Goal: Task Accomplishment & Management: Use online tool/utility

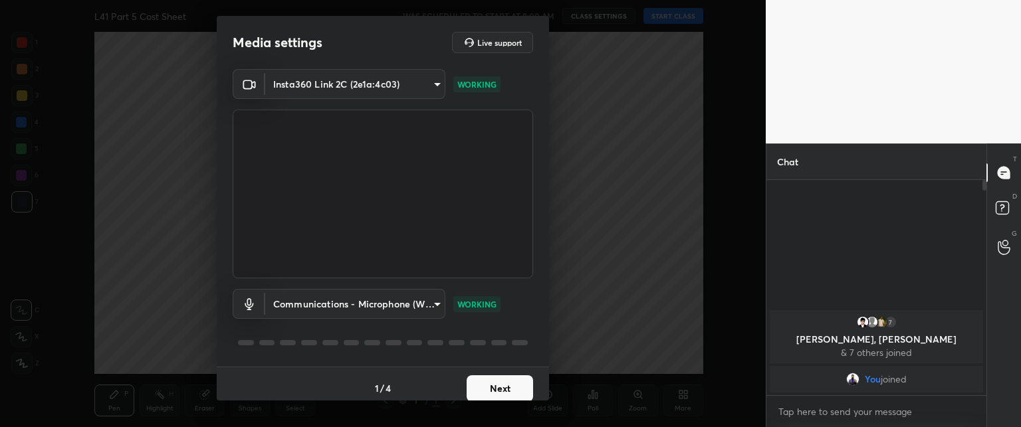
click at [487, 380] on button "Next" at bounding box center [500, 389] width 66 height 27
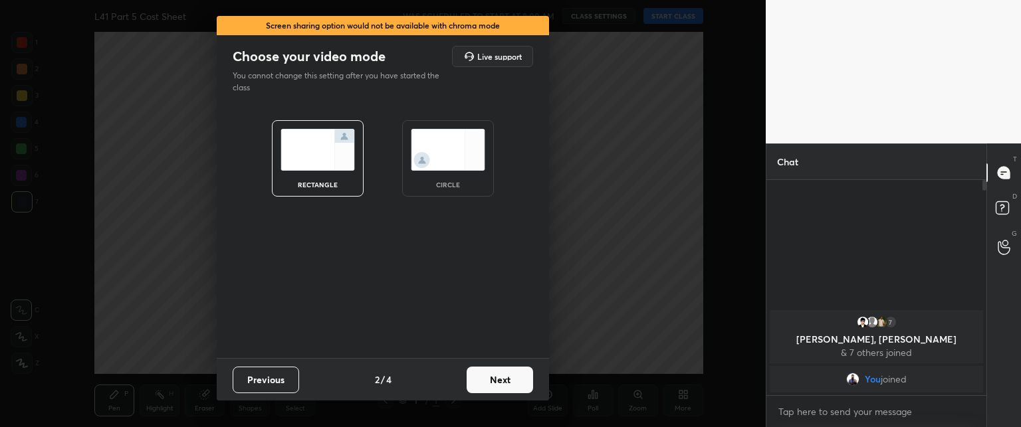
click at [486, 383] on button "Next" at bounding box center [500, 380] width 66 height 27
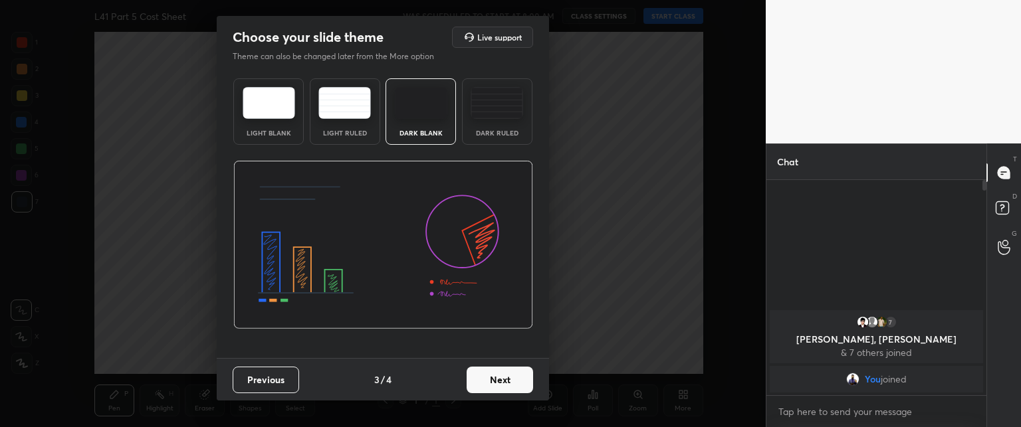
click at [481, 374] on button "Next" at bounding box center [500, 380] width 66 height 27
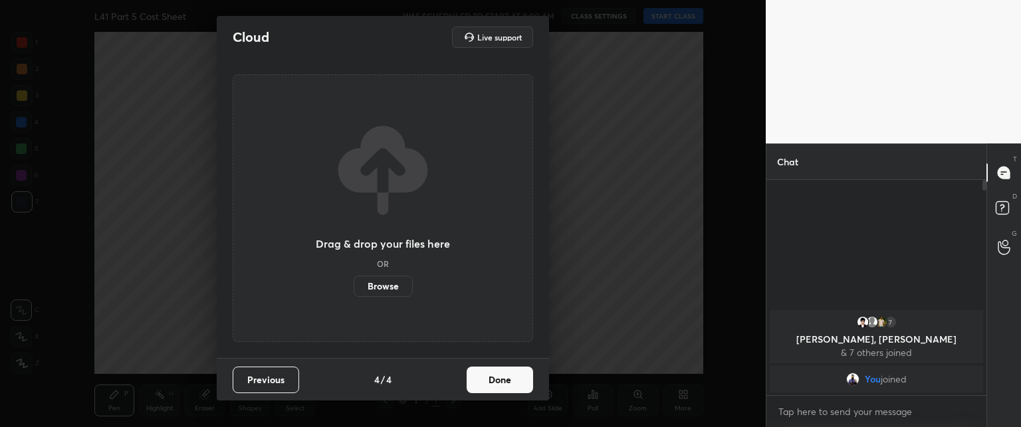
click at [485, 379] on button "Done" at bounding box center [500, 380] width 66 height 27
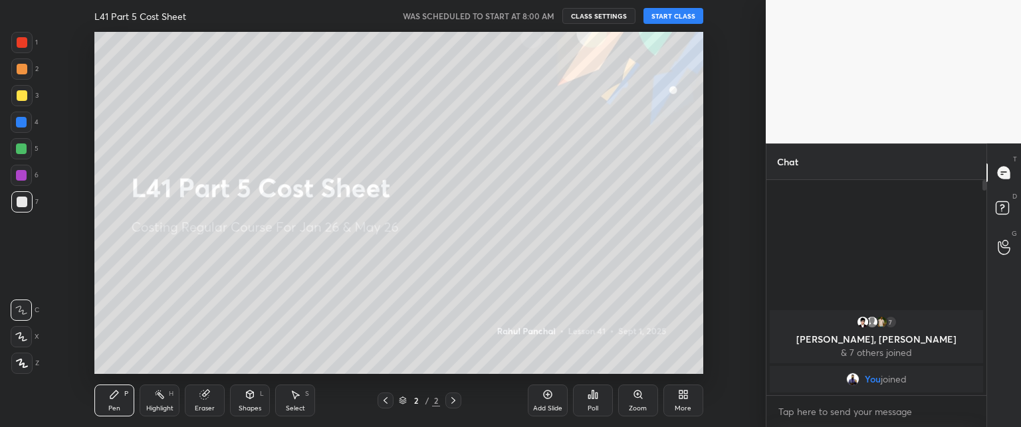
click at [660, 9] on button "START CLASS" at bounding box center [674, 16] width 60 height 16
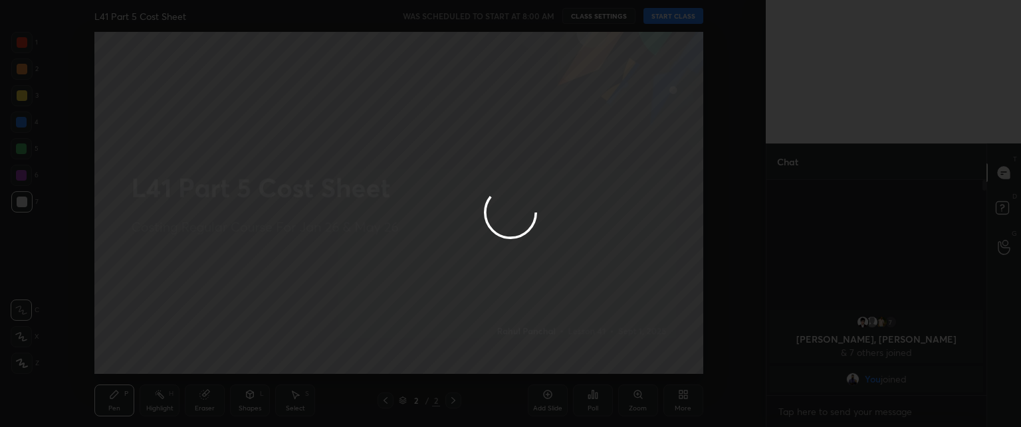
type textarea "x"
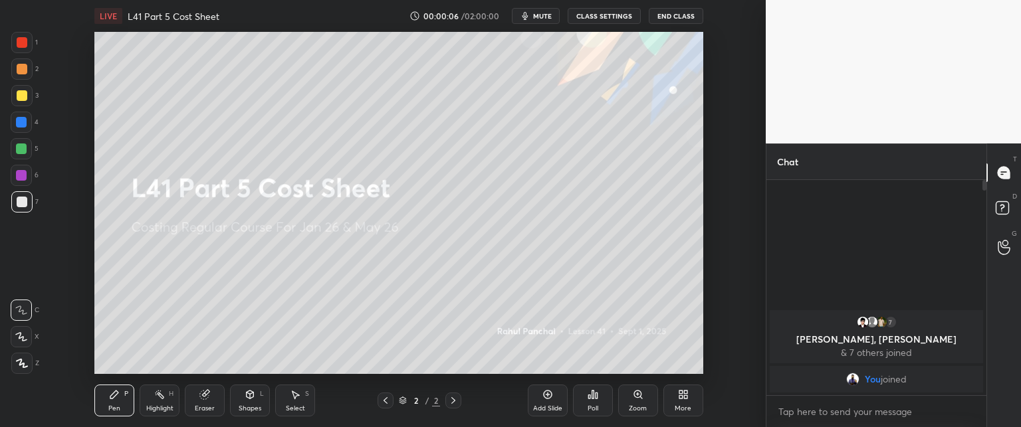
click at [681, 392] on icon at bounding box center [680, 392] width 3 height 3
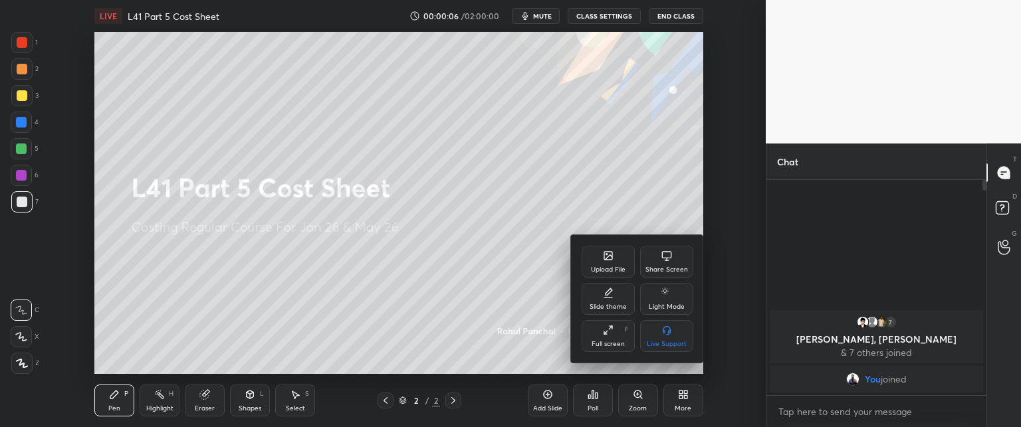
click at [596, 262] on div "Upload File" at bounding box center [608, 262] width 53 height 32
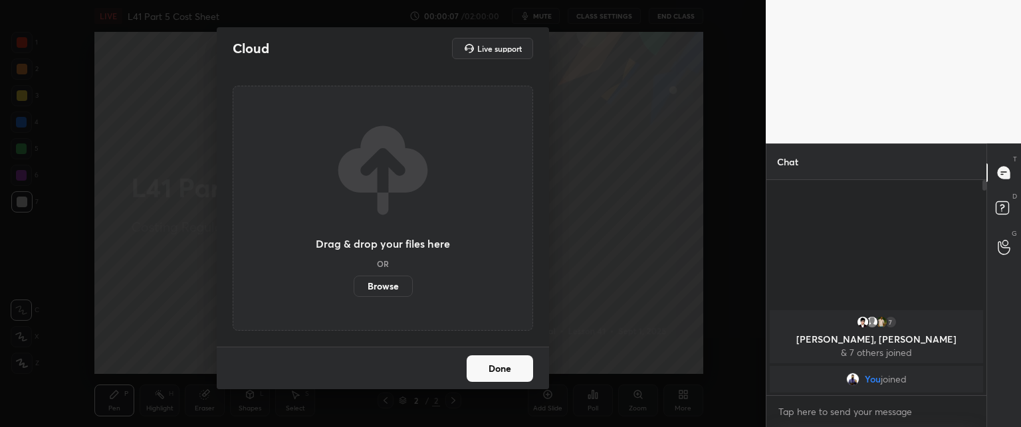
click at [378, 289] on label "Browse" at bounding box center [383, 286] width 59 height 21
click at [354, 289] on input "Browse" at bounding box center [354, 286] width 0 height 21
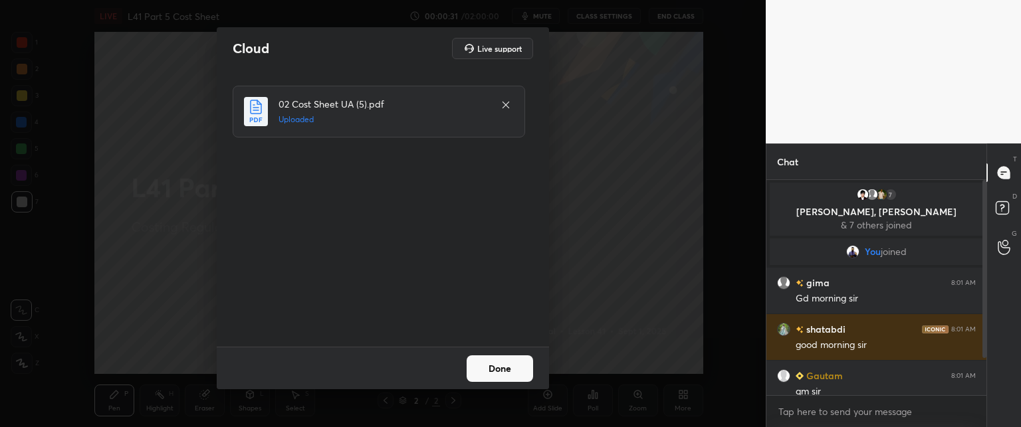
click at [497, 357] on button "Done" at bounding box center [500, 369] width 66 height 27
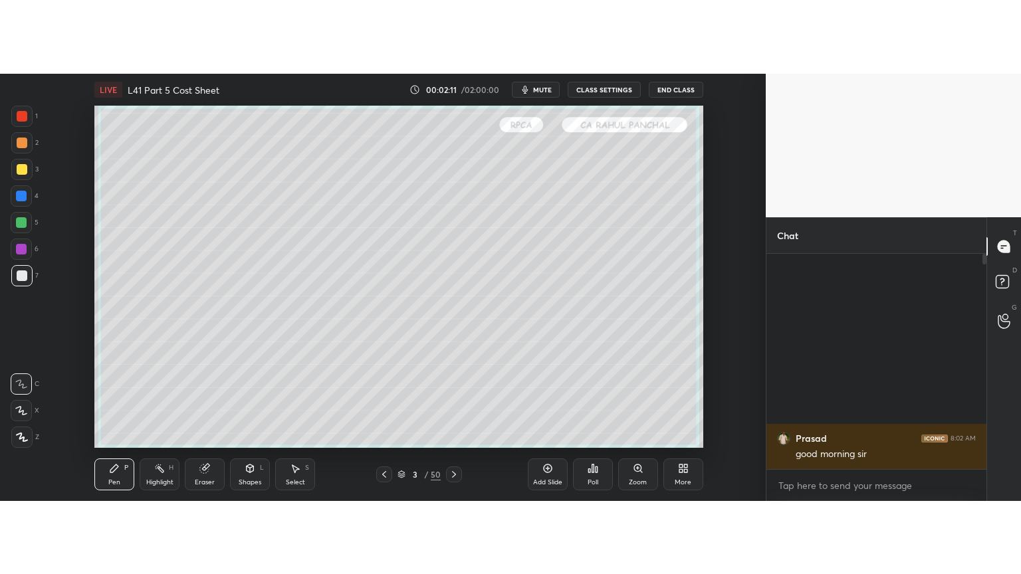
scroll to position [66138, 65768]
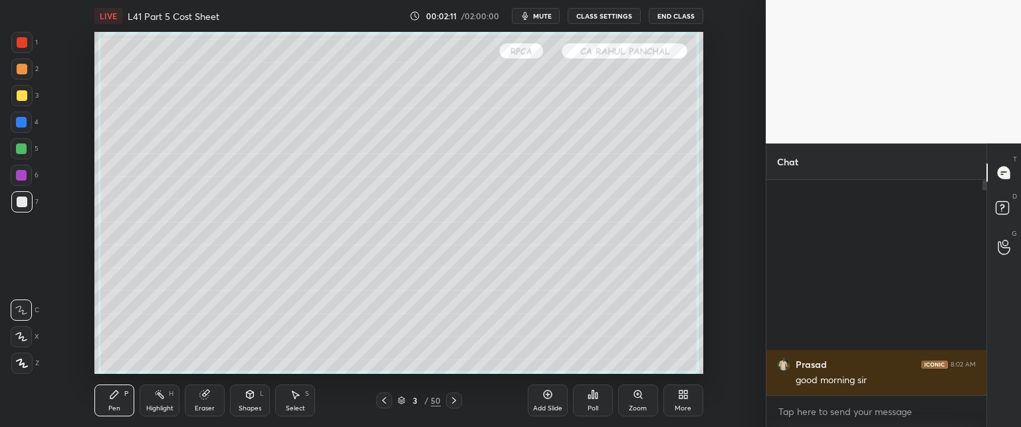
click at [679, 394] on icon at bounding box center [680, 392] width 3 height 3
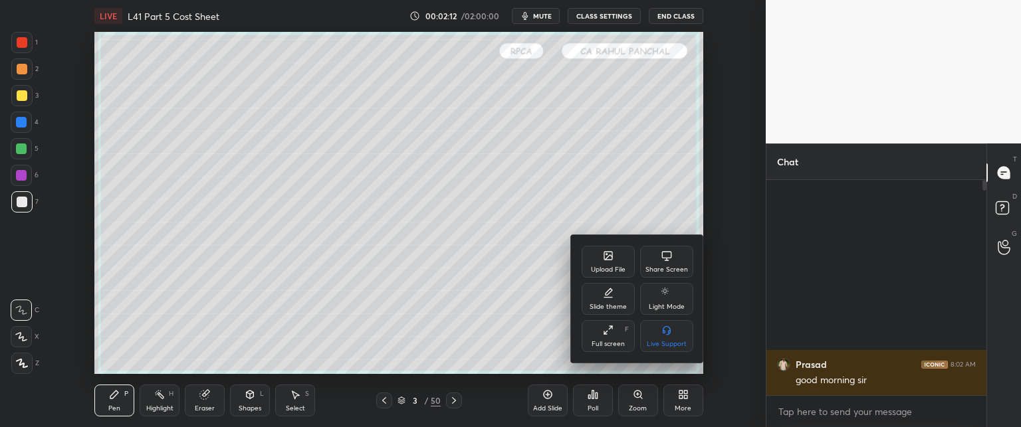
click at [600, 343] on div "Full screen" at bounding box center [608, 344] width 33 height 7
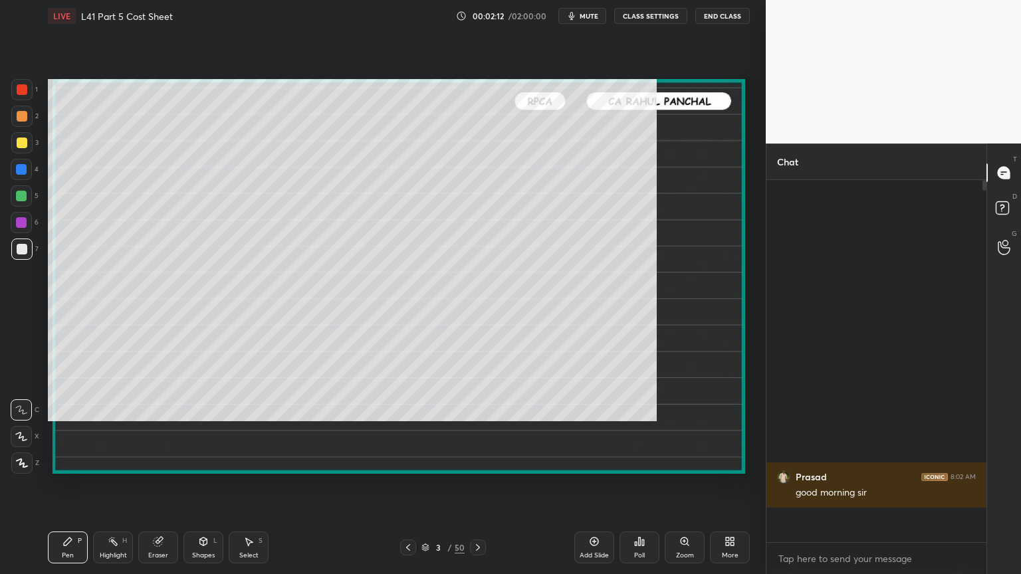
scroll to position [248, 216]
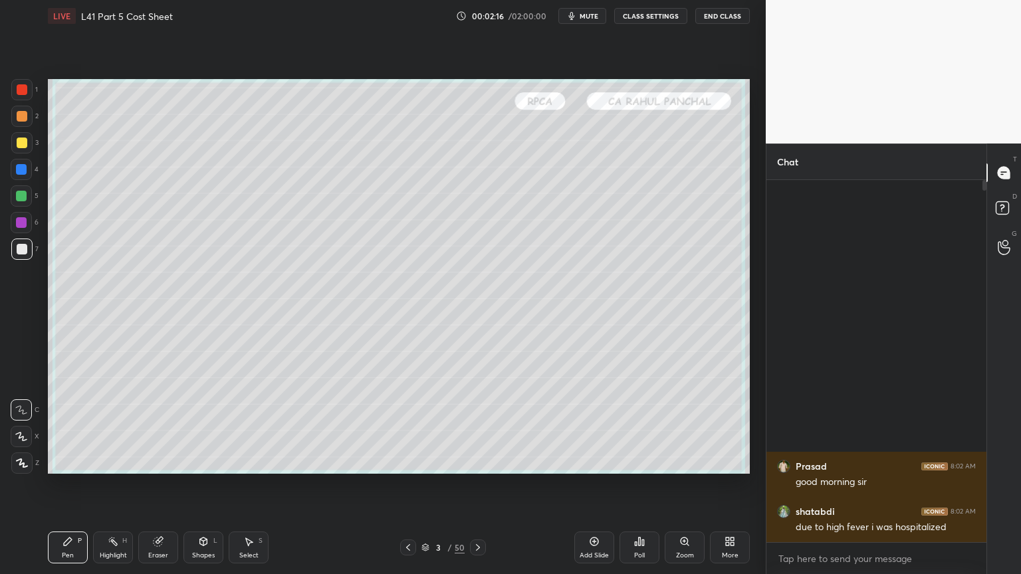
click at [428, 427] on icon at bounding box center [425, 548] width 8 height 8
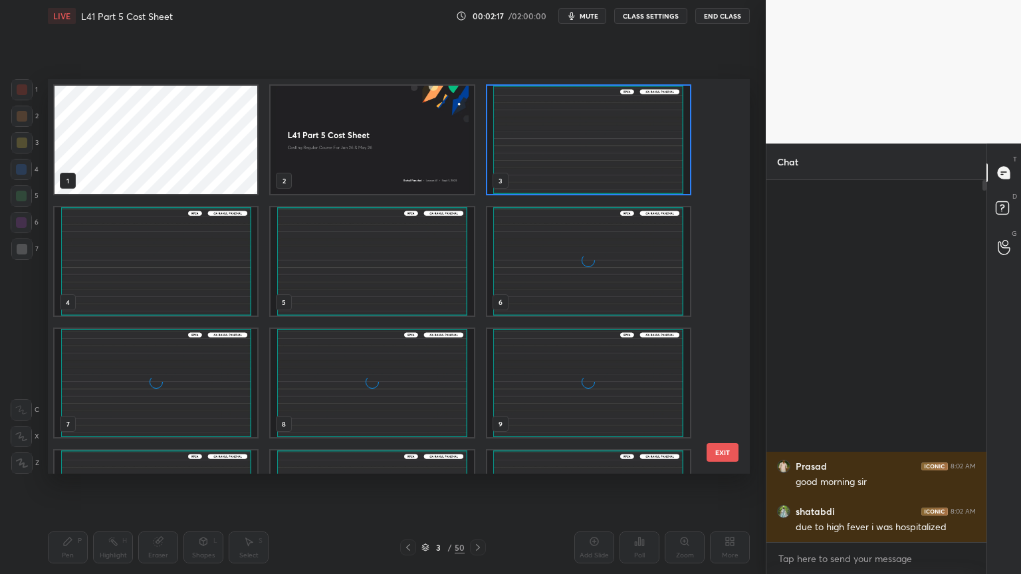
scroll to position [391, 695]
click at [341, 159] on img "grid" at bounding box center [372, 140] width 203 height 108
click at [338, 158] on img "grid" at bounding box center [372, 140] width 203 height 108
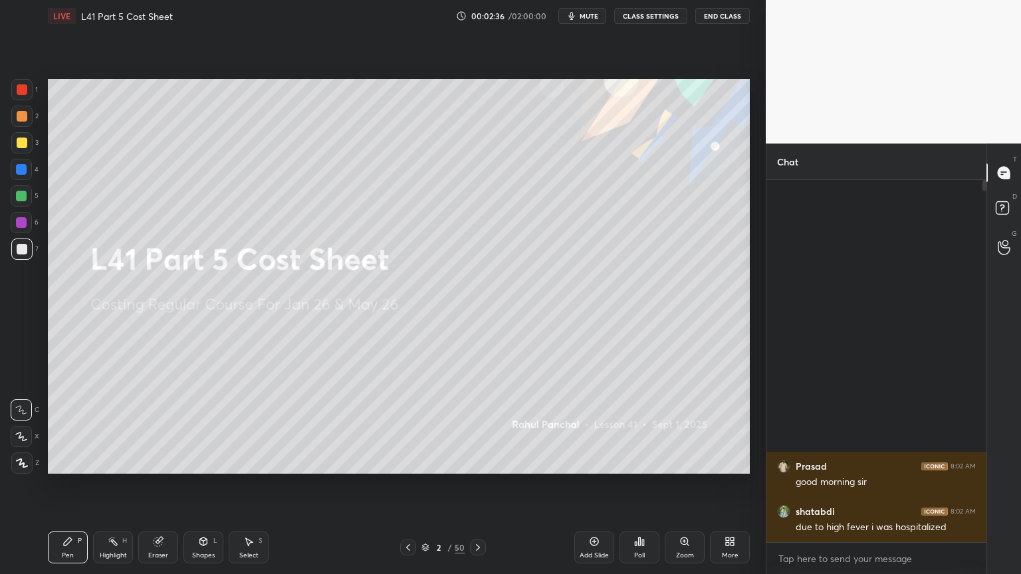
click at [479, 427] on icon at bounding box center [478, 547] width 11 height 11
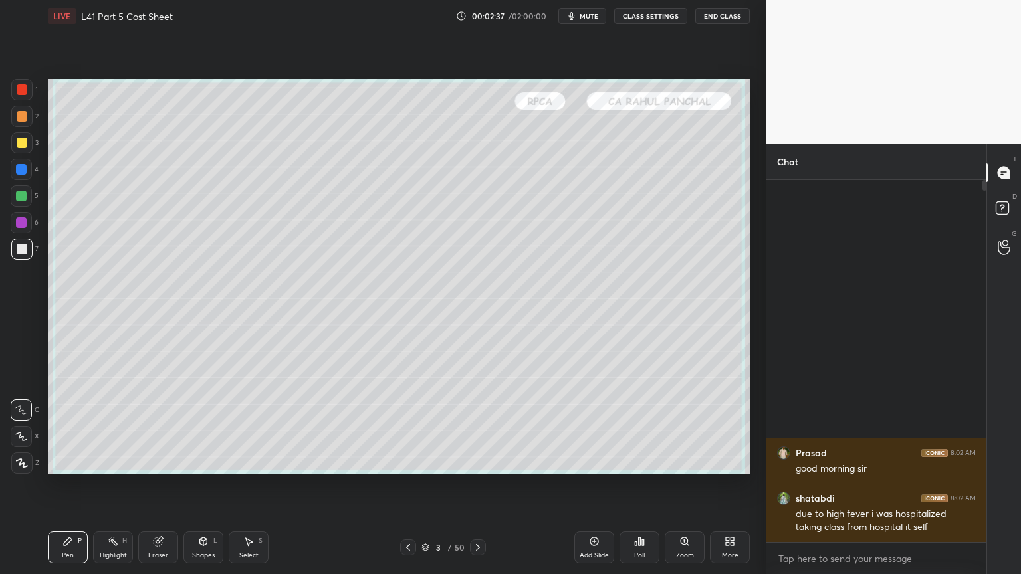
click at [397, 427] on div "3 / 50" at bounding box center [442, 548] width 263 height 16
click at [404, 427] on icon at bounding box center [408, 547] width 11 height 11
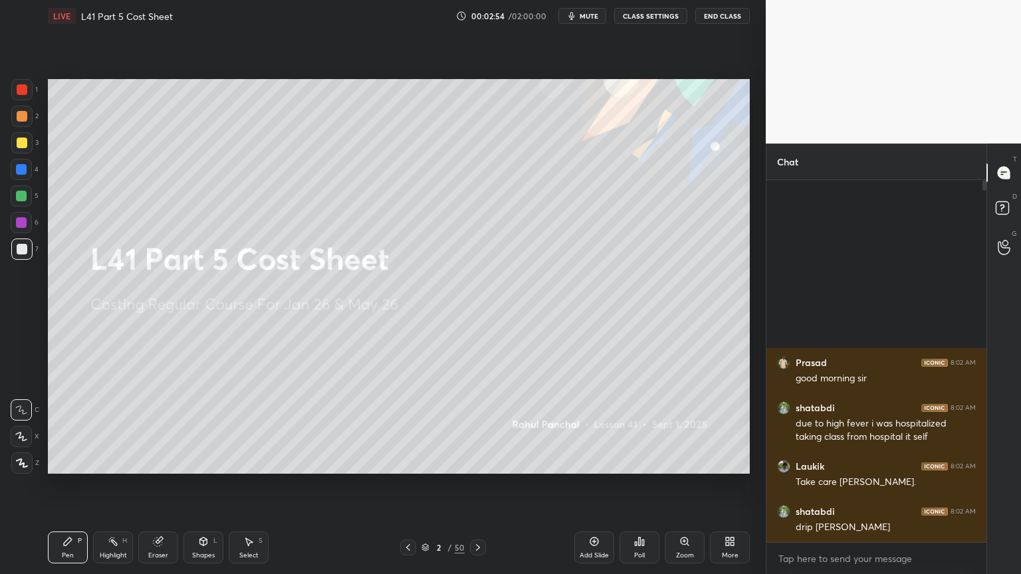
click at [478, 427] on icon at bounding box center [478, 547] width 4 height 7
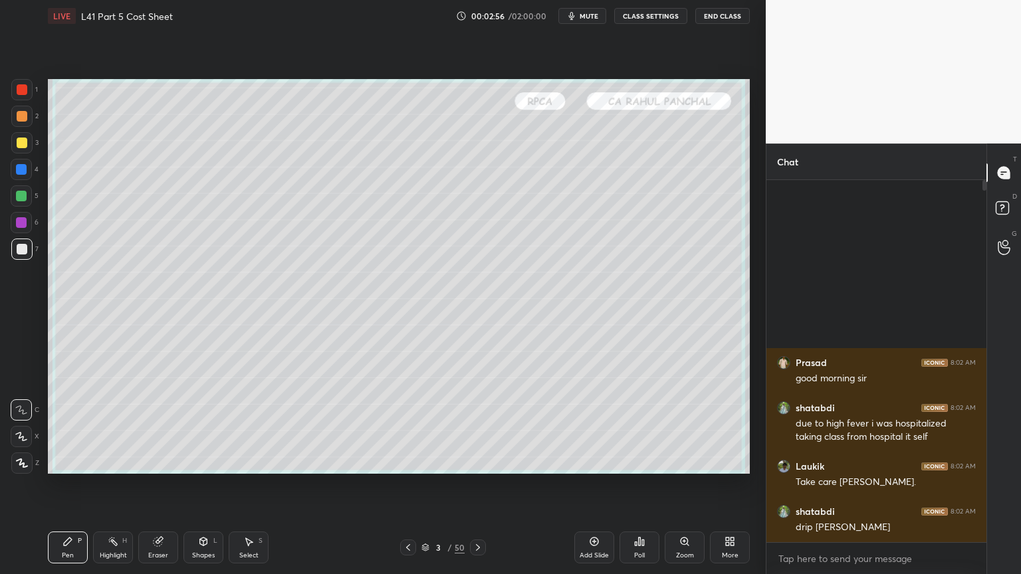
click at [156, 427] on div "Eraser" at bounding box center [158, 548] width 40 height 32
click at [66, 427] on icon at bounding box center [68, 542] width 8 height 8
click at [146, 427] on div "Eraser" at bounding box center [158, 548] width 40 height 32
click at [21, 427] on div at bounding box center [21, 436] width 21 height 21
click at [19, 427] on span "Erase all" at bounding box center [21, 463] width 20 height 9
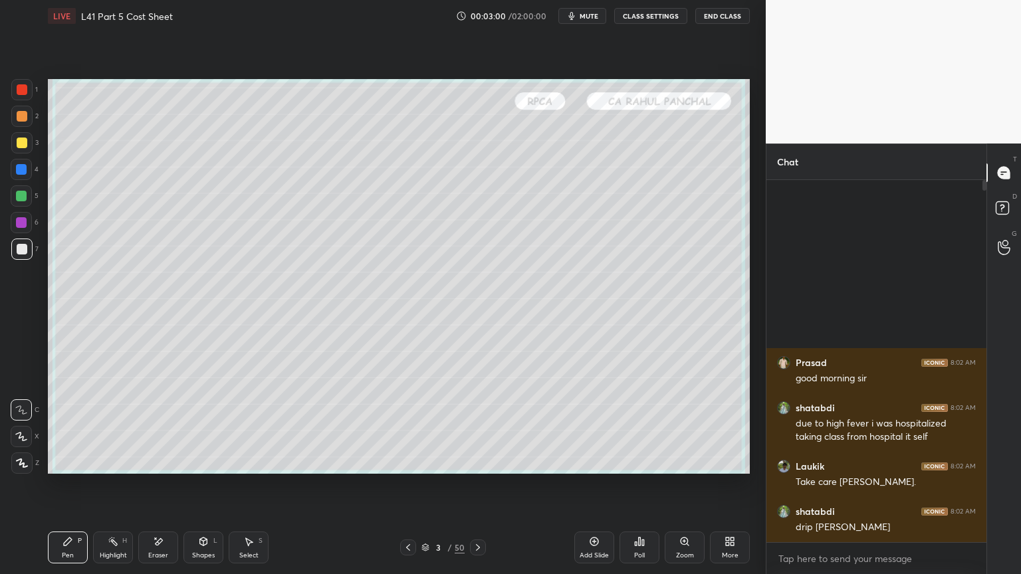
click at [71, 427] on icon at bounding box center [67, 542] width 11 height 11
click at [21, 427] on icon at bounding box center [22, 463] width 12 height 9
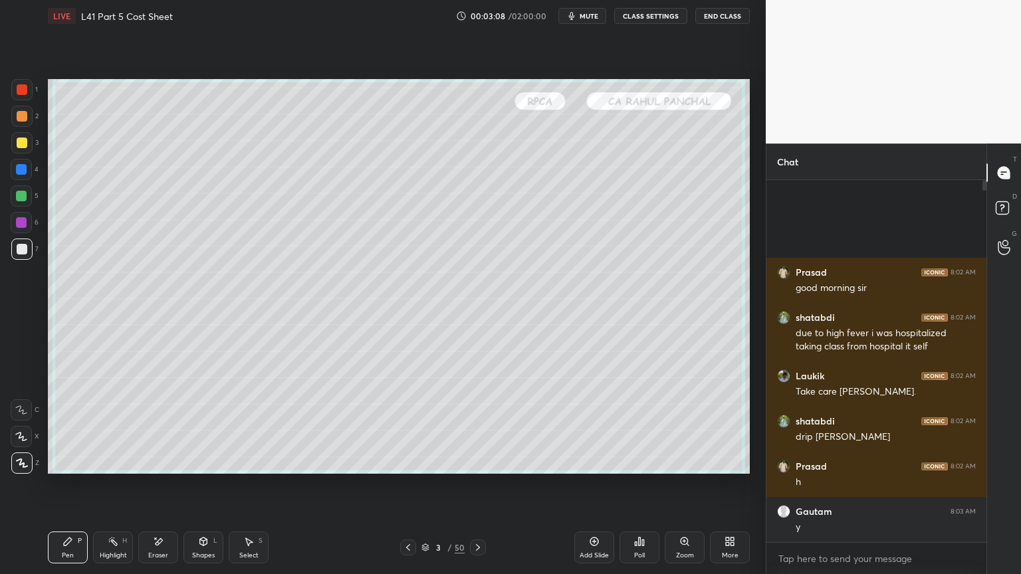
click at [412, 427] on icon at bounding box center [408, 547] width 11 height 11
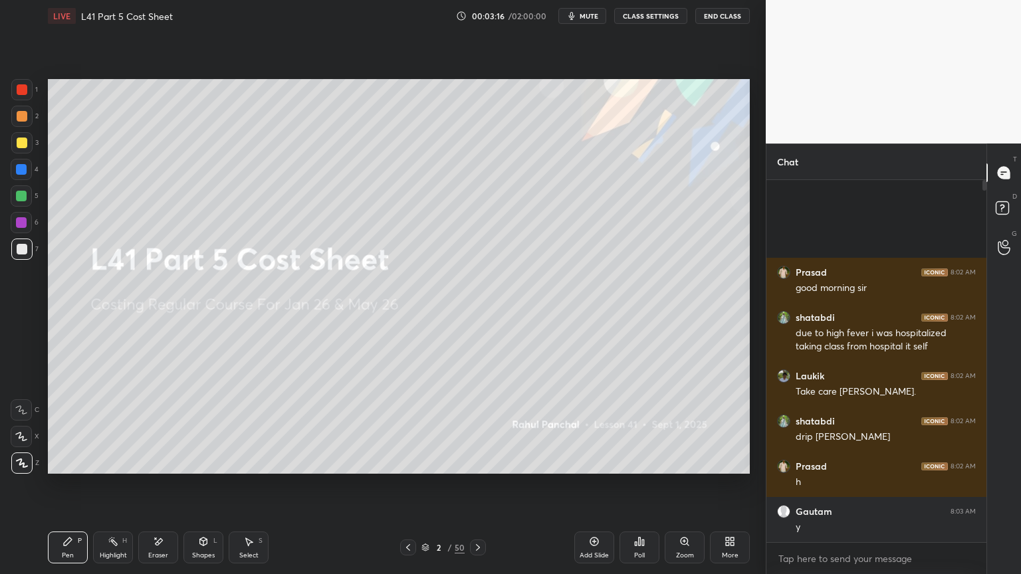
click at [69, 427] on div "Pen P Highlight H Eraser Shapes L Select S 2 / 50 Add Slide Poll Zoom More" at bounding box center [399, 547] width 702 height 53
click at [471, 427] on div at bounding box center [478, 548] width 16 height 16
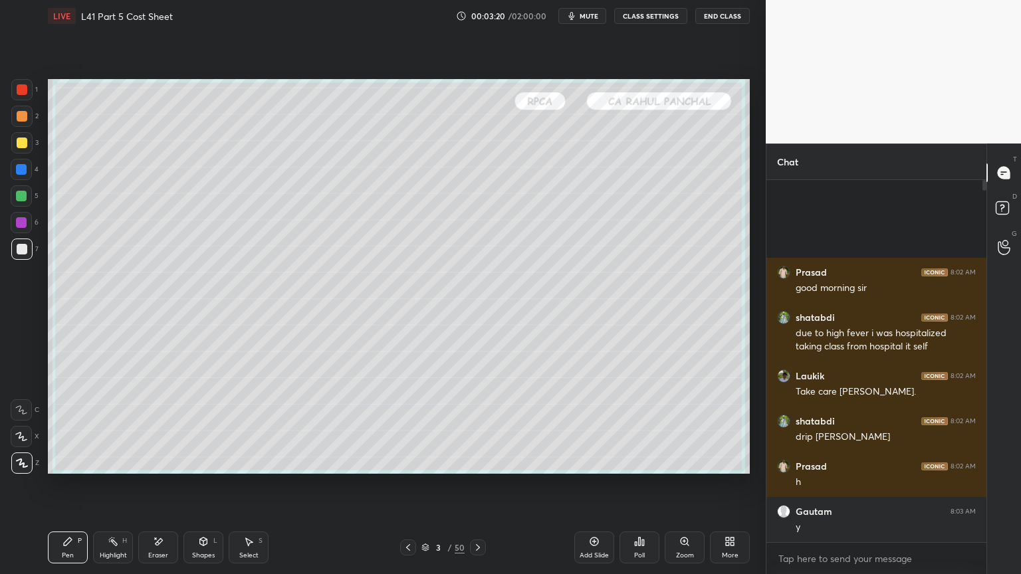
click at [21, 146] on div at bounding box center [22, 143] width 11 height 11
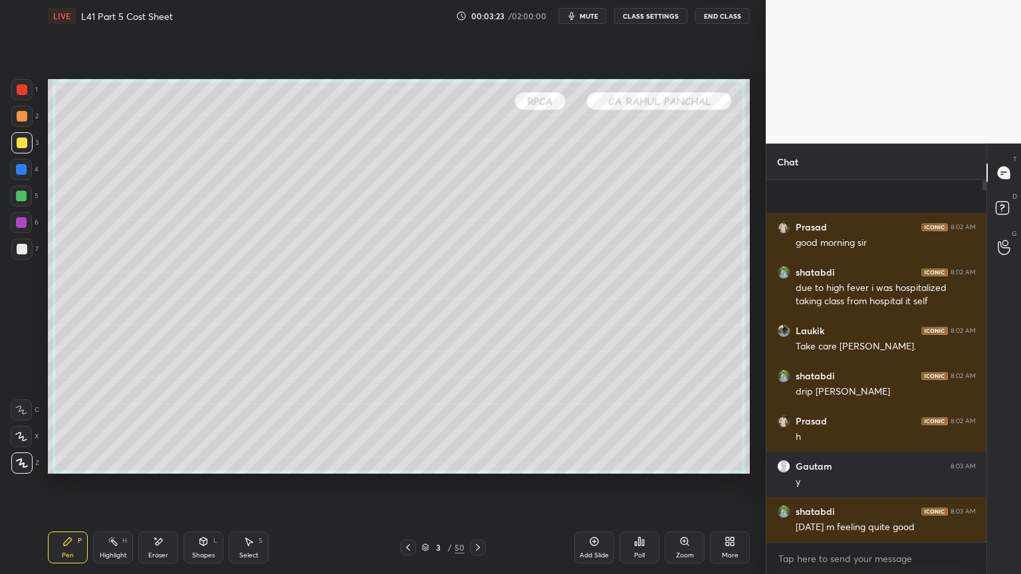
click at [19, 427] on icon at bounding box center [21, 437] width 11 height 8
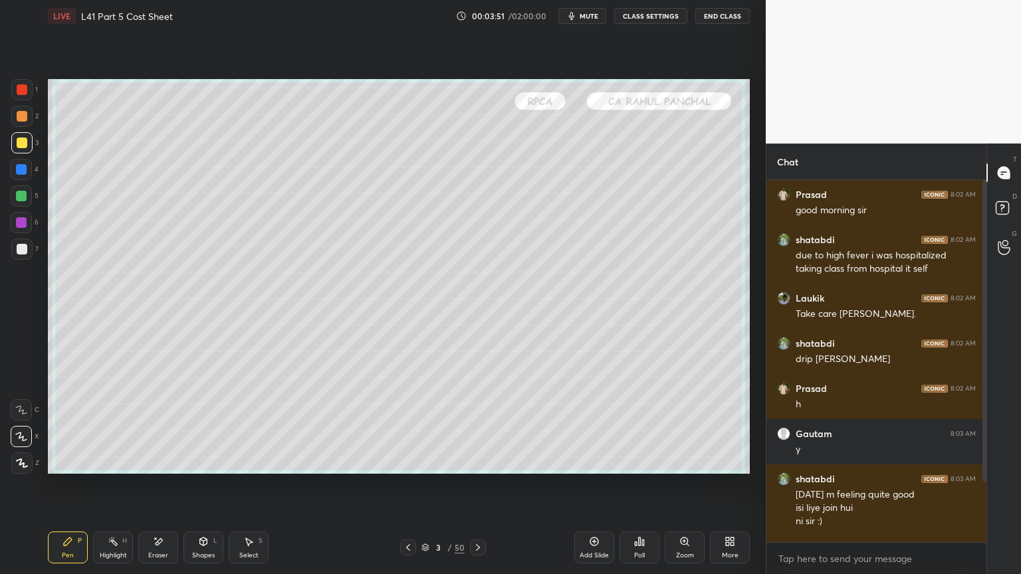
click at [204, 427] on div "Shapes L" at bounding box center [203, 548] width 40 height 32
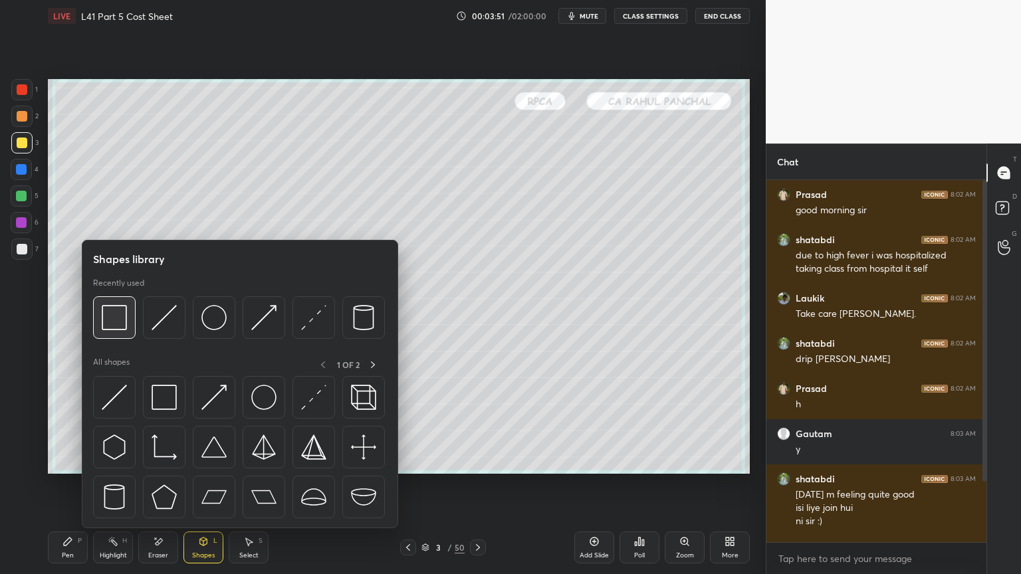
click at [110, 317] on img at bounding box center [114, 317] width 25 height 25
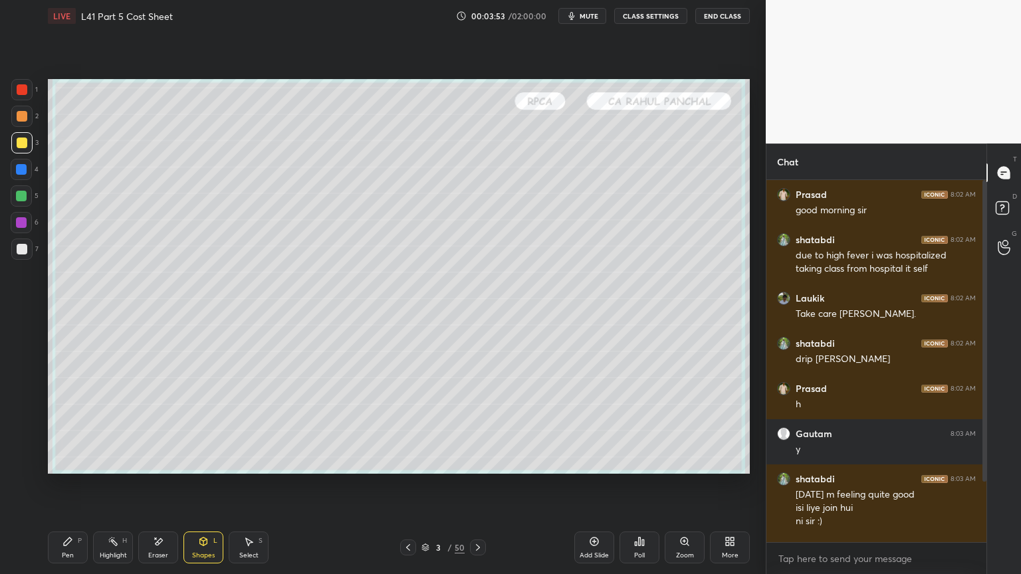
click at [17, 97] on div at bounding box center [21, 89] width 21 height 21
click at [68, 427] on div "Pen" at bounding box center [68, 555] width 12 height 7
click at [25, 247] on div at bounding box center [22, 249] width 11 height 11
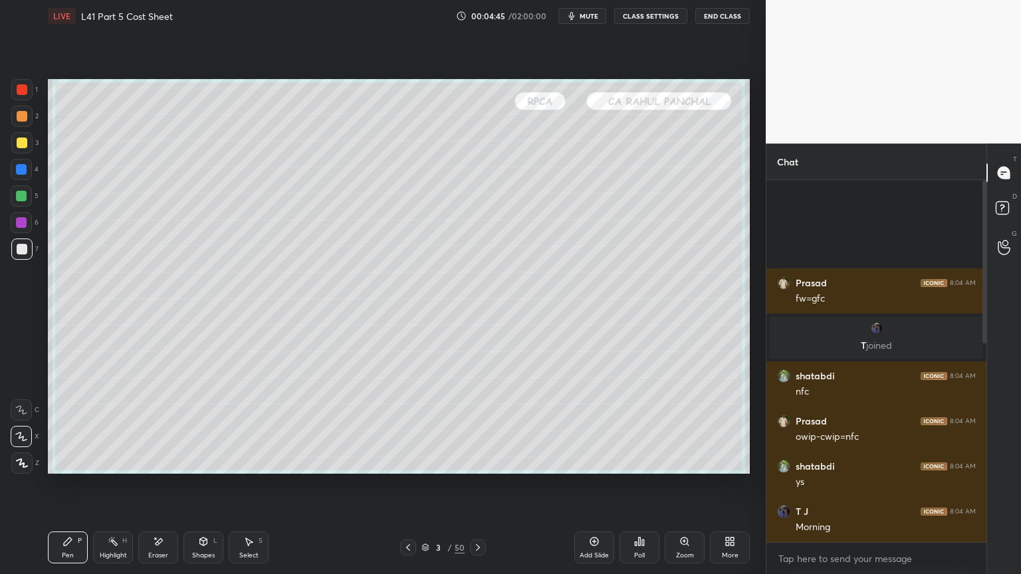
click at [210, 427] on div "Shapes L" at bounding box center [203, 548] width 40 height 32
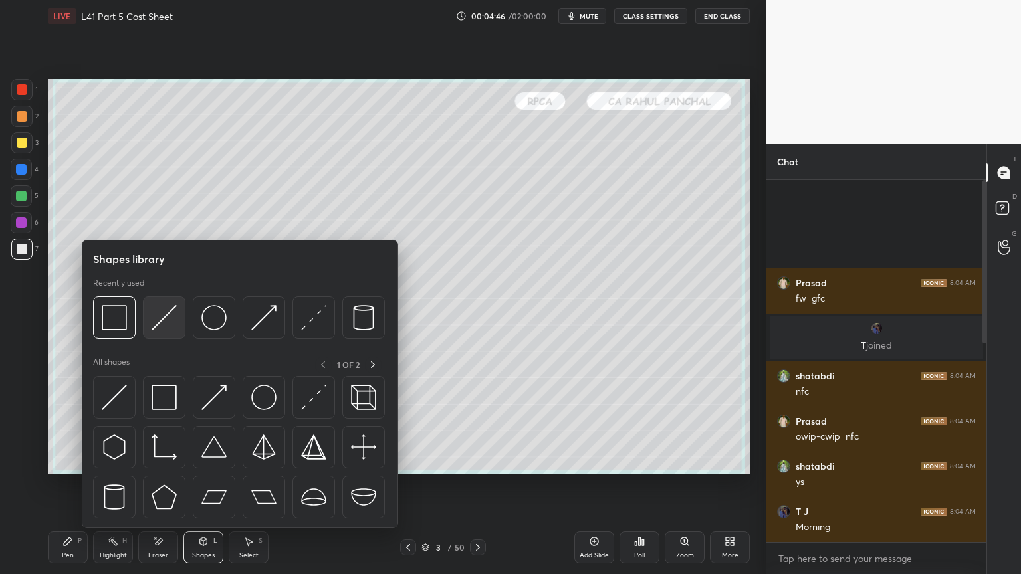
click at [160, 327] on img at bounding box center [164, 317] width 25 height 25
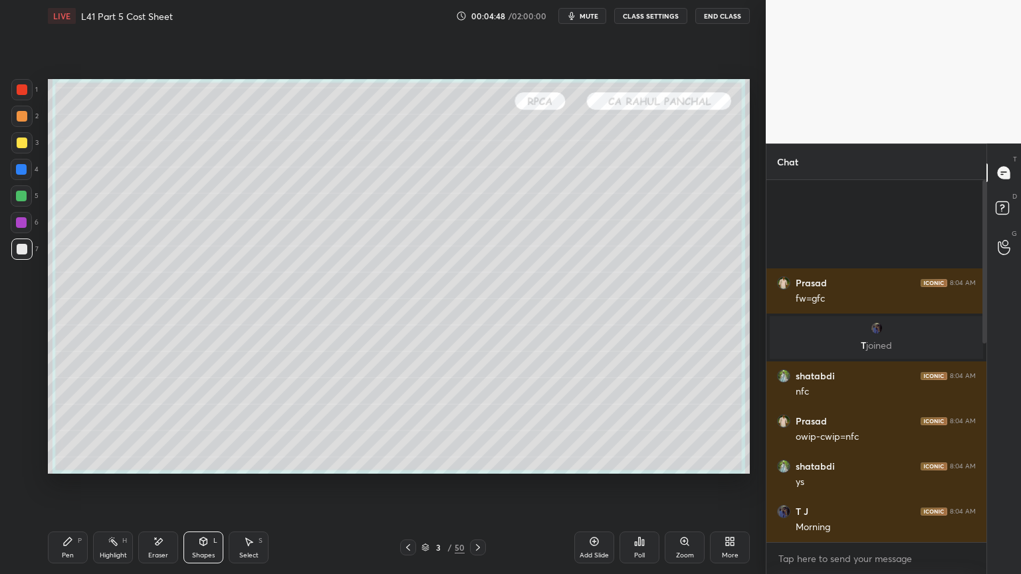
click at [63, 427] on icon at bounding box center [67, 542] width 11 height 11
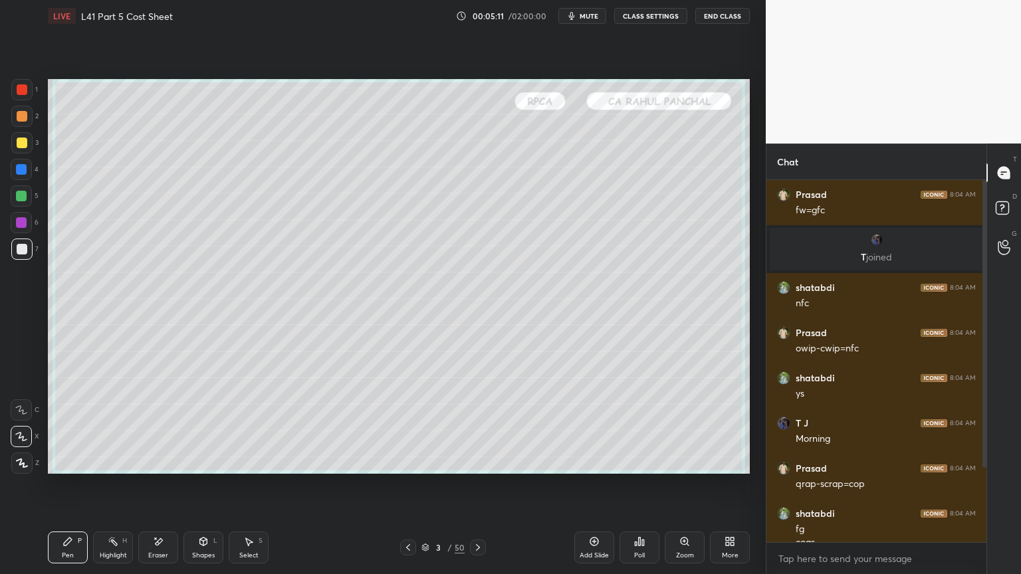
click at [205, 427] on div "Shapes L" at bounding box center [203, 548] width 40 height 32
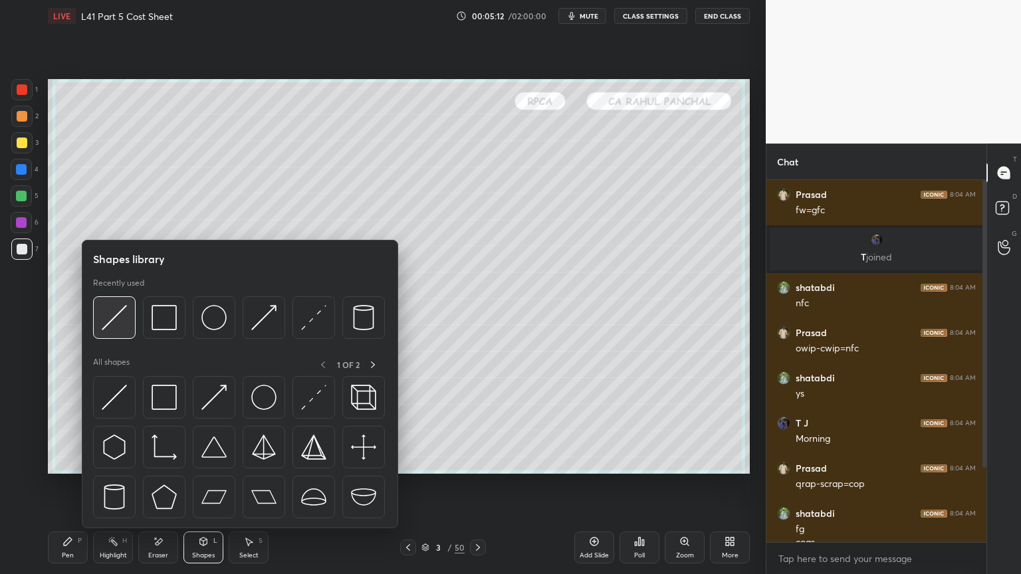
click at [128, 322] on div at bounding box center [114, 318] width 43 height 43
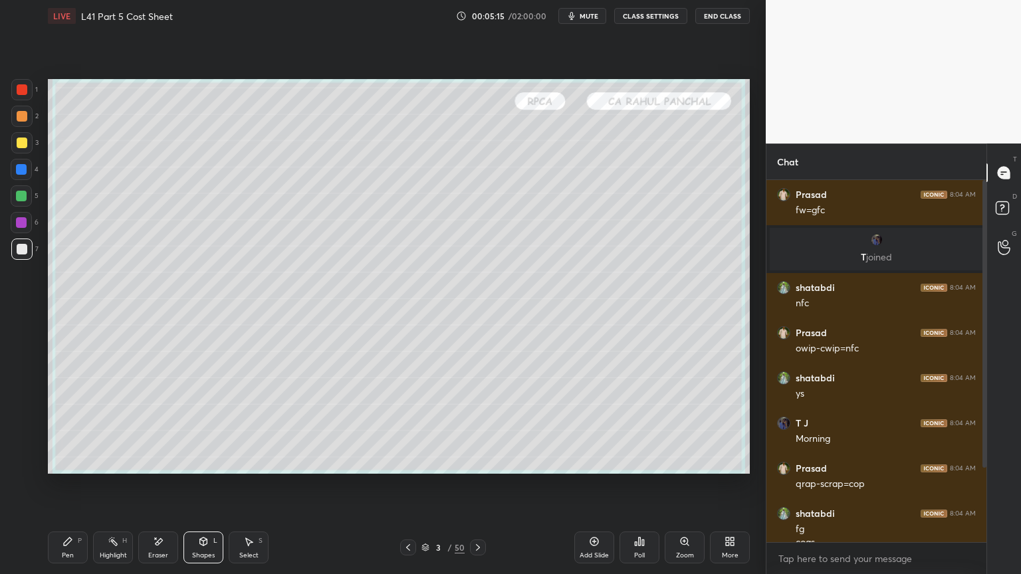
click at [63, 427] on div "Pen P" at bounding box center [68, 548] width 40 height 32
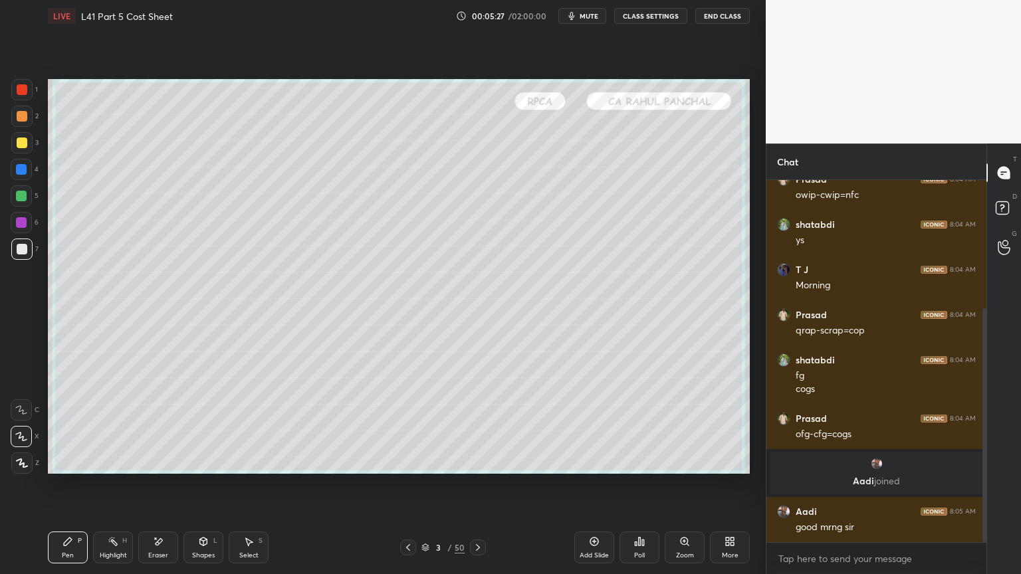
scroll to position [199, 0]
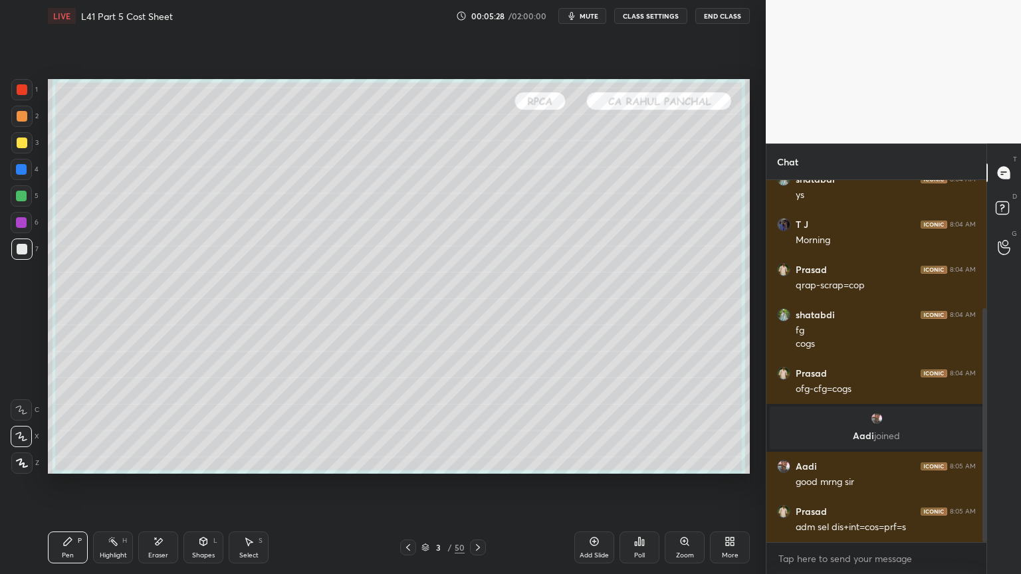
click at [243, 427] on icon at bounding box center [248, 542] width 11 height 11
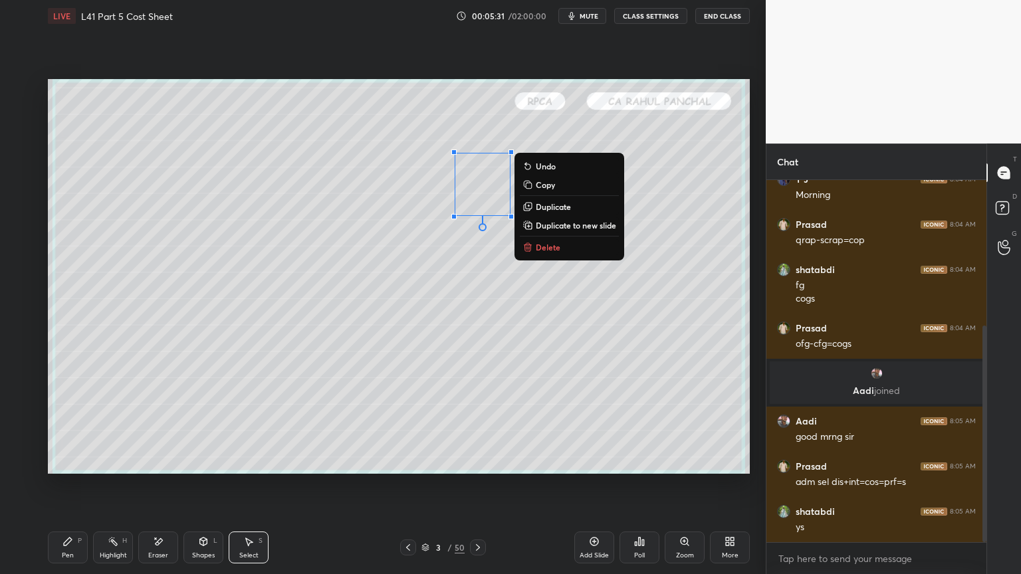
click at [545, 245] on p "Delete" at bounding box center [548, 247] width 25 height 11
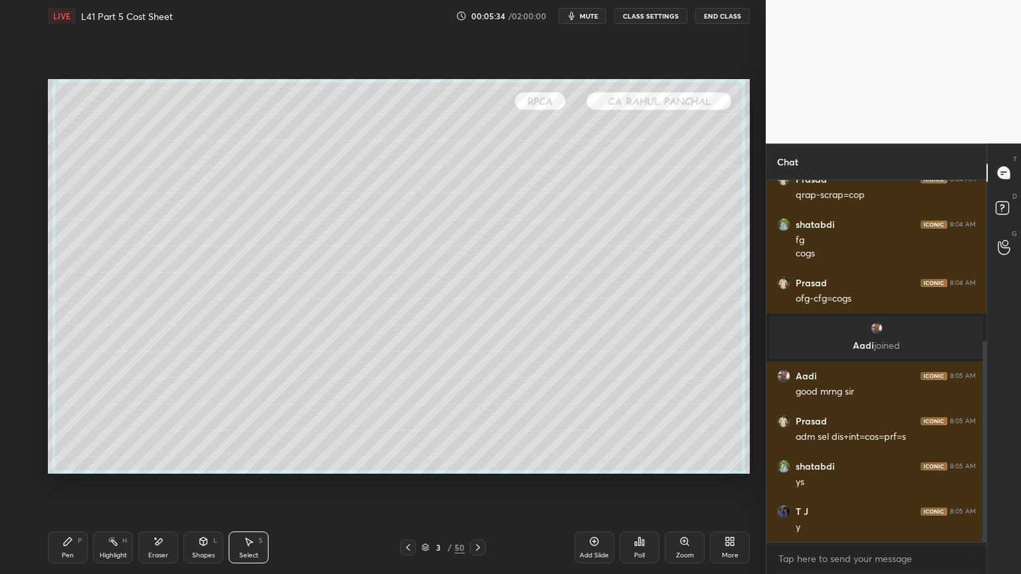
scroll to position [380, 0]
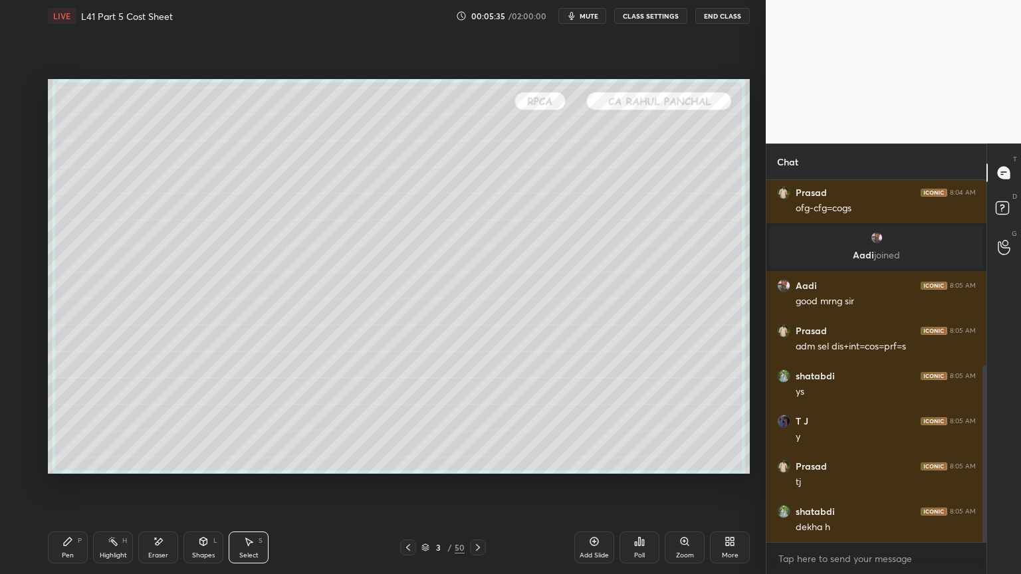
click at [71, 427] on icon at bounding box center [67, 542] width 11 height 11
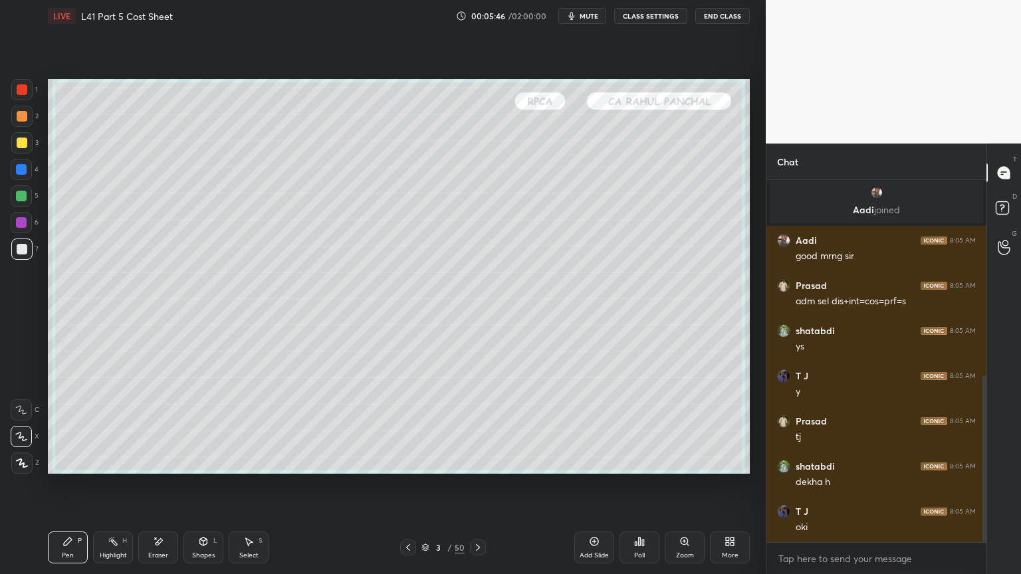
click at [24, 196] on div at bounding box center [21, 196] width 11 height 11
click at [241, 427] on div "Select S" at bounding box center [249, 548] width 40 height 32
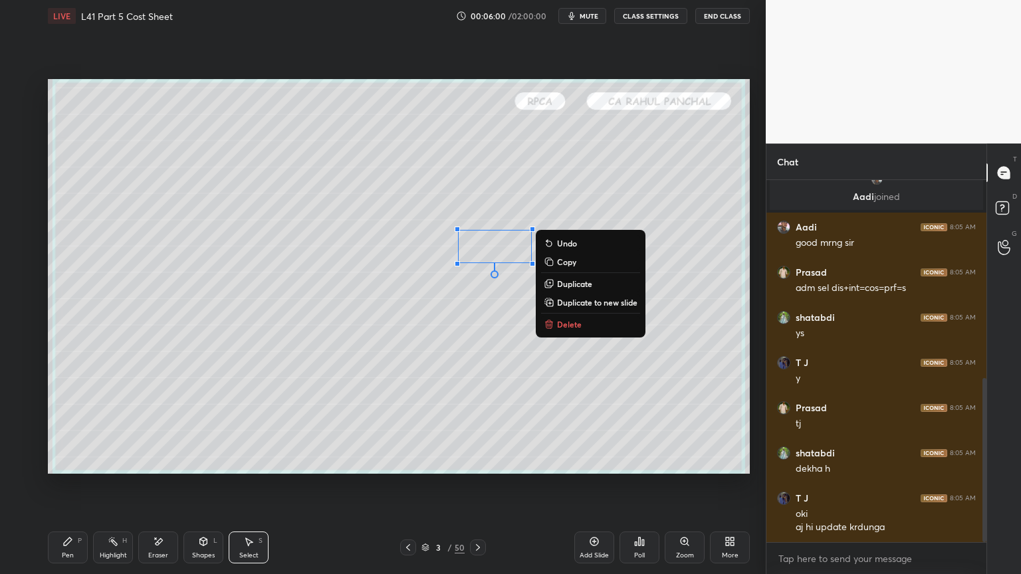
click at [556, 322] on button "Delete" at bounding box center [590, 324] width 99 height 16
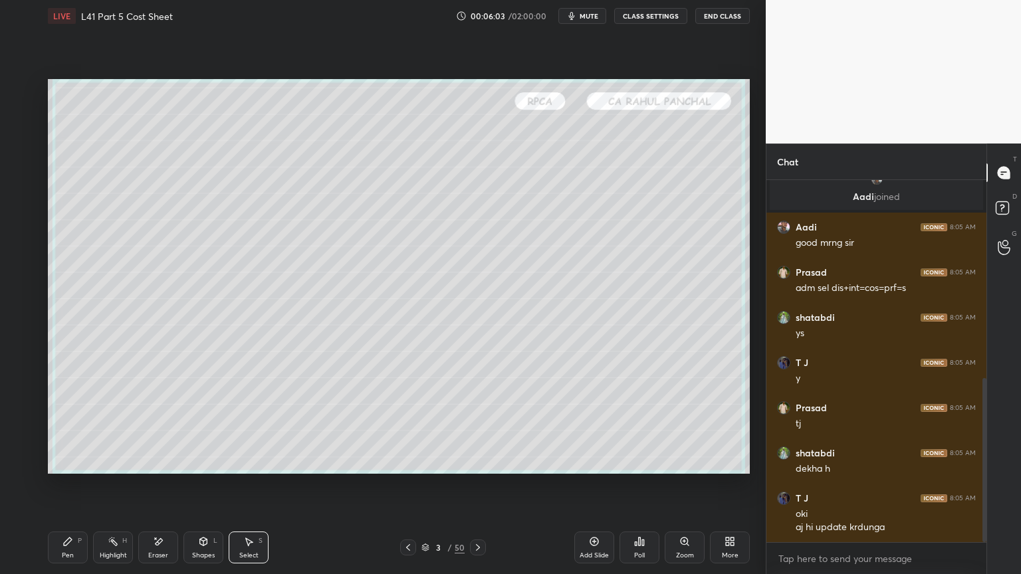
click at [78, 427] on div "Pen P" at bounding box center [68, 548] width 40 height 32
click at [26, 138] on div at bounding box center [22, 143] width 11 height 11
click at [217, 427] on div "Shapes L" at bounding box center [203, 548] width 40 height 32
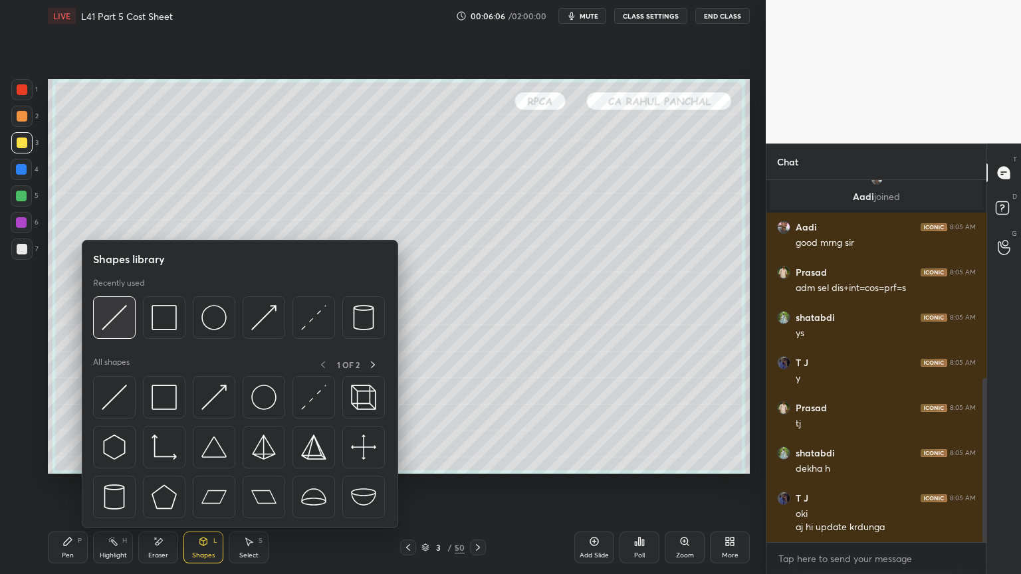
click at [109, 306] on img at bounding box center [114, 317] width 25 height 25
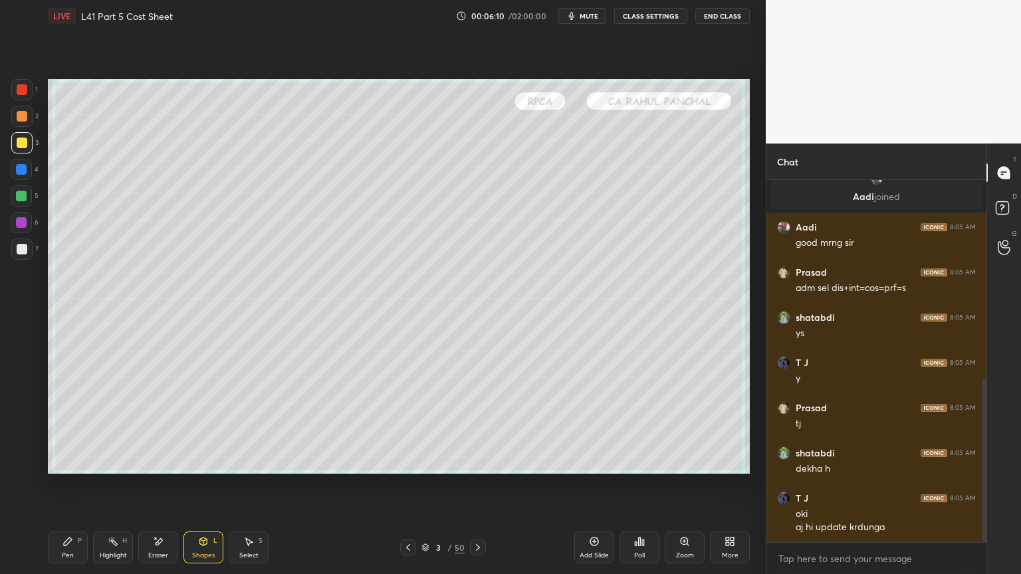
click at [60, 427] on div "Pen P" at bounding box center [68, 548] width 40 height 32
click at [21, 241] on div at bounding box center [21, 249] width 21 height 21
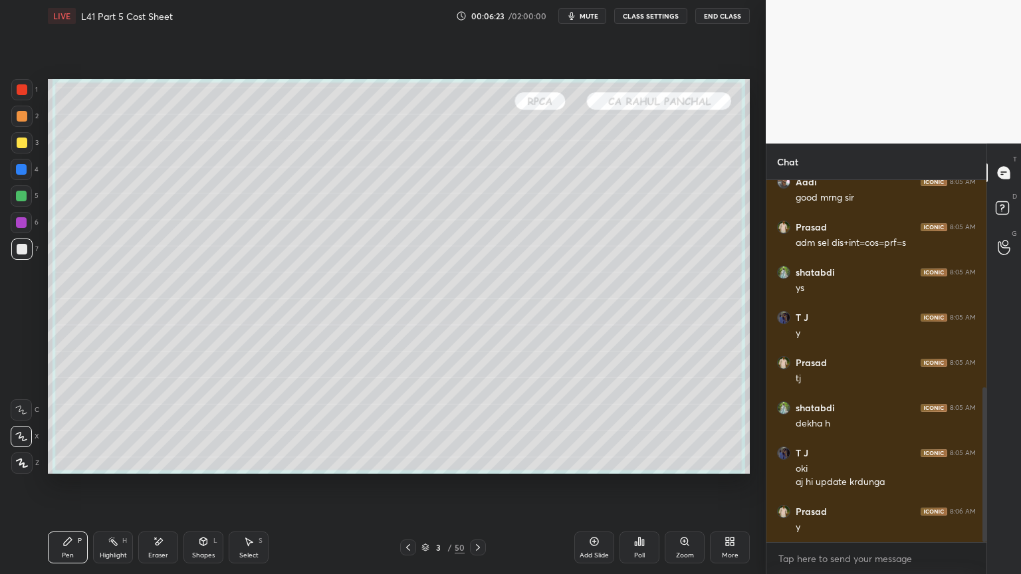
click at [198, 427] on icon at bounding box center [203, 542] width 11 height 11
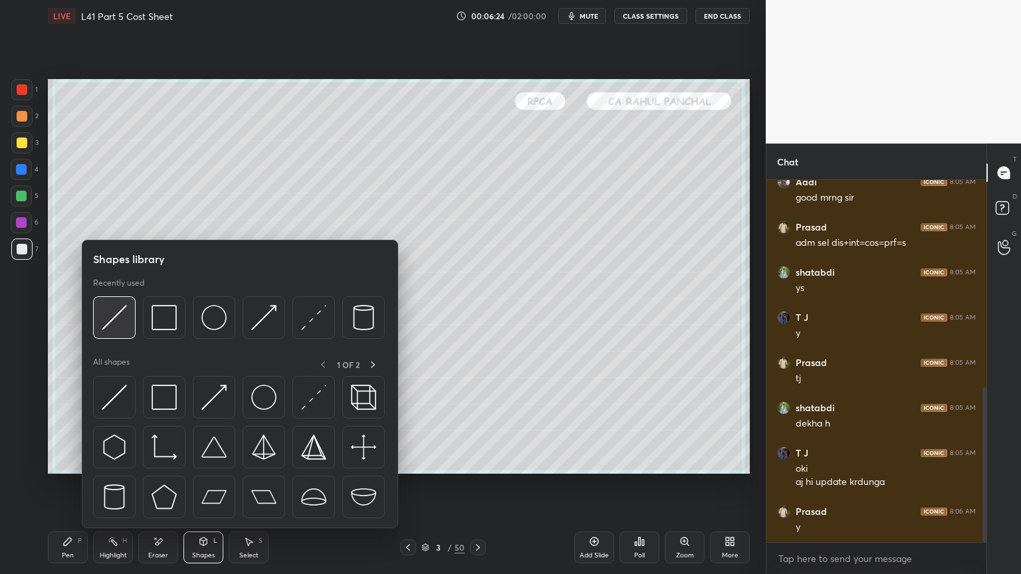
click at [121, 326] on img at bounding box center [114, 317] width 25 height 25
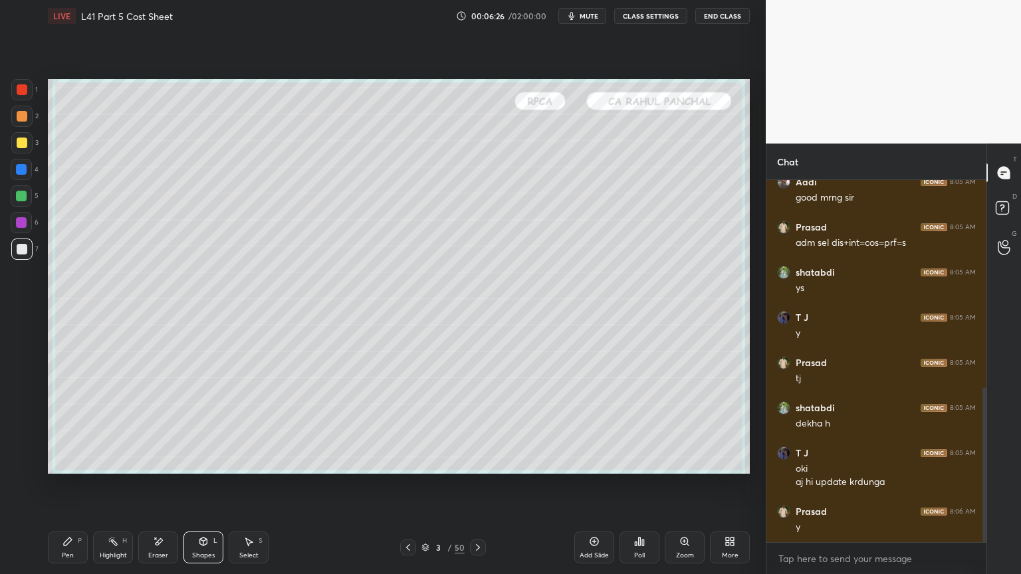
click at [74, 427] on div "Pen P" at bounding box center [68, 548] width 40 height 32
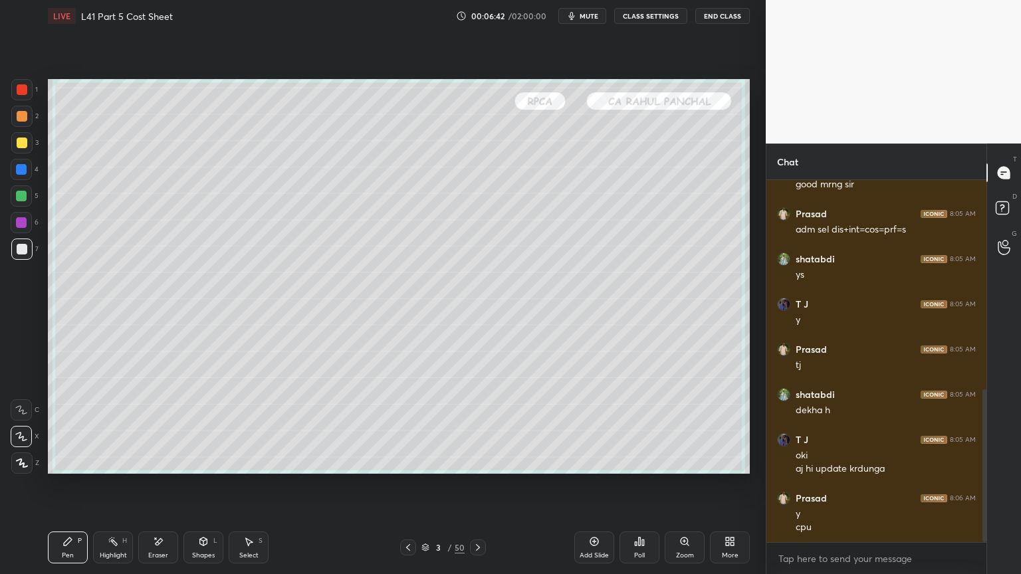
scroll to position [542, 0]
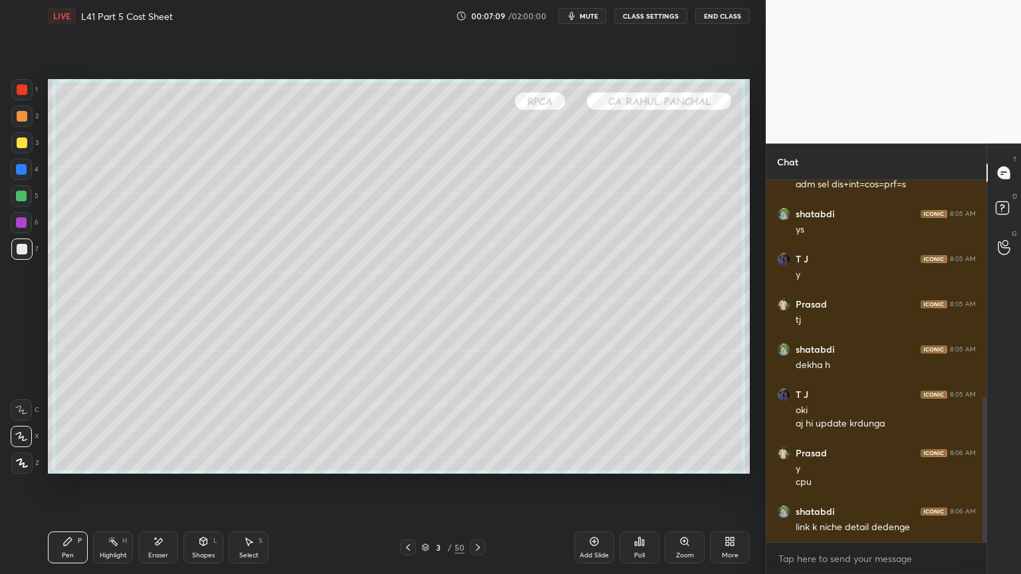
click at [16, 180] on div "4" at bounding box center [25, 172] width 28 height 27
click at [203, 427] on icon at bounding box center [203, 543] width 0 height 5
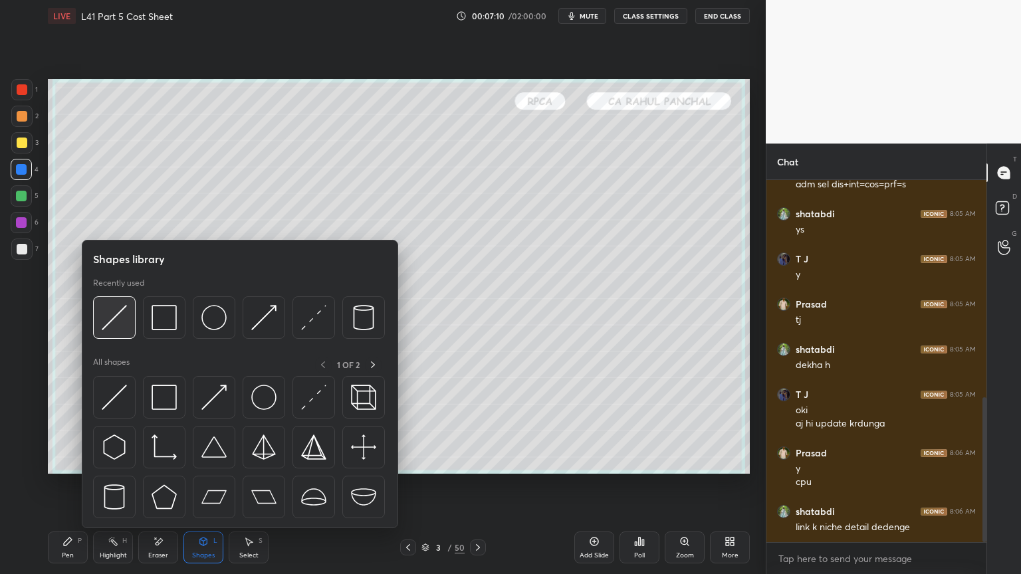
click at [112, 315] on img at bounding box center [114, 317] width 25 height 25
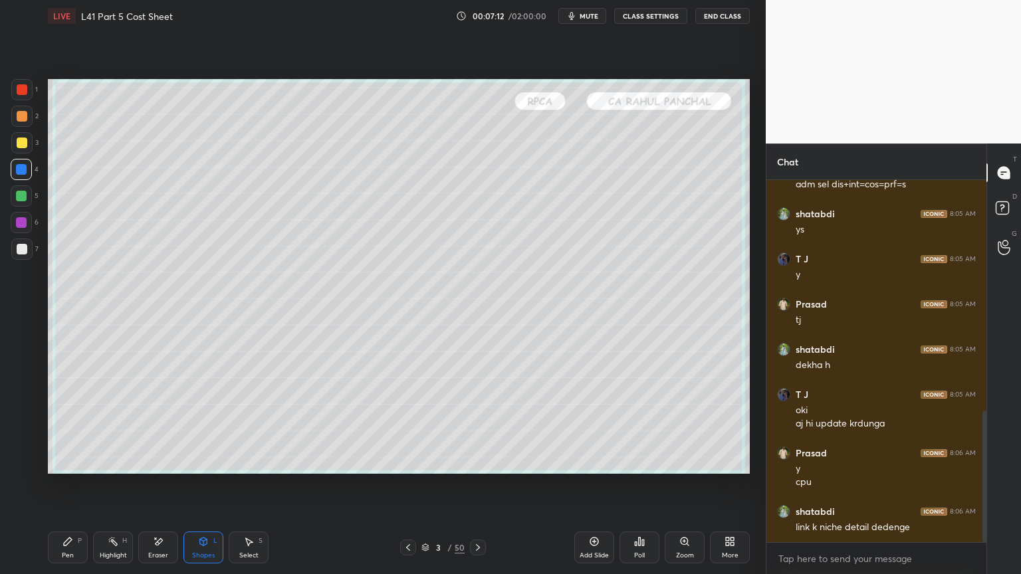
scroll to position [635, 0]
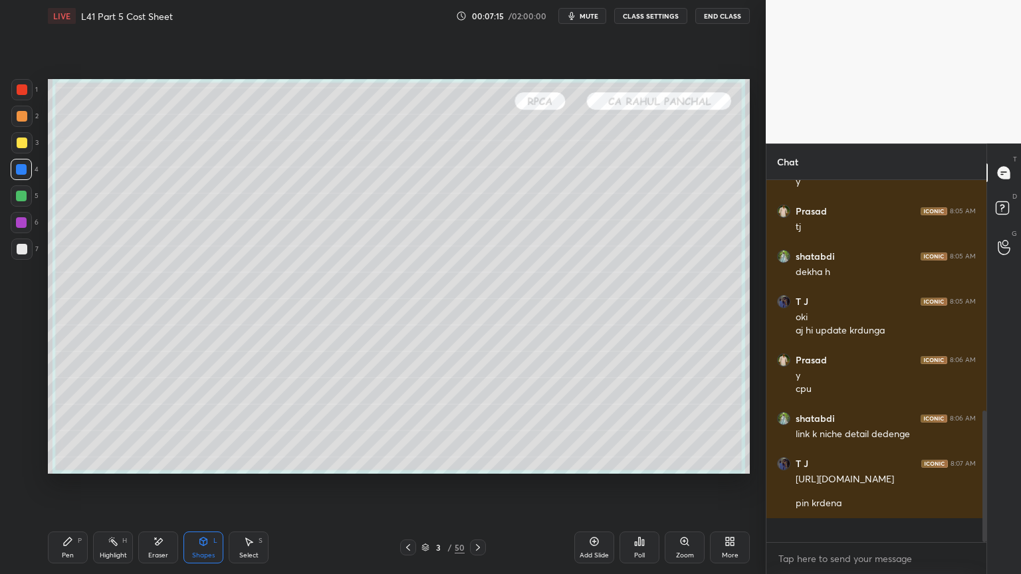
click at [31, 427] on div "1 2 3 4 5 6 7 C X Z E E Erase all H H LIVE L41 Part 5 Cost Sheet 00:07:15 / 02:…" at bounding box center [377, 287] width 755 height 574
click at [54, 427] on div "Pen P" at bounding box center [68, 548] width 40 height 32
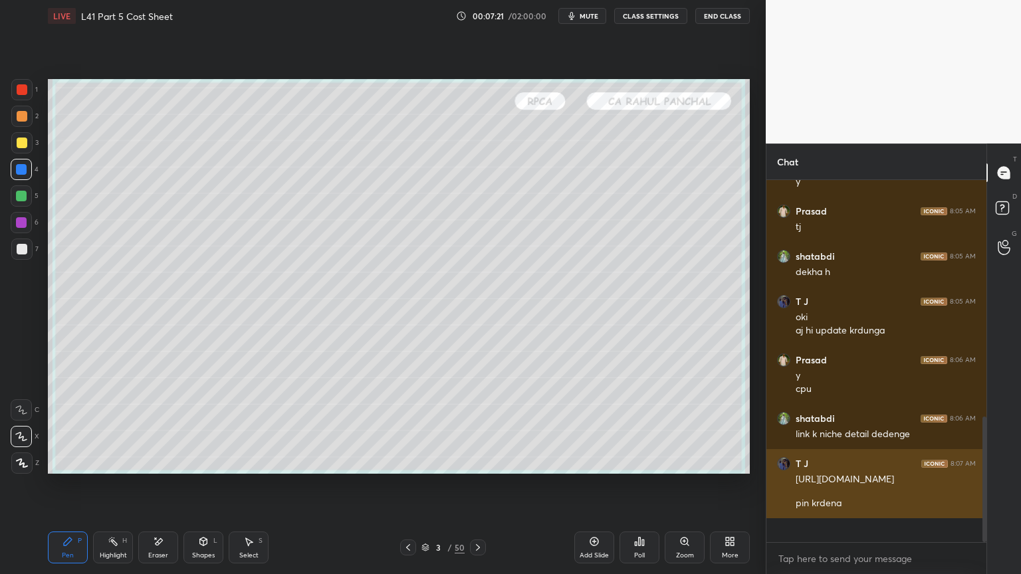
scroll to position [680, 0]
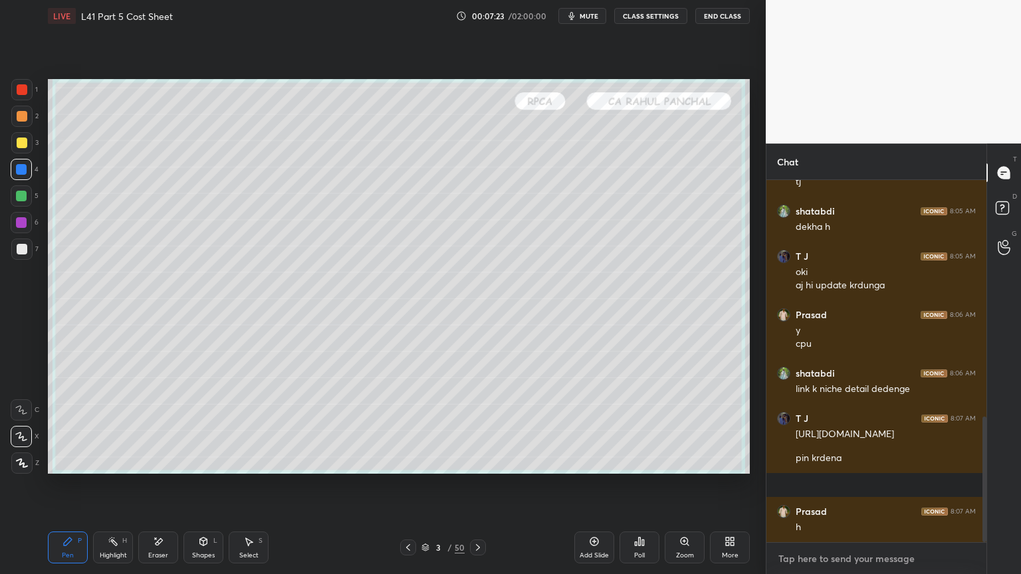
click at [809, 427] on textarea at bounding box center [876, 558] width 199 height 21
type textarea "x"
click at [803, 427] on textarea at bounding box center [876, 558] width 199 height 21
click at [798, 427] on textarea at bounding box center [876, 558] width 199 height 21
paste textarea "[URL][DOMAIN_NAME]"
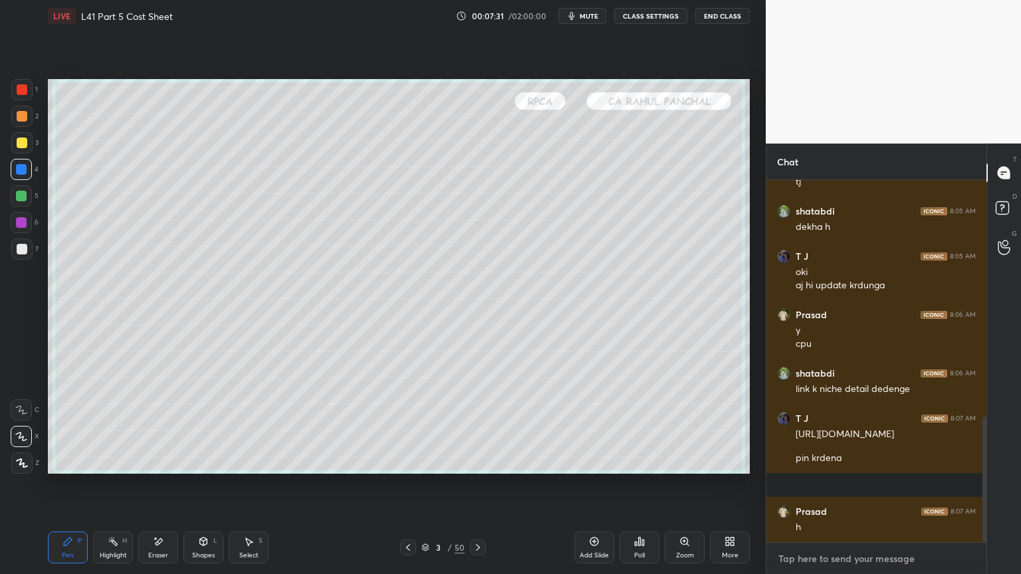
type textarea "[URL][DOMAIN_NAME]"
type textarea "x"
type textarea "[URL][DOMAIN_NAME]"
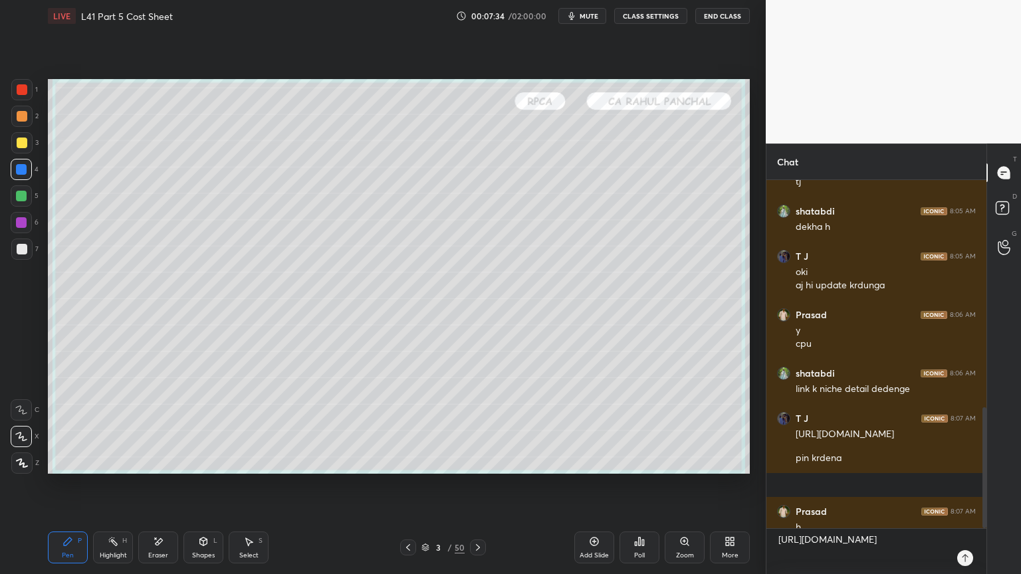
click at [964, 427] on div "https://docs.google.com/spreadsheets/d/1lBI4p2KCFXgEugrjT3S1kaN9RIjaUTdyUvweSXx…" at bounding box center [877, 551] width 220 height 45
type textarea "x"
click at [965, 427] on icon at bounding box center [965, 558] width 11 height 11
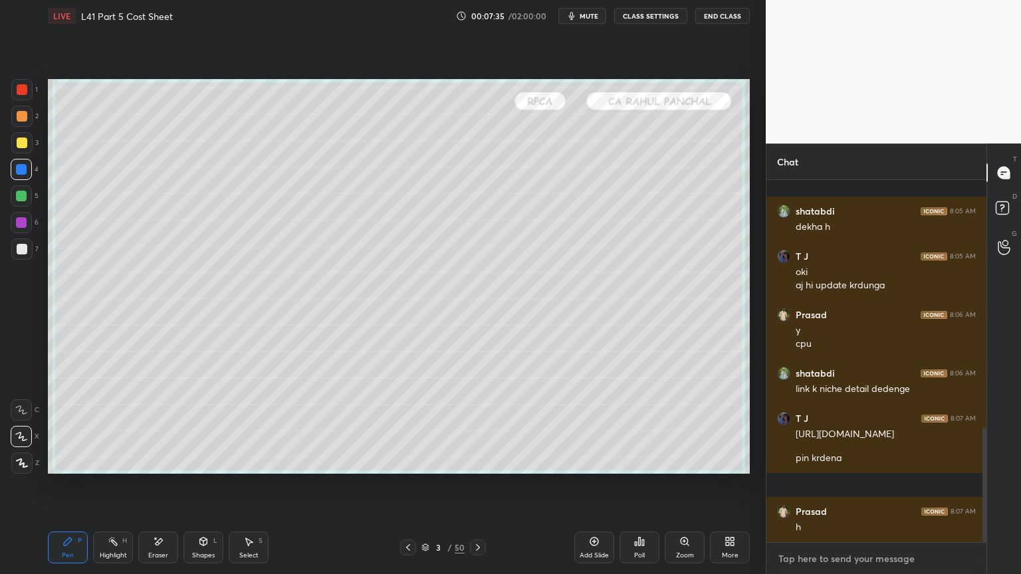
scroll to position [778, 0]
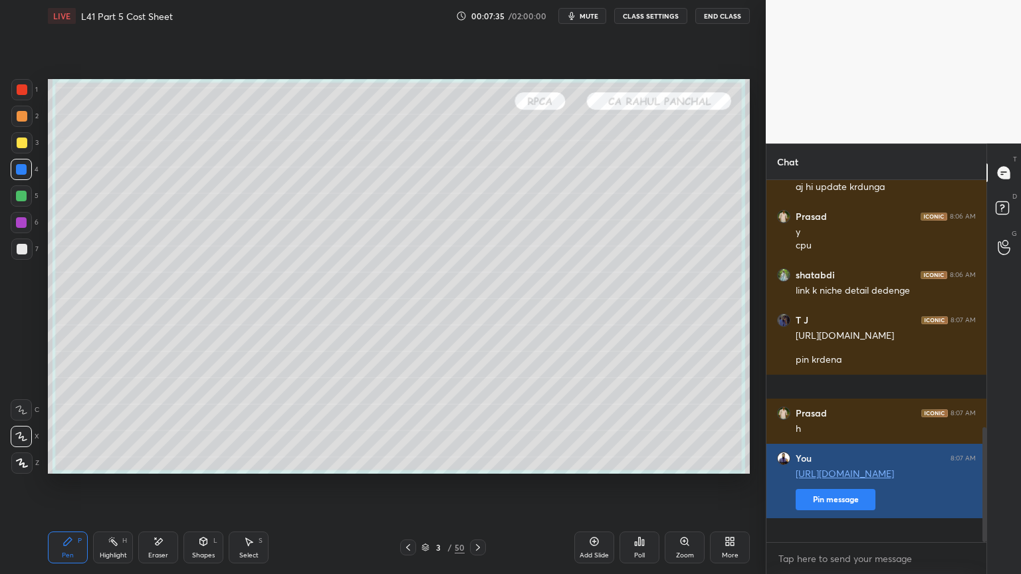
click at [824, 427] on button "Pin message" at bounding box center [836, 499] width 80 height 21
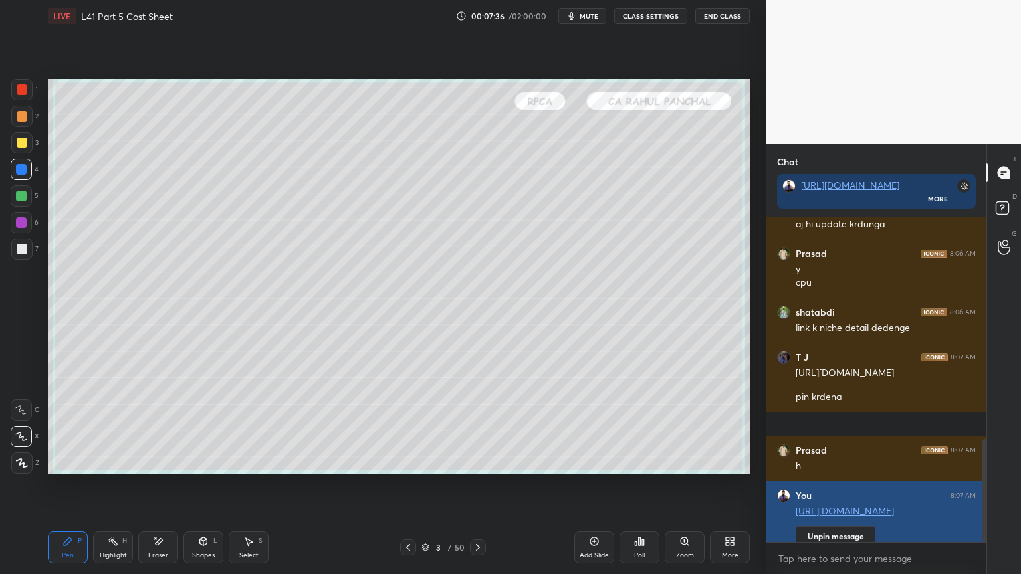
scroll to position [4, 4]
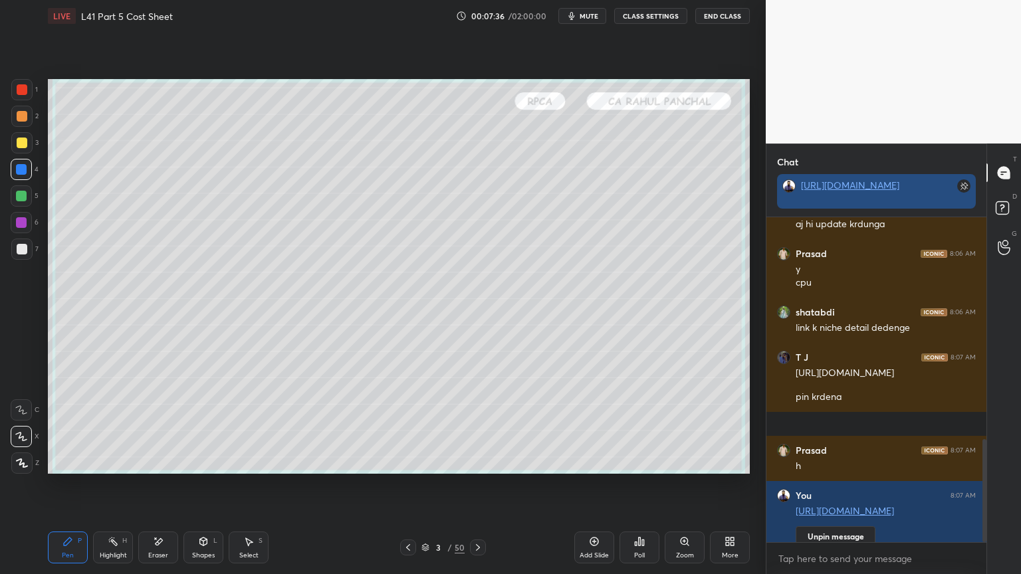
click at [819, 191] on link "[URL][DOMAIN_NAME]" at bounding box center [850, 185] width 98 height 13
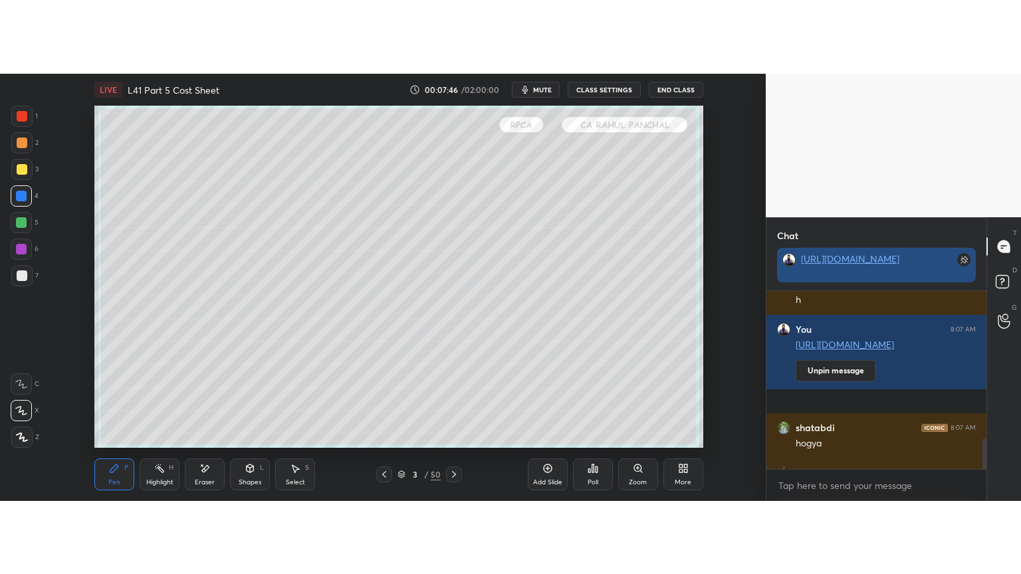
scroll to position [1053, 0]
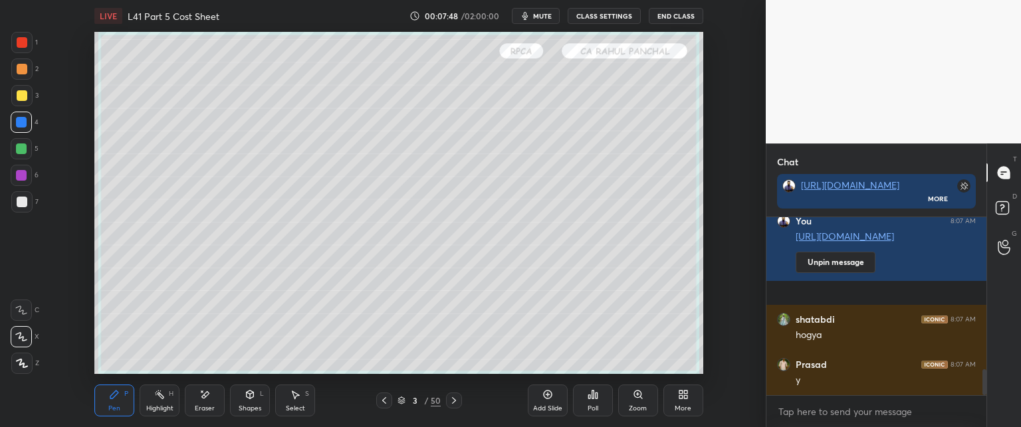
click at [687, 394] on icon at bounding box center [685, 392] width 3 height 3
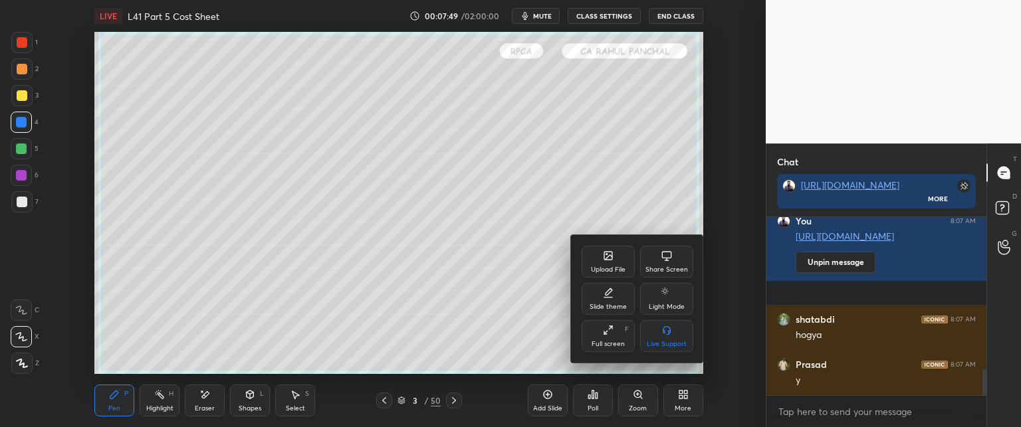
click at [602, 342] on div "Full screen" at bounding box center [608, 344] width 33 height 7
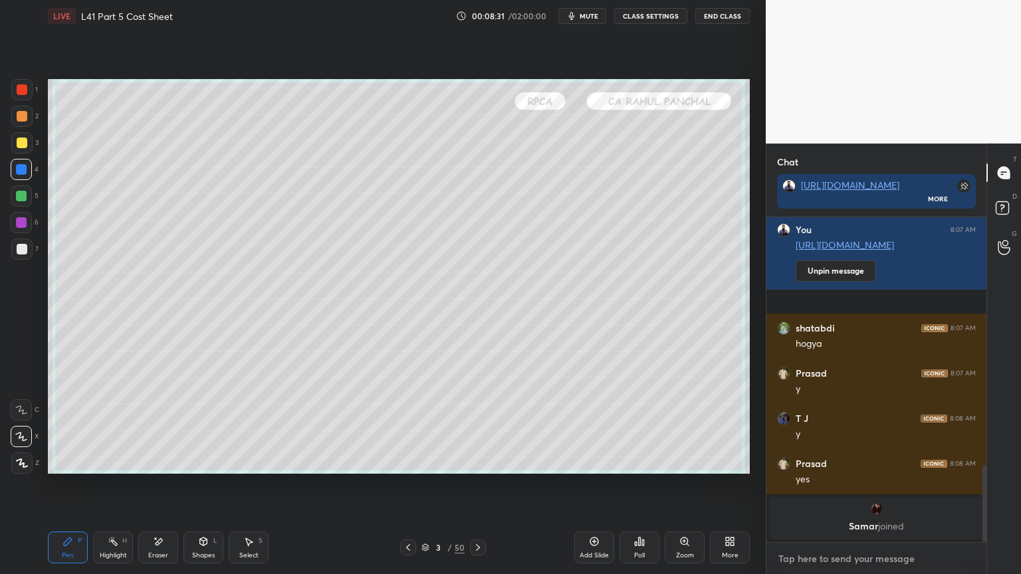
scroll to position [965, 0]
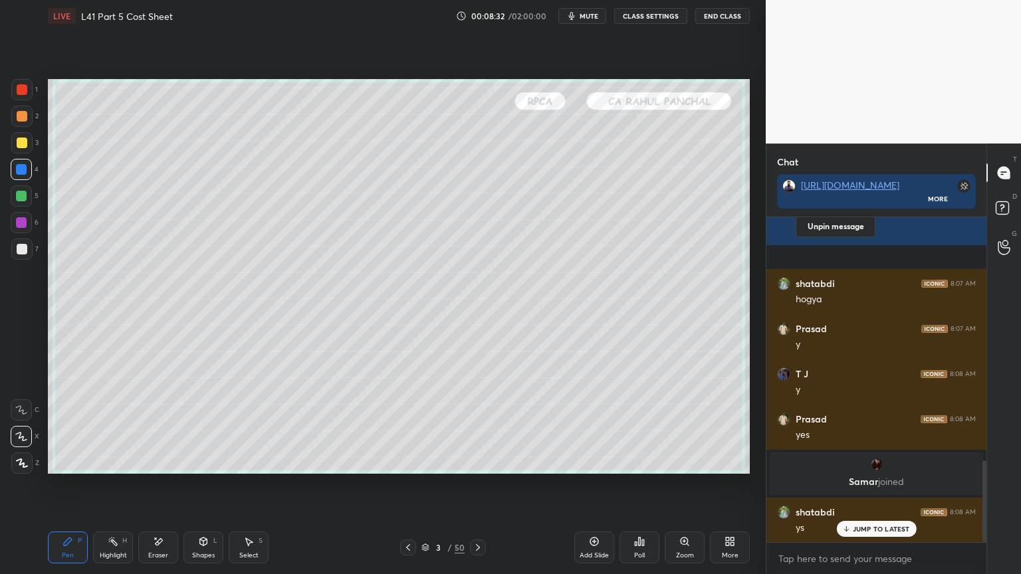
click at [423, 427] on icon at bounding box center [425, 548] width 8 height 8
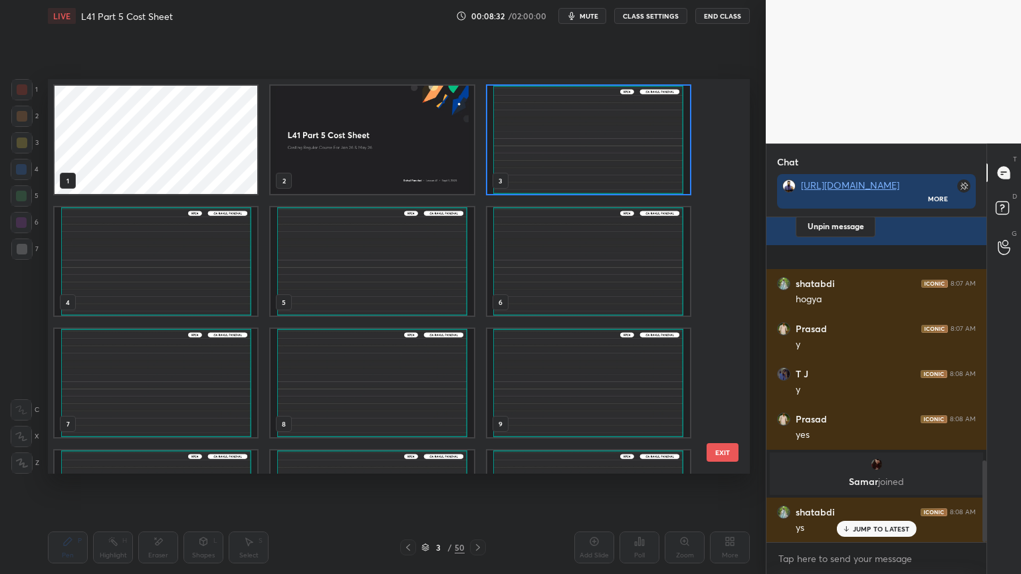
scroll to position [4, 7]
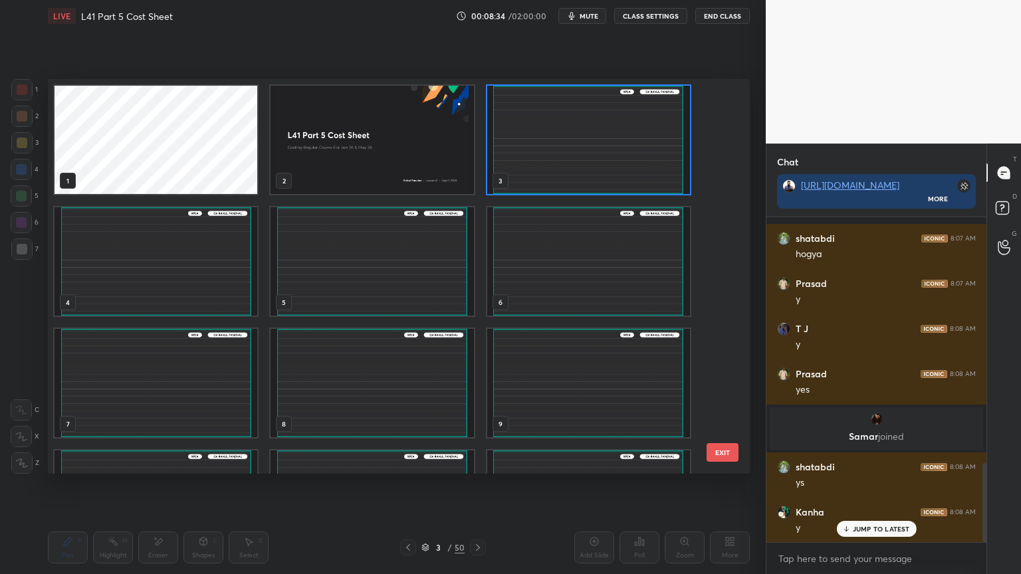
click at [352, 159] on img "grid" at bounding box center [372, 140] width 203 height 108
click at [362, 157] on img "grid" at bounding box center [372, 140] width 203 height 108
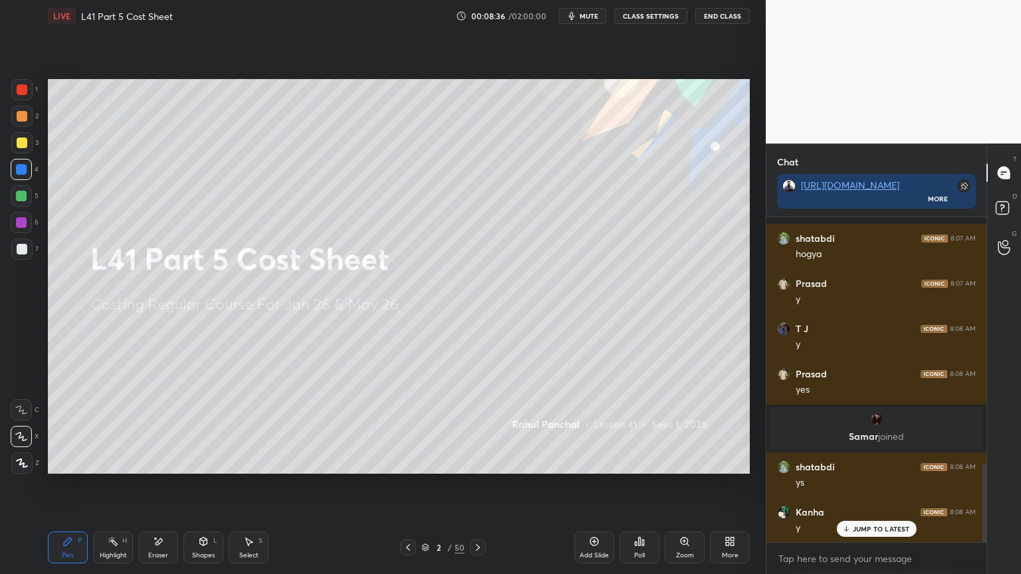
click at [476, 427] on icon at bounding box center [478, 547] width 11 height 11
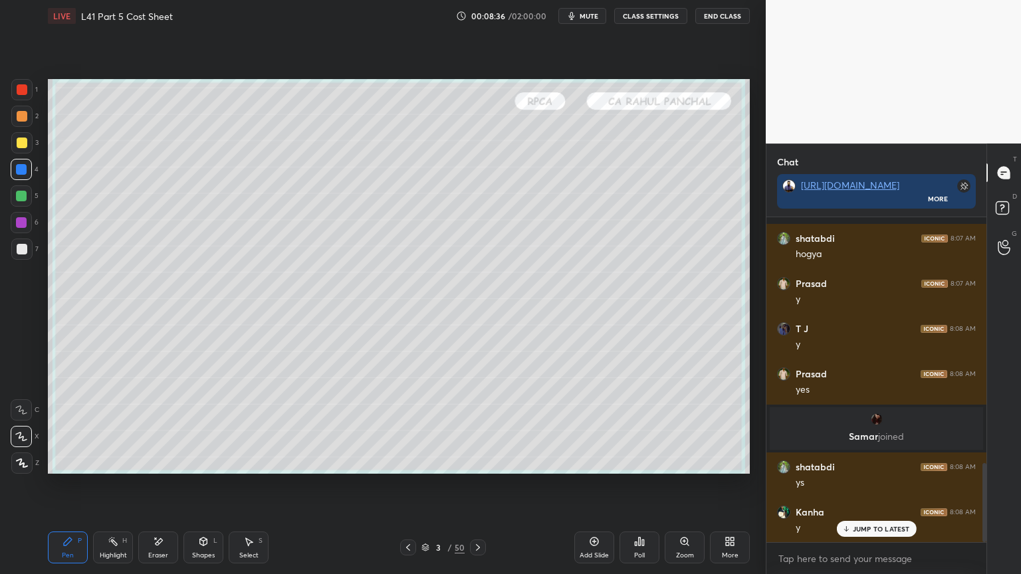
click at [476, 427] on icon at bounding box center [478, 547] width 11 height 11
click at [474, 427] on div at bounding box center [478, 548] width 16 height 16
click at [477, 427] on div at bounding box center [478, 548] width 16 height 16
click at [479, 427] on icon at bounding box center [478, 547] width 11 height 11
click at [481, 427] on icon at bounding box center [478, 547] width 11 height 11
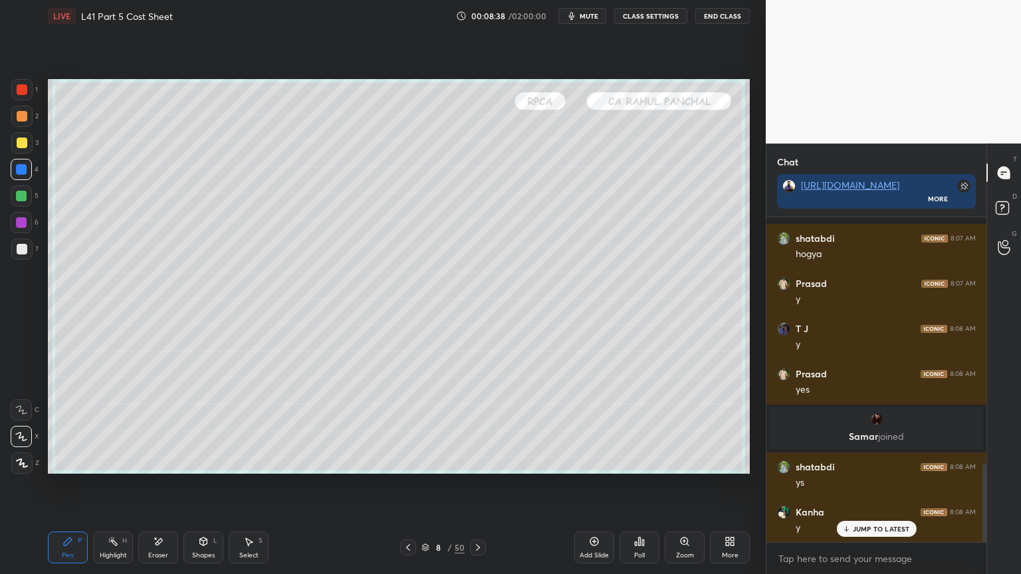
click at [481, 427] on icon at bounding box center [478, 547] width 11 height 11
click at [479, 427] on icon at bounding box center [478, 547] width 11 height 11
click at [473, 427] on icon at bounding box center [478, 547] width 11 height 11
click at [474, 427] on icon at bounding box center [478, 547] width 11 height 11
click at [479, 427] on icon at bounding box center [478, 547] width 11 height 11
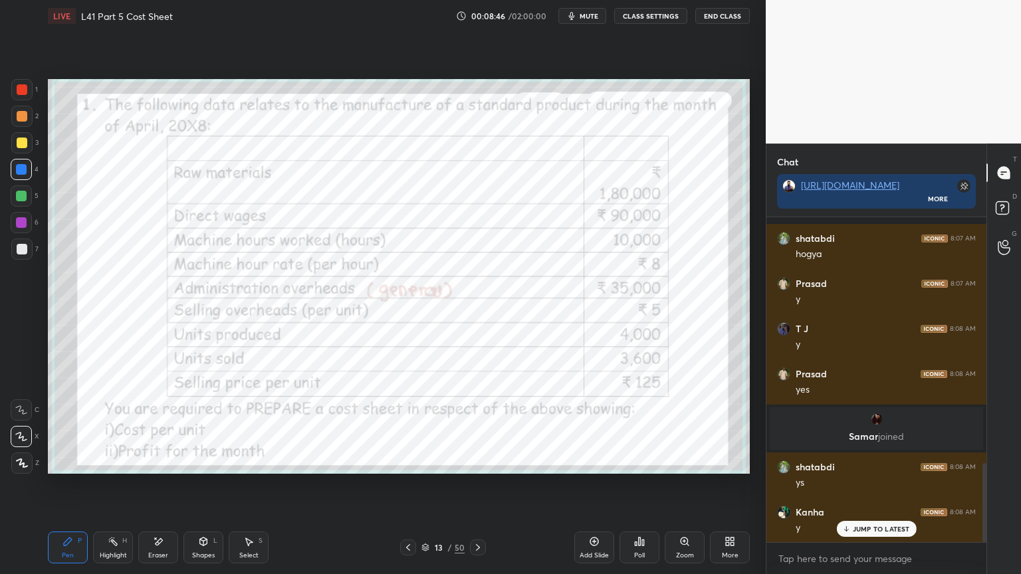
click at [156, 427] on div "Eraser" at bounding box center [158, 548] width 40 height 32
click at [16, 427] on span "Erase all" at bounding box center [21, 463] width 20 height 9
click at [44, 427] on div "LIVE L41 Part 5 Cost Sheet 00:08:47 / 02:00:00 mute CLASS SETTINGS End Class Se…" at bounding box center [399, 287] width 713 height 574
click at [21, 87] on div at bounding box center [22, 89] width 11 height 11
click at [740, 427] on div "More" at bounding box center [730, 548] width 40 height 32
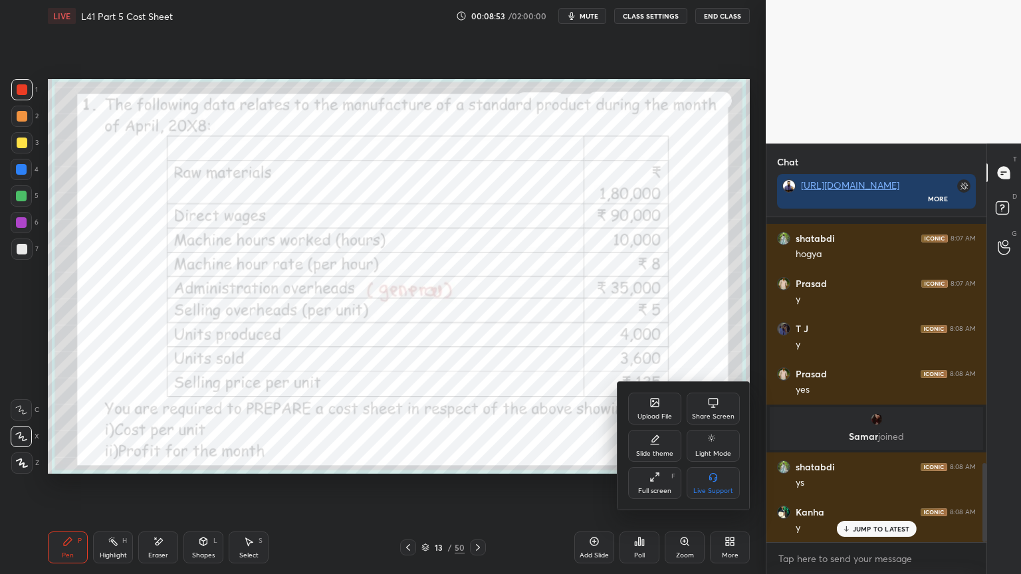
click at [646, 427] on div "Full screen F" at bounding box center [654, 483] width 53 height 32
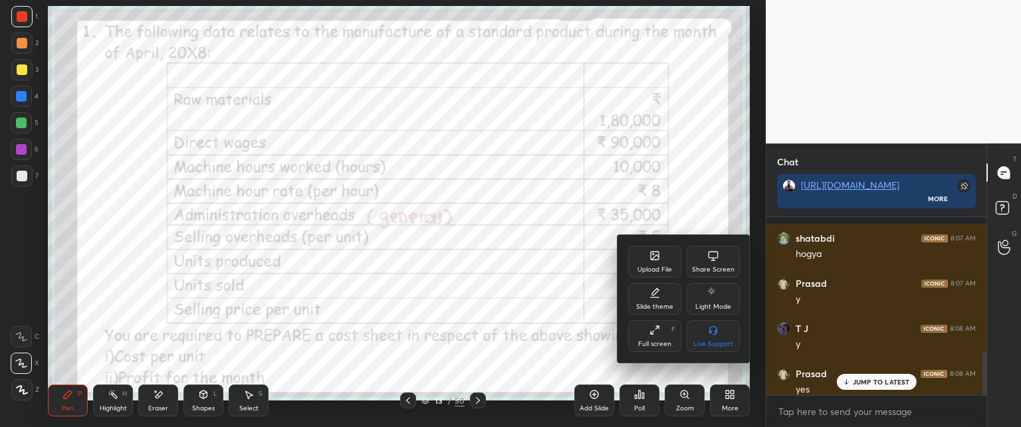
scroll to position [3, 4]
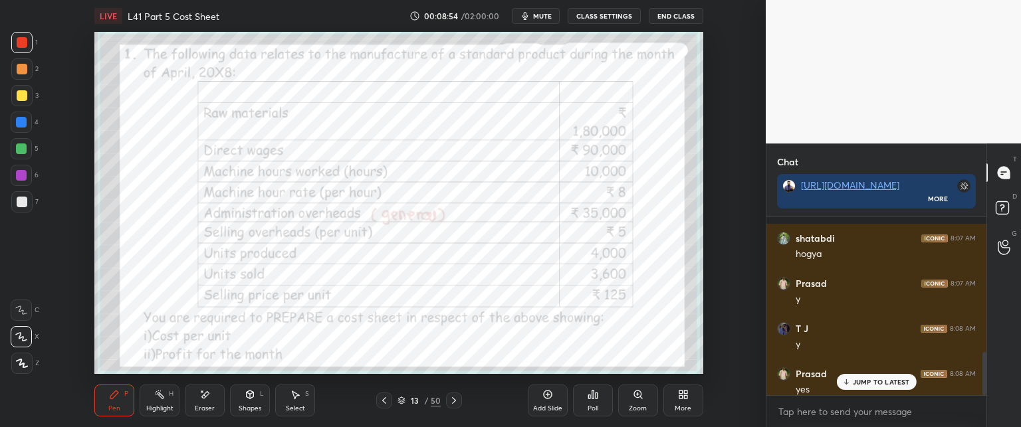
type textarea "x"
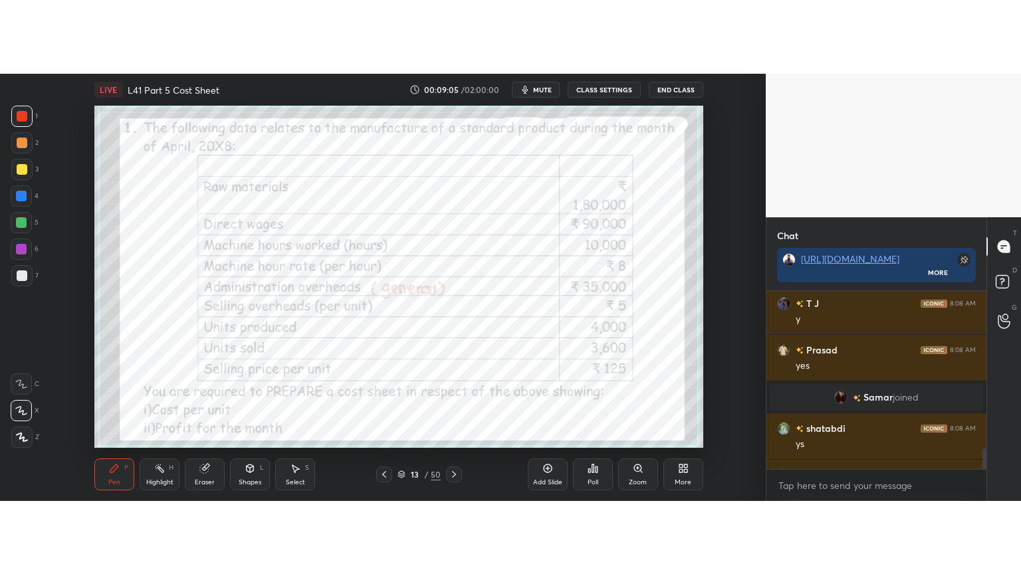
scroll to position [66138, 65768]
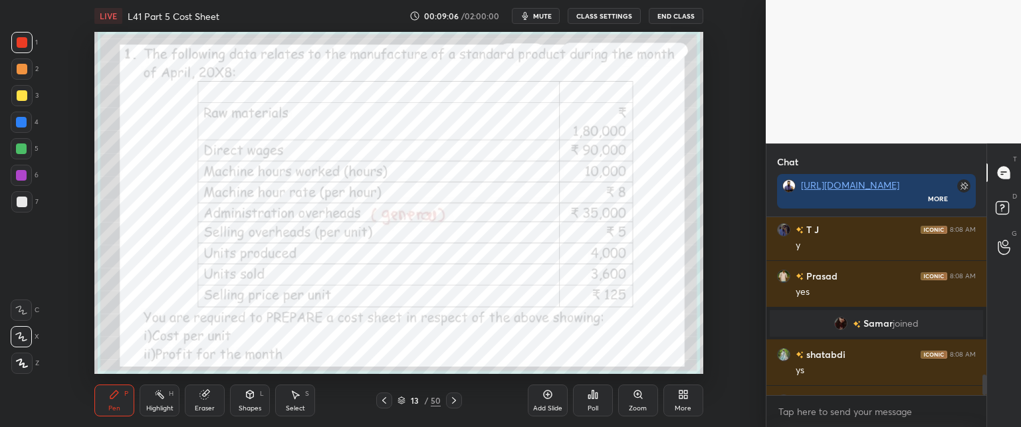
click at [674, 396] on div "More" at bounding box center [683, 401] width 40 height 32
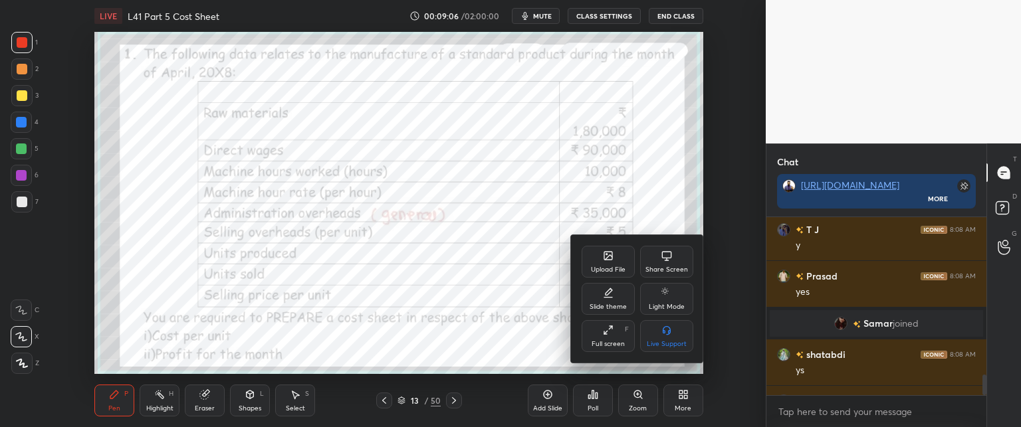
click at [614, 342] on div "Full screen" at bounding box center [608, 344] width 33 height 7
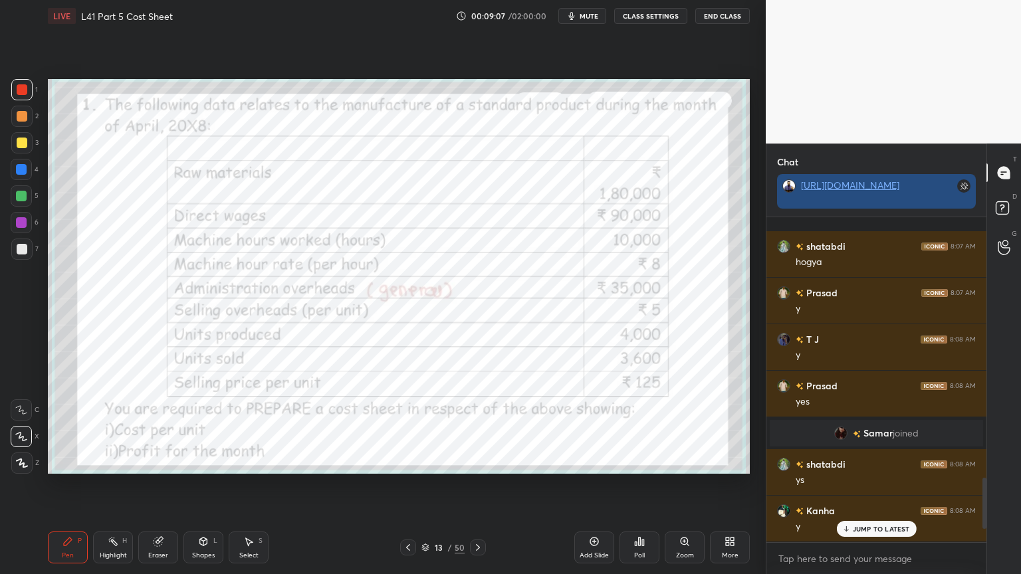
scroll to position [0, 0]
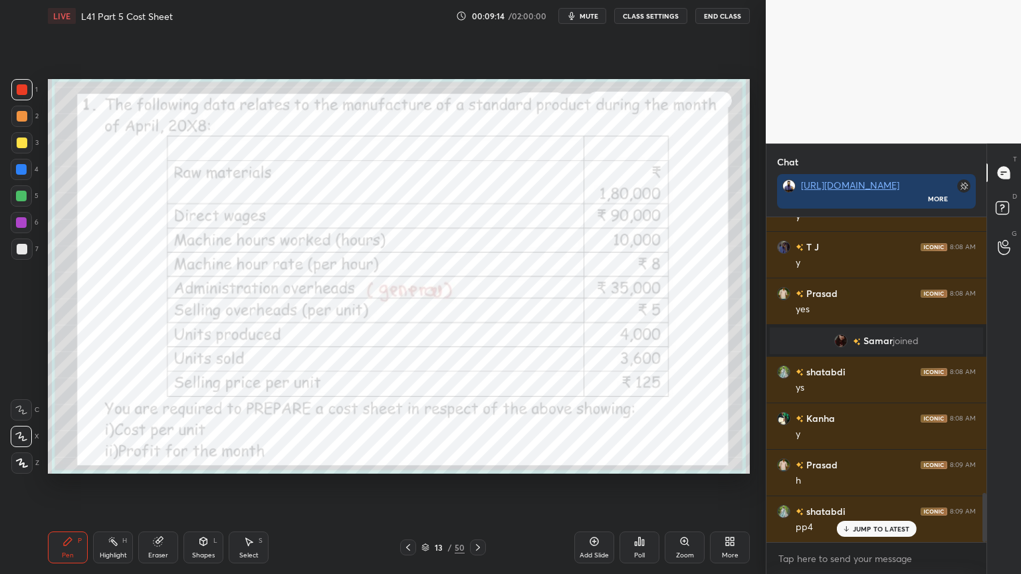
click at [479, 427] on icon at bounding box center [478, 547] width 11 height 11
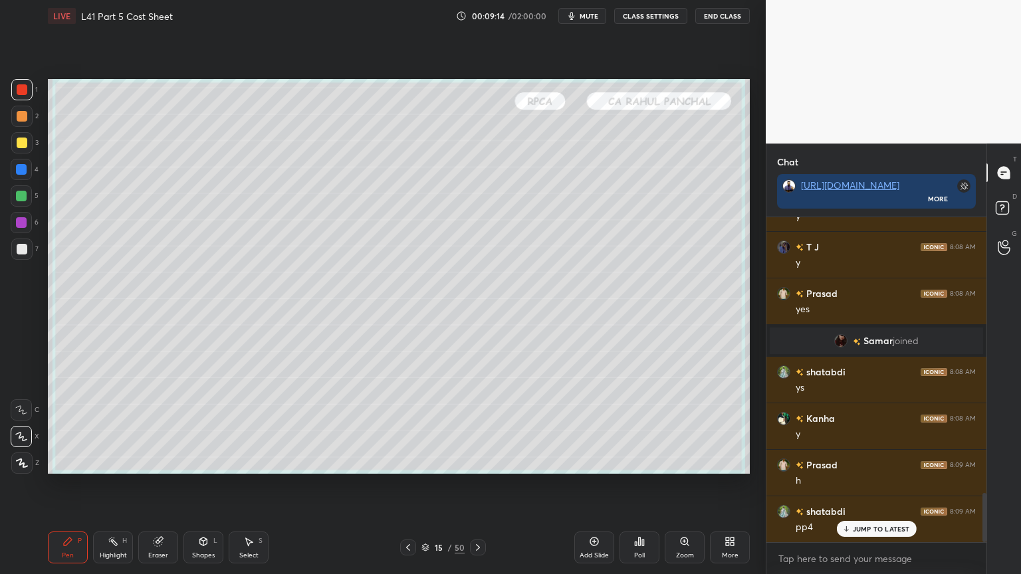
click at [479, 427] on icon at bounding box center [478, 547] width 11 height 11
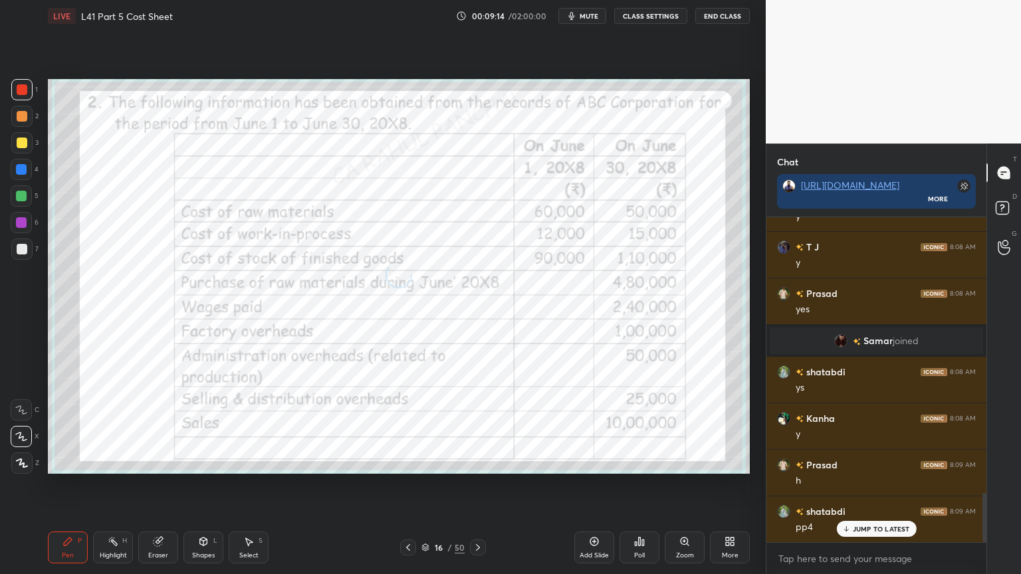
click at [479, 427] on icon at bounding box center [478, 547] width 11 height 11
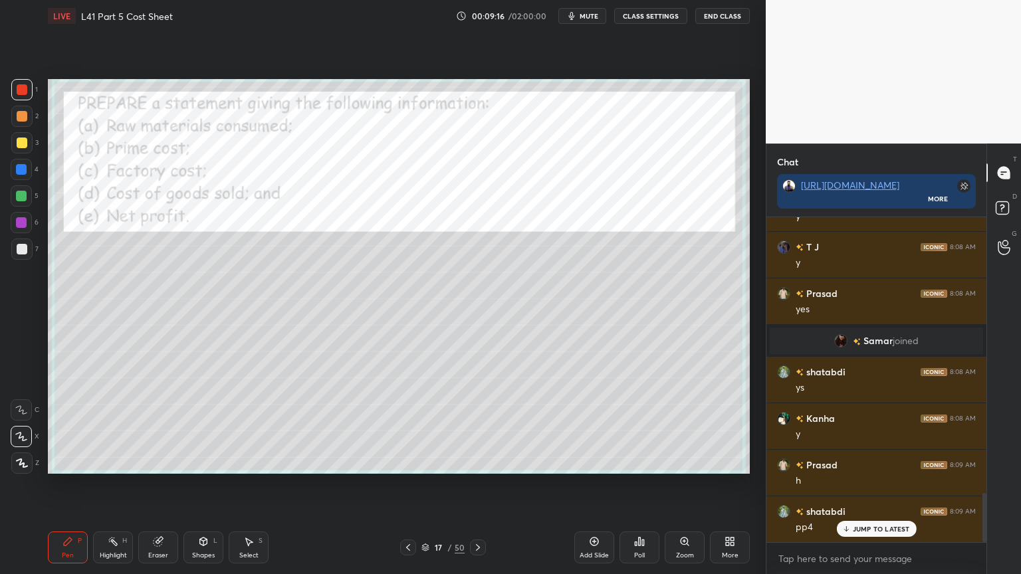
click at [429, 427] on icon at bounding box center [425, 548] width 8 height 8
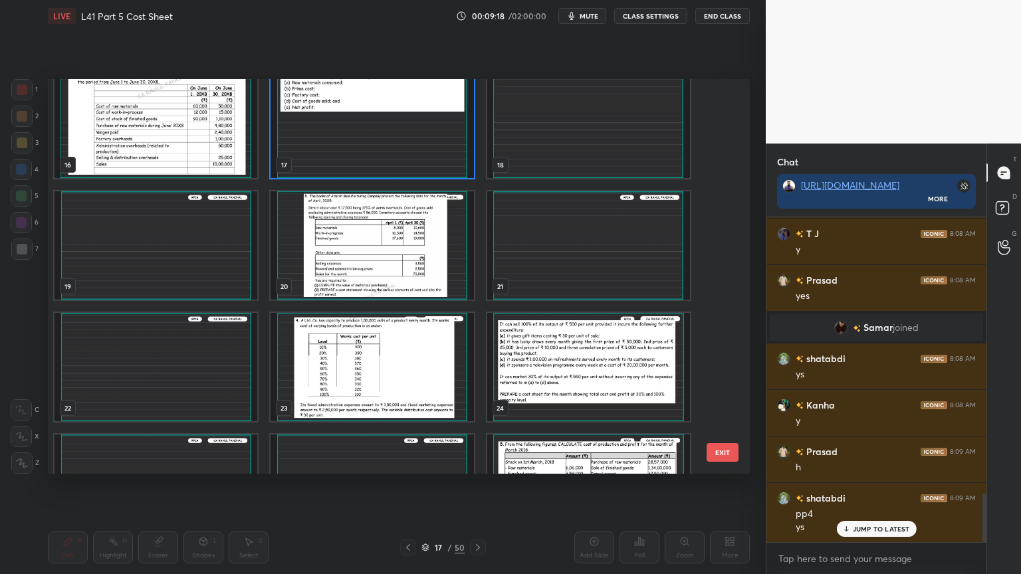
click at [364, 375] on img "grid" at bounding box center [372, 367] width 203 height 108
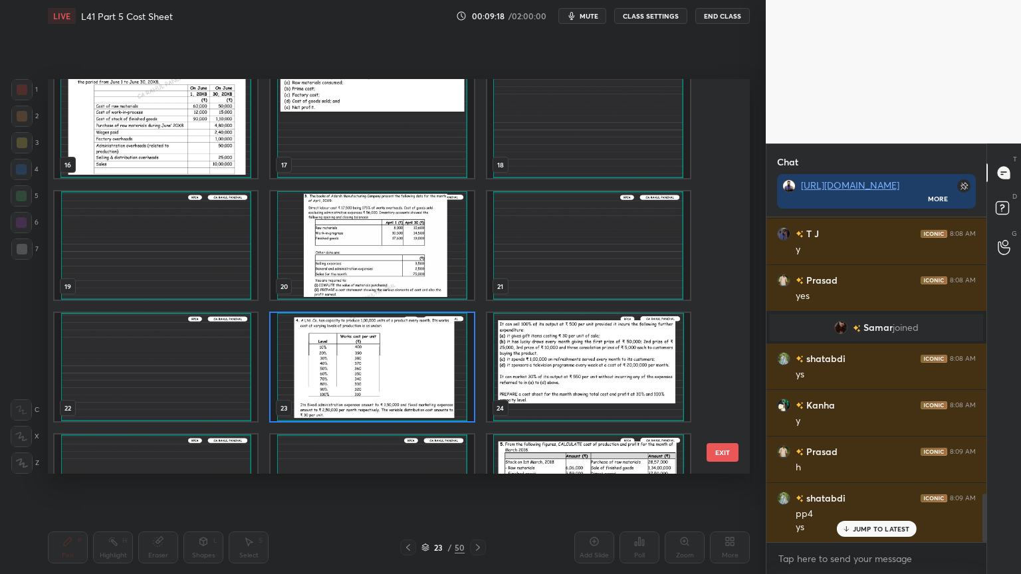
click at [356, 375] on img "grid" at bounding box center [372, 367] width 203 height 108
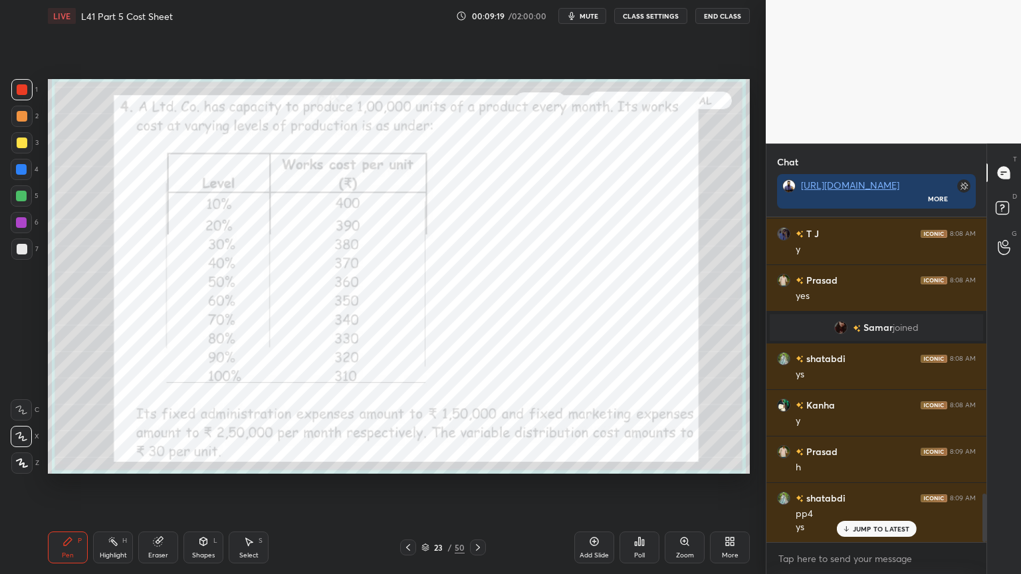
click at [480, 427] on icon at bounding box center [478, 547] width 11 height 11
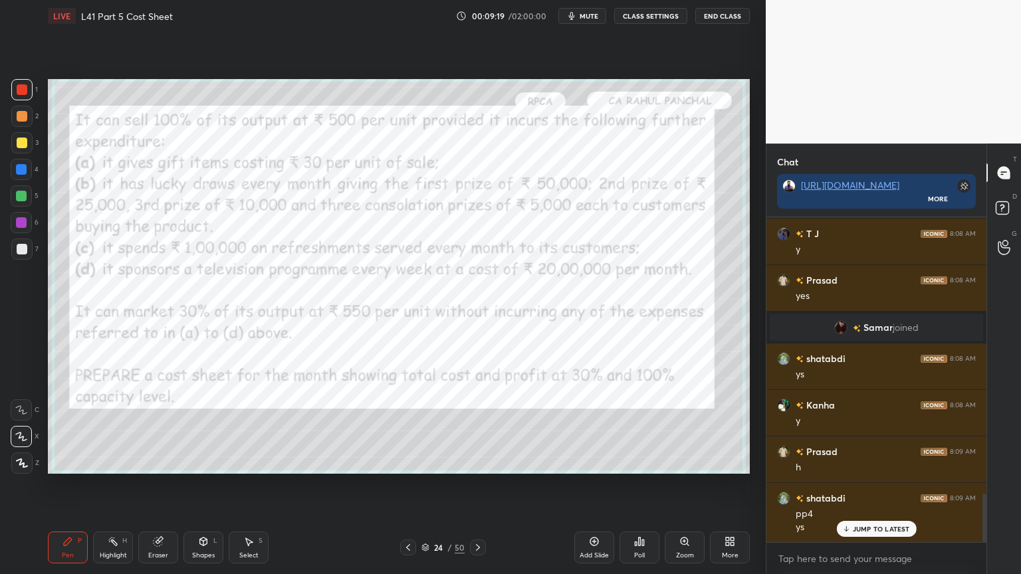
click at [480, 427] on icon at bounding box center [478, 547] width 11 height 11
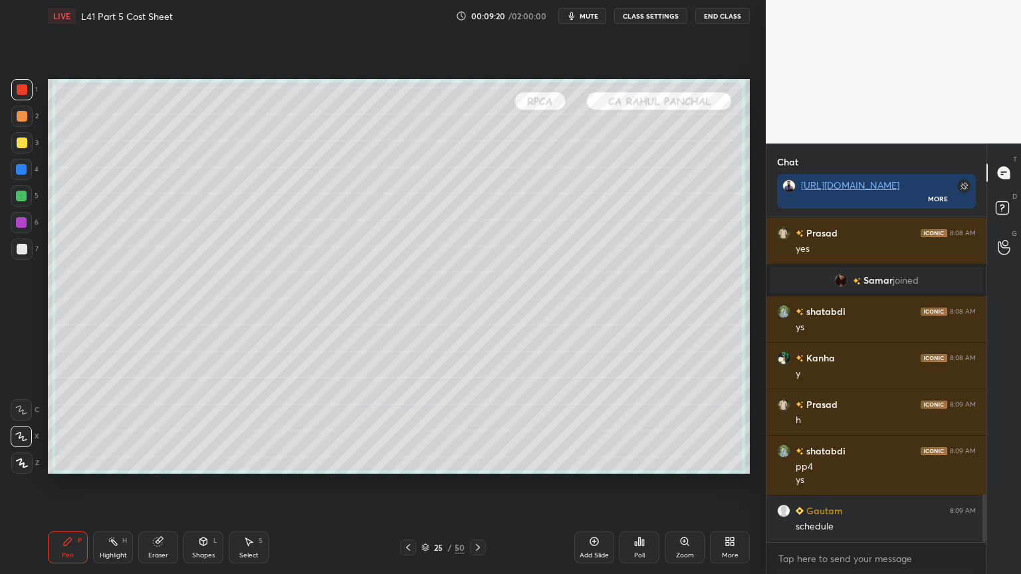
click at [479, 427] on icon at bounding box center [478, 547] width 11 height 11
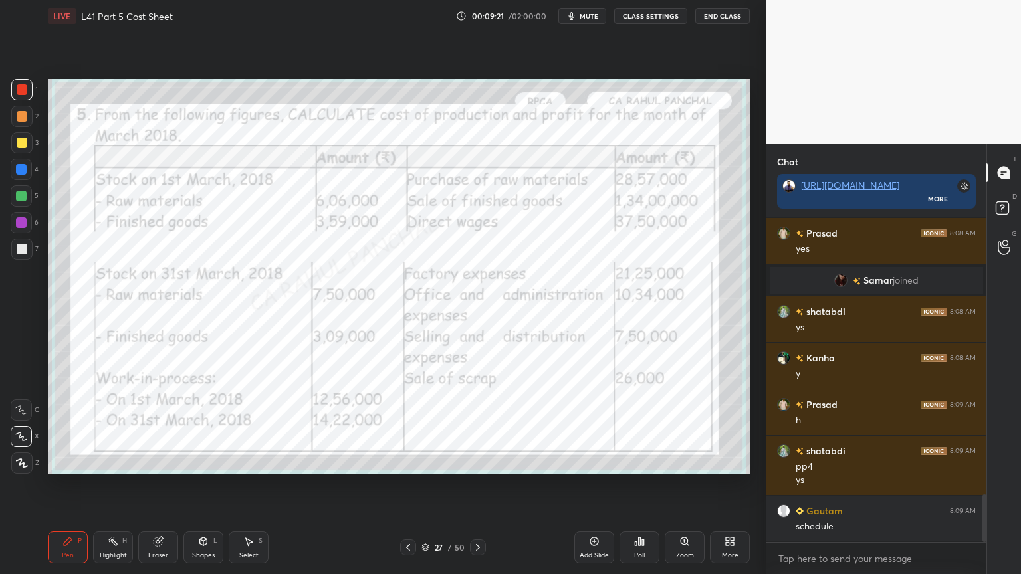
click at [477, 427] on icon at bounding box center [478, 547] width 11 height 11
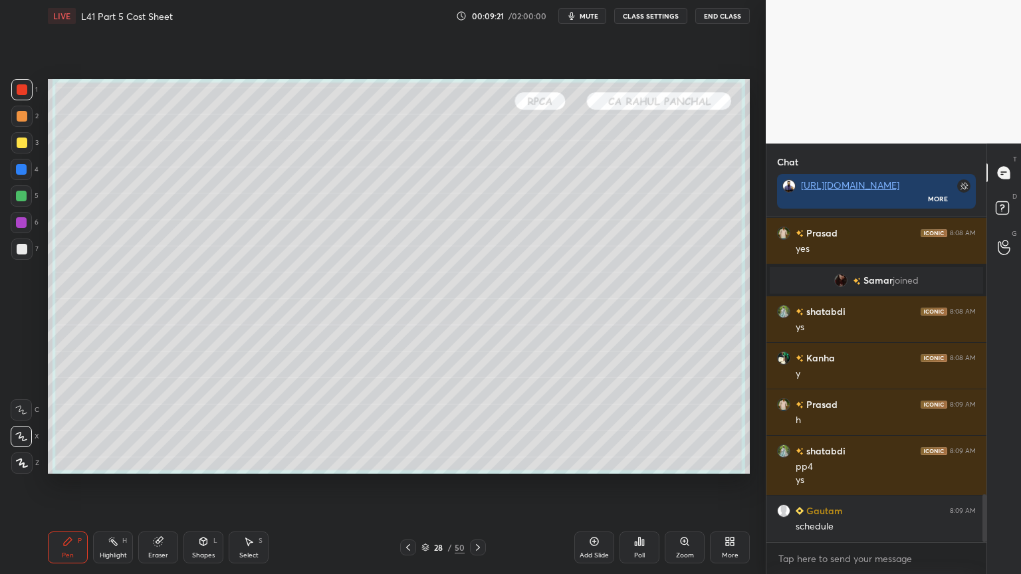
click at [475, 427] on icon at bounding box center [478, 547] width 11 height 11
click at [476, 427] on icon at bounding box center [478, 547] width 11 height 11
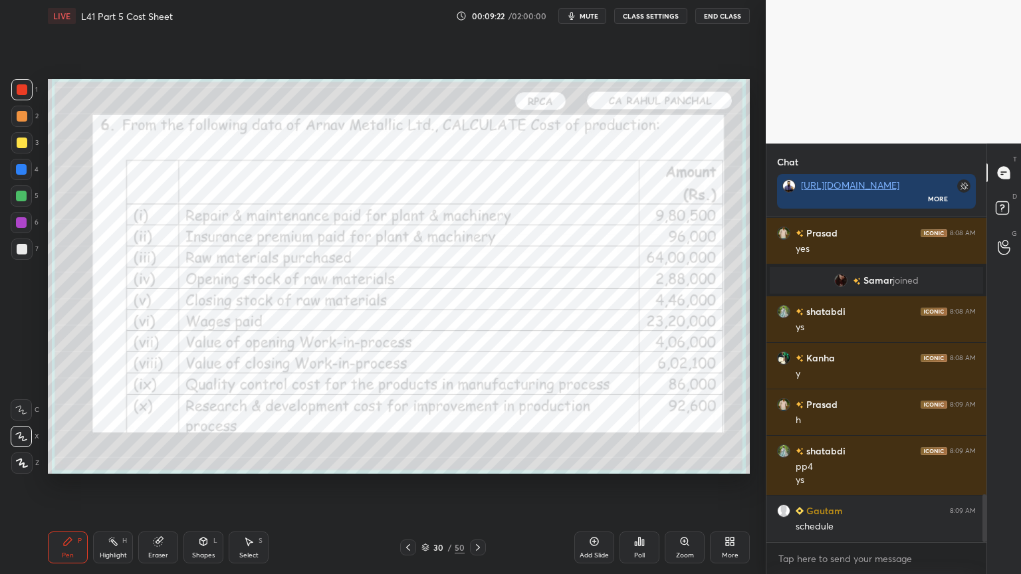
click at [478, 427] on icon at bounding box center [478, 547] width 4 height 7
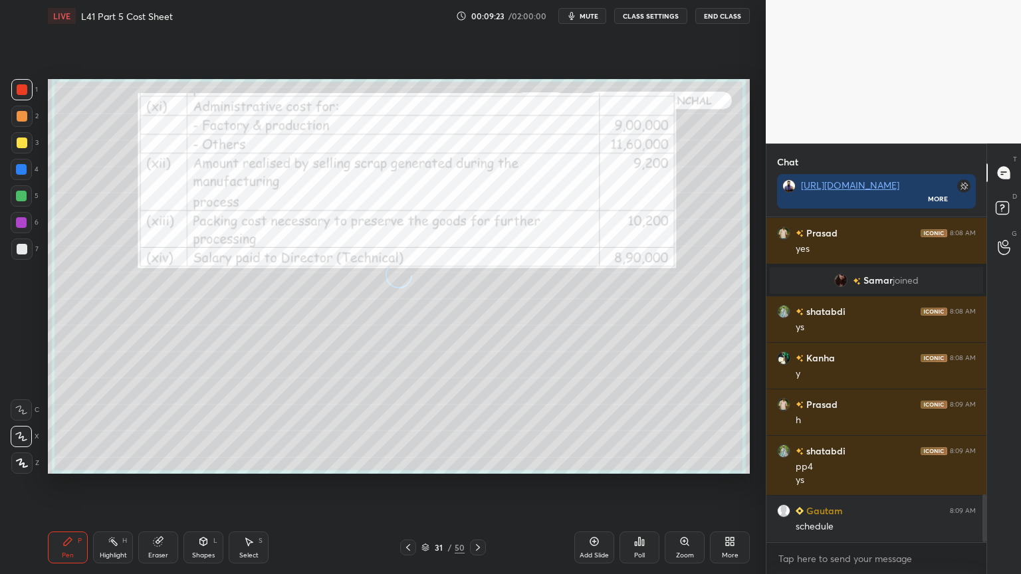
click at [477, 427] on icon at bounding box center [478, 547] width 4 height 7
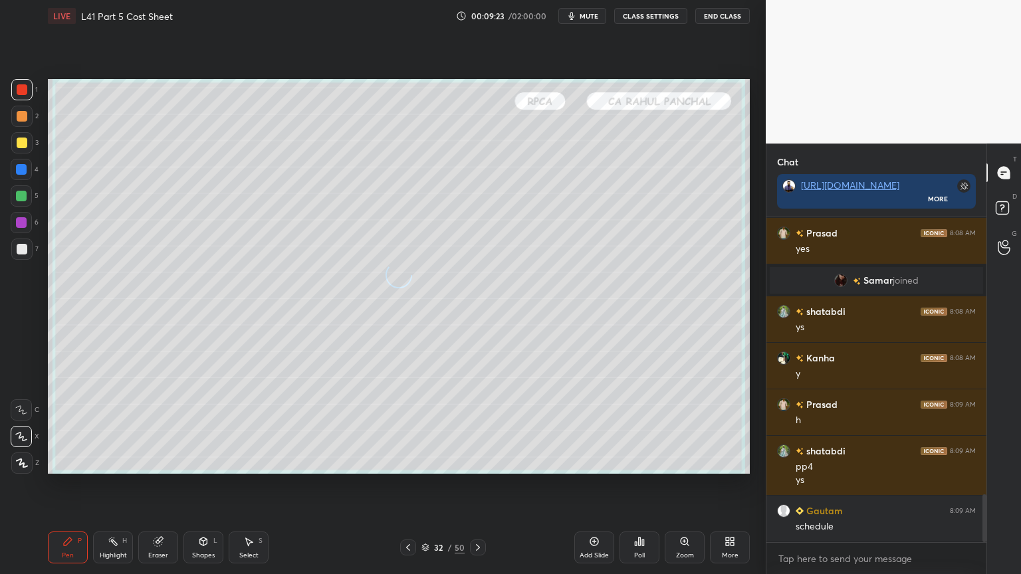
click at [479, 427] on icon at bounding box center [478, 547] width 4 height 7
click at [477, 427] on icon at bounding box center [478, 547] width 11 height 11
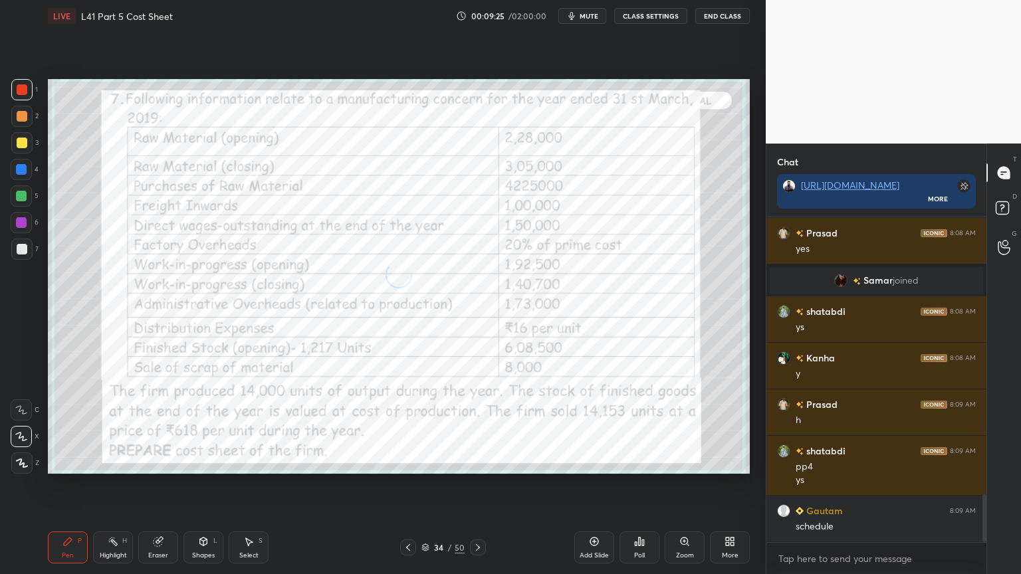
click at [473, 427] on icon at bounding box center [478, 547] width 11 height 11
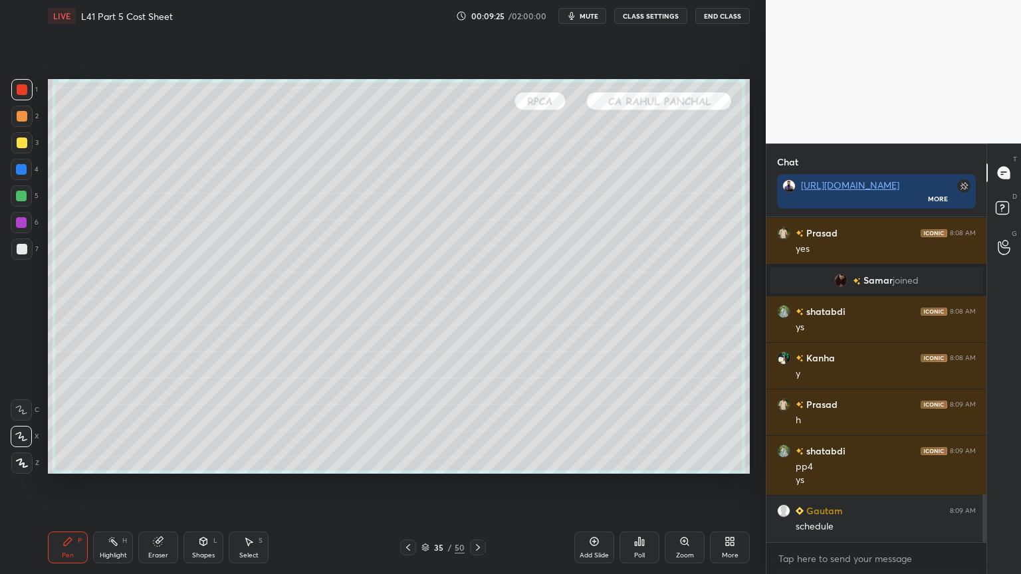
click at [428, 427] on icon at bounding box center [425, 548] width 8 height 8
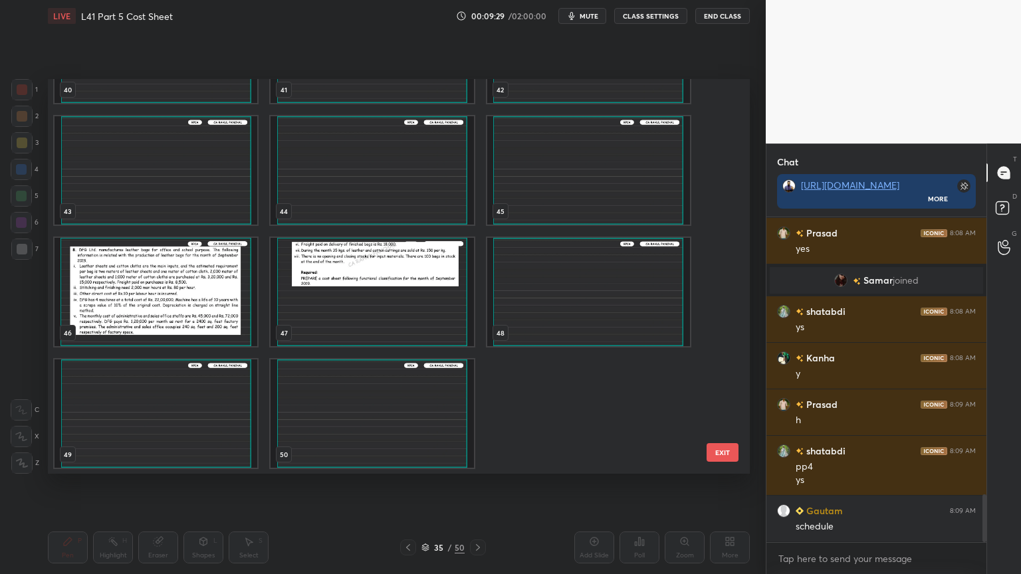
click at [203, 314] on img "grid" at bounding box center [156, 292] width 203 height 108
click at [199, 316] on img "grid" at bounding box center [156, 292] width 203 height 108
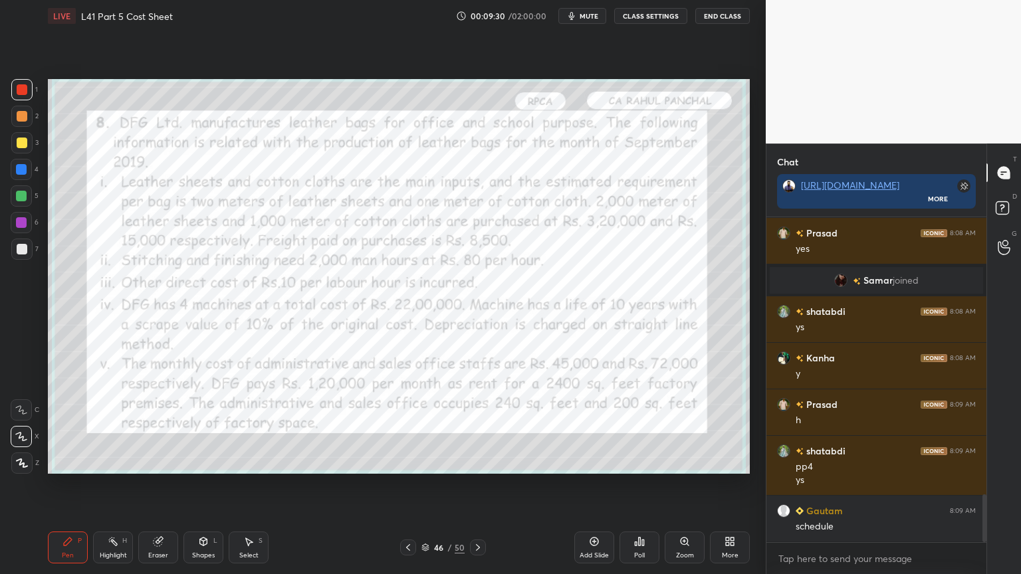
click at [407, 427] on icon at bounding box center [408, 547] width 11 height 11
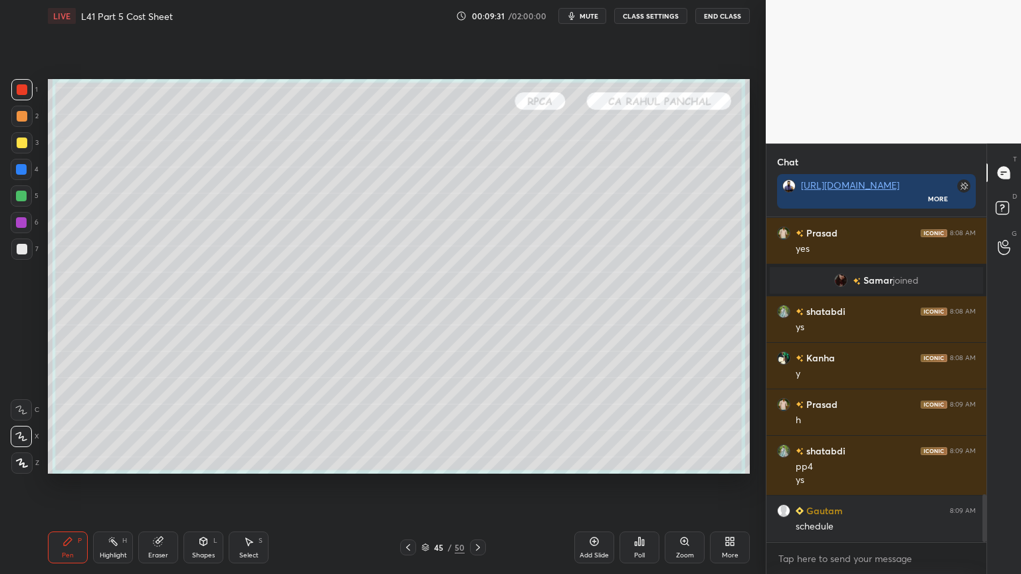
click at [413, 427] on div at bounding box center [408, 548] width 16 height 16
click at [412, 427] on icon at bounding box center [408, 547] width 11 height 11
click at [411, 427] on icon at bounding box center [408, 547] width 11 height 11
click at [409, 427] on icon at bounding box center [408, 547] width 11 height 11
click at [409, 427] on icon at bounding box center [408, 547] width 4 height 7
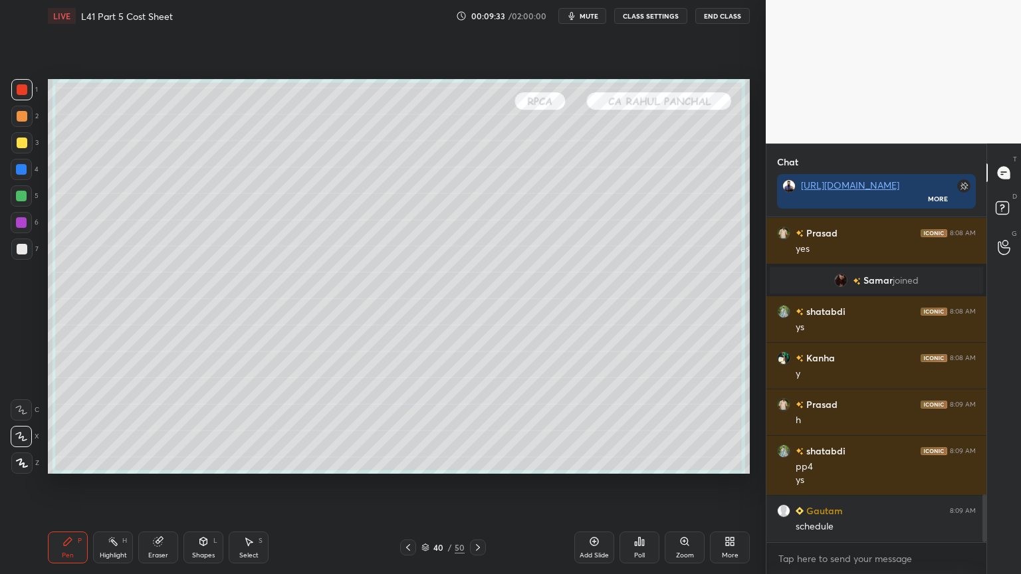
click at [408, 427] on icon at bounding box center [408, 547] width 11 height 11
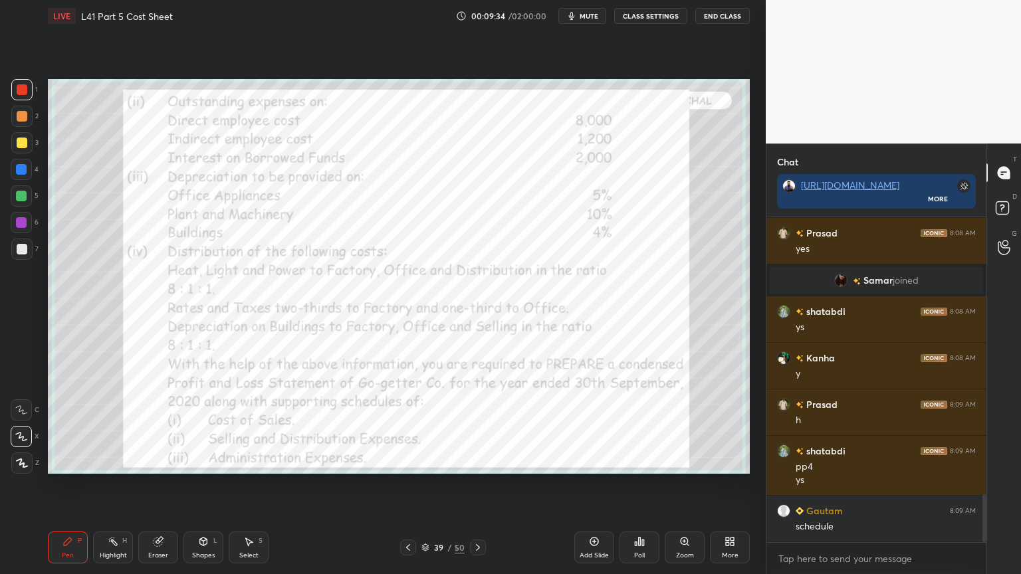
click at [404, 427] on icon at bounding box center [408, 547] width 11 height 11
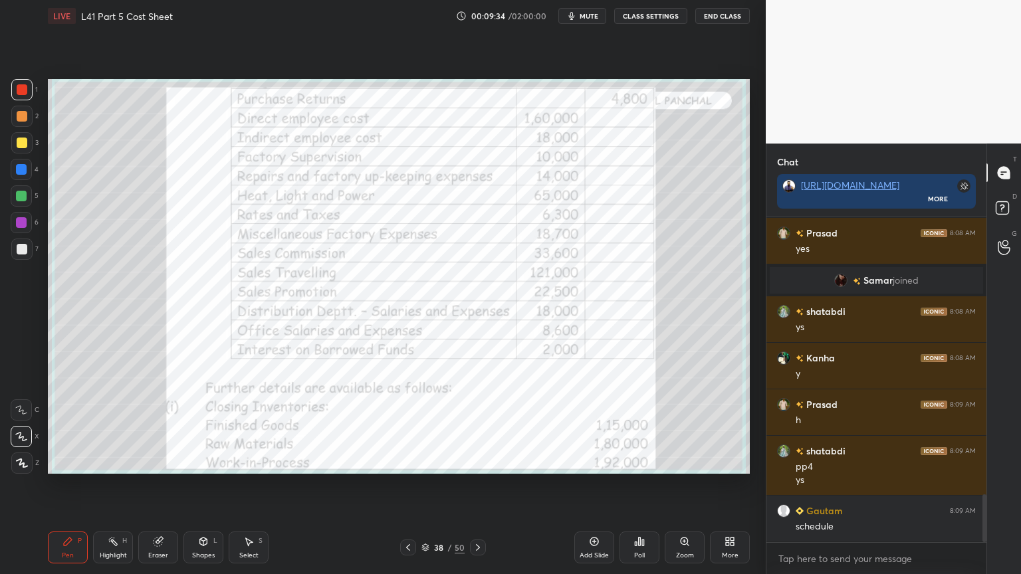
click at [405, 427] on icon at bounding box center [408, 547] width 11 height 11
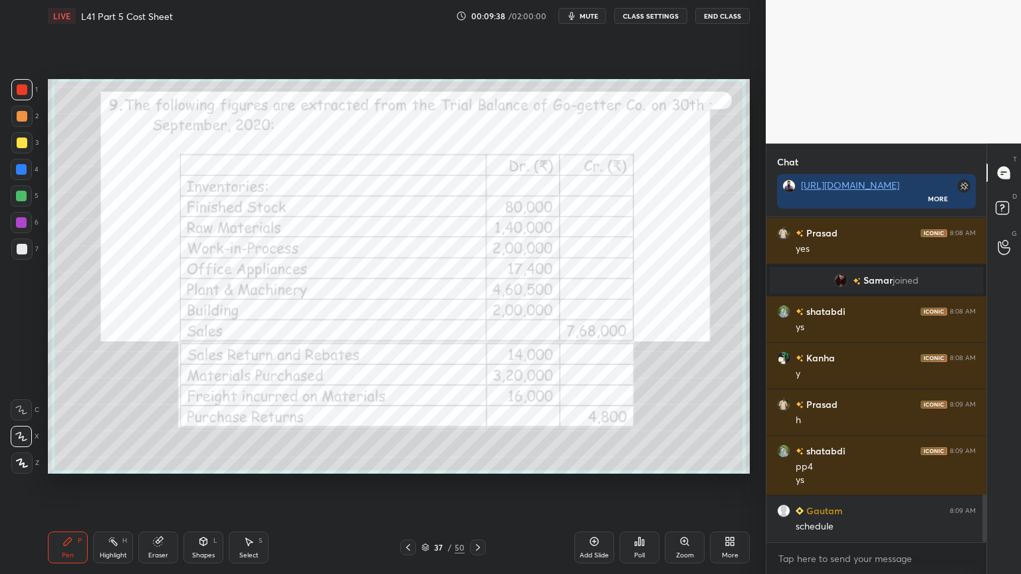
click at [477, 427] on icon at bounding box center [478, 547] width 11 height 11
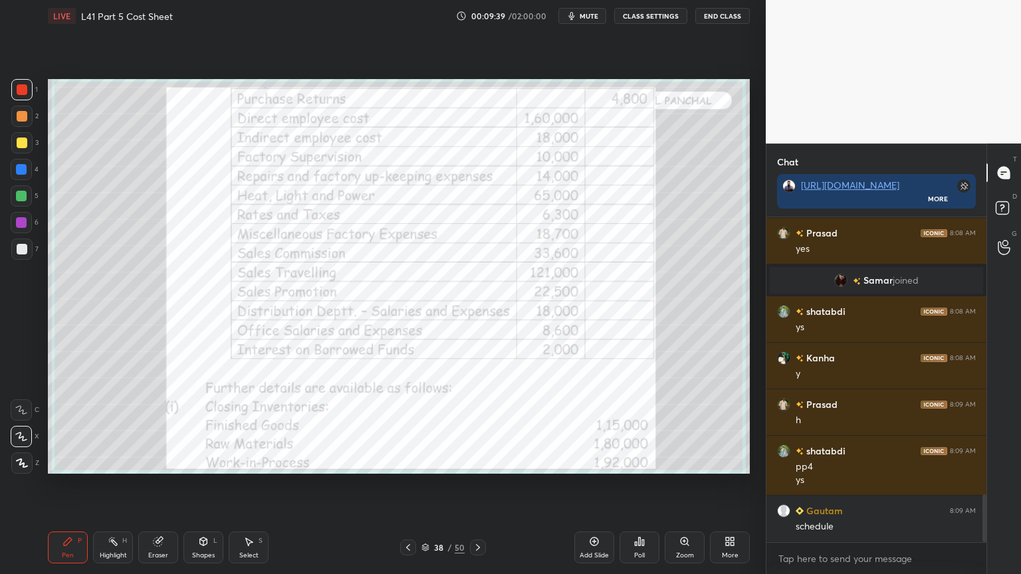
click at [475, 427] on icon at bounding box center [478, 547] width 11 height 11
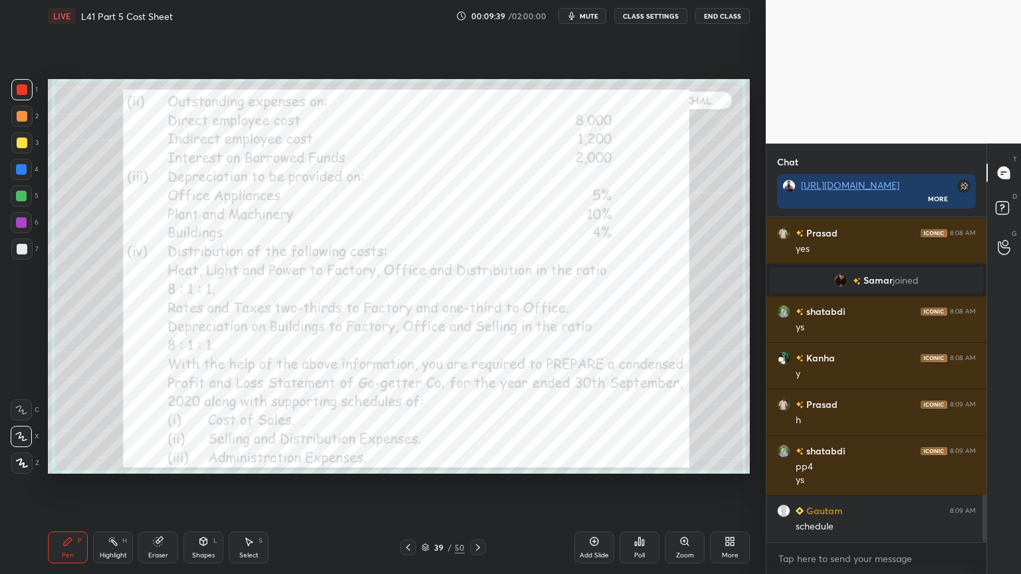
click at [470, 427] on div at bounding box center [478, 548] width 16 height 16
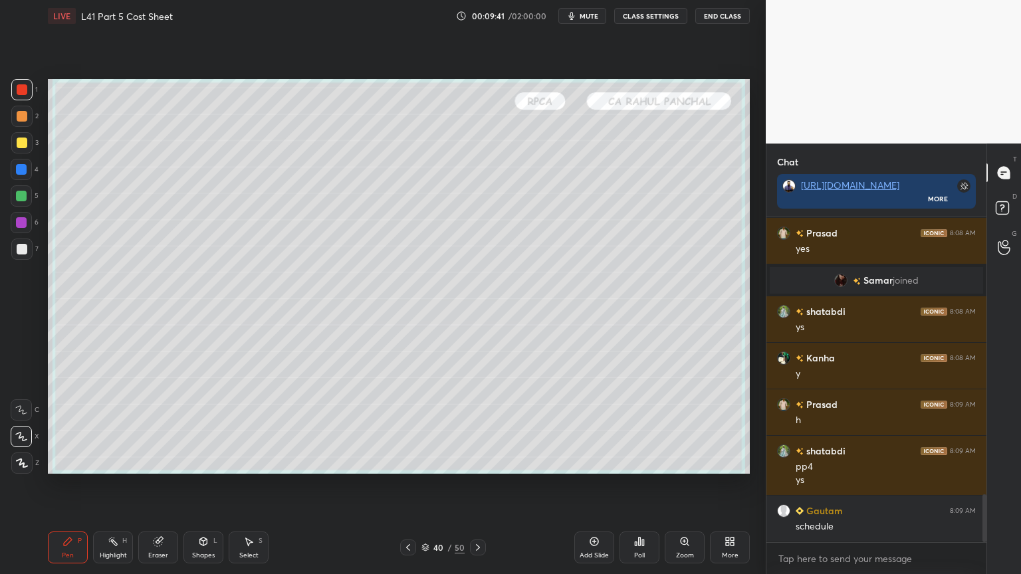
click at [24, 146] on div at bounding box center [22, 143] width 11 height 11
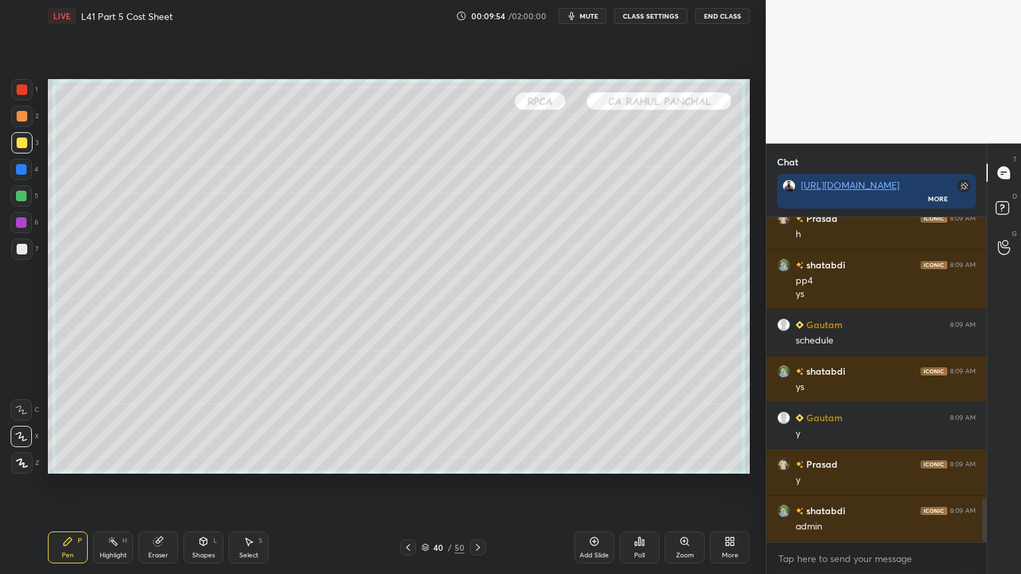
click at [24, 249] on div at bounding box center [22, 249] width 11 height 11
click at [21, 138] on div at bounding box center [22, 143] width 11 height 11
click at [213, 427] on div "Shapes L" at bounding box center [203, 548] width 40 height 32
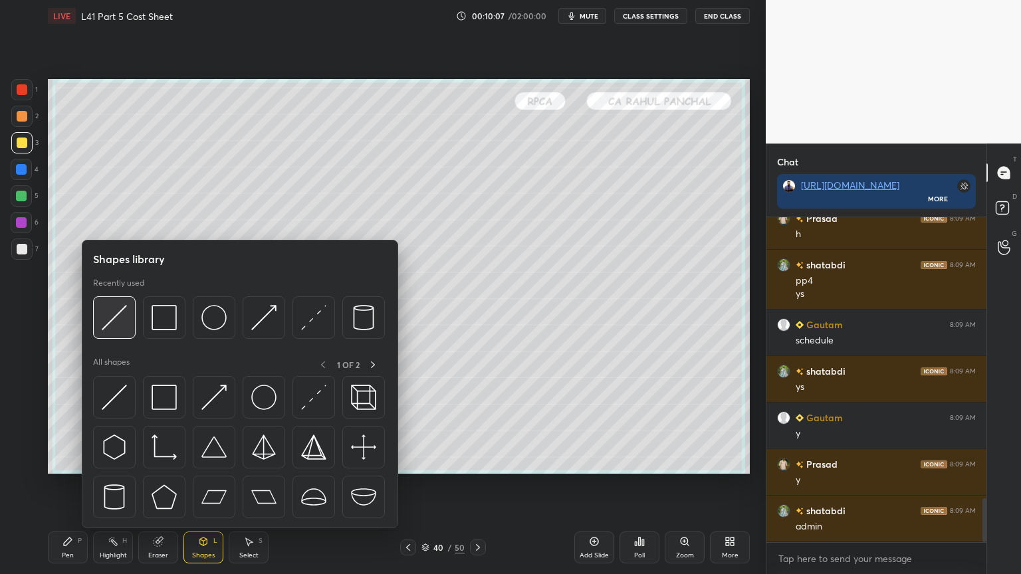
click at [123, 316] on img at bounding box center [114, 317] width 25 height 25
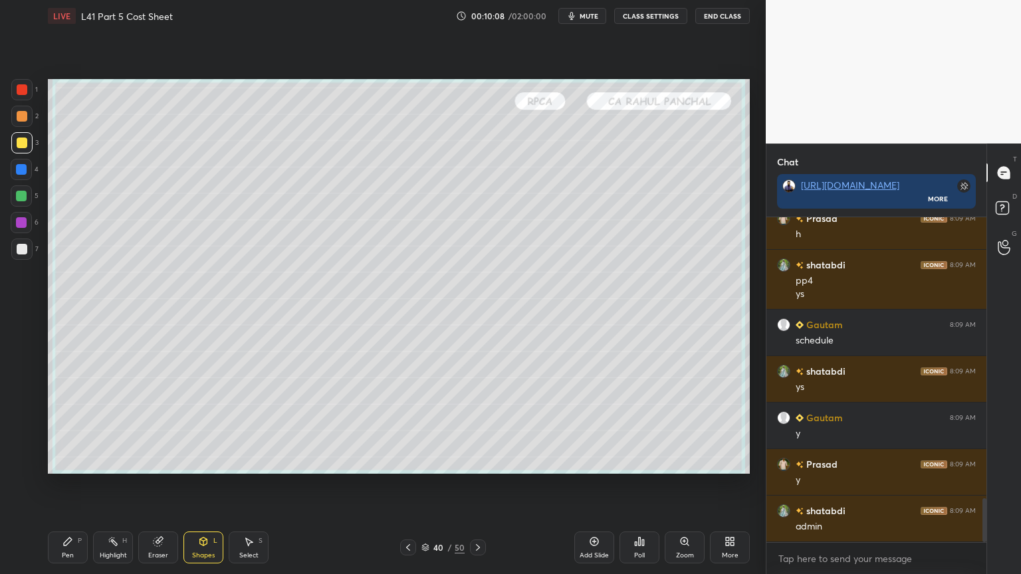
click at [64, 427] on icon at bounding box center [68, 542] width 8 height 8
click at [20, 245] on div at bounding box center [22, 249] width 11 height 11
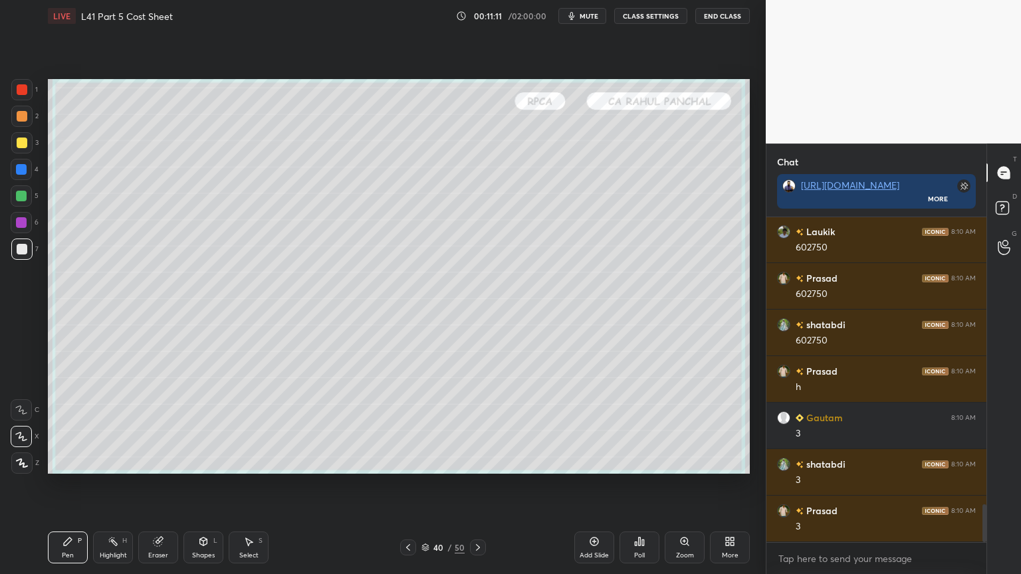
scroll to position [2494, 0]
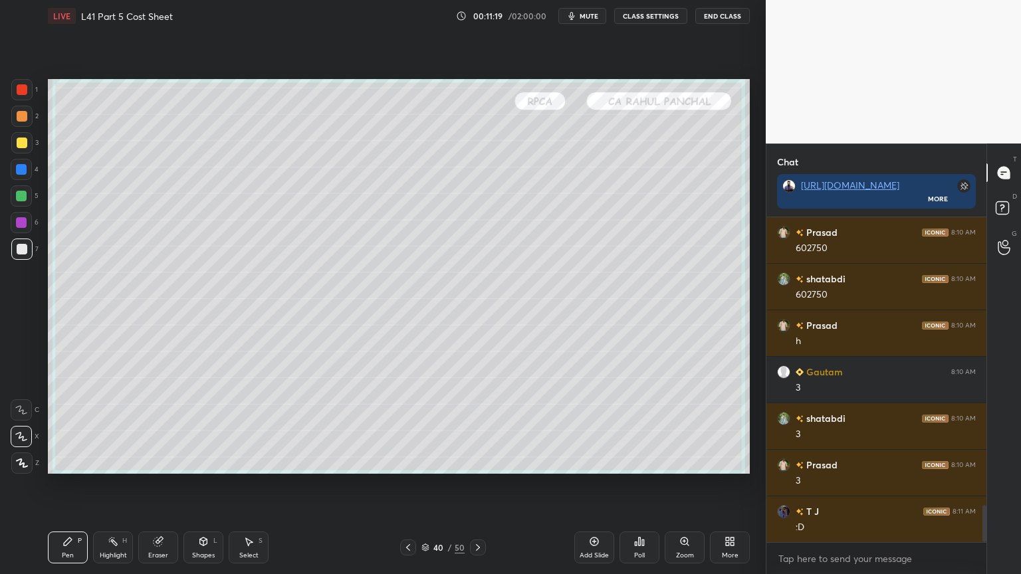
click at [23, 170] on div at bounding box center [21, 169] width 11 height 11
click at [210, 427] on div "Shapes L" at bounding box center [203, 548] width 40 height 32
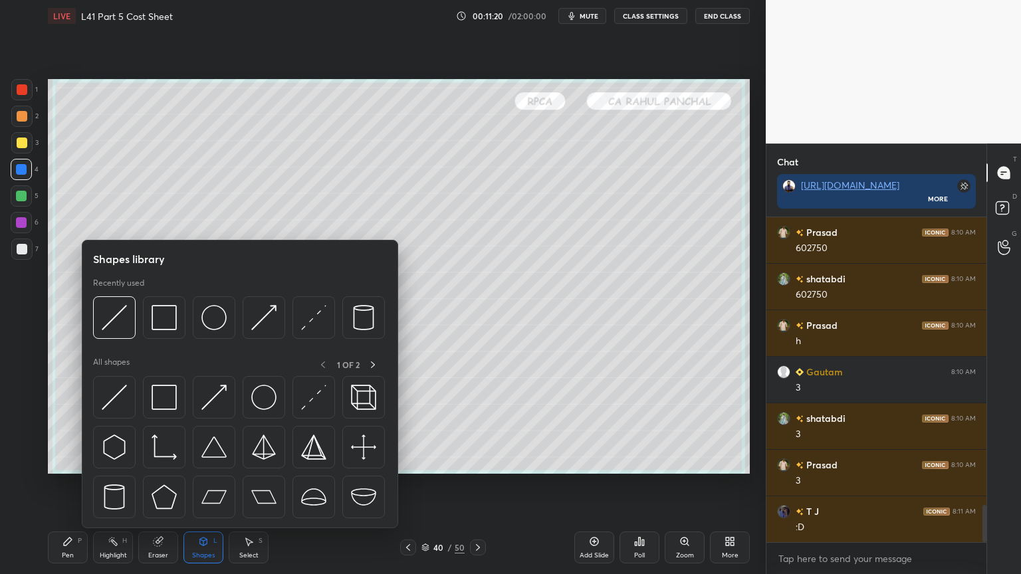
click at [121, 330] on img at bounding box center [114, 317] width 25 height 25
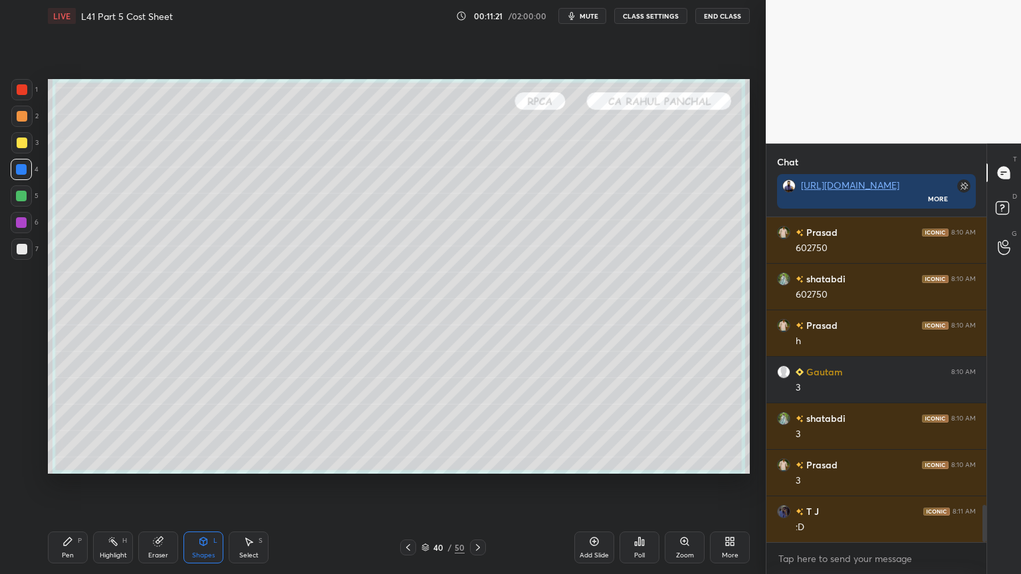
scroll to position [2542, 0]
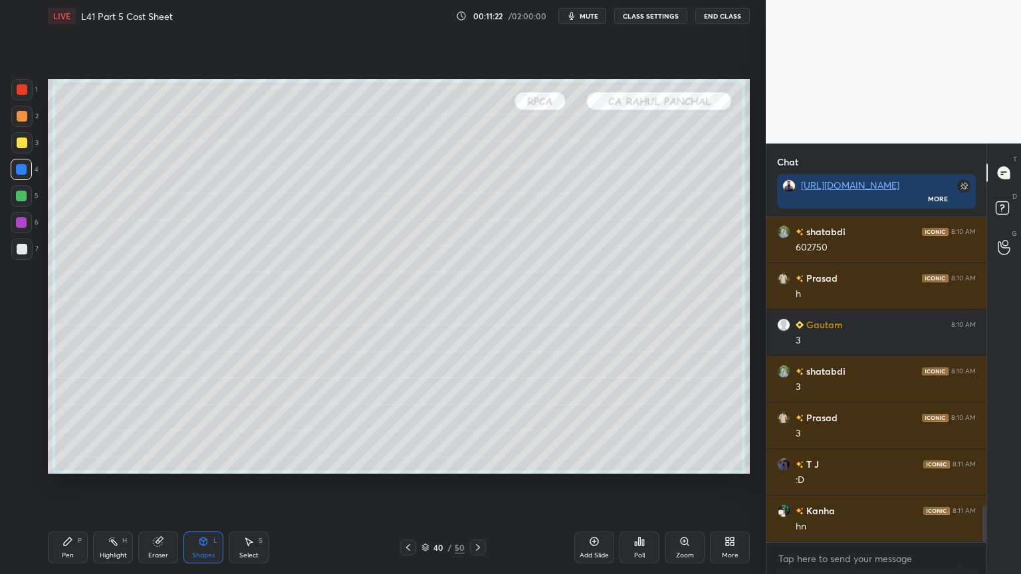
click at [25, 248] on div at bounding box center [22, 249] width 11 height 11
click at [59, 427] on div "Pen P" at bounding box center [68, 548] width 40 height 32
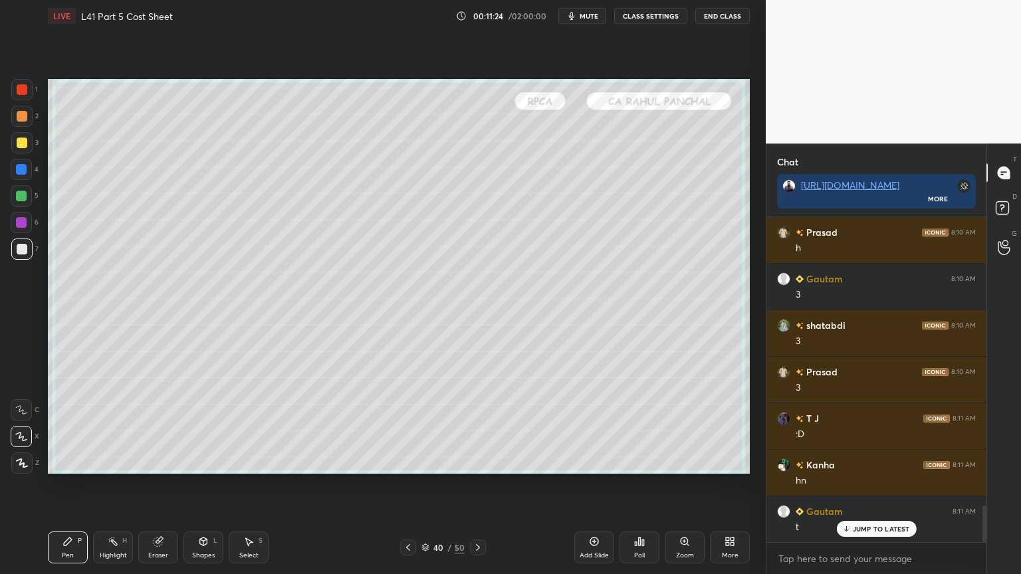
scroll to position [2601, 0]
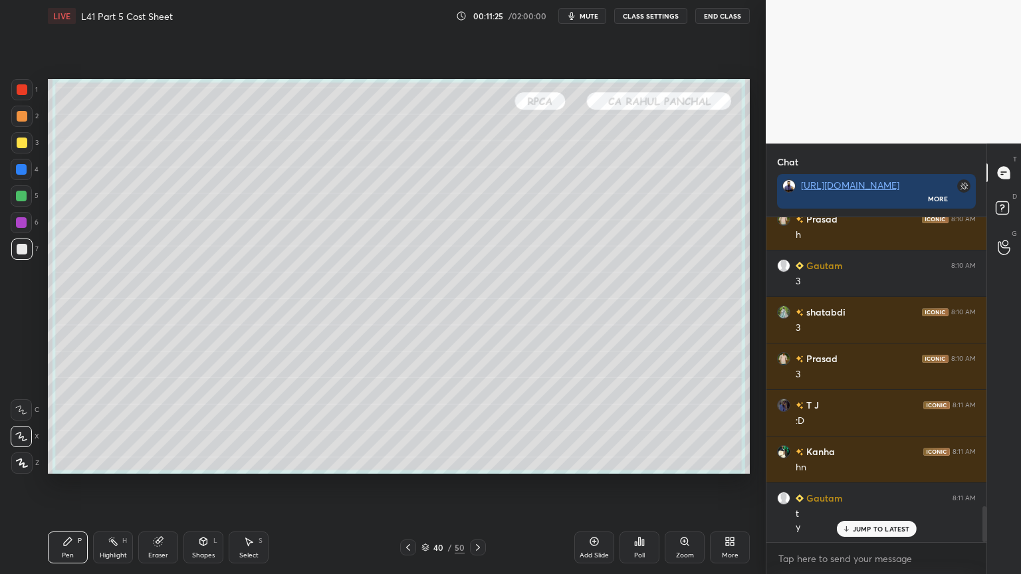
click at [111, 427] on icon at bounding box center [113, 542] width 11 height 11
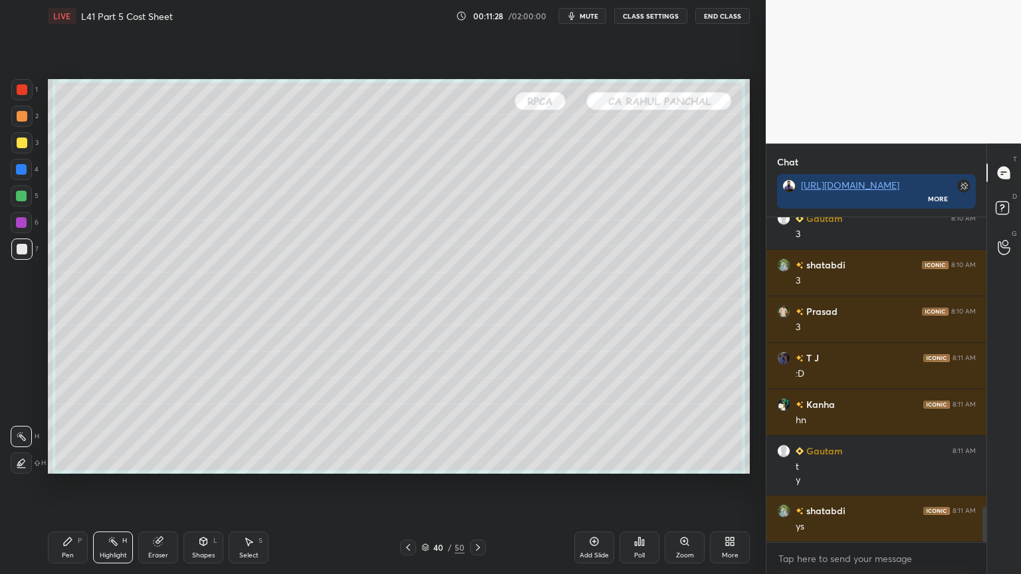
click at [47, 427] on div "LIVE L41 Part 5 Cost Sheet 00:11:28 / 02:00:00 mute CLASS SETTINGS End Class Se…" at bounding box center [399, 287] width 713 height 574
click at [66, 427] on icon at bounding box center [68, 542] width 8 height 8
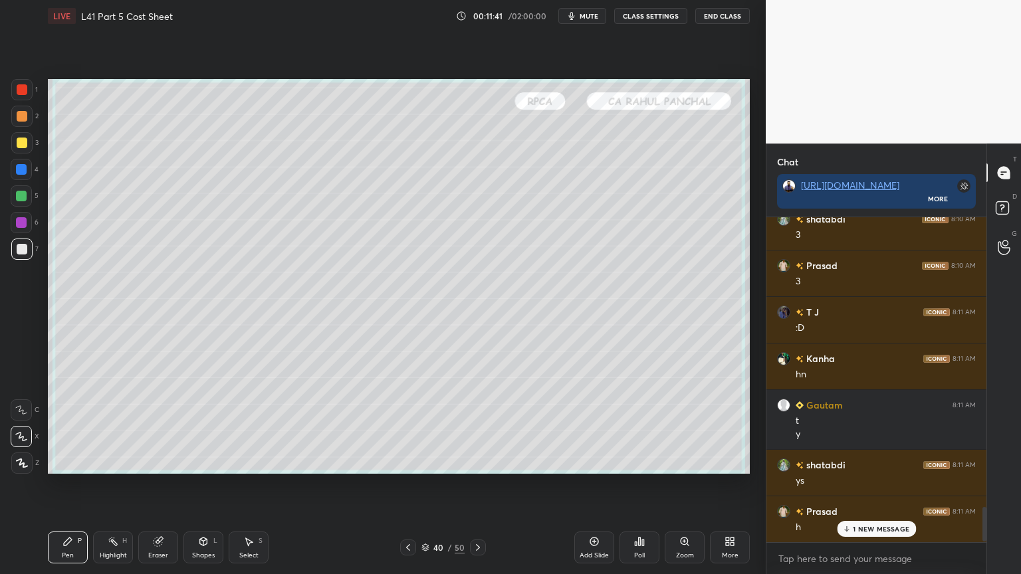
scroll to position [2741, 0]
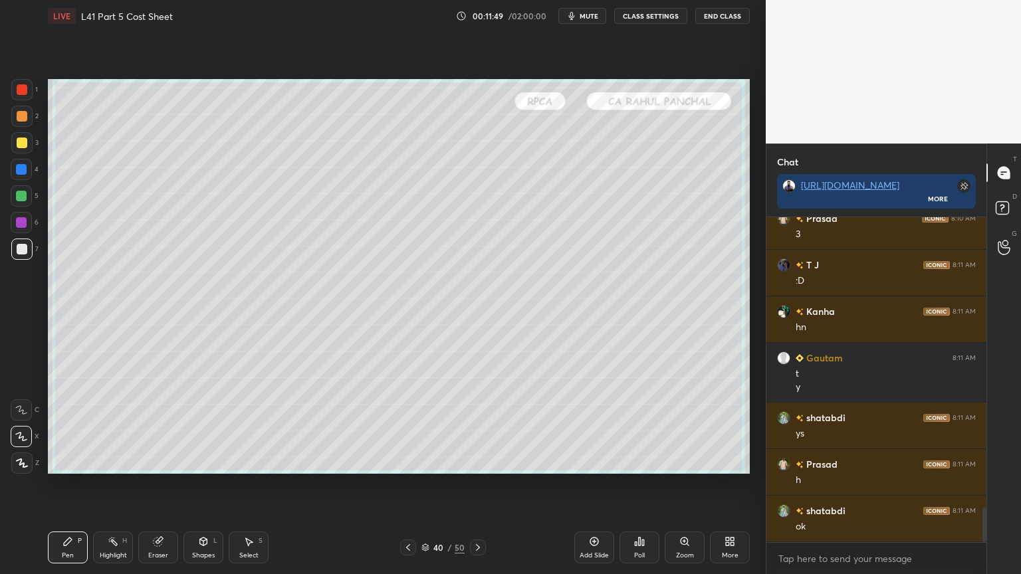
click at [20, 194] on div at bounding box center [21, 196] width 11 height 11
click at [407, 427] on icon at bounding box center [408, 547] width 11 height 11
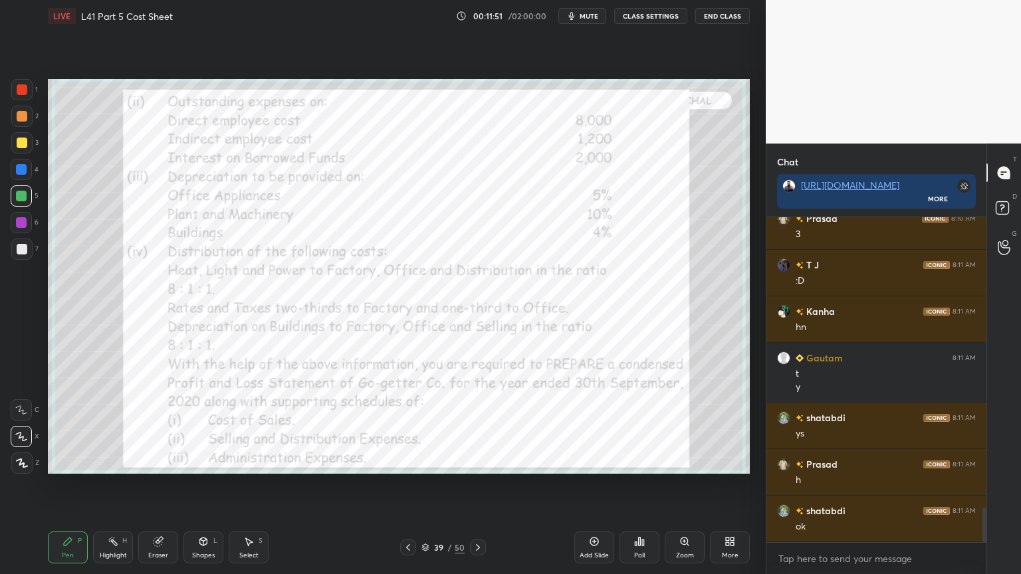
click at [408, 427] on icon at bounding box center [408, 547] width 4 height 7
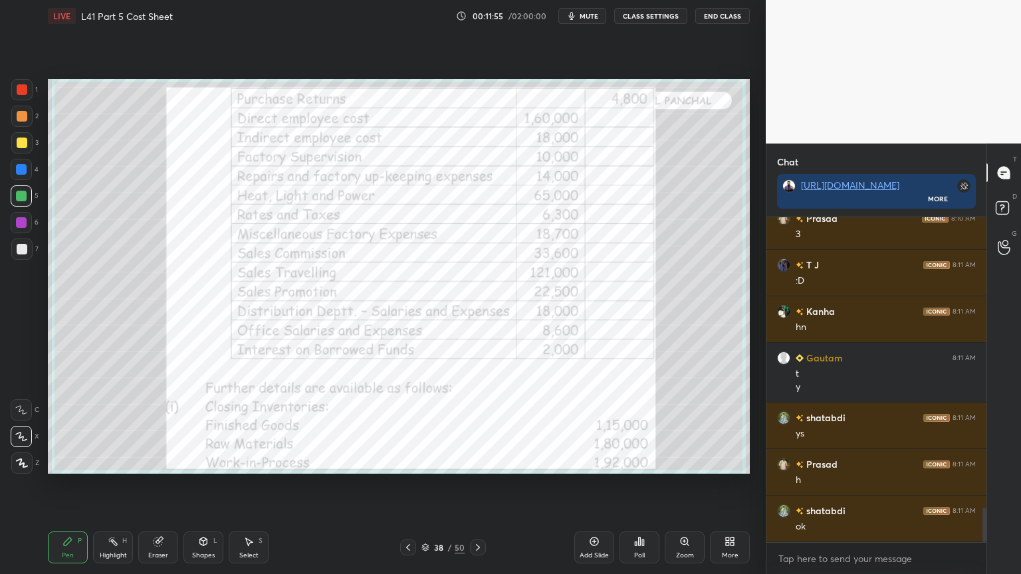
click at [474, 427] on icon at bounding box center [478, 547] width 11 height 11
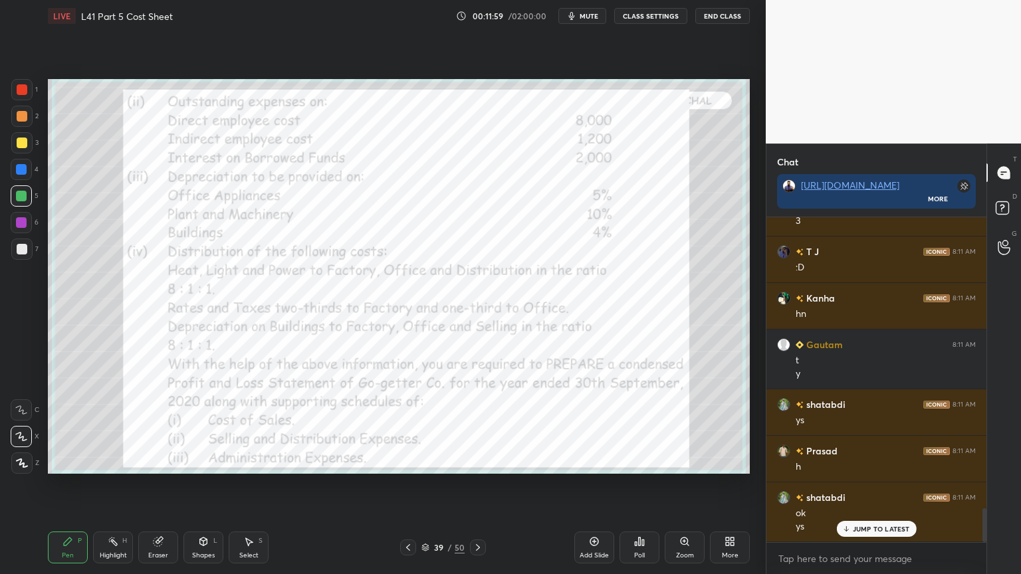
scroll to position [2800, 0]
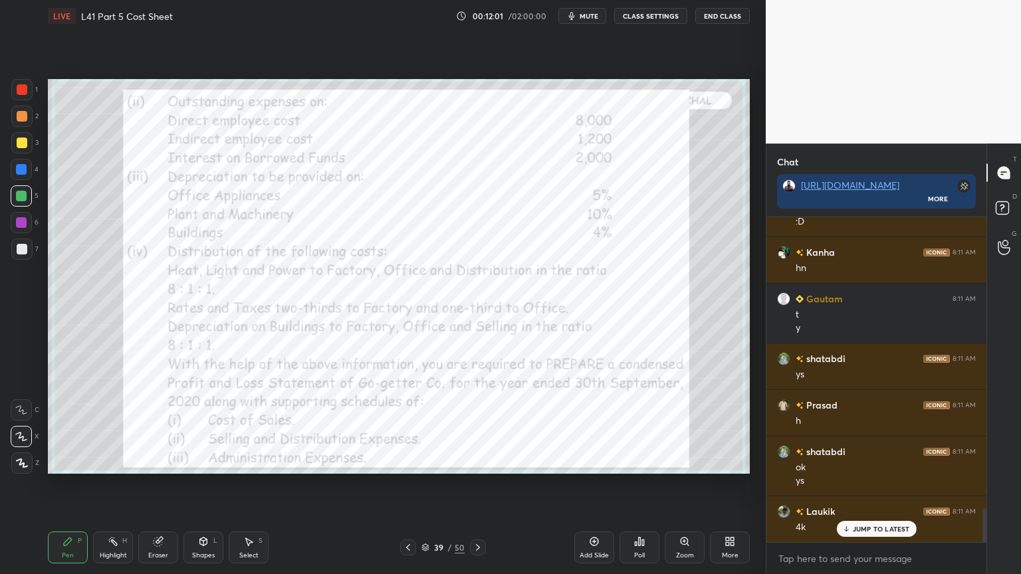
click at [483, 427] on div at bounding box center [478, 548] width 16 height 16
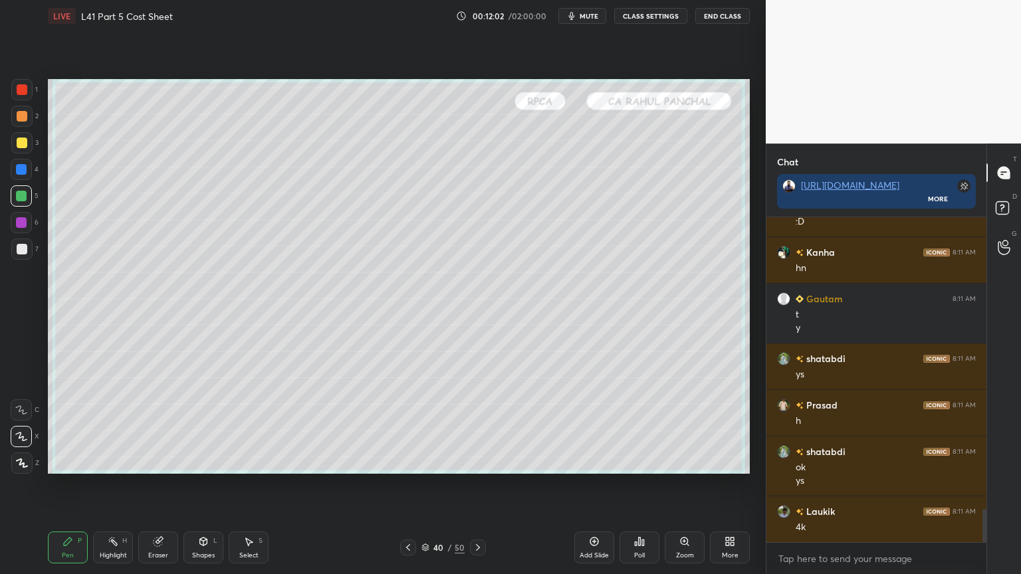
scroll to position [2847, 0]
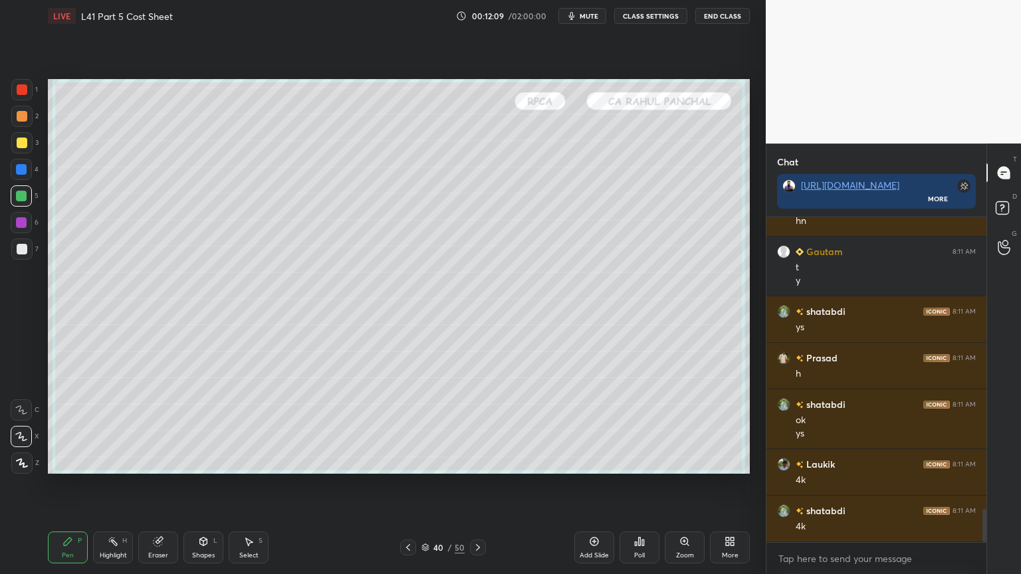
click at [23, 247] on div at bounding box center [22, 249] width 11 height 11
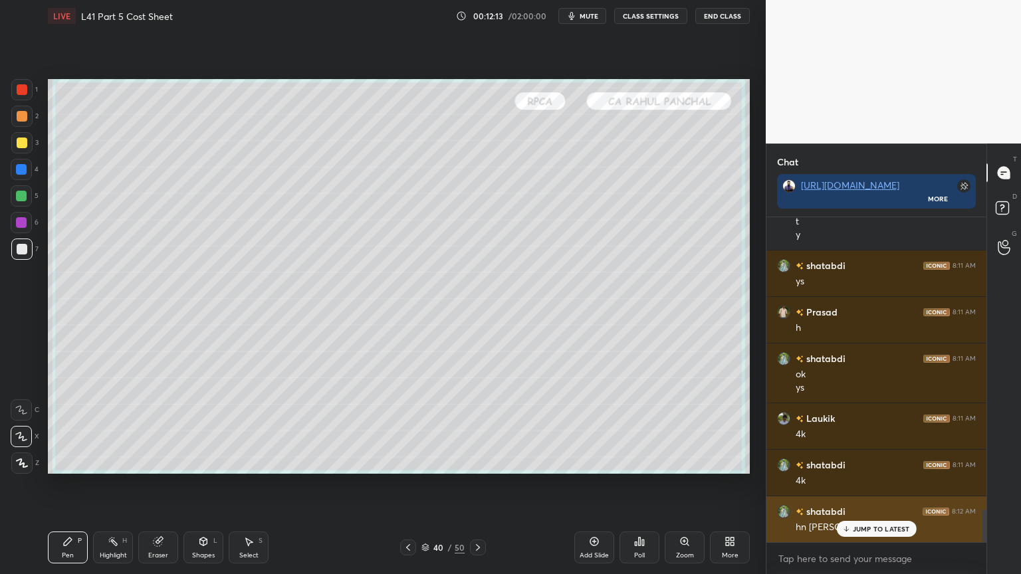
click at [859, 427] on p "JUMP TO LATEST" at bounding box center [881, 529] width 57 height 8
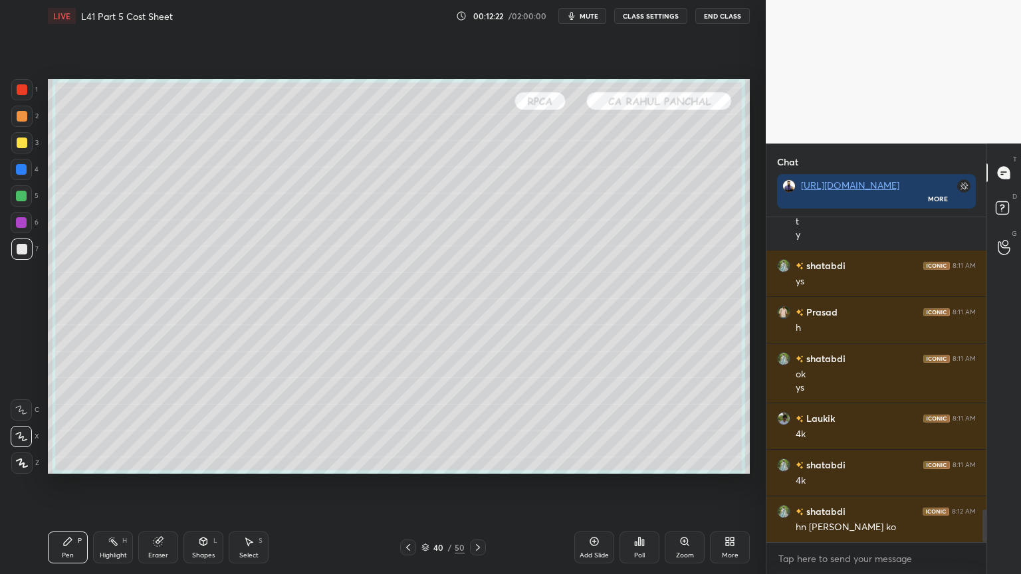
scroll to position [2940, 0]
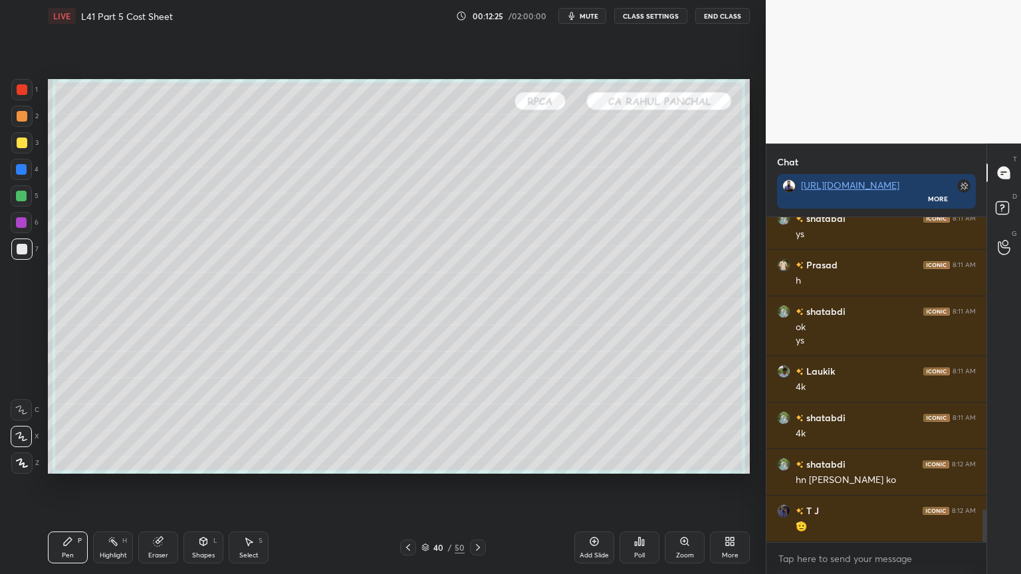
click at [25, 147] on div at bounding box center [22, 143] width 11 height 11
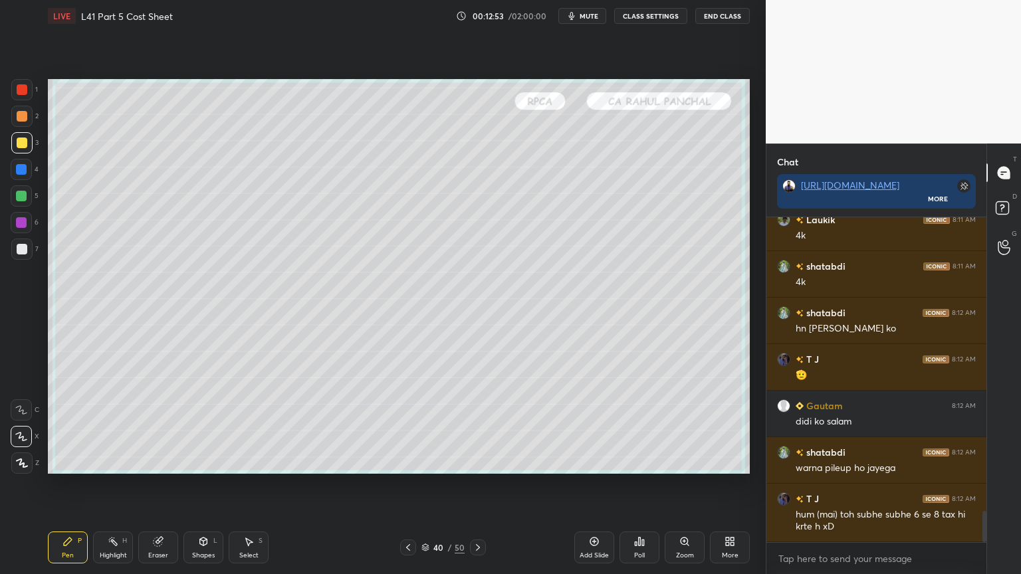
scroll to position [3138, 0]
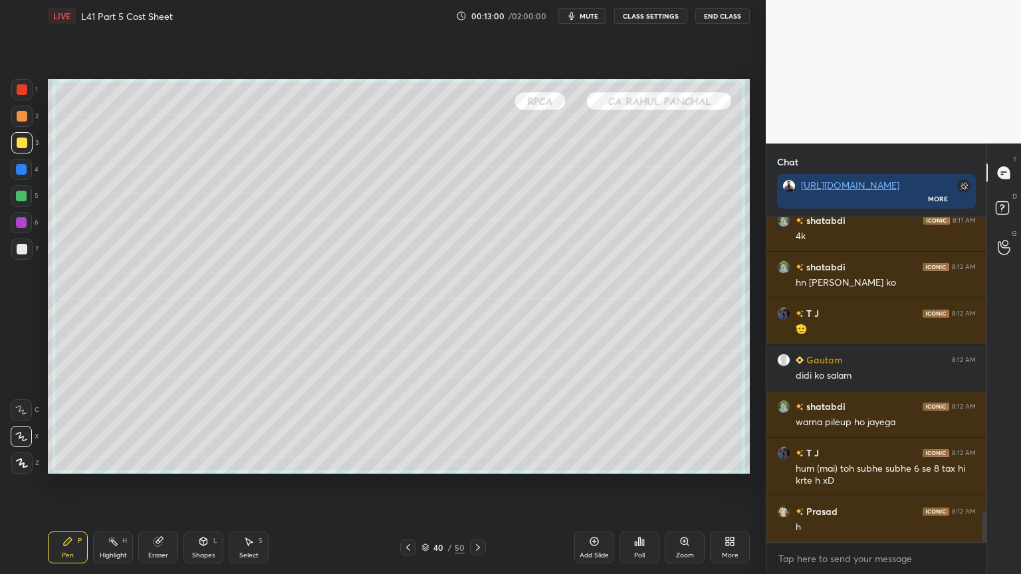
click at [205, 427] on icon at bounding box center [203, 542] width 11 height 11
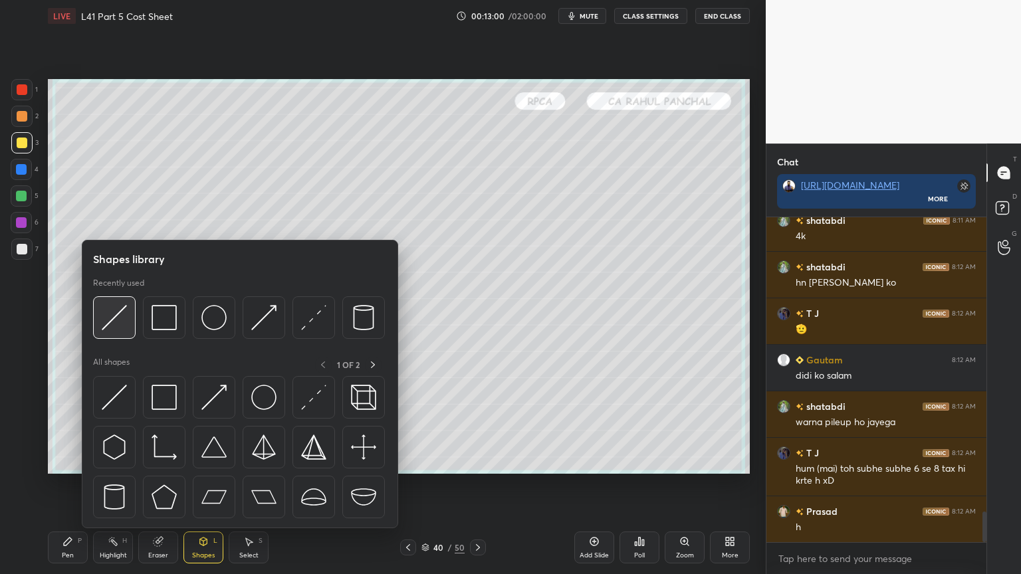
click at [126, 326] on img at bounding box center [114, 317] width 25 height 25
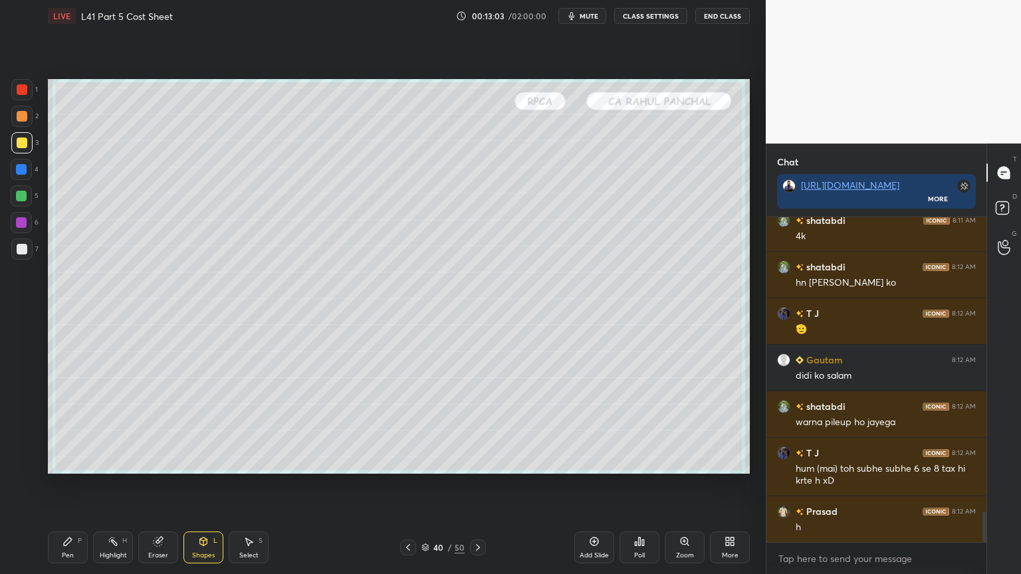
click at [24, 248] on div at bounding box center [22, 249] width 11 height 11
click at [24, 183] on div "4" at bounding box center [25, 172] width 28 height 27
click at [405, 427] on icon at bounding box center [408, 547] width 11 height 11
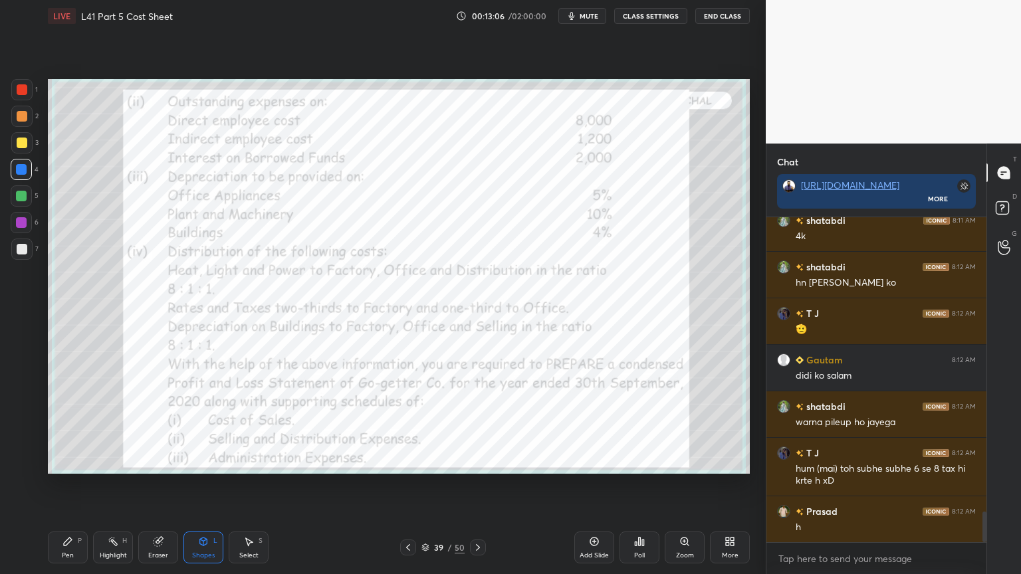
click at [31, 91] on div at bounding box center [21, 89] width 21 height 21
click at [69, 427] on icon at bounding box center [68, 542] width 8 height 8
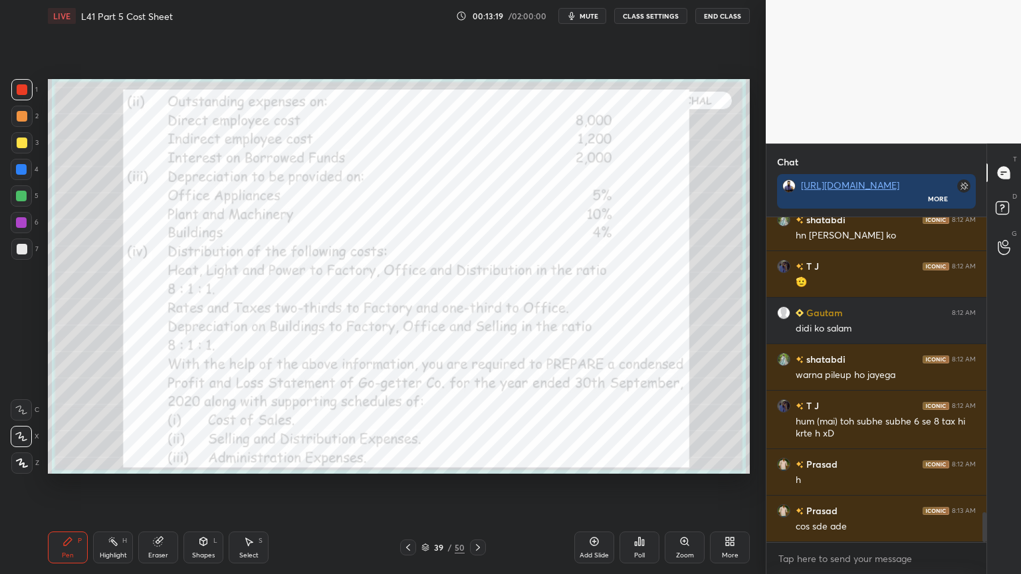
click at [158, 427] on div "Eraser" at bounding box center [158, 555] width 20 height 7
click at [23, 427] on span "Erase all" at bounding box center [21, 463] width 20 height 9
click at [52, 427] on div "Pen P Highlight H Eraser Shapes L Select S 39 / 50 Add Slide Poll Zoom More" at bounding box center [399, 547] width 702 height 53
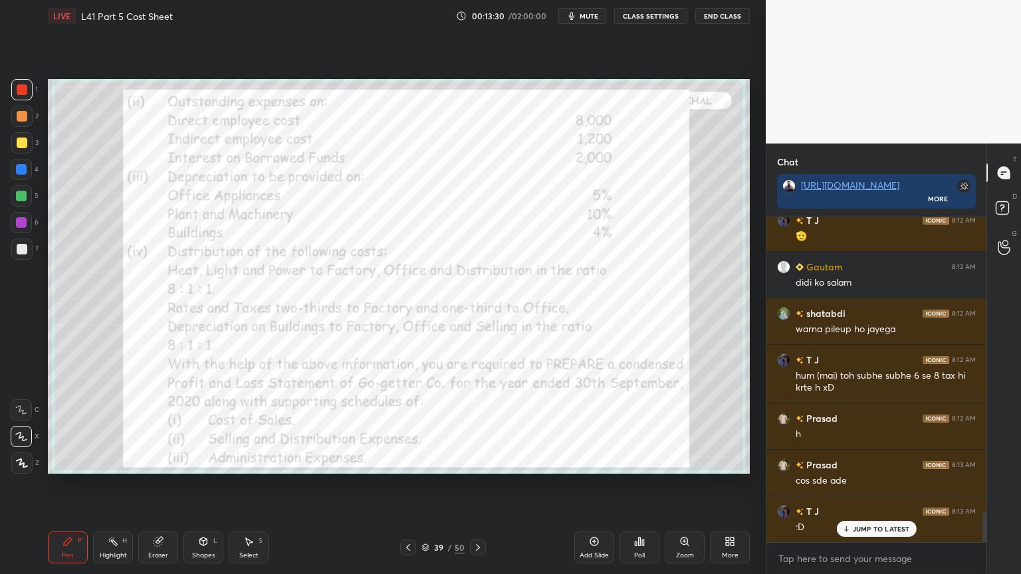
click at [152, 427] on div "Eraser" at bounding box center [158, 548] width 40 height 32
click at [17, 427] on span "Erase all" at bounding box center [21, 463] width 20 height 9
click at [59, 427] on div "Pen P Highlight H Eraser Shapes L Select S 39 / 50 Add Slide Poll Zoom More" at bounding box center [399, 547] width 702 height 53
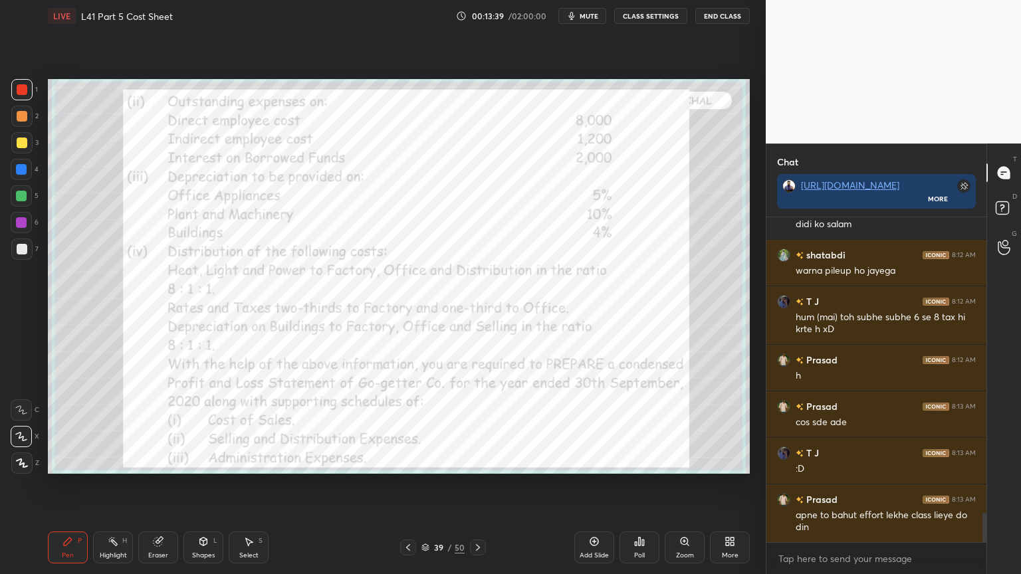
click at [122, 427] on div "Highlight H" at bounding box center [113, 548] width 40 height 32
click at [163, 427] on div "Eraser" at bounding box center [158, 548] width 40 height 32
click at [51, 427] on div "Pen P Highlight H Eraser Shapes L Select S 39 / 50 Add Slide Poll Zoom More" at bounding box center [399, 547] width 702 height 53
click at [477, 427] on icon at bounding box center [478, 547] width 11 height 11
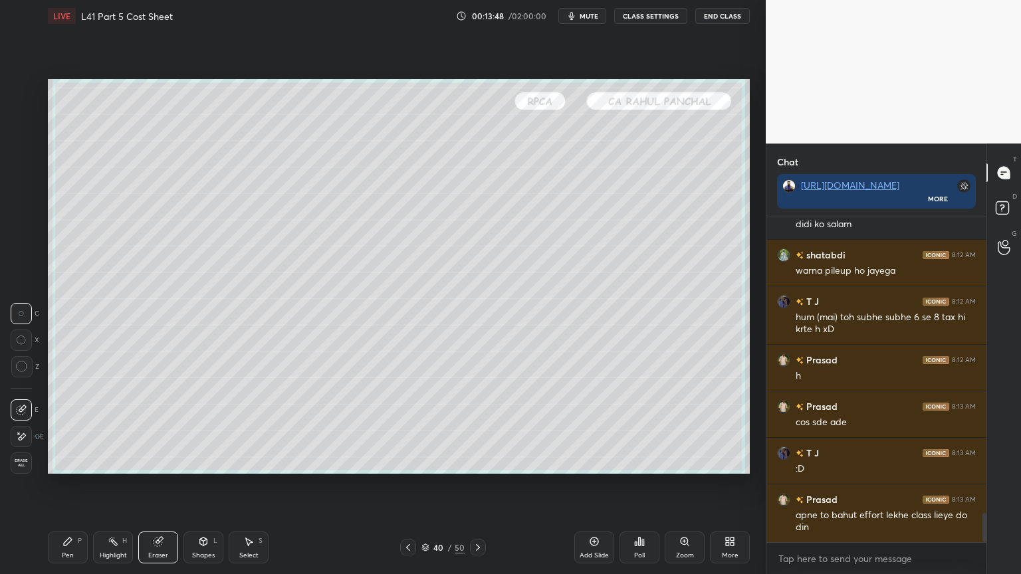
click at [410, 427] on icon at bounding box center [408, 547] width 11 height 11
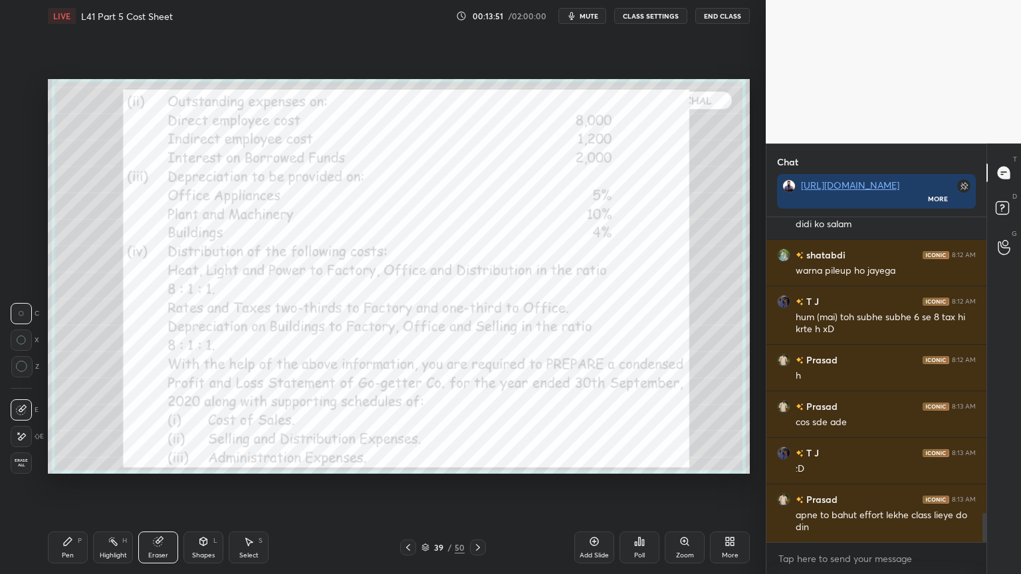
click at [473, 427] on icon at bounding box center [478, 547] width 11 height 11
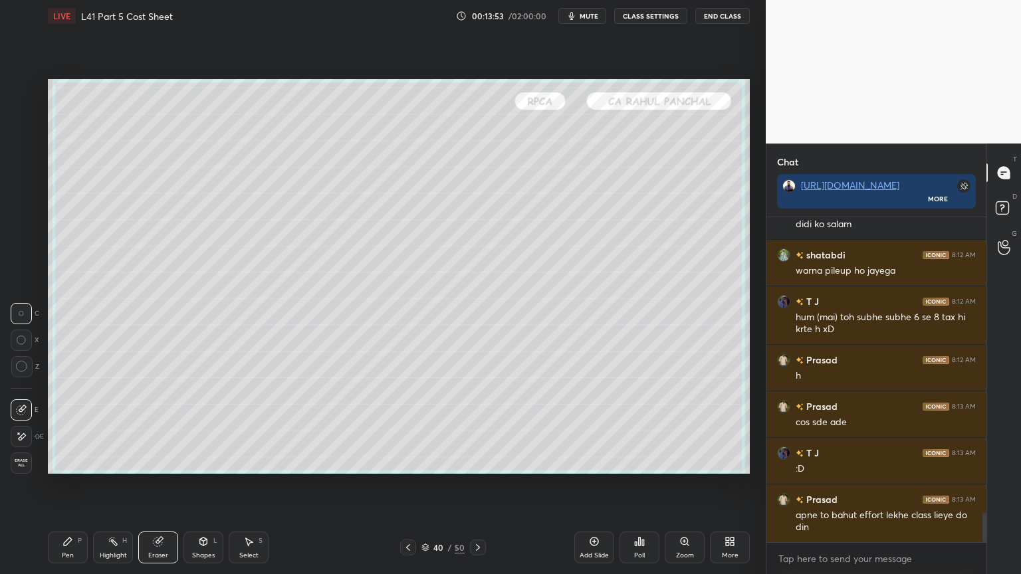
click at [70, 427] on div "Pen P" at bounding box center [68, 548] width 40 height 32
click at [41, 253] on div "1 2 3 4 5 6 7 C X Z C X Z E E Erase all H H" at bounding box center [21, 276] width 43 height 395
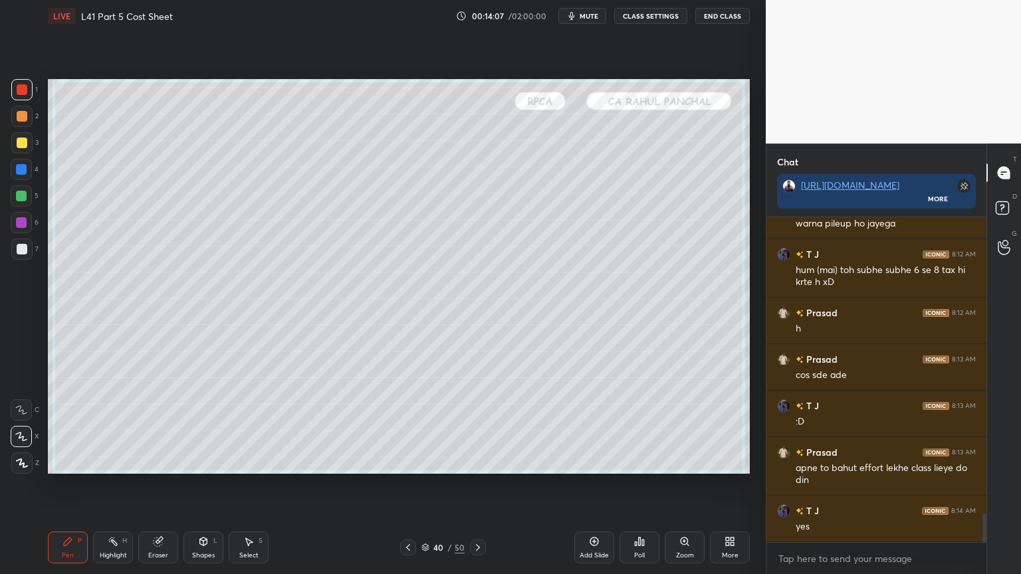
click at [25, 255] on div at bounding box center [21, 249] width 21 height 21
click at [400, 427] on div at bounding box center [408, 548] width 16 height 16
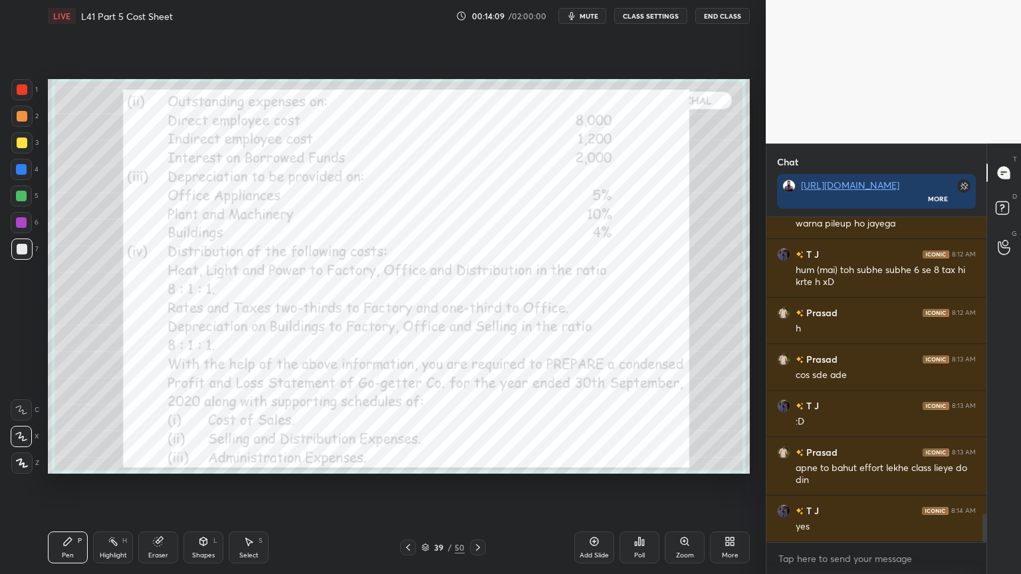
click at [479, 427] on icon at bounding box center [478, 547] width 11 height 11
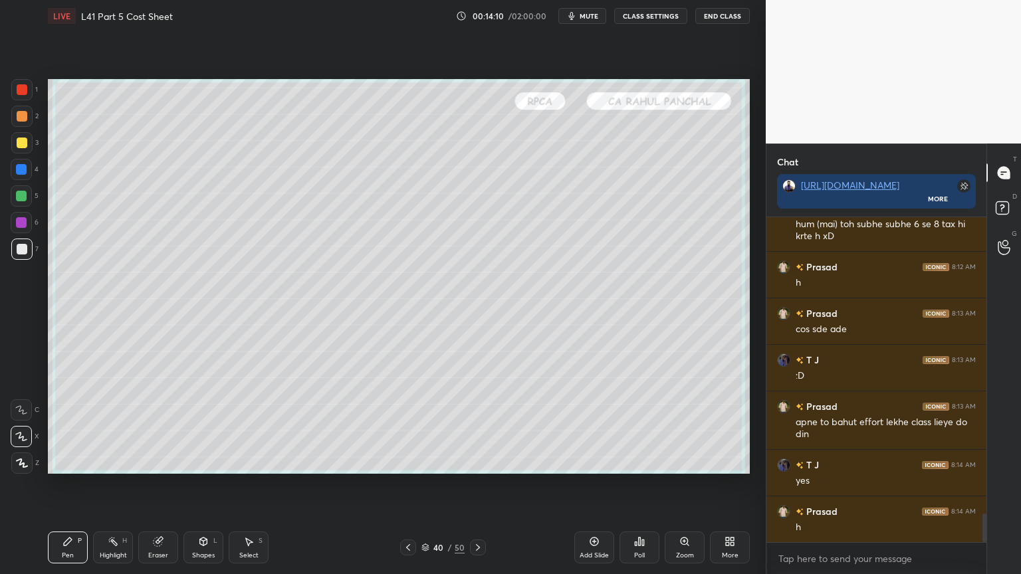
scroll to position [3430, 0]
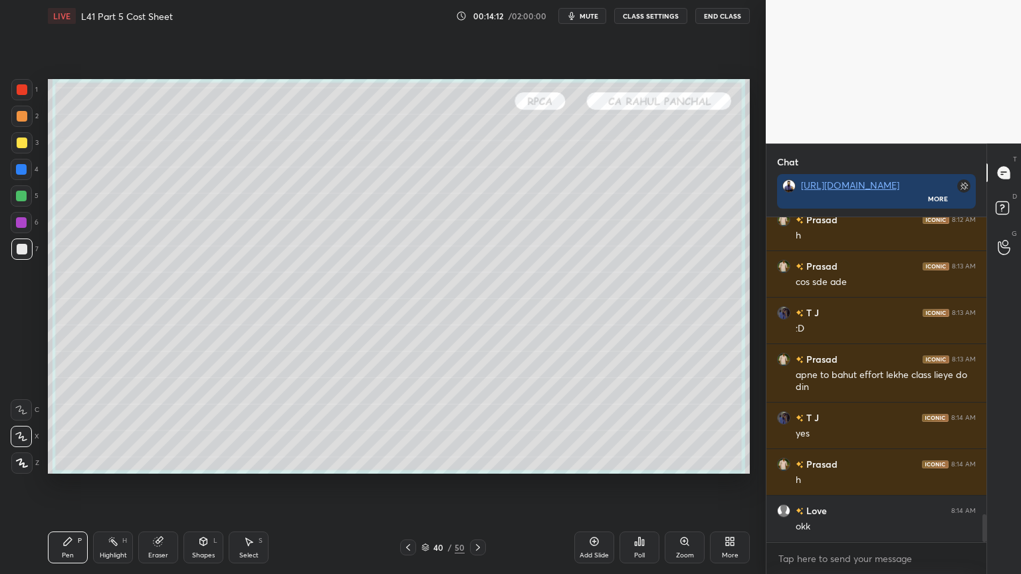
click at [404, 427] on icon at bounding box center [408, 547] width 11 height 11
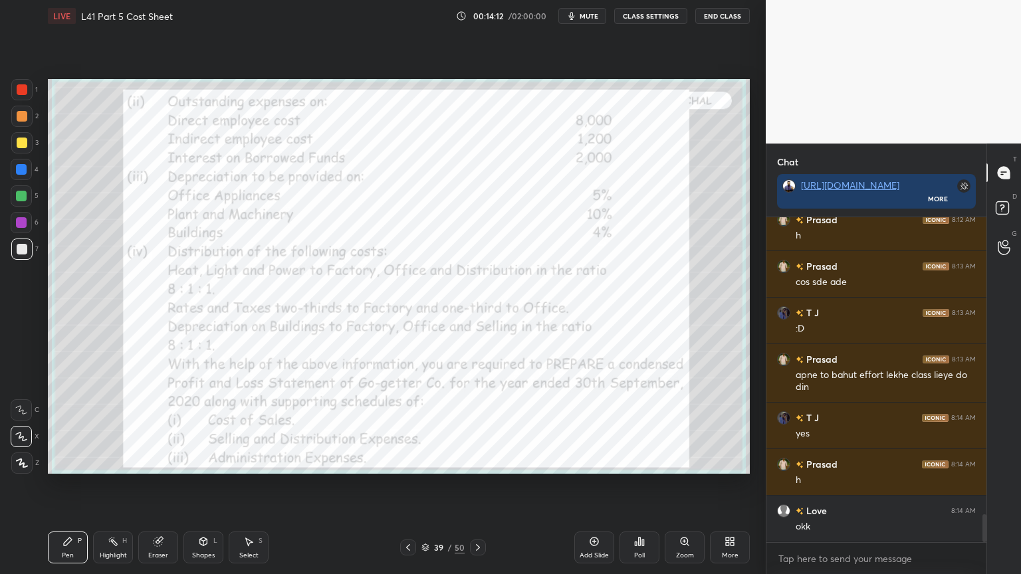
click at [408, 427] on div at bounding box center [408, 548] width 16 height 16
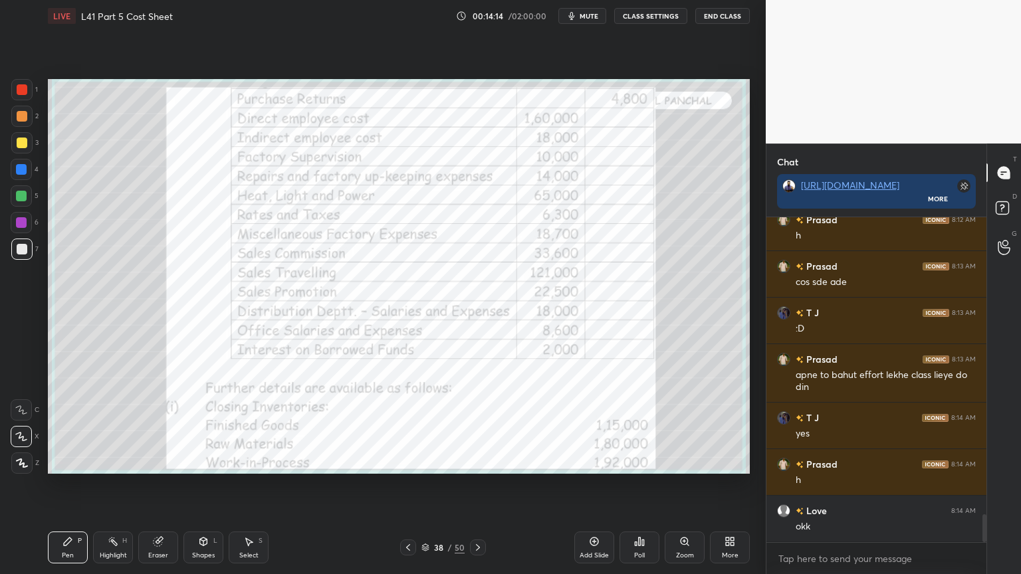
click at [480, 427] on icon at bounding box center [478, 547] width 11 height 11
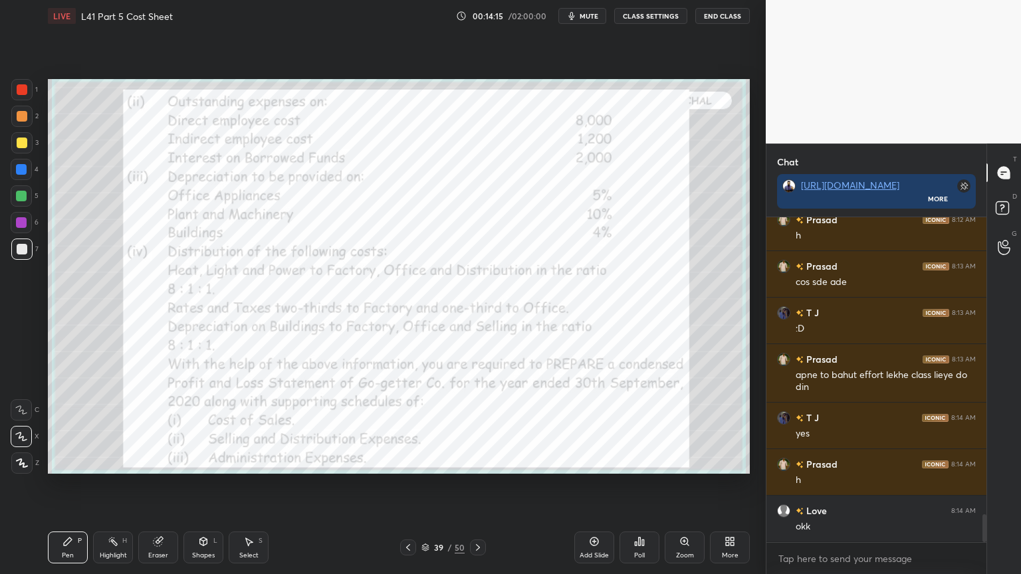
click at [410, 427] on div at bounding box center [408, 548] width 16 height 16
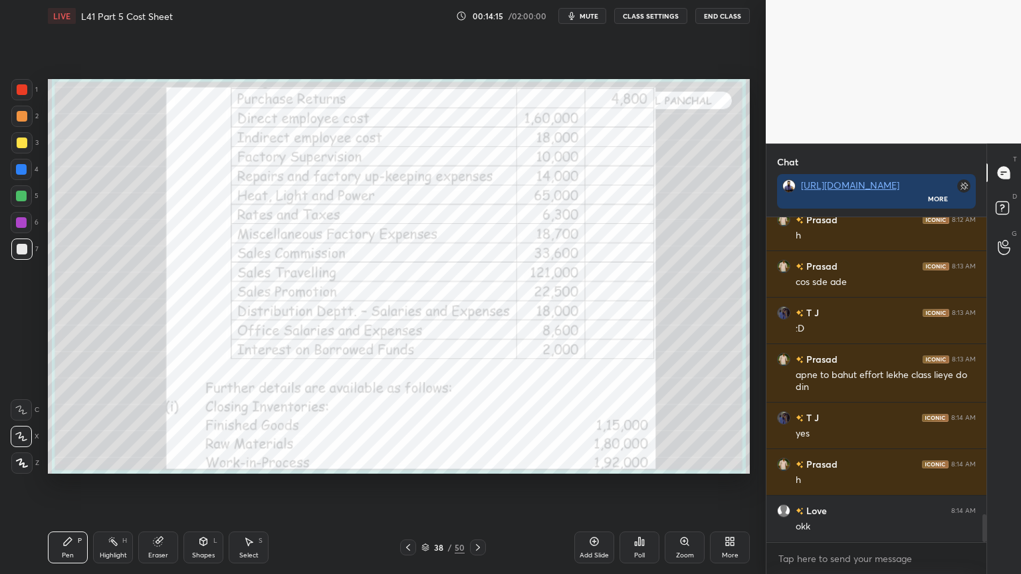
click at [412, 427] on icon at bounding box center [408, 547] width 11 height 11
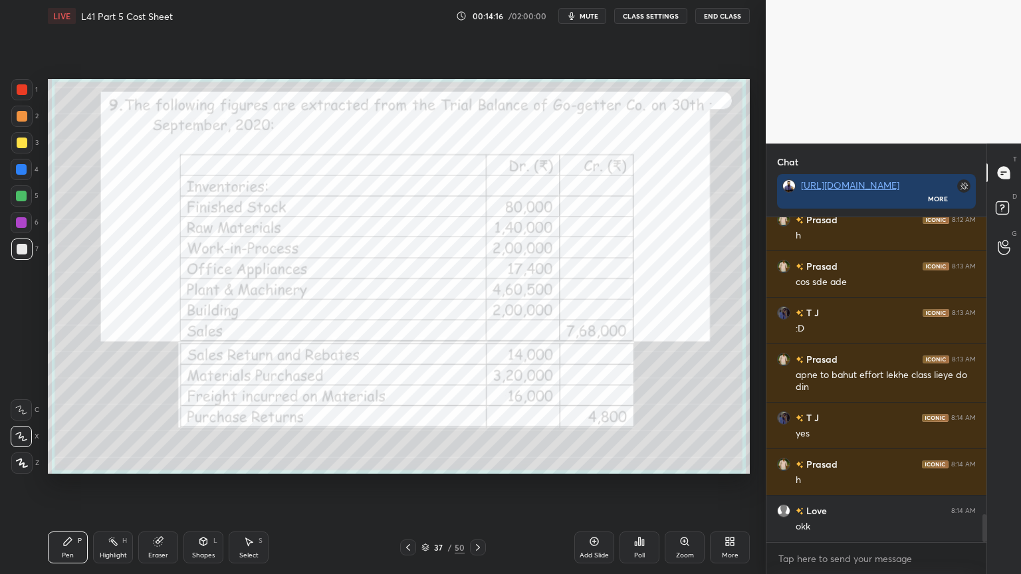
click at [23, 80] on div at bounding box center [21, 89] width 21 height 21
click at [425, 427] on div "Pen P Highlight H Eraser Shapes L Select S 37 / 50 Add Slide Poll Zoom More" at bounding box center [399, 547] width 702 height 53
click at [479, 427] on icon at bounding box center [478, 547] width 4 height 7
click at [477, 427] on icon at bounding box center [478, 547] width 11 height 11
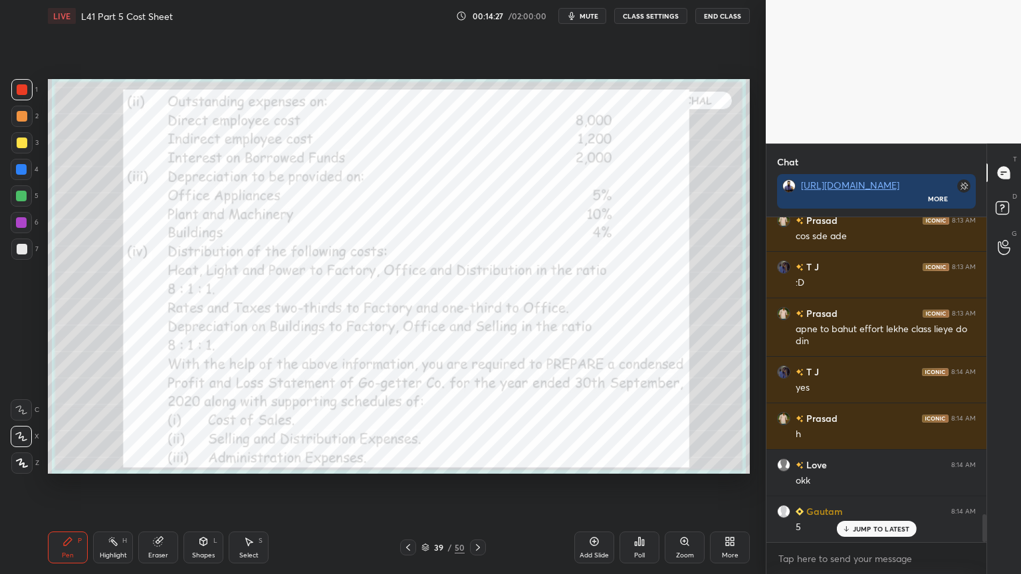
scroll to position [3508, 0]
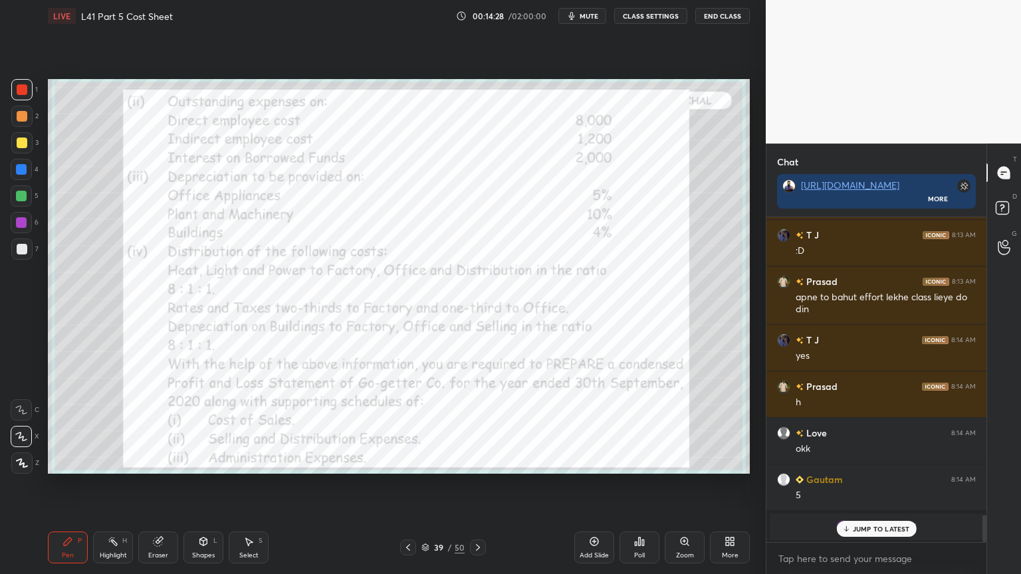
click at [484, 427] on div "Pen P Highlight H Eraser Shapes L Select S 39 / 50 Add Slide Poll Zoom More" at bounding box center [399, 547] width 702 height 53
click at [473, 427] on icon at bounding box center [478, 547] width 11 height 11
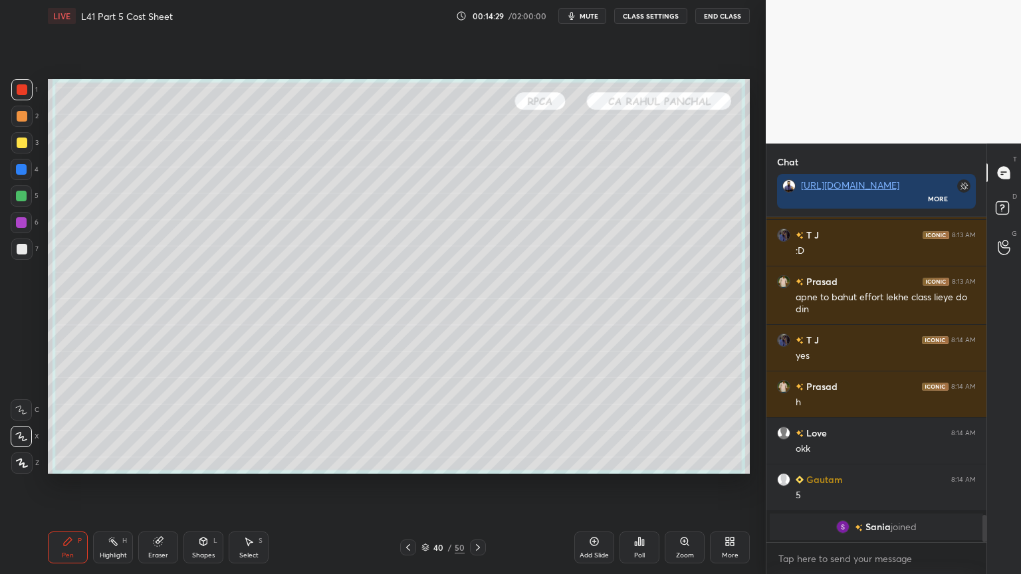
scroll to position [3555, 0]
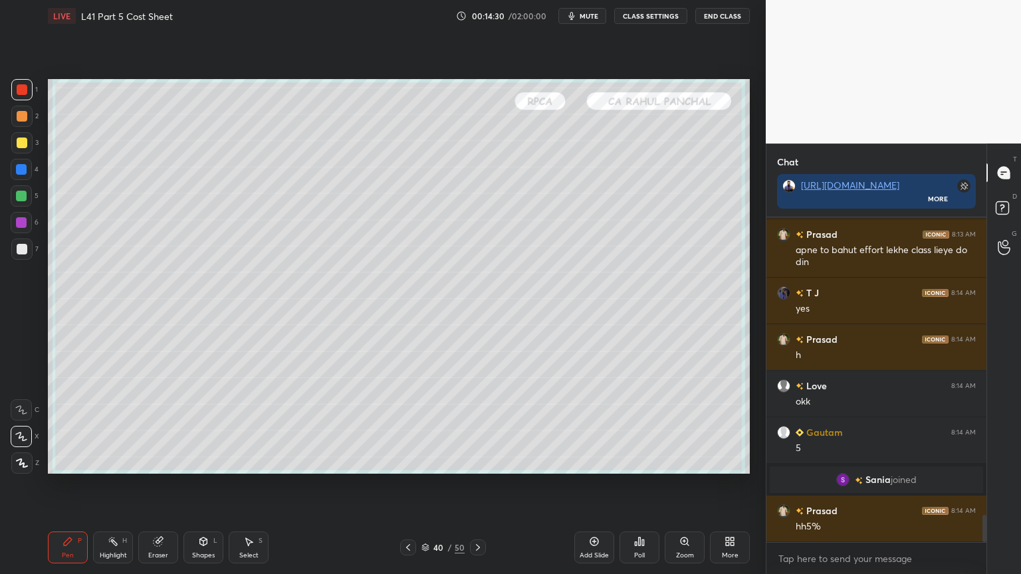
click at [23, 249] on div at bounding box center [22, 249] width 11 height 11
click at [26, 208] on div "5" at bounding box center [25, 198] width 28 height 27
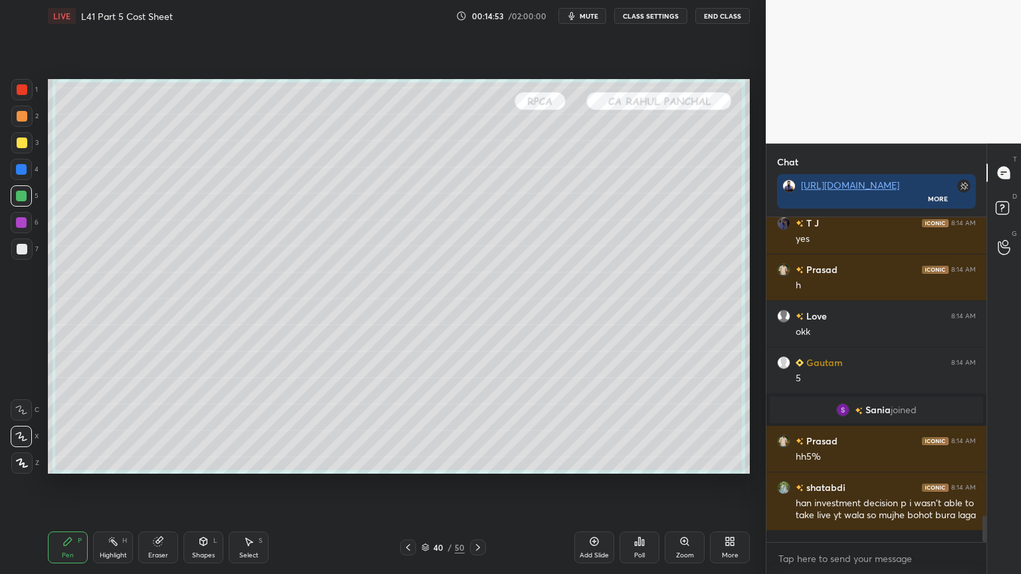
scroll to position [3656, 0]
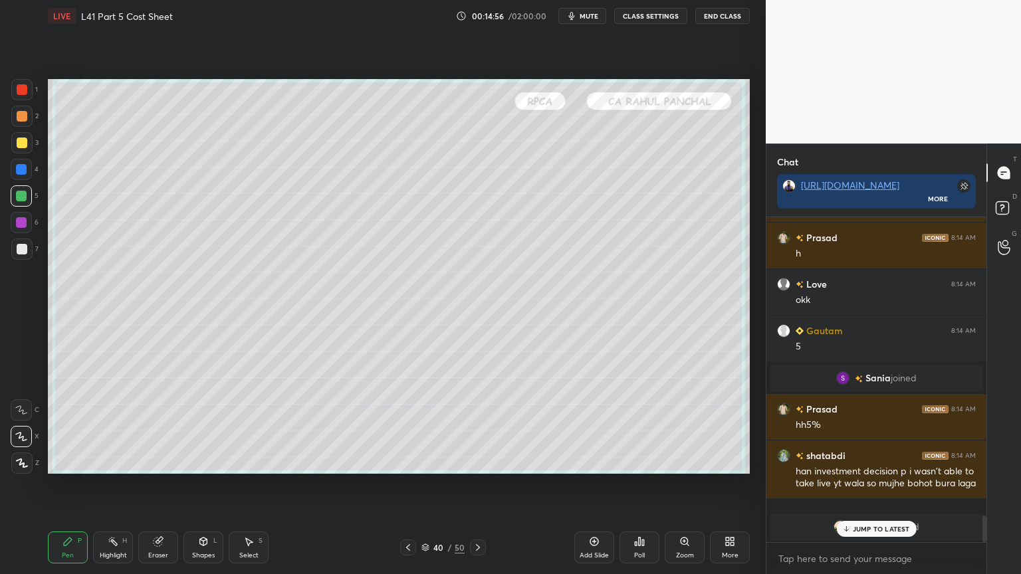
click at [407, 427] on icon at bounding box center [408, 547] width 11 height 11
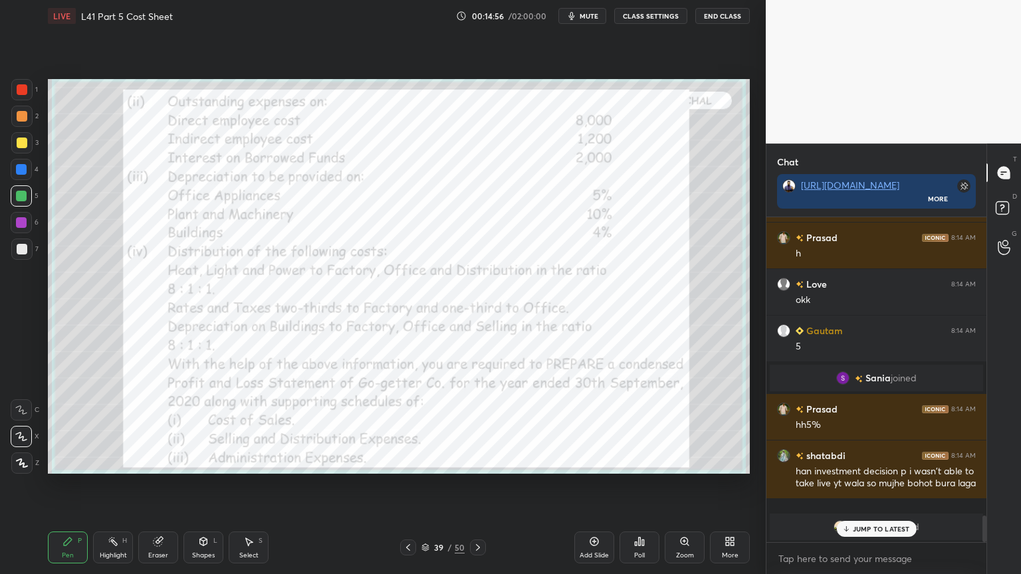
click at [404, 427] on icon at bounding box center [408, 547] width 11 height 11
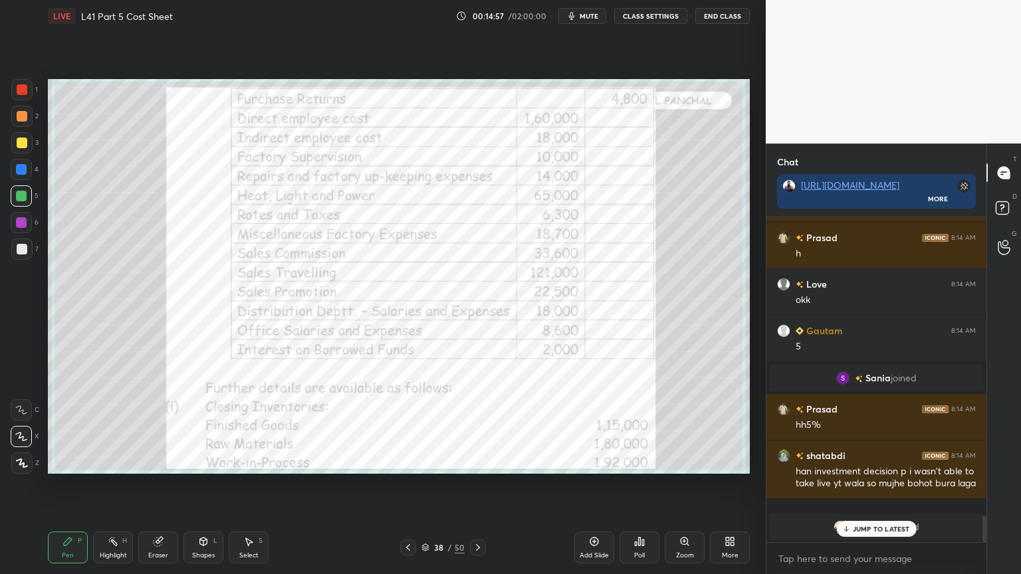
click at [402, 427] on div at bounding box center [408, 548] width 16 height 16
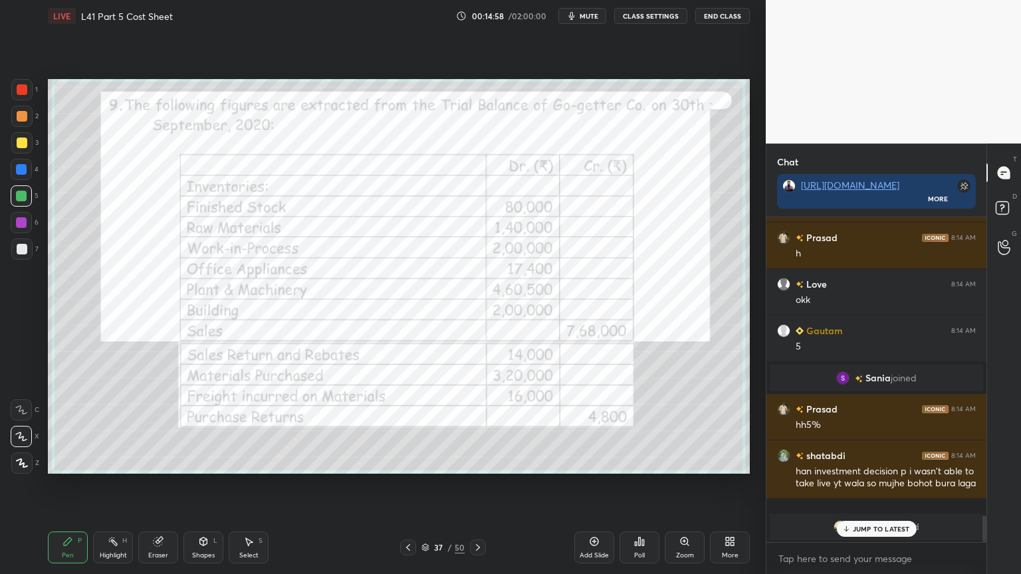
click at [481, 427] on icon at bounding box center [478, 547] width 11 height 11
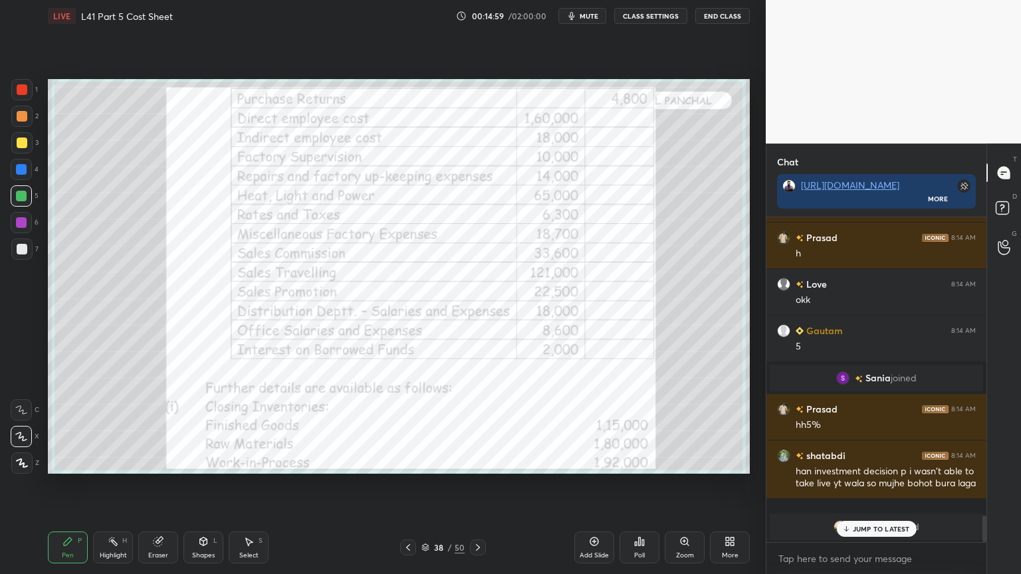
click at [479, 427] on icon at bounding box center [478, 547] width 11 height 11
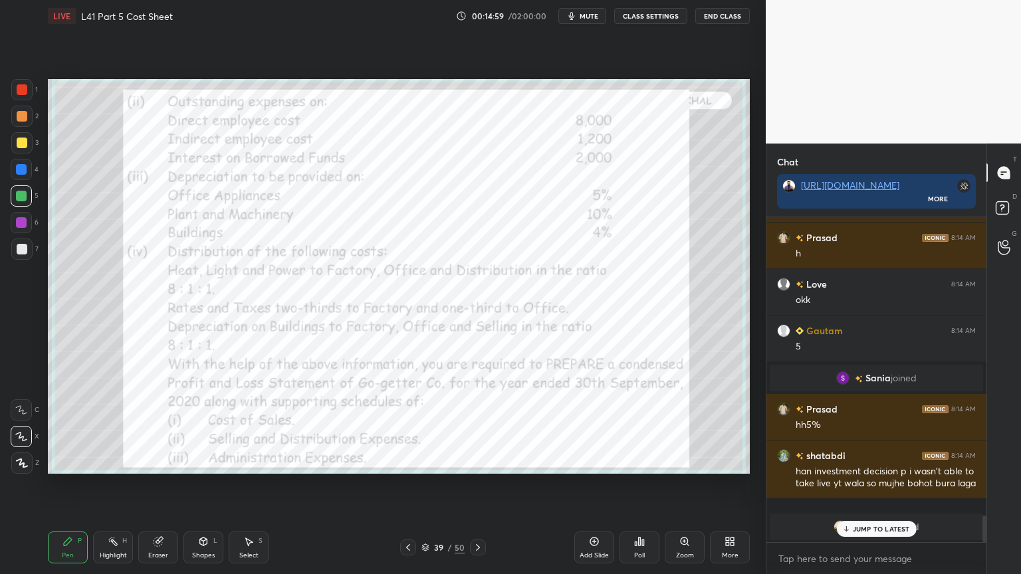
click at [481, 427] on icon at bounding box center [478, 547] width 11 height 11
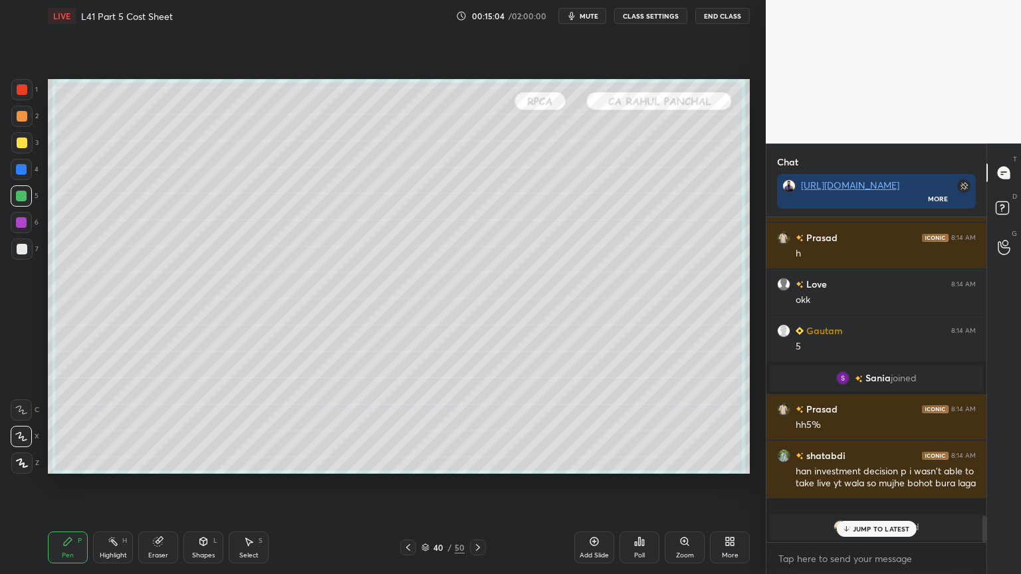
scroll to position [3704, 0]
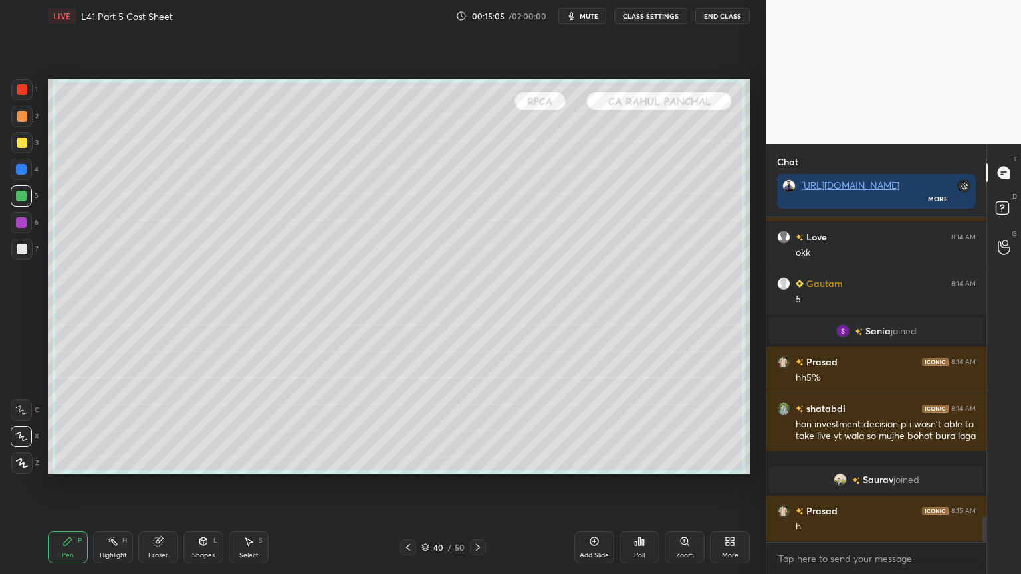
click at [404, 427] on icon at bounding box center [408, 547] width 11 height 11
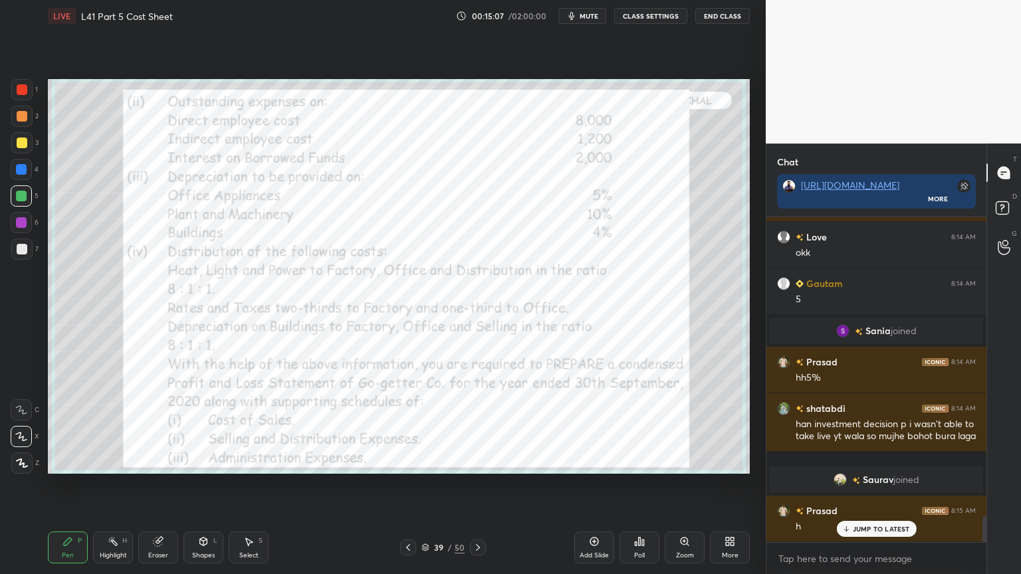
scroll to position [3750, 0]
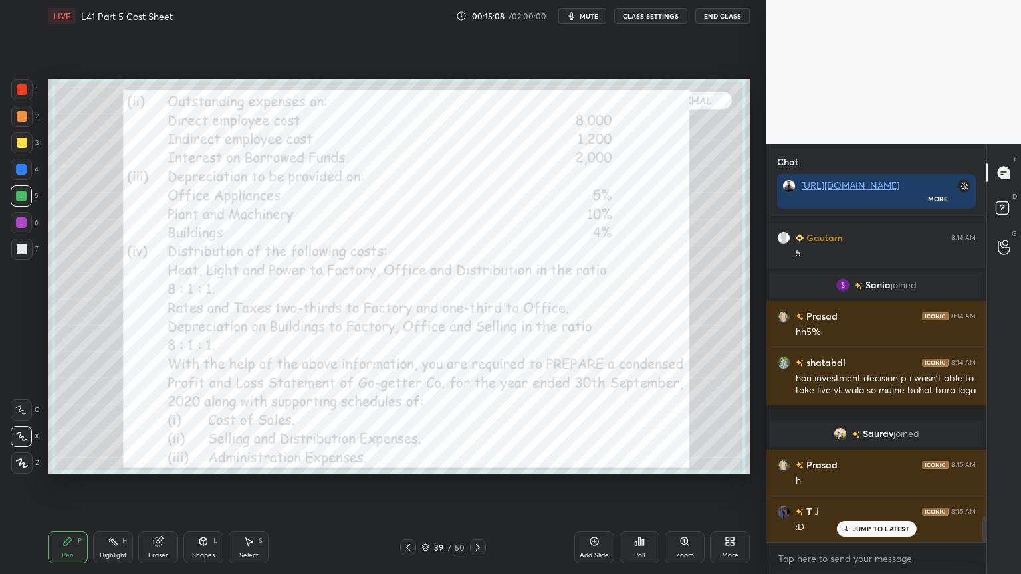
click at [479, 427] on icon at bounding box center [478, 547] width 11 height 11
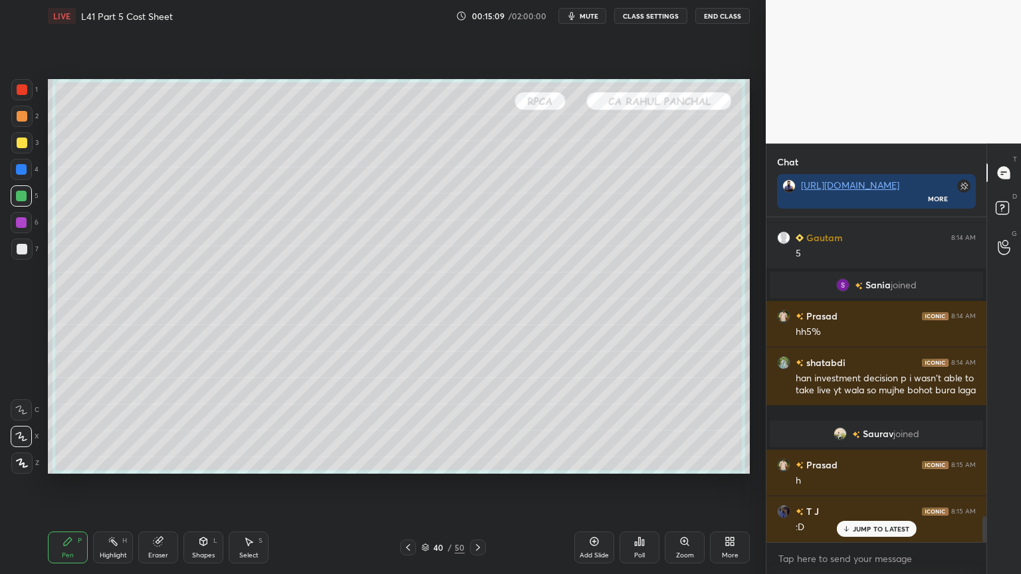
click at [406, 427] on icon at bounding box center [408, 547] width 11 height 11
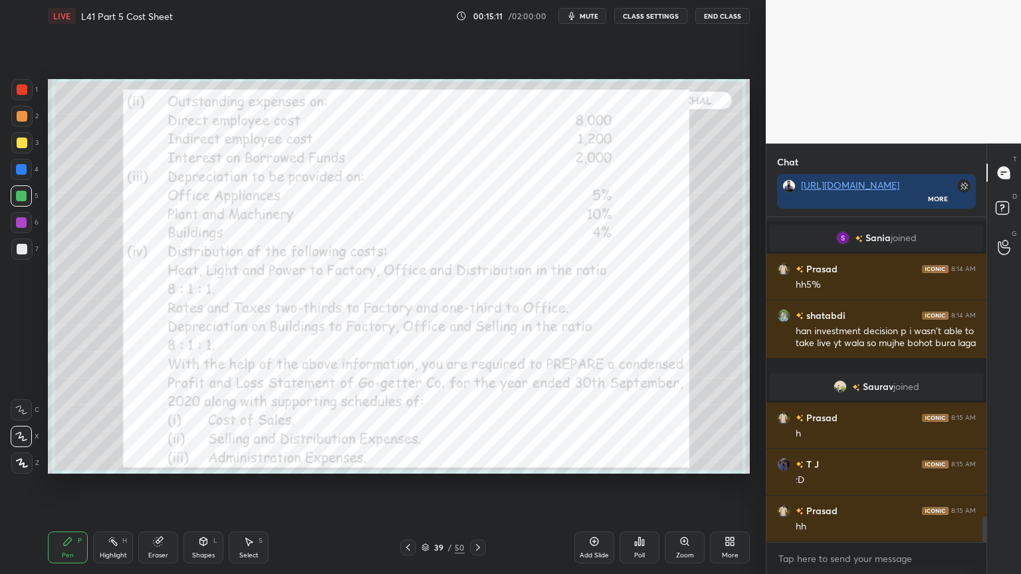
click at [481, 427] on icon at bounding box center [478, 547] width 11 height 11
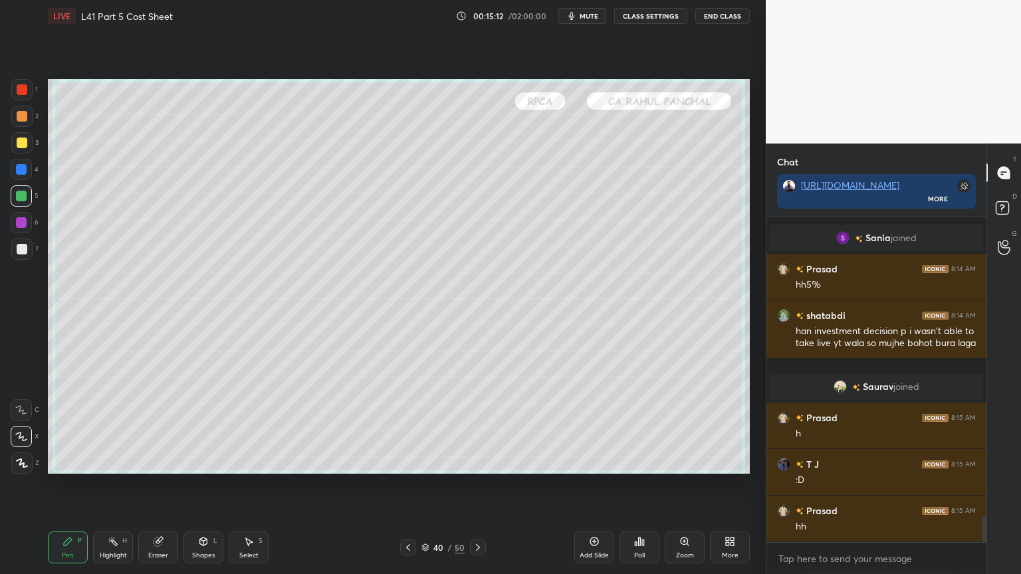
scroll to position [3843, 0]
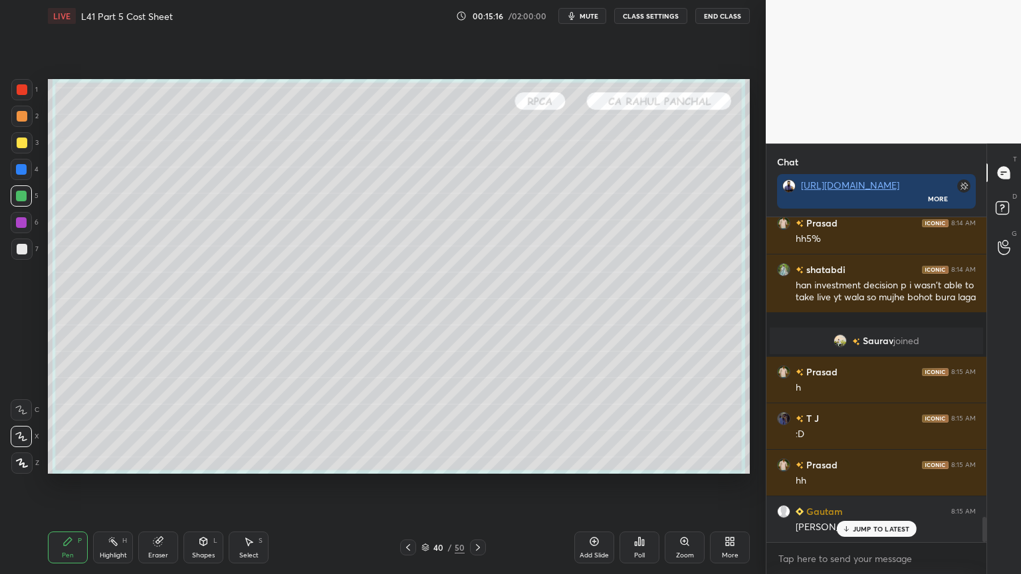
click at [71, 427] on icon at bounding box center [67, 542] width 11 height 11
click at [25, 258] on div at bounding box center [21, 249] width 21 height 21
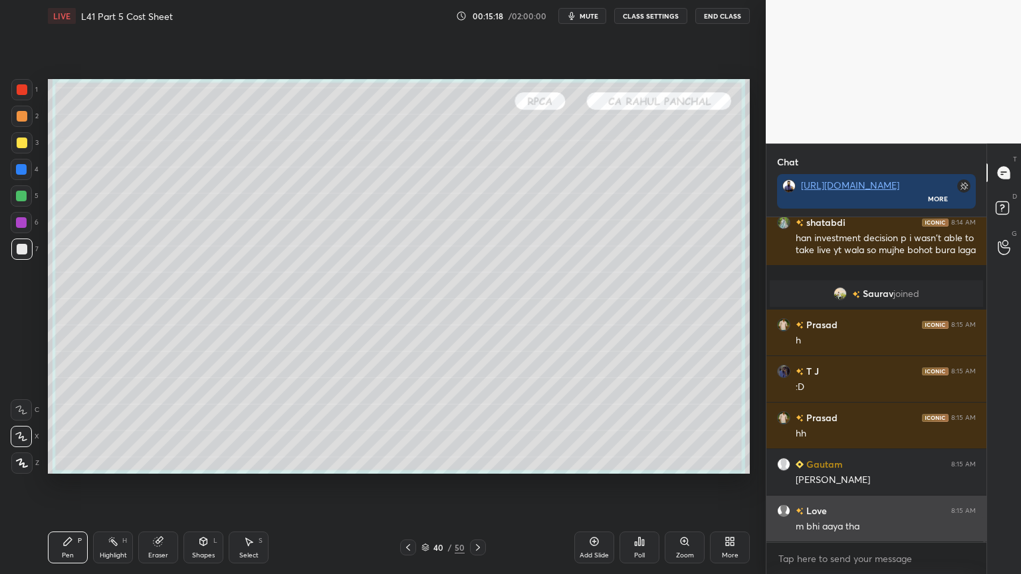
click at [860, 427] on div "m bhi aaya tha" at bounding box center [886, 527] width 180 height 13
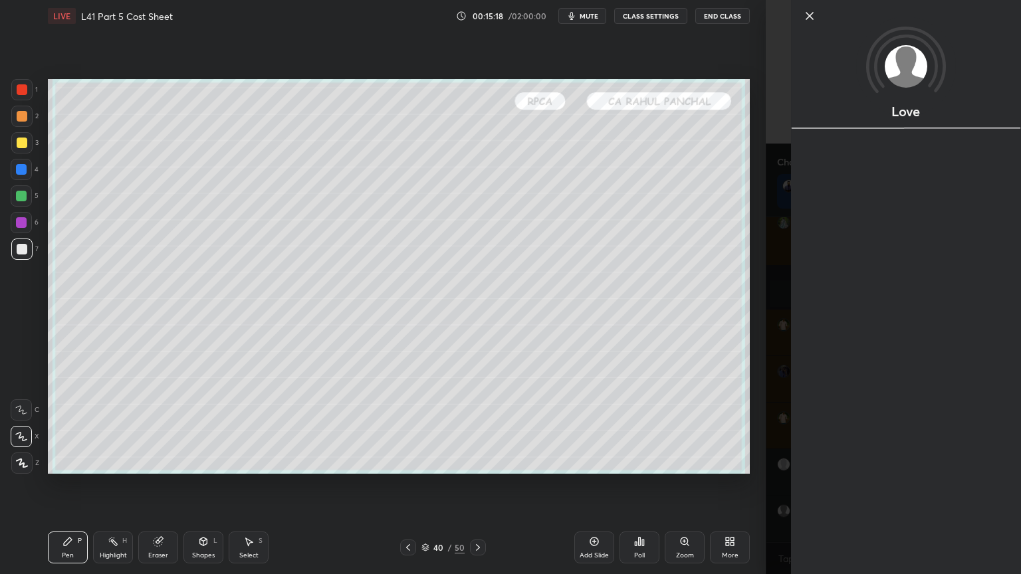
click at [745, 427] on div "Setting up your live class Poll for secs No correct answer Start poll" at bounding box center [399, 276] width 713 height 489
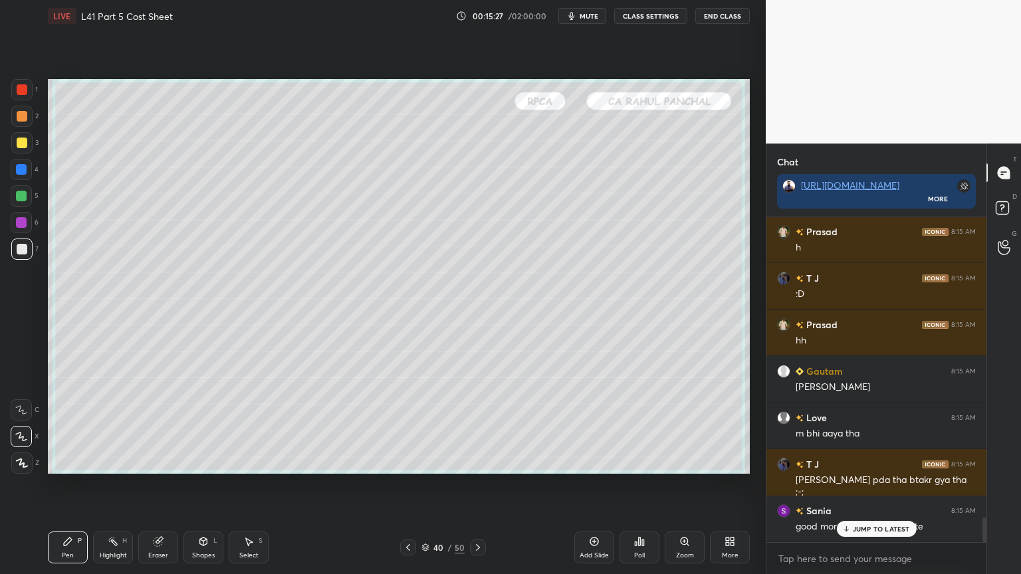
scroll to position [4029, 0]
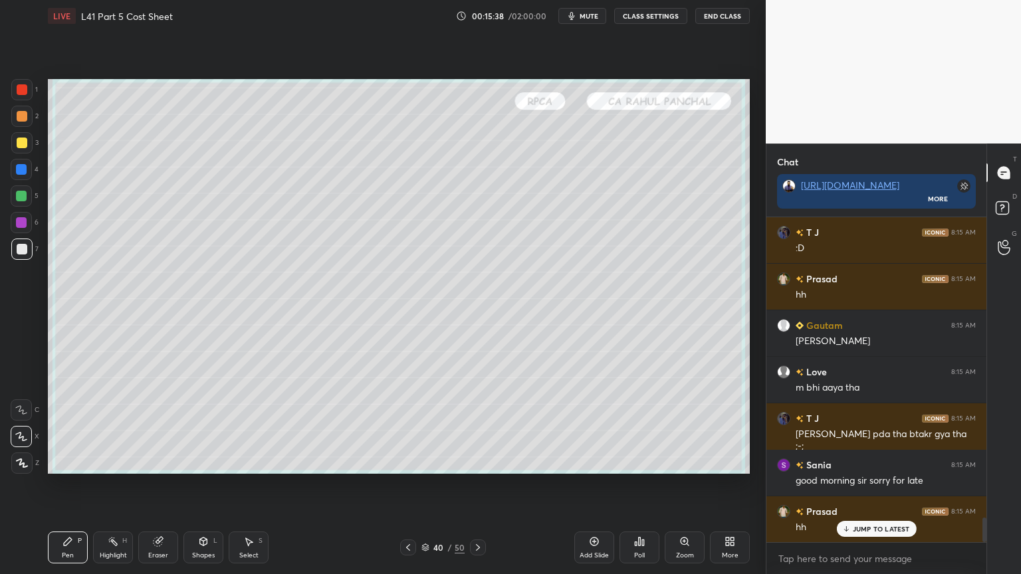
click at [408, 427] on icon at bounding box center [408, 547] width 11 height 11
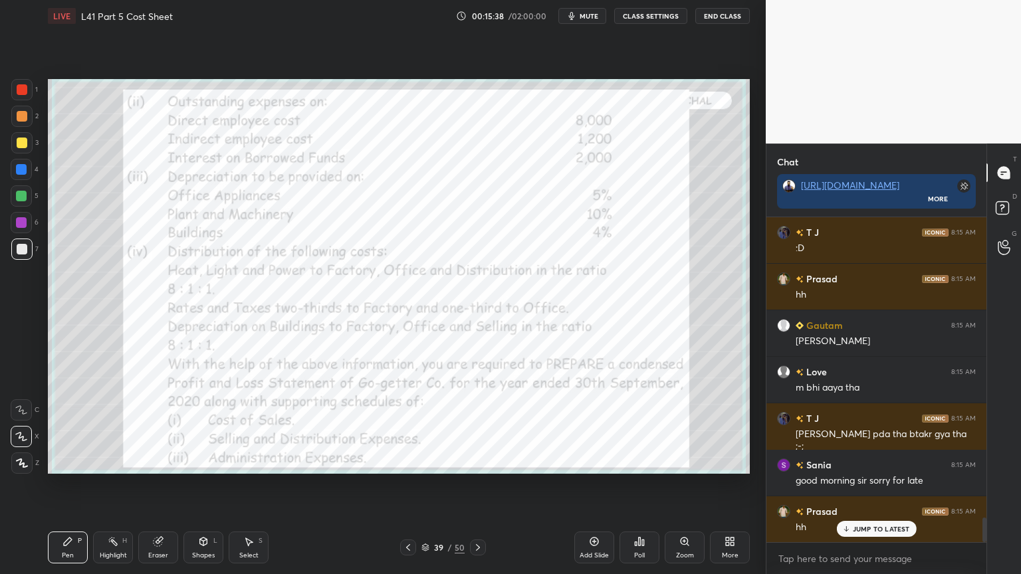
click at [404, 427] on div at bounding box center [408, 548] width 16 height 16
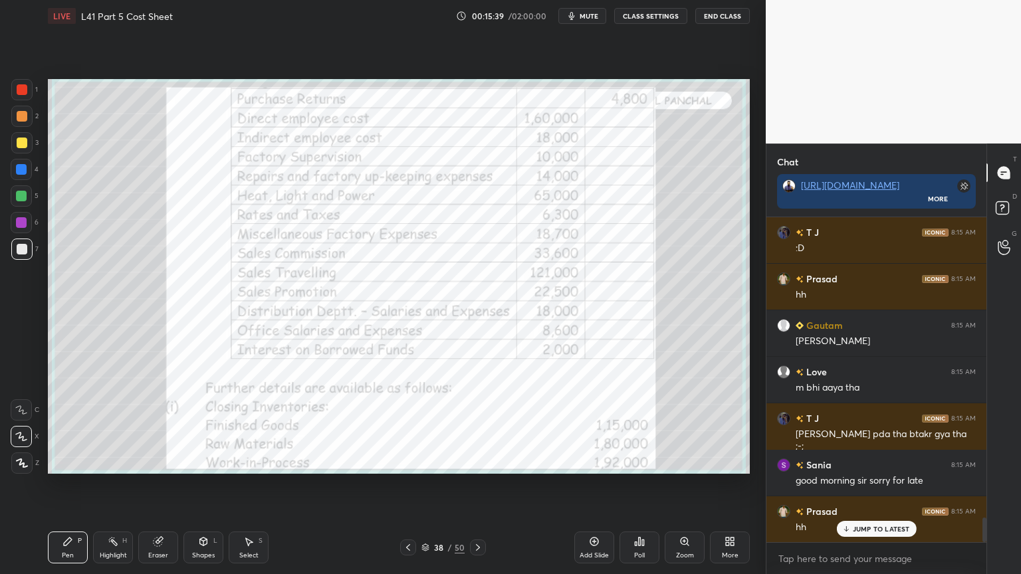
click at [481, 427] on icon at bounding box center [478, 547] width 11 height 11
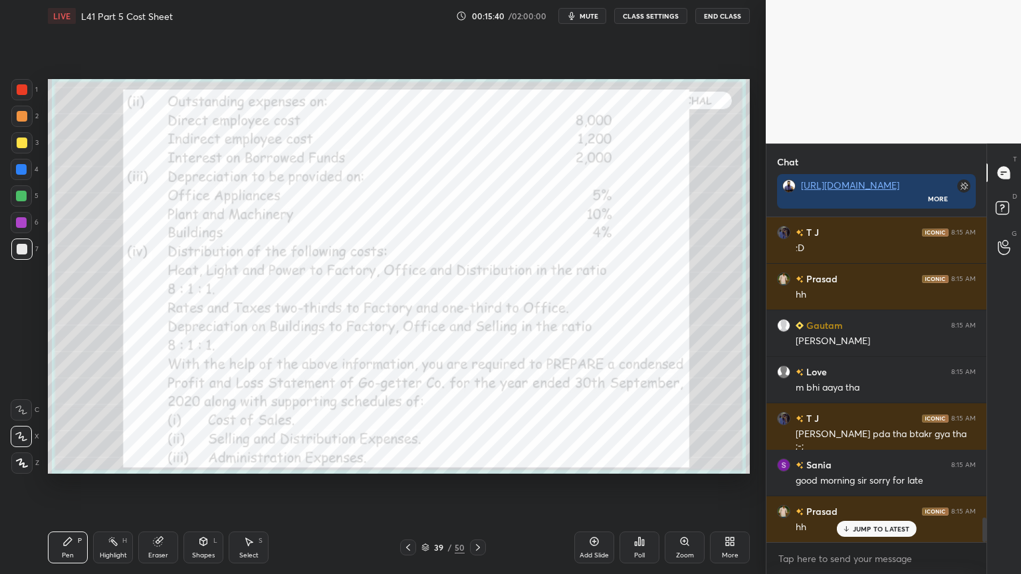
click at [19, 101] on div "1" at bounding box center [24, 92] width 27 height 27
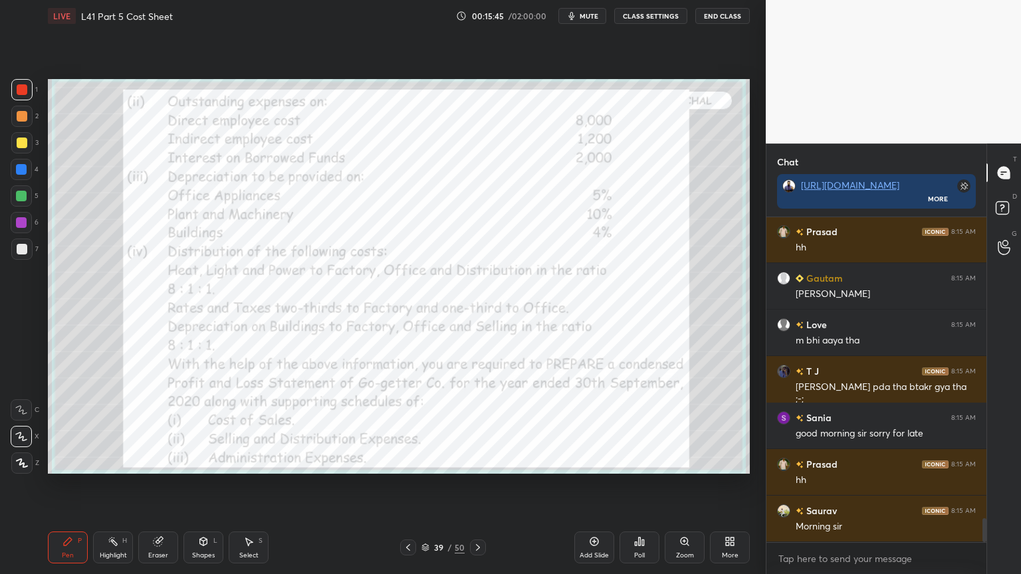
click at [406, 427] on icon at bounding box center [408, 547] width 11 height 11
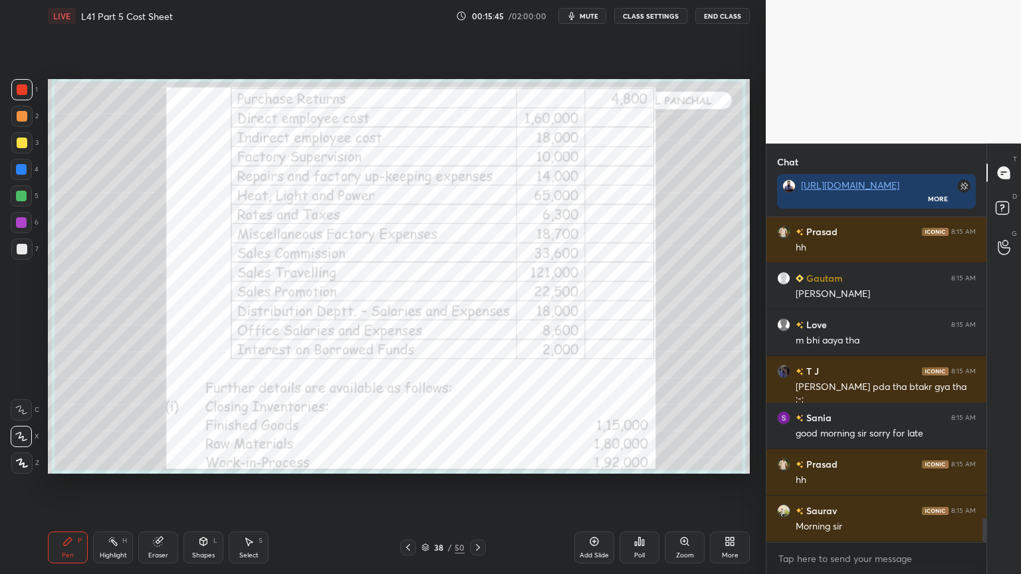
click at [404, 427] on icon at bounding box center [408, 547] width 11 height 11
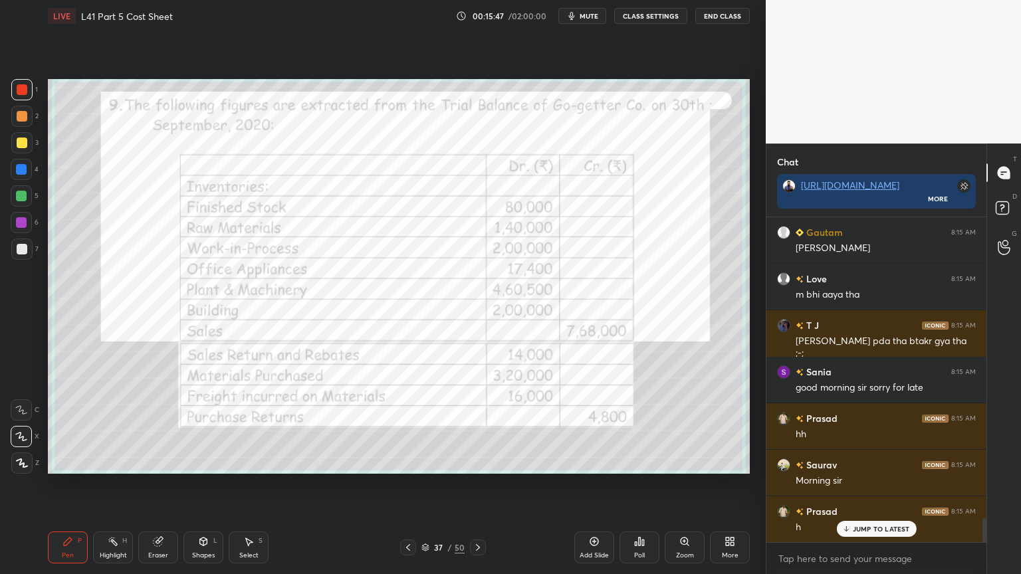
scroll to position [4169, 0]
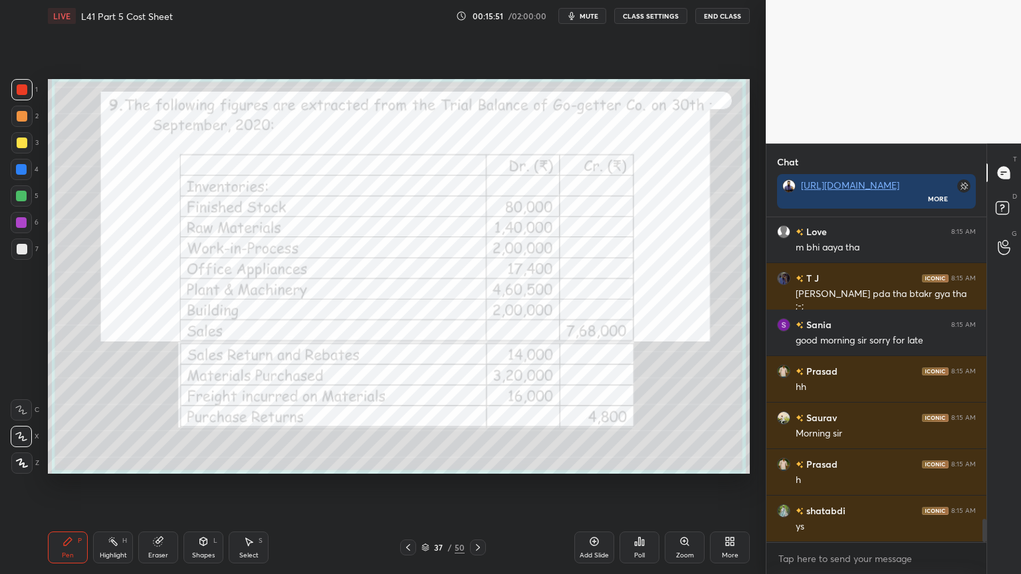
click at [473, 427] on icon at bounding box center [478, 547] width 11 height 11
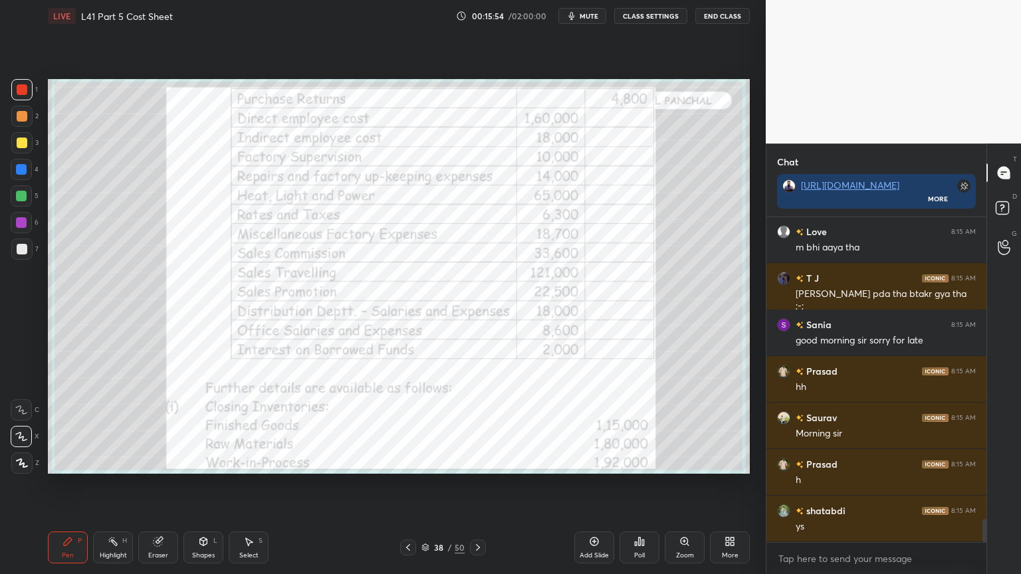
click at [13, 253] on div at bounding box center [21, 249] width 21 height 21
click at [474, 427] on icon at bounding box center [478, 547] width 11 height 11
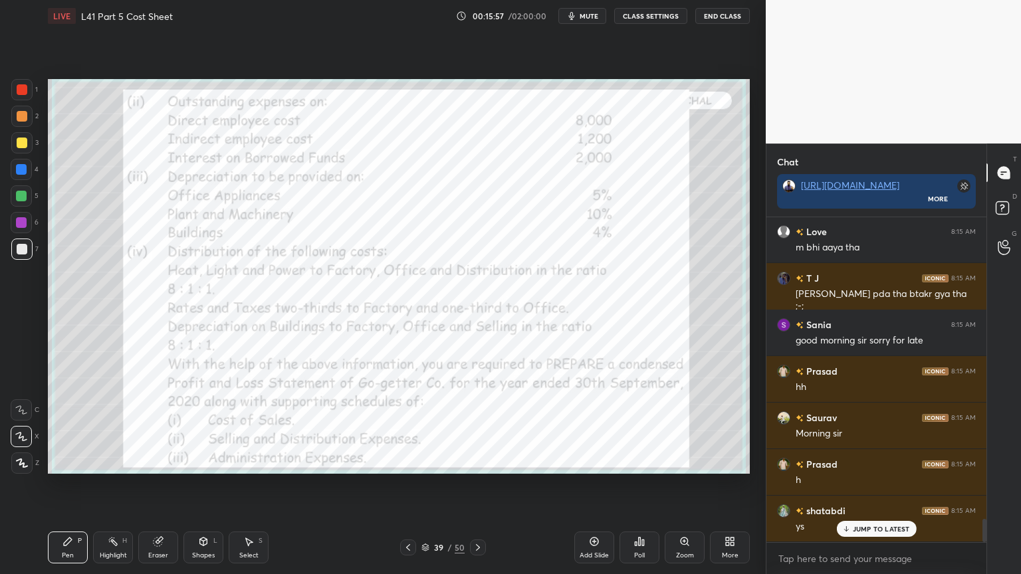
scroll to position [4215, 0]
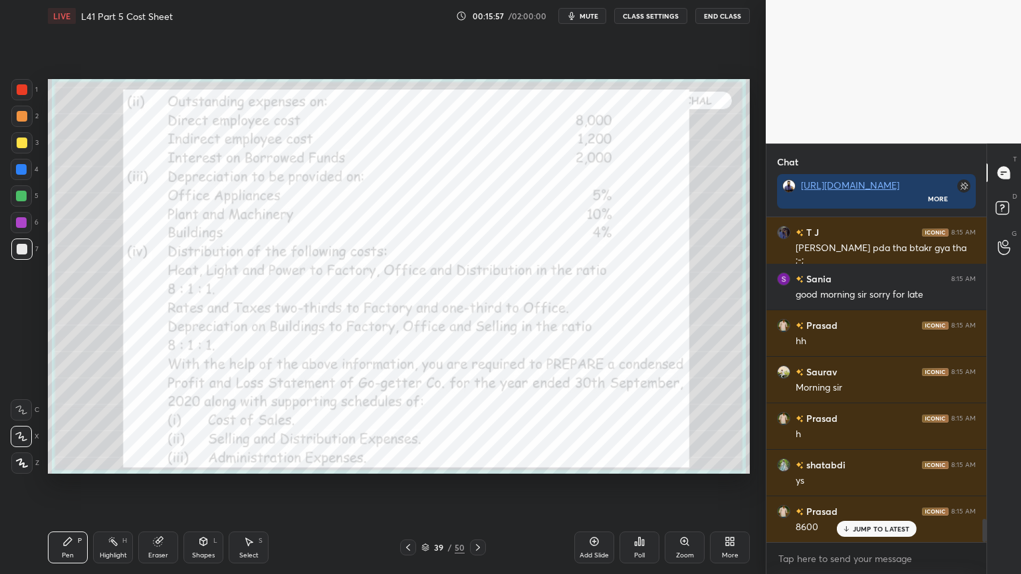
click at [481, 427] on icon at bounding box center [478, 547] width 11 height 11
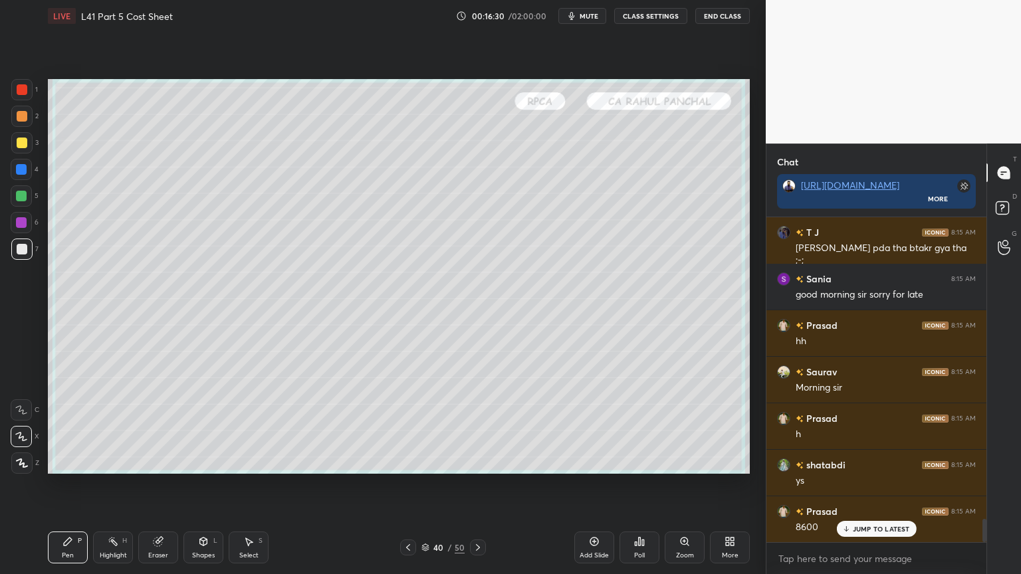
click at [245, 427] on div "Select" at bounding box center [248, 555] width 19 height 7
click at [204, 427] on div "0 ° Undo Copy Duplicate Duplicate to new slide Delete" at bounding box center [399, 276] width 702 height 395
click at [60, 427] on div "Pen P" at bounding box center [68, 548] width 40 height 32
click at [27, 174] on div at bounding box center [21, 169] width 21 height 21
click at [199, 427] on icon at bounding box center [203, 542] width 11 height 11
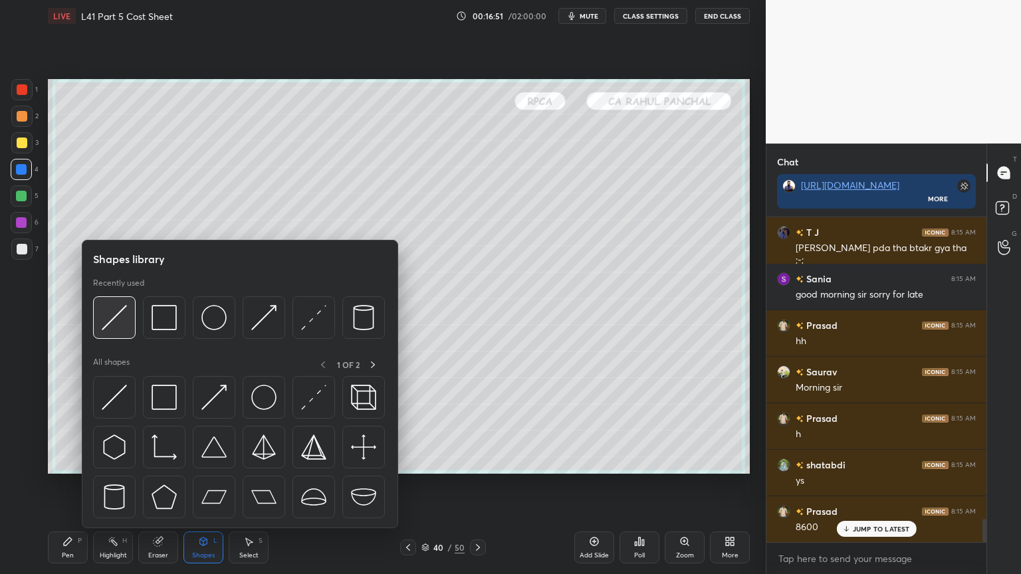
click at [111, 335] on div at bounding box center [114, 318] width 43 height 43
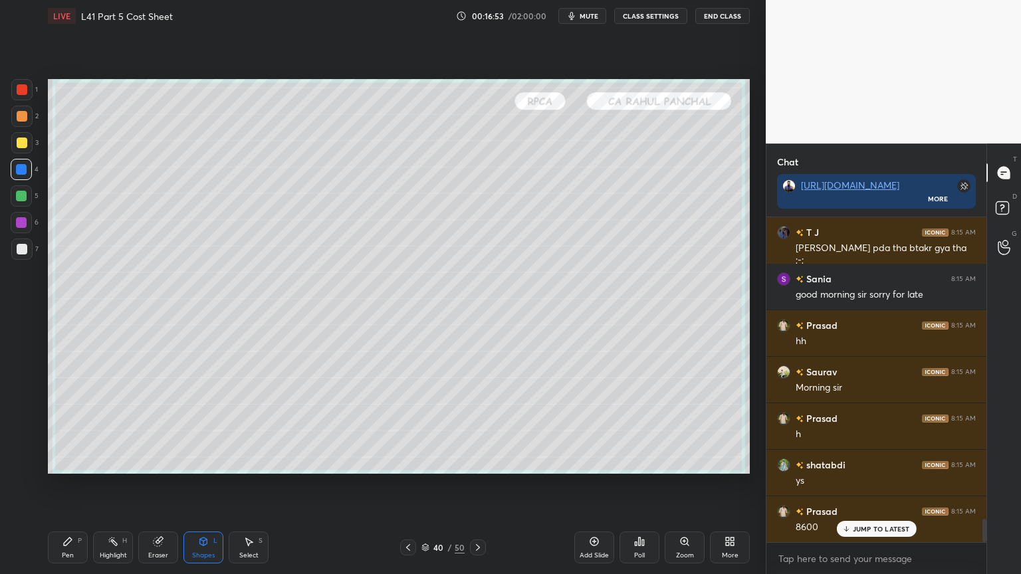
click at [22, 201] on div at bounding box center [21, 196] width 11 height 11
click at [63, 427] on div "Pen" at bounding box center [68, 555] width 12 height 7
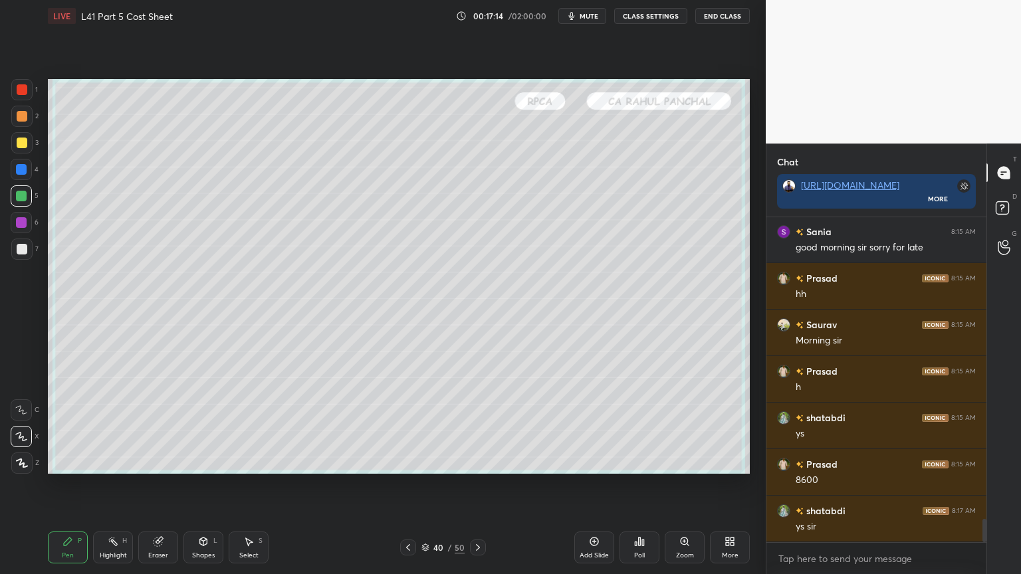
click at [18, 249] on div at bounding box center [22, 249] width 11 height 11
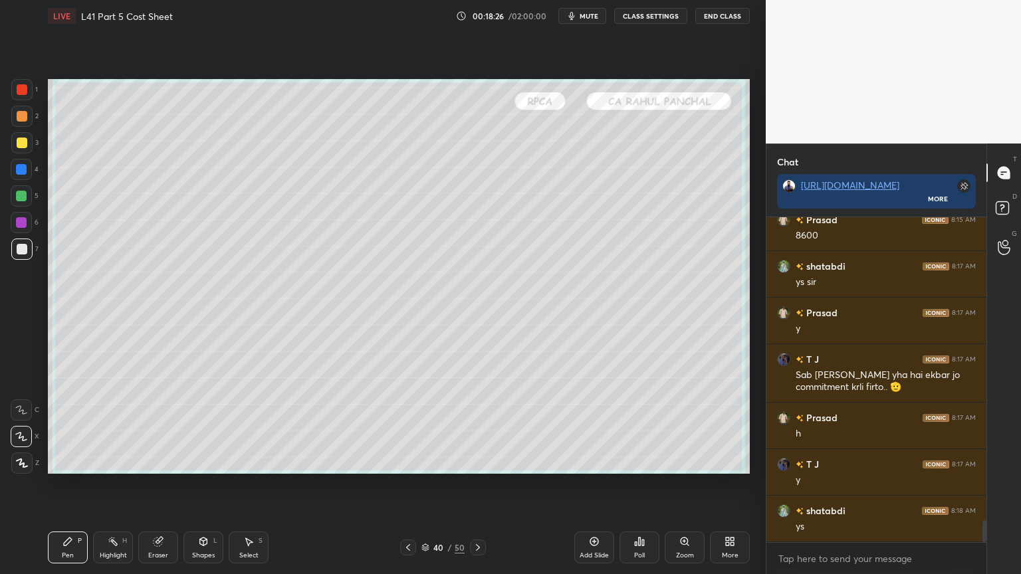
scroll to position [4553, 0]
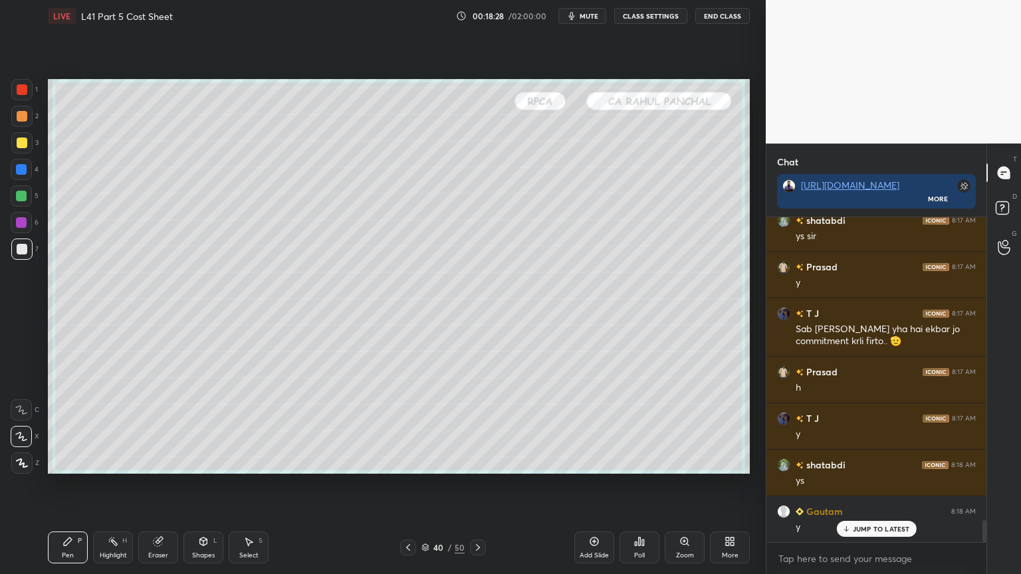
click at [15, 146] on div at bounding box center [21, 142] width 21 height 21
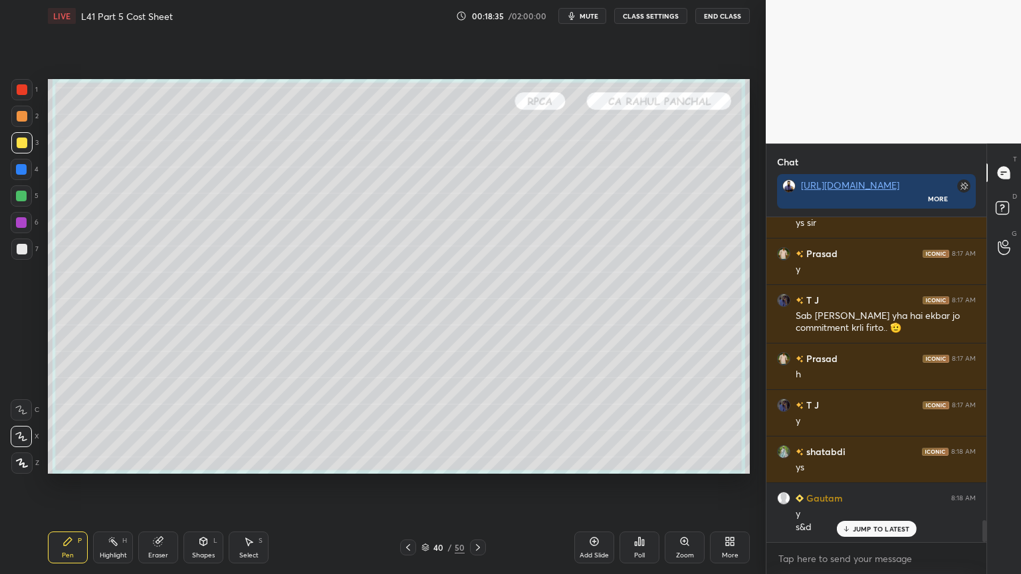
click at [402, 427] on div at bounding box center [408, 548] width 16 height 16
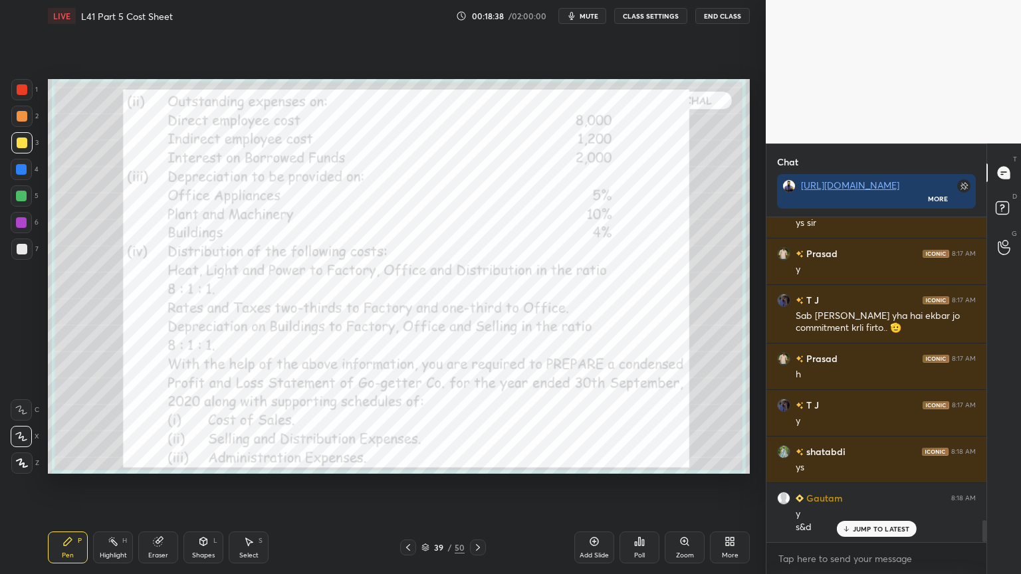
scroll to position [4613, 0]
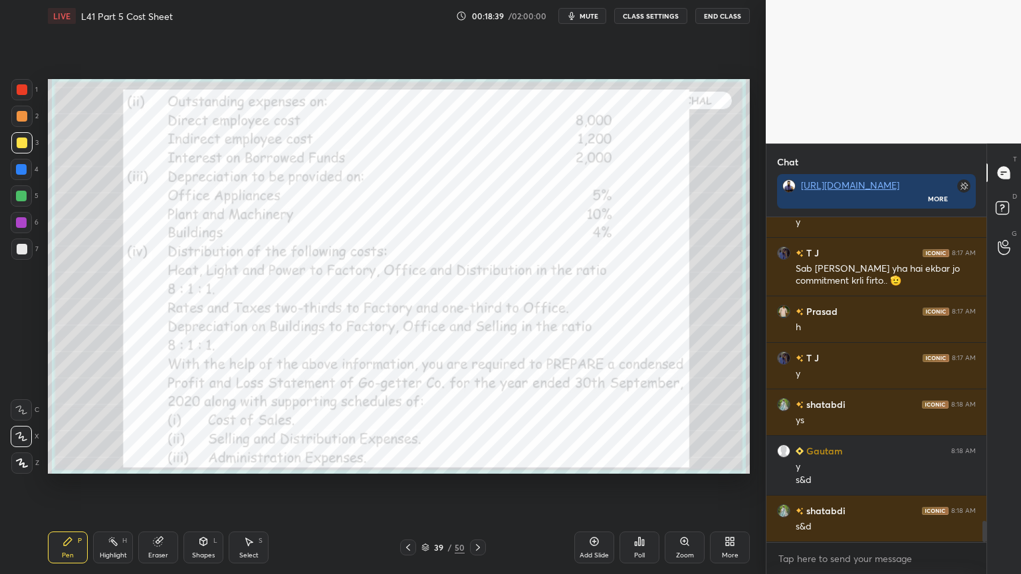
click at [475, 427] on icon at bounding box center [478, 547] width 11 height 11
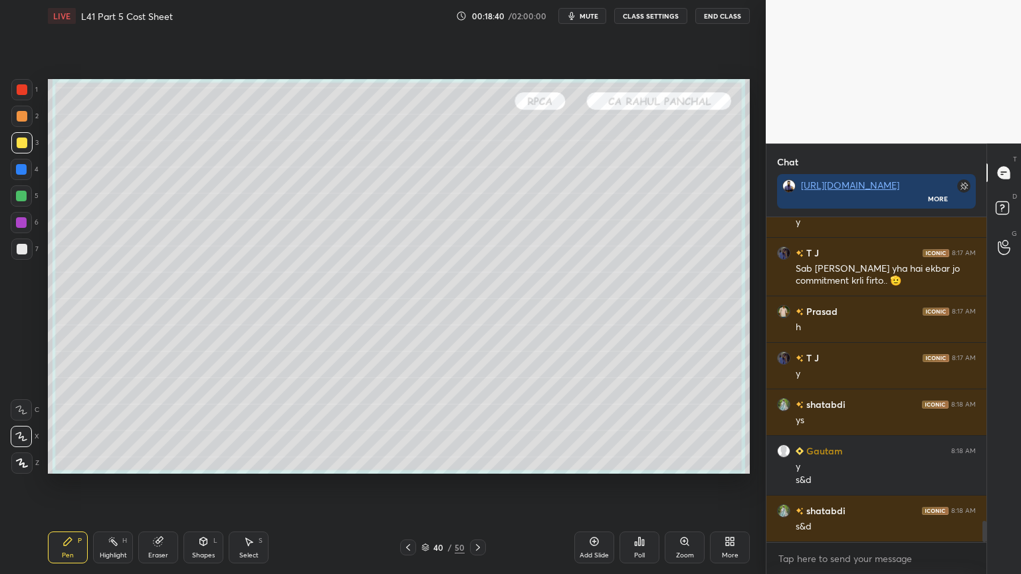
scroll to position [4659, 0]
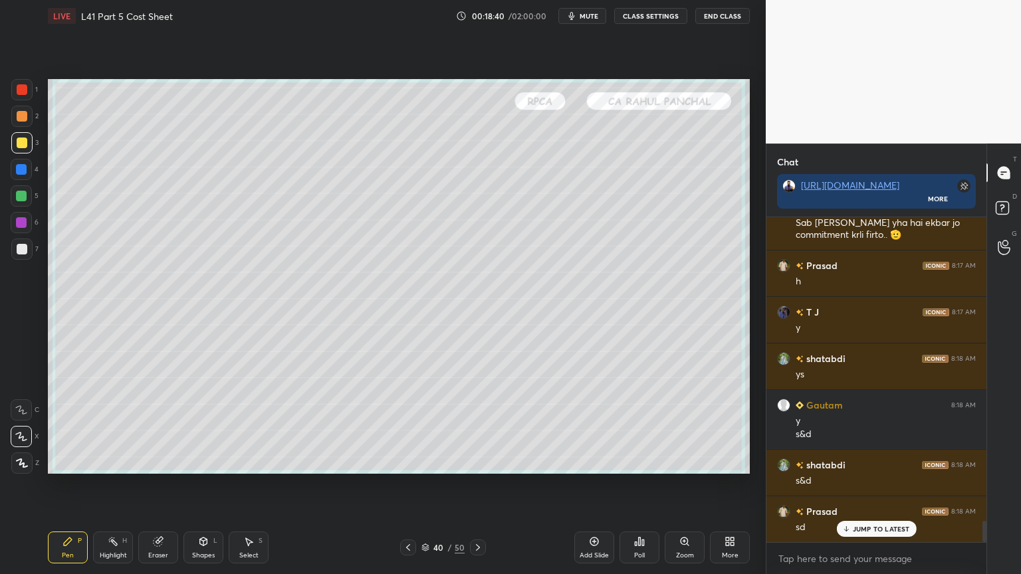
click at [476, 427] on icon at bounding box center [478, 547] width 11 height 11
click at [404, 427] on icon at bounding box center [408, 547] width 11 height 11
click at [473, 427] on icon at bounding box center [478, 547] width 11 height 11
click at [203, 427] on div "Shapes L" at bounding box center [203, 548] width 40 height 32
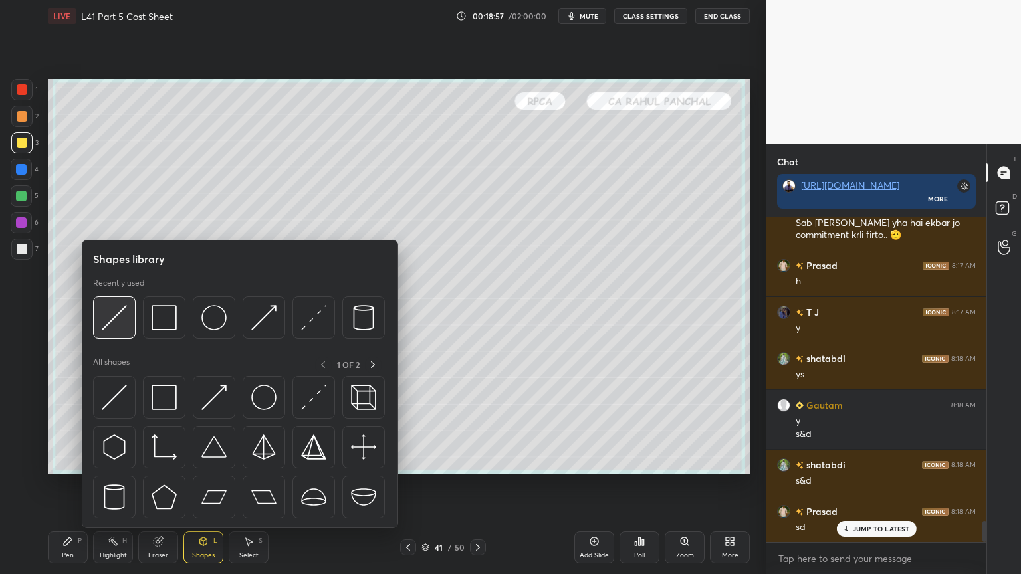
click at [125, 322] on img at bounding box center [114, 317] width 25 height 25
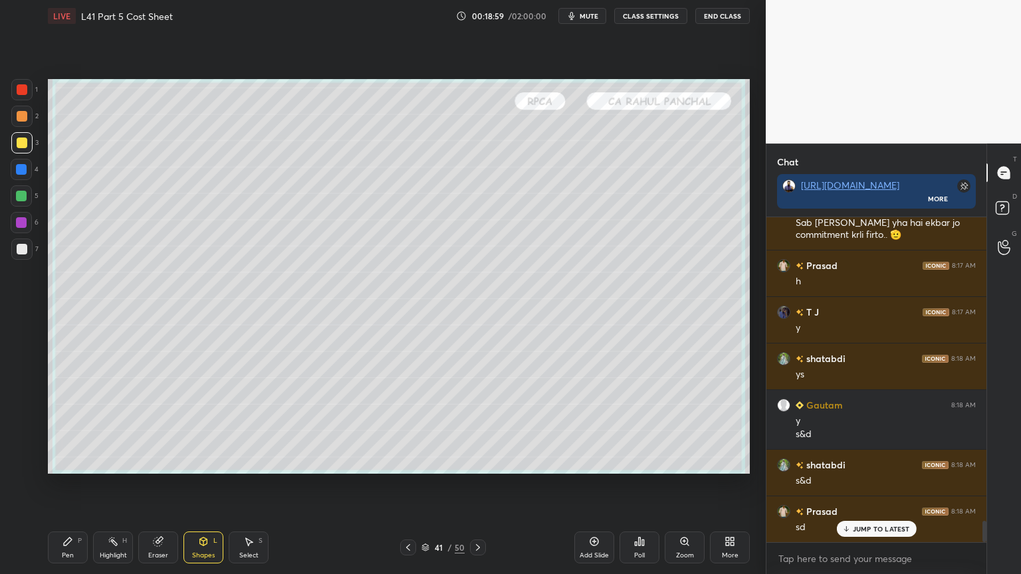
click at [19, 252] on div at bounding box center [22, 249] width 11 height 11
click at [64, 427] on icon at bounding box center [67, 542] width 11 height 11
click at [403, 427] on icon at bounding box center [408, 547] width 11 height 11
click at [408, 427] on icon at bounding box center [408, 547] width 11 height 11
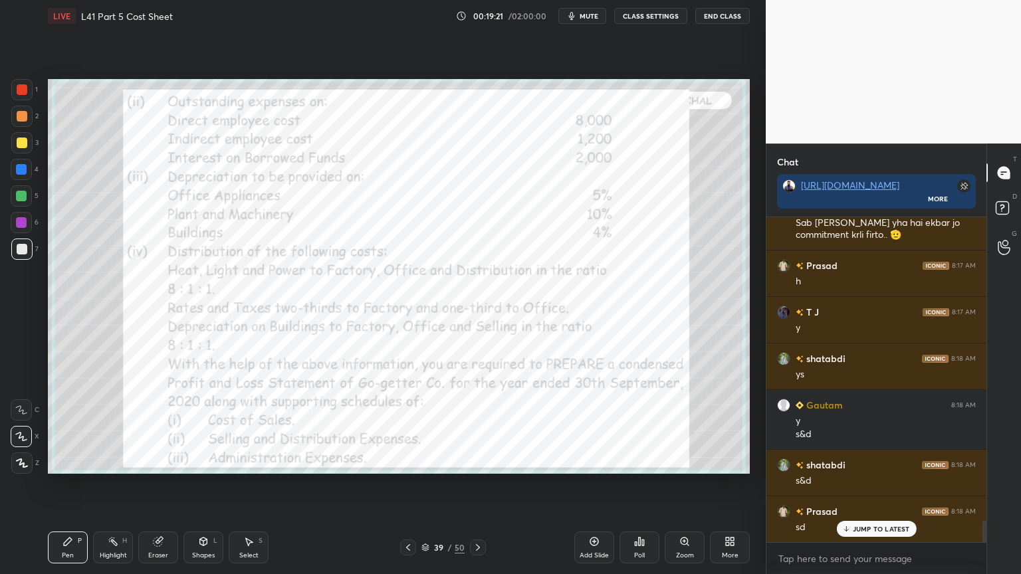
click at [414, 427] on div at bounding box center [408, 548] width 16 height 16
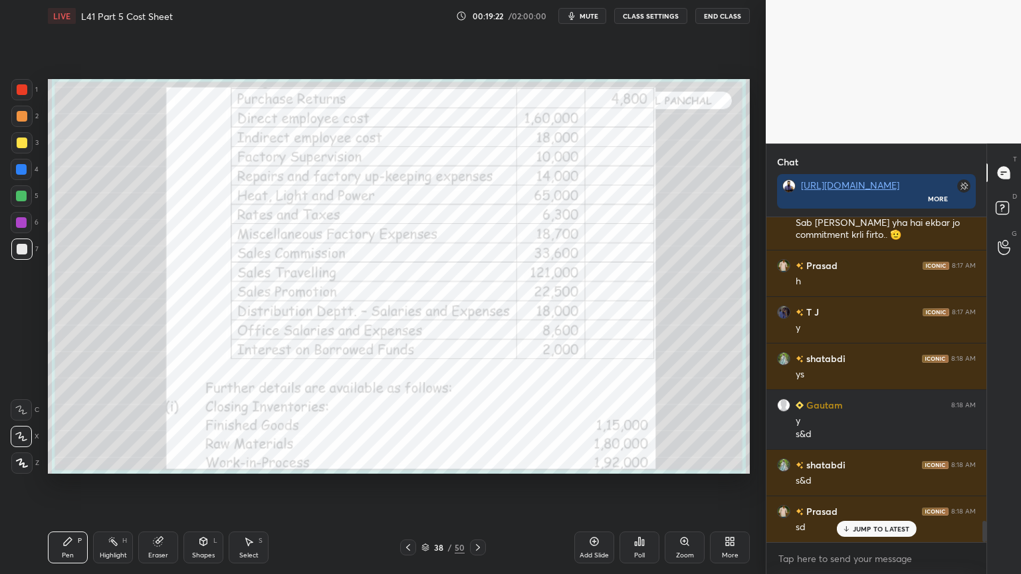
click at [16, 82] on div at bounding box center [21, 89] width 21 height 21
click at [482, 427] on div "Pen P Highlight H Eraser Shapes L Select S 38 / 50 Add Slide Poll Zoom More" at bounding box center [399, 547] width 702 height 53
click at [479, 427] on div at bounding box center [478, 548] width 16 height 16
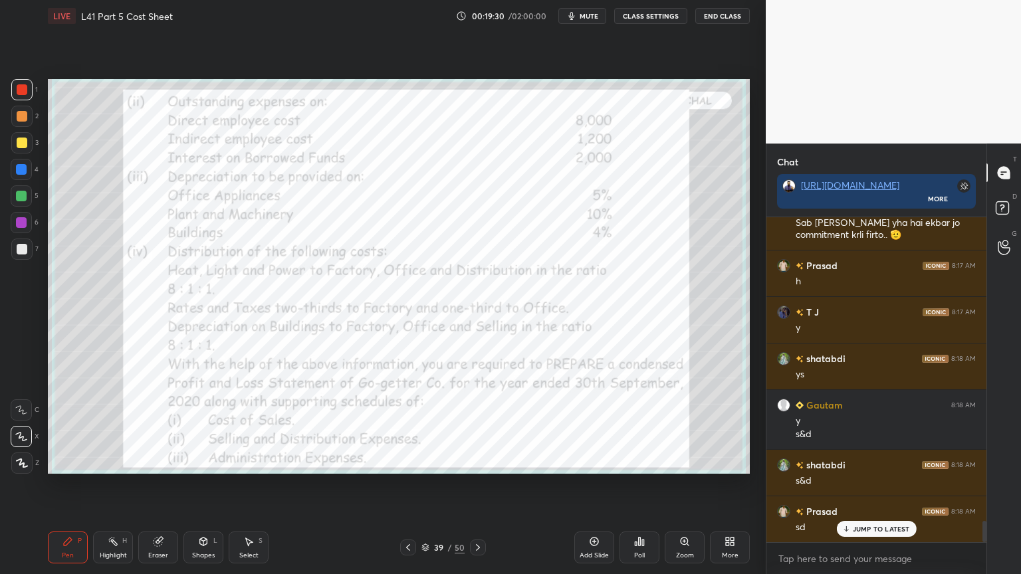
click at [476, 427] on icon at bounding box center [478, 547] width 11 height 11
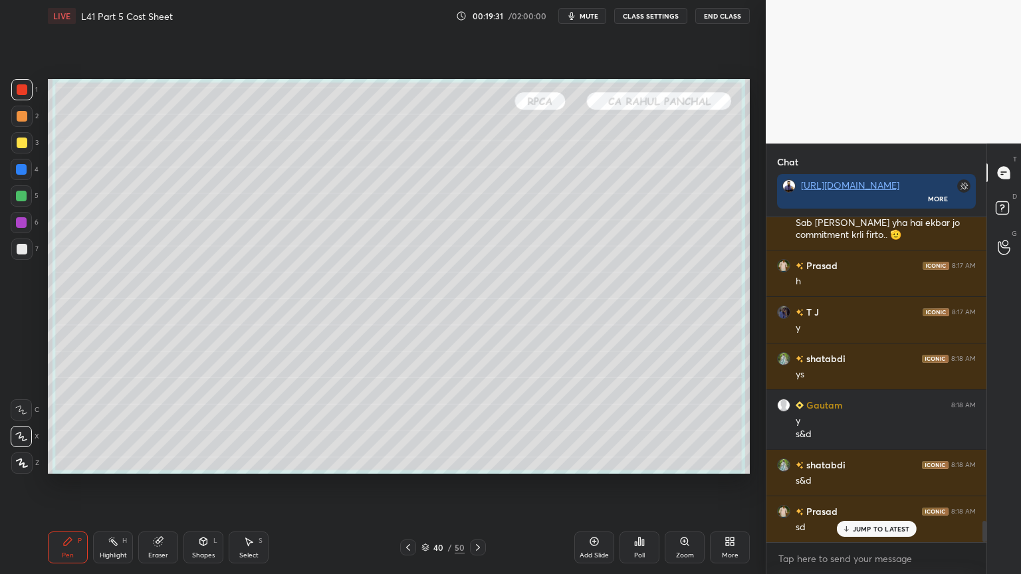
click at [475, 427] on icon at bounding box center [478, 547] width 11 height 11
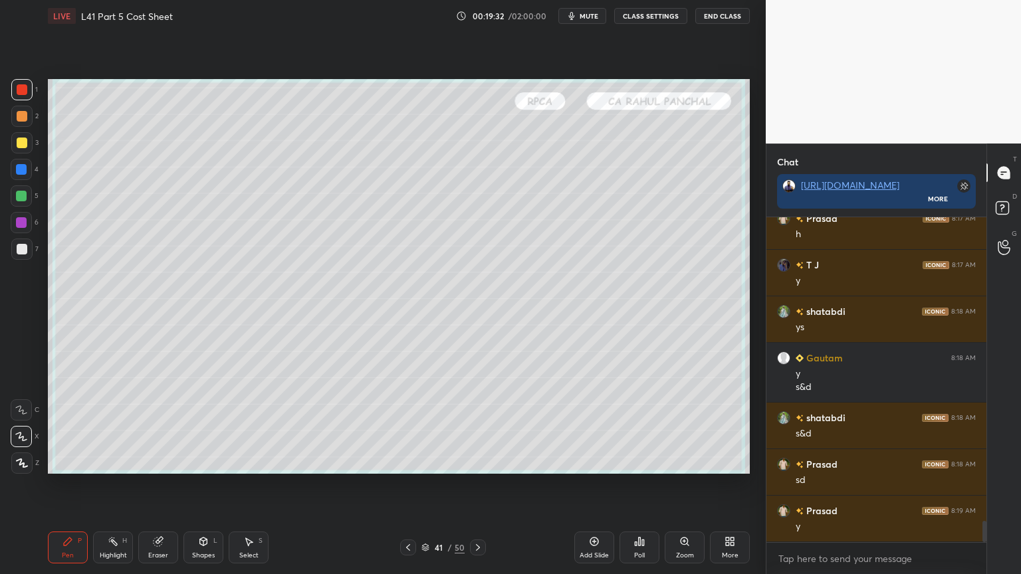
click at [21, 249] on div at bounding box center [22, 249] width 11 height 11
click at [407, 427] on icon at bounding box center [408, 547] width 11 height 11
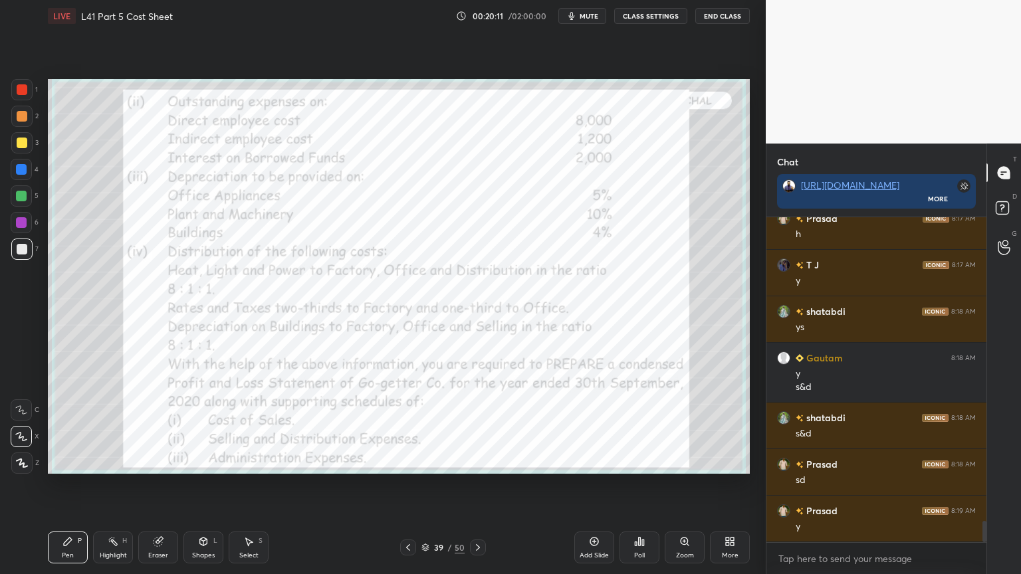
click at [407, 427] on icon at bounding box center [408, 547] width 11 height 11
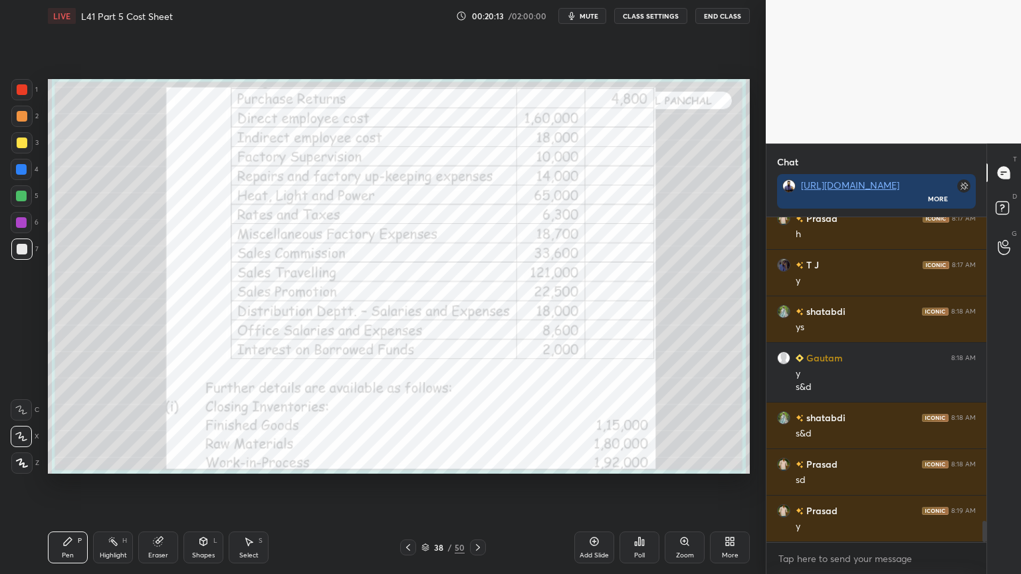
click at [480, 427] on icon at bounding box center [478, 547] width 11 height 11
click at [481, 427] on icon at bounding box center [478, 547] width 11 height 11
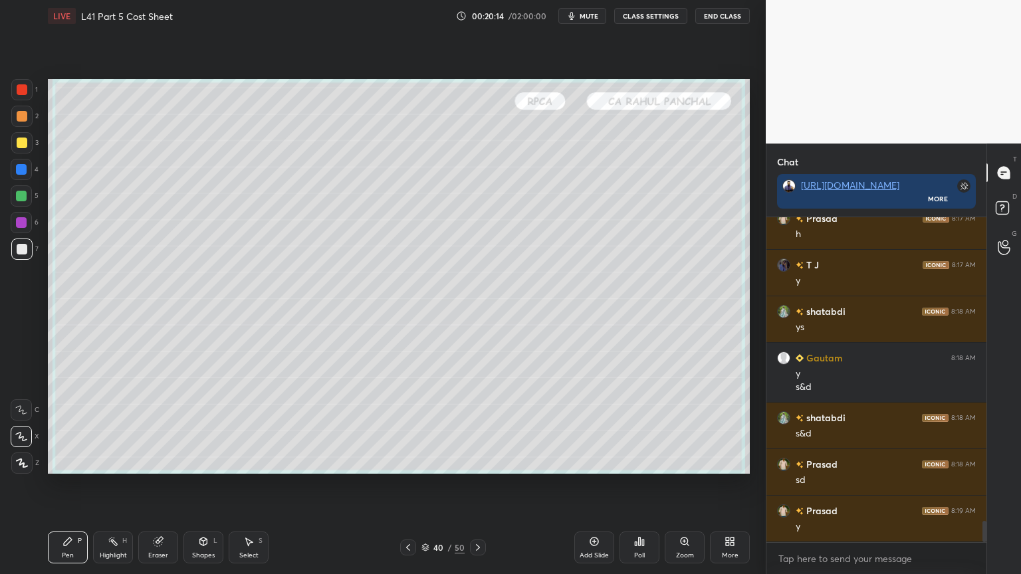
click at [479, 427] on icon at bounding box center [478, 547] width 11 height 11
click at [410, 427] on icon at bounding box center [408, 547] width 11 height 11
click at [406, 427] on icon at bounding box center [408, 547] width 11 height 11
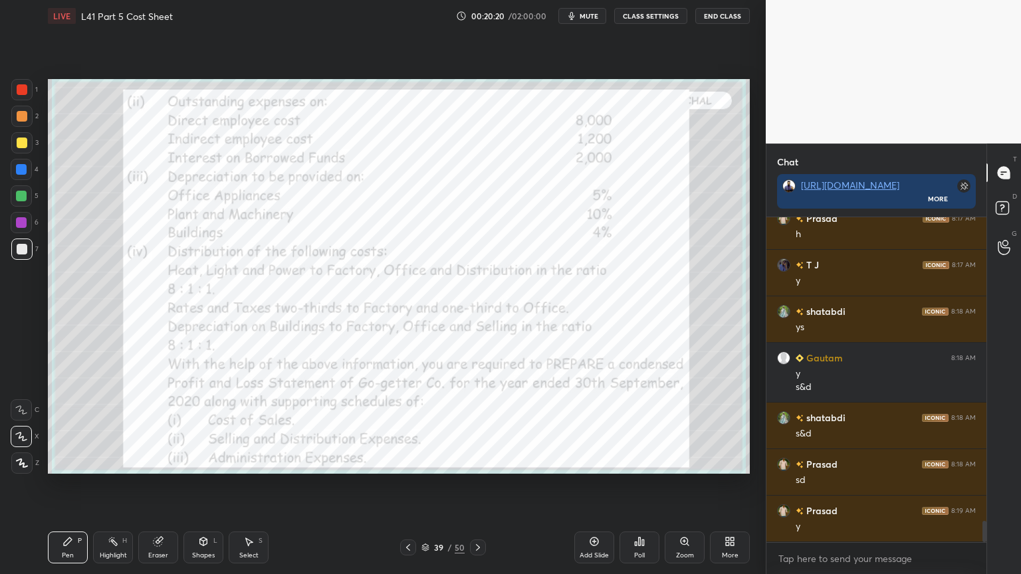
click at [401, 427] on div at bounding box center [408, 548] width 16 height 16
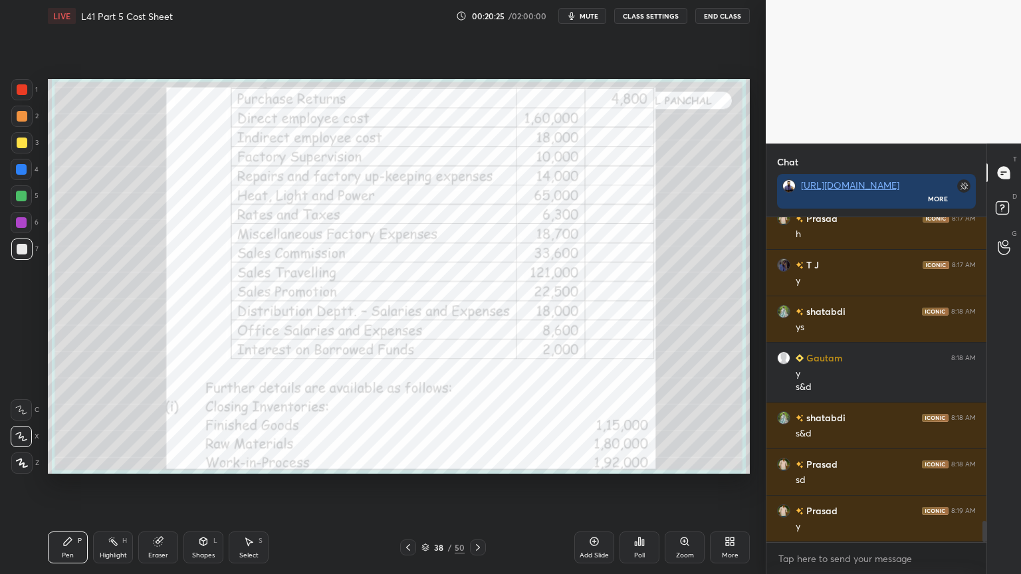
click at [8, 98] on div "1 2 3 4 5 6 7 C X Z C X Z E E Erase all H H" at bounding box center [21, 276] width 43 height 395
click at [23, 94] on div at bounding box center [22, 89] width 11 height 11
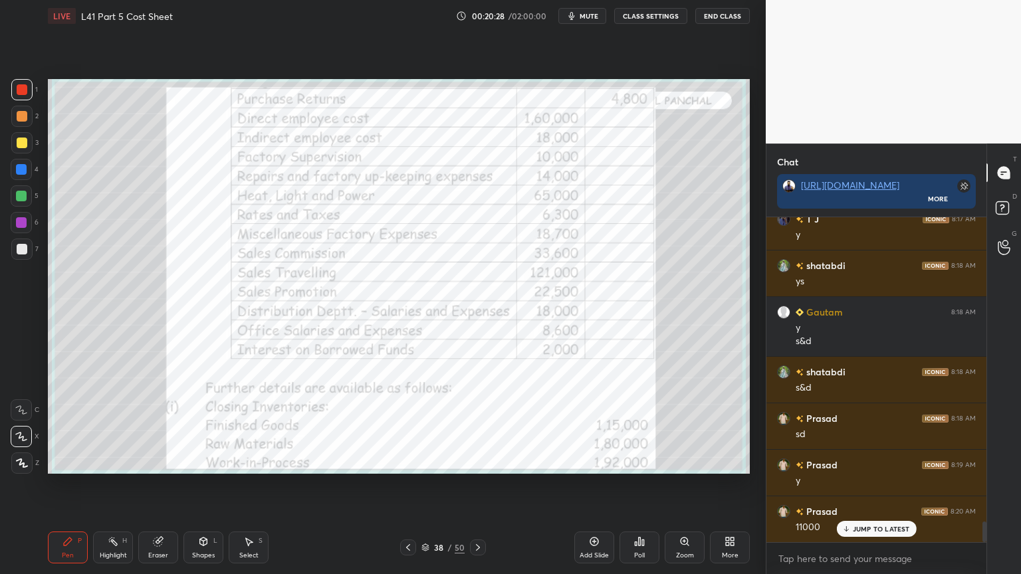
scroll to position [4799, 0]
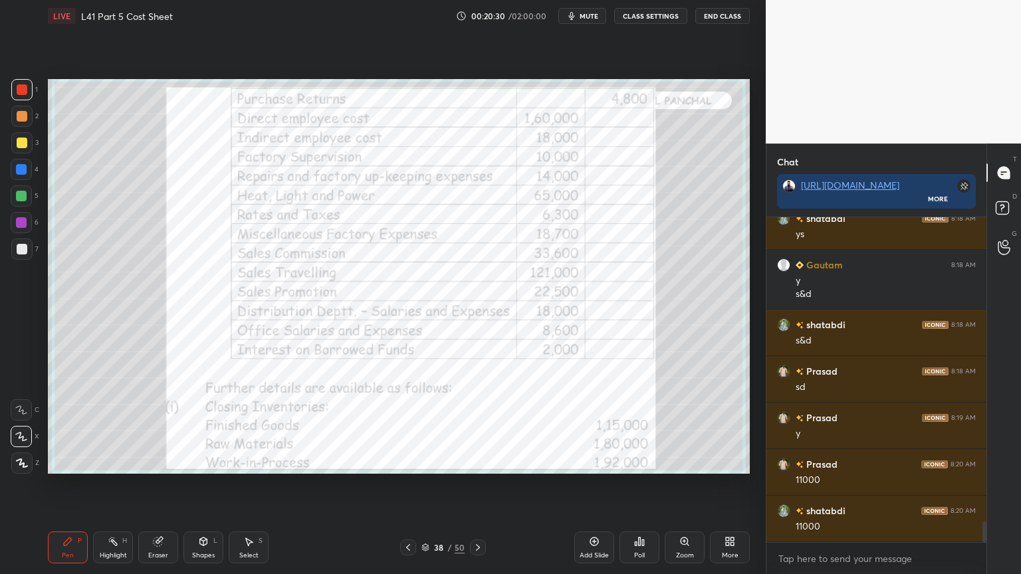
click at [479, 427] on icon at bounding box center [478, 547] width 11 height 11
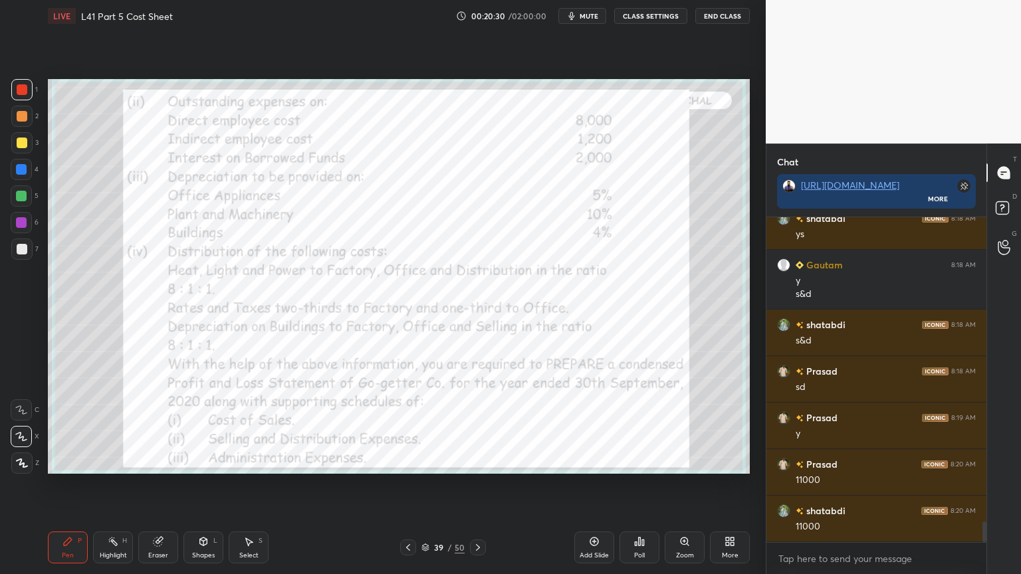
click at [481, 427] on icon at bounding box center [478, 547] width 11 height 11
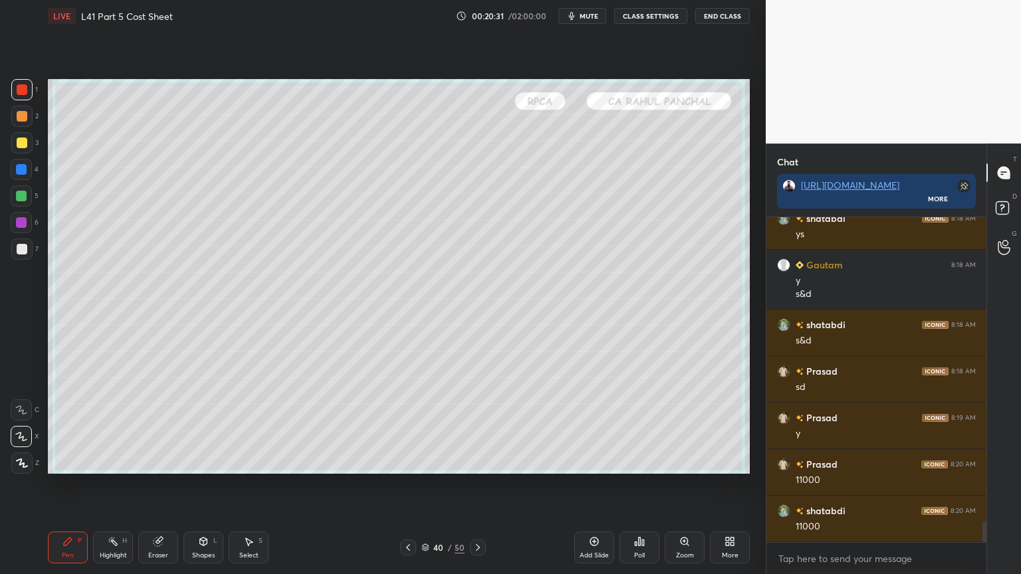
click at [483, 427] on div at bounding box center [478, 548] width 16 height 16
click at [481, 427] on icon at bounding box center [478, 547] width 11 height 11
click at [408, 427] on icon at bounding box center [408, 547] width 11 height 11
click at [27, 252] on div at bounding box center [21, 249] width 21 height 21
click at [406, 427] on icon at bounding box center [408, 547] width 11 height 11
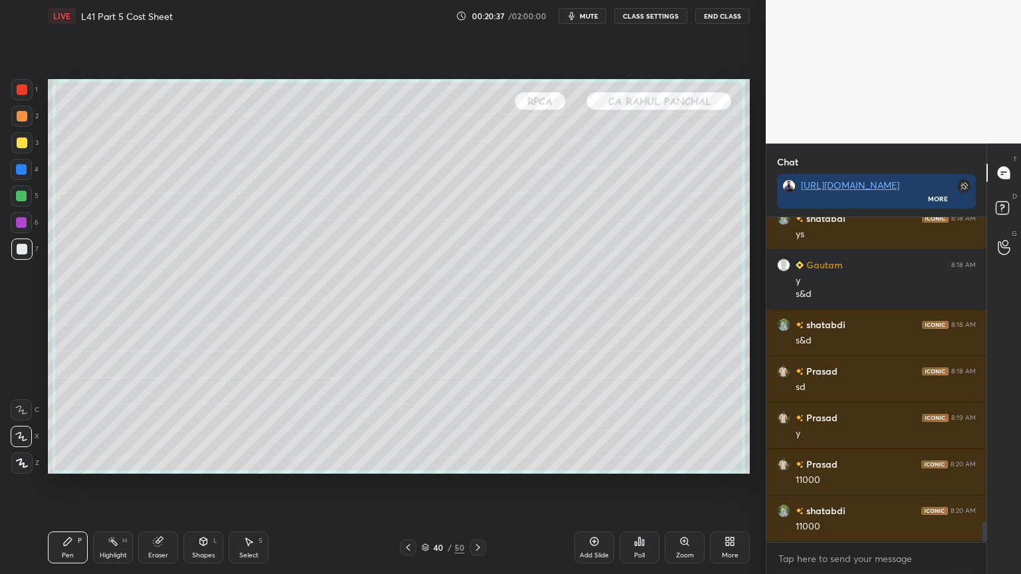
click at [413, 427] on div at bounding box center [408, 548] width 16 height 16
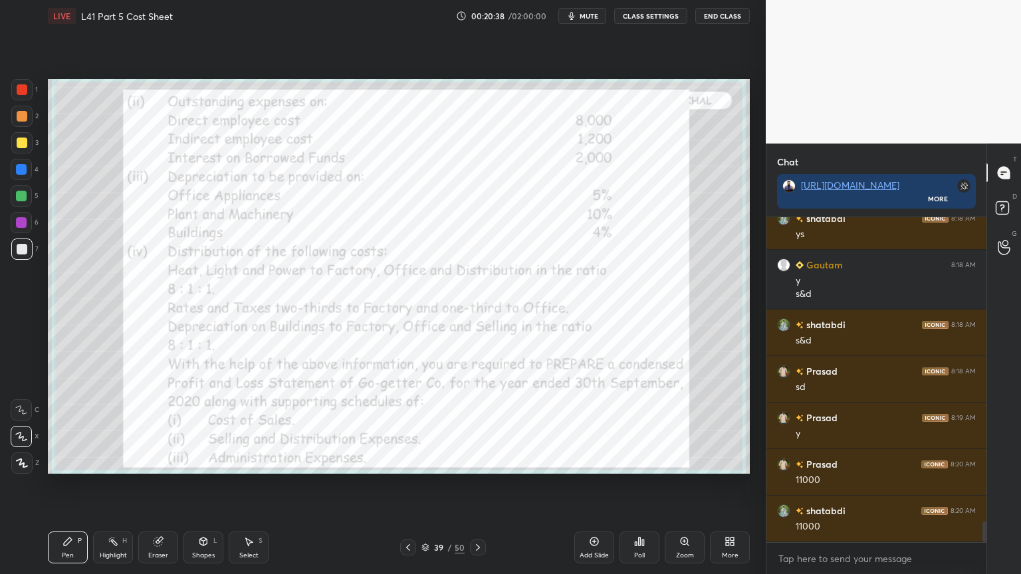
click at [400, 427] on div at bounding box center [408, 548] width 16 height 16
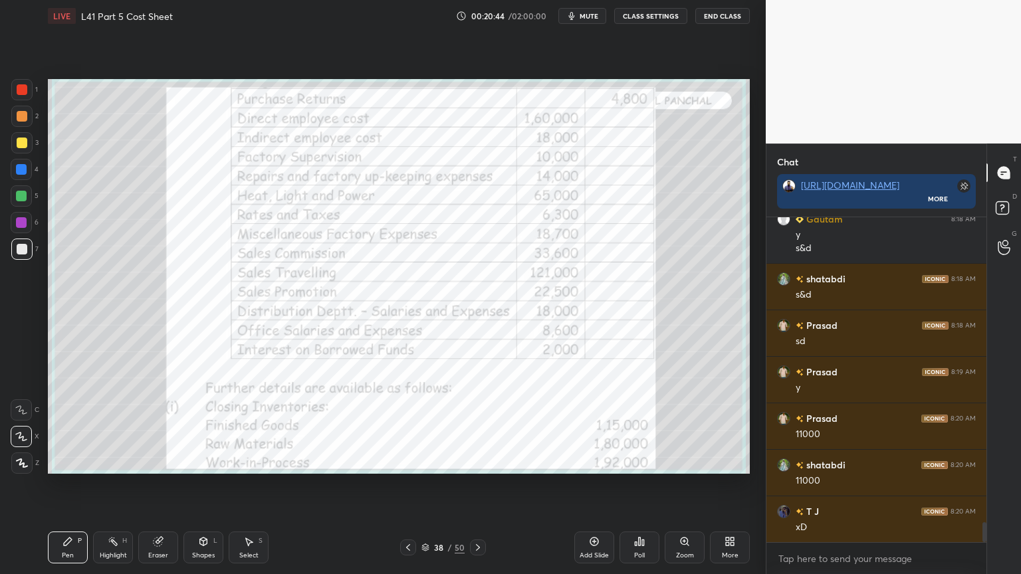
scroll to position [4892, 0]
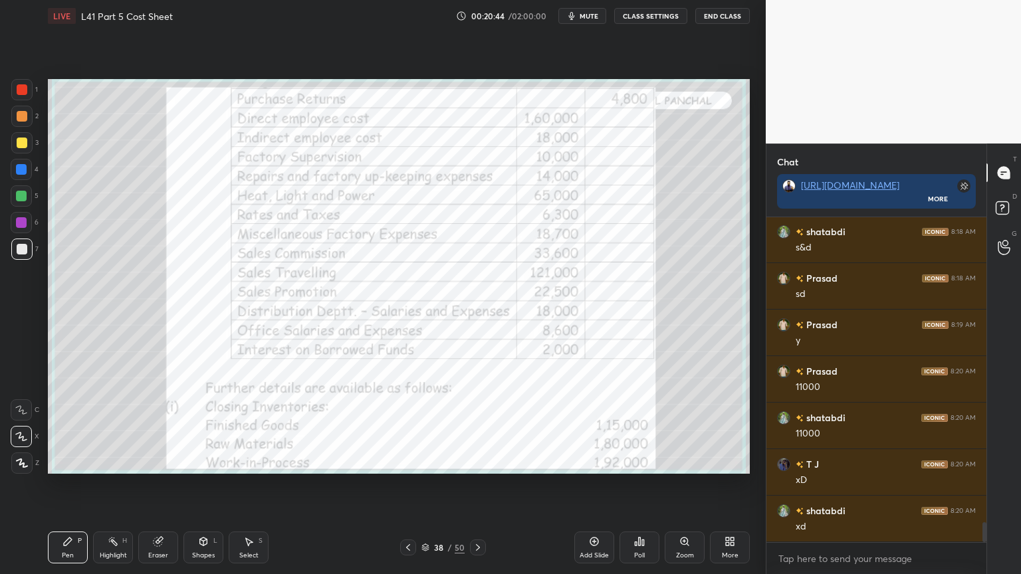
click at [482, 427] on icon at bounding box center [478, 547] width 11 height 11
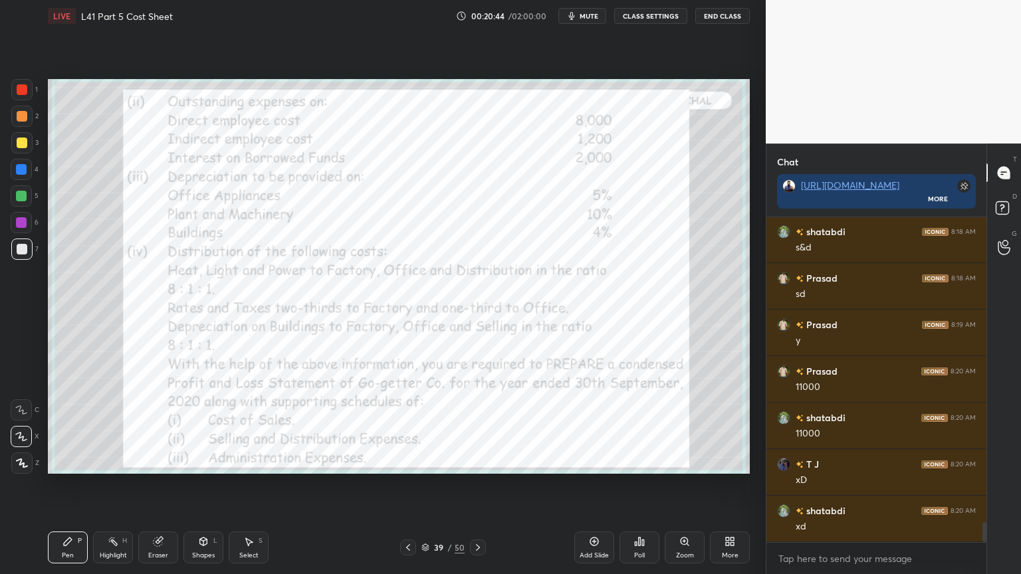
click at [481, 427] on icon at bounding box center [478, 547] width 11 height 11
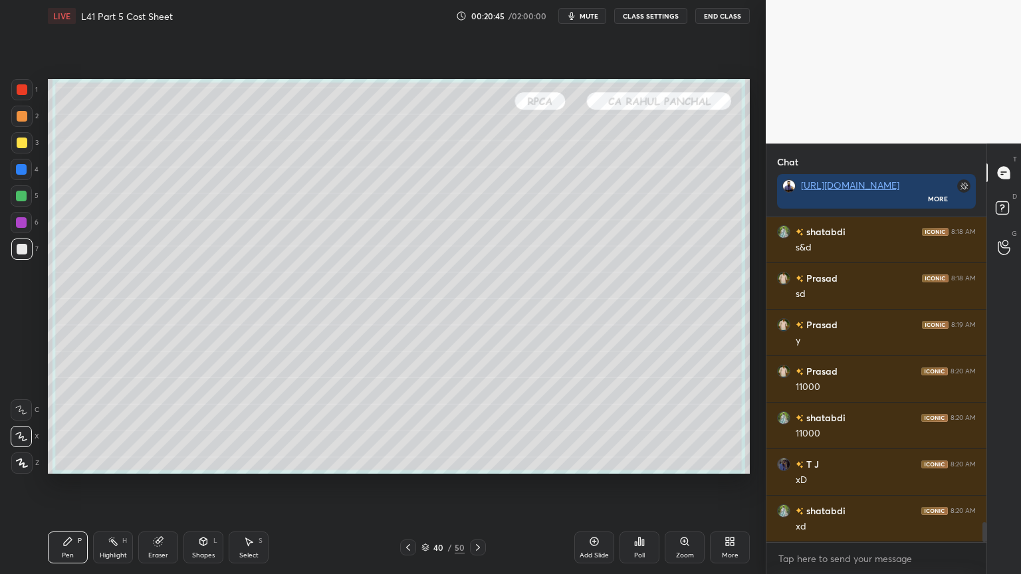
click at [476, 427] on icon at bounding box center [478, 547] width 4 height 7
click at [414, 427] on div at bounding box center [408, 548] width 16 height 16
click at [404, 427] on icon at bounding box center [408, 547] width 11 height 11
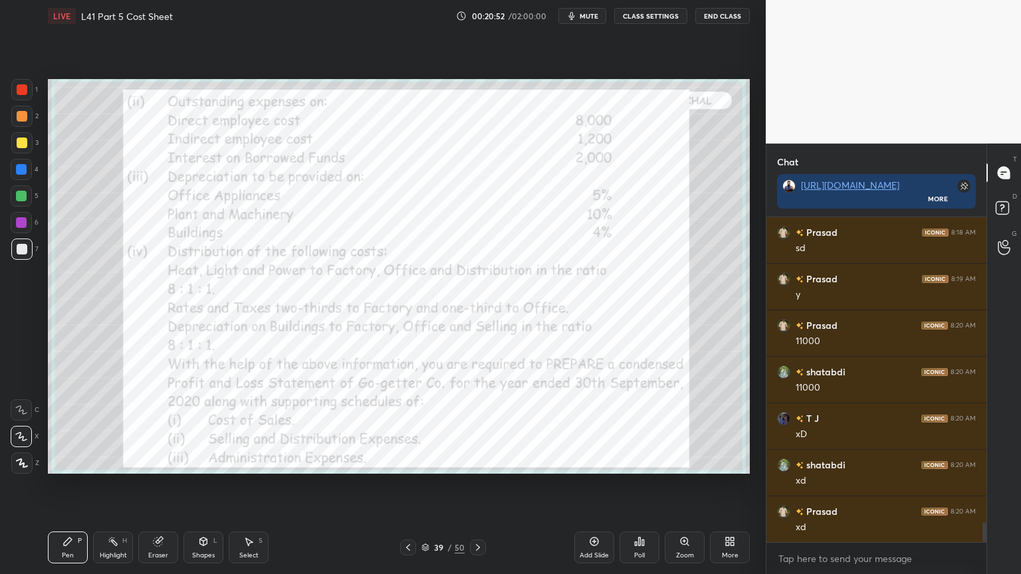
click at [408, 427] on icon at bounding box center [408, 547] width 11 height 11
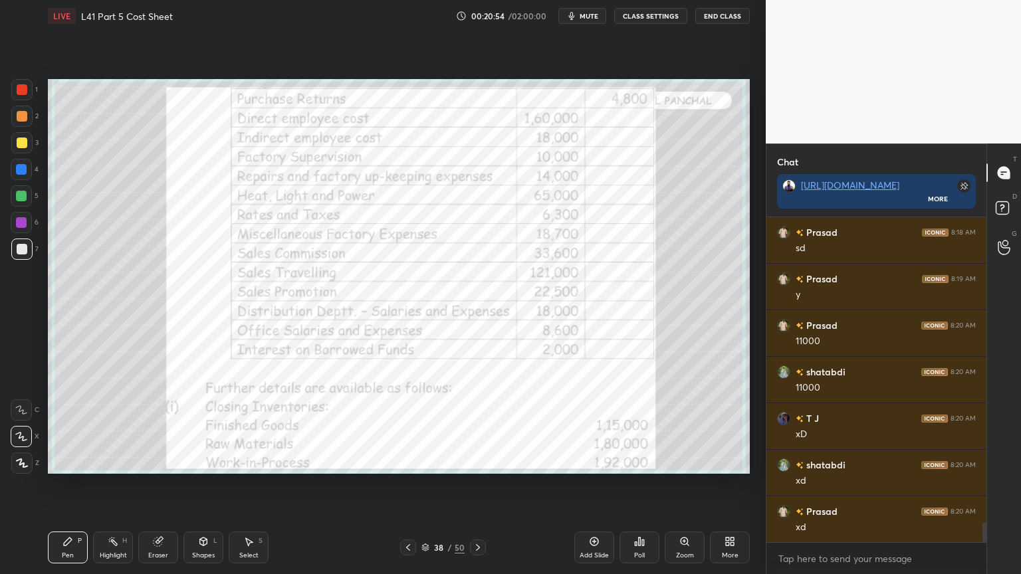
scroll to position [4985, 0]
click at [483, 427] on div at bounding box center [478, 548] width 16 height 16
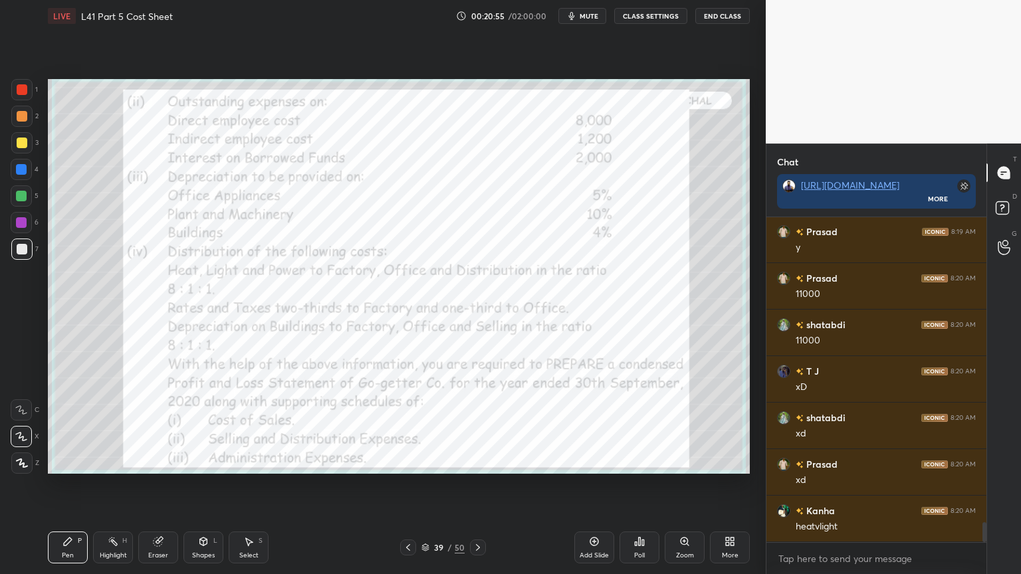
click at [483, 427] on div at bounding box center [478, 548] width 16 height 16
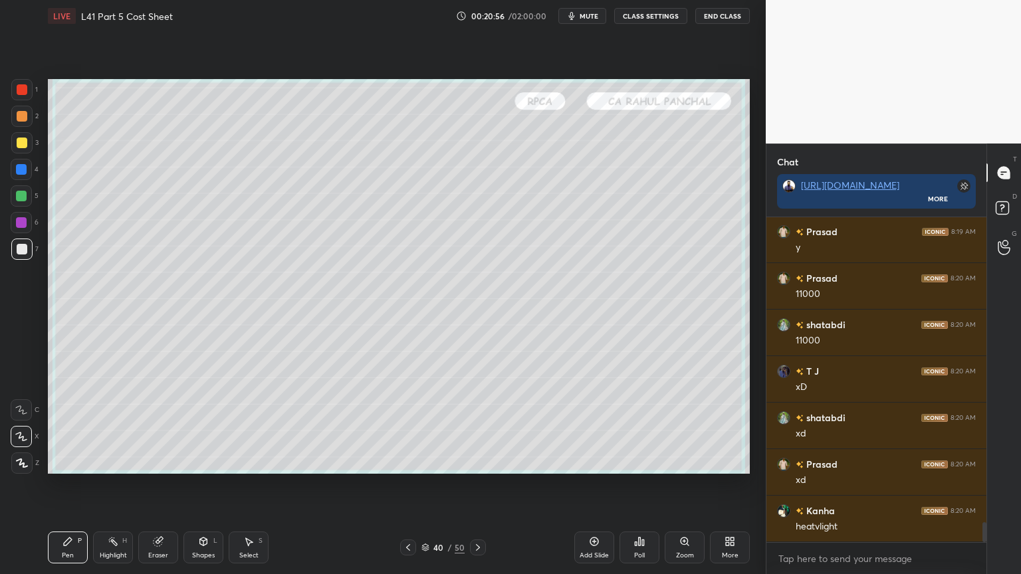
click at [481, 427] on icon at bounding box center [478, 547] width 11 height 11
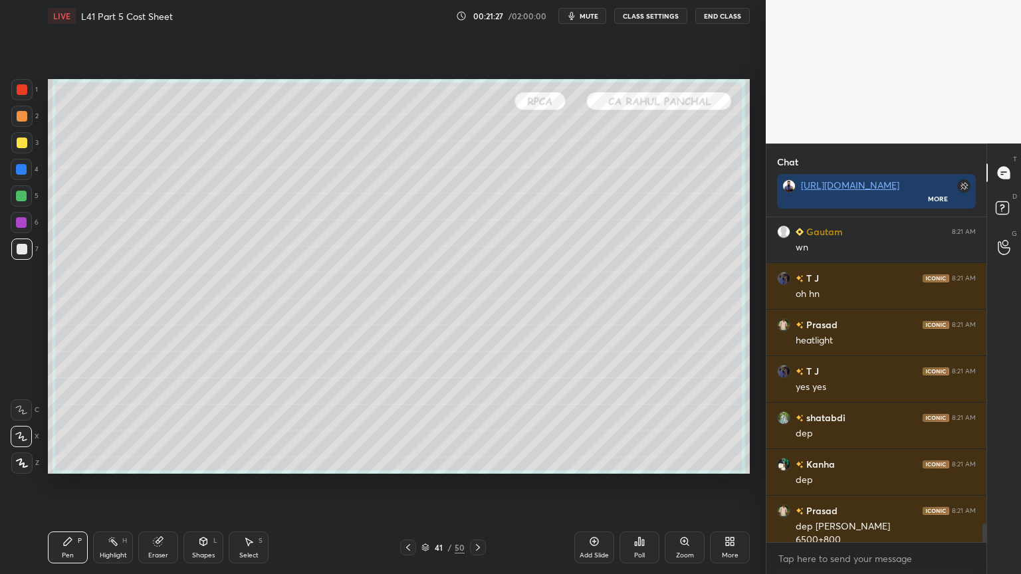
scroll to position [5384, 0]
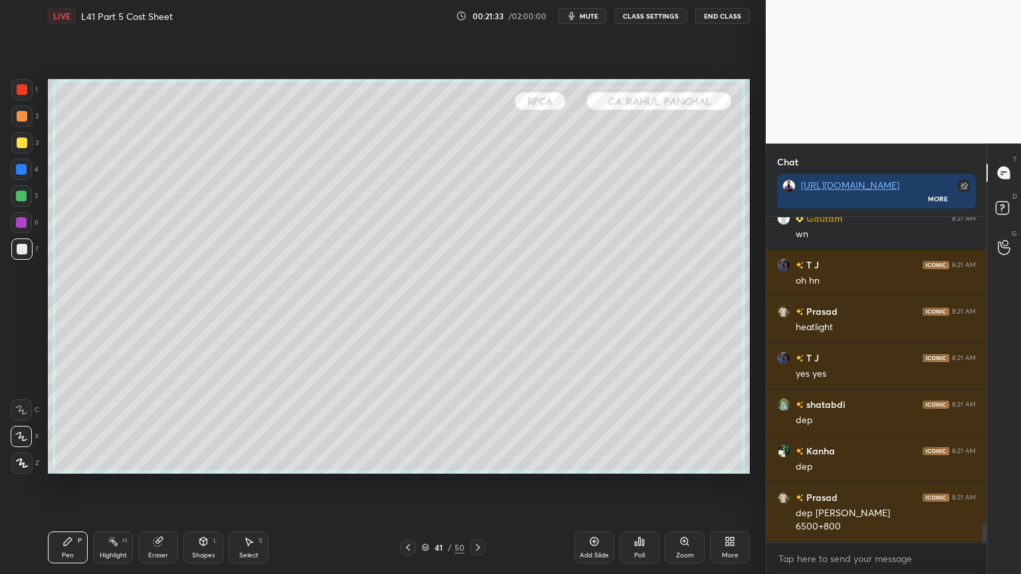
click at [17, 201] on div at bounding box center [21, 196] width 11 height 11
click at [13, 249] on div at bounding box center [21, 249] width 21 height 21
click at [14, 168] on div at bounding box center [21, 169] width 21 height 21
click at [202, 427] on div "Shapes" at bounding box center [203, 555] width 23 height 7
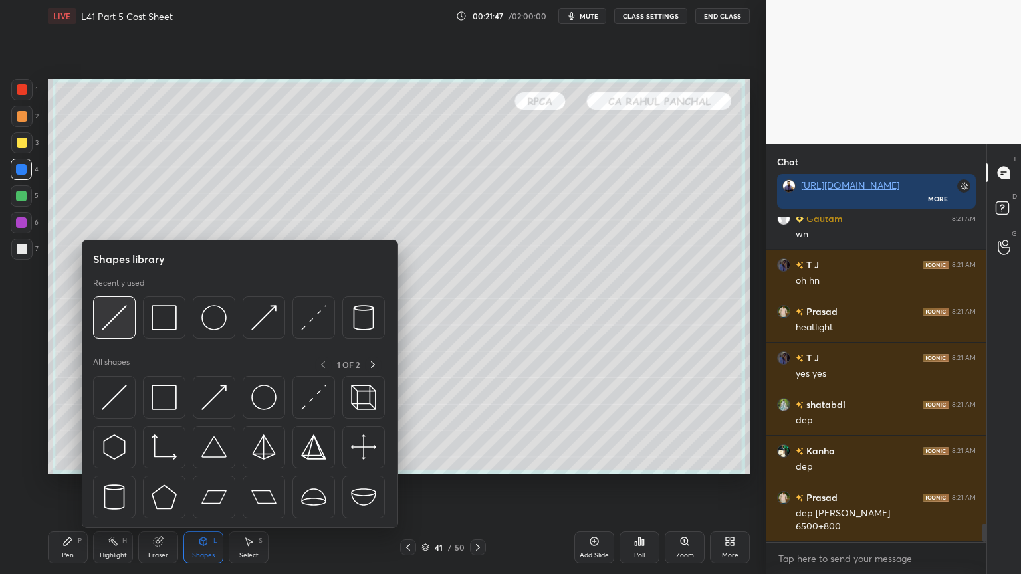
click at [120, 331] on div at bounding box center [114, 318] width 43 height 43
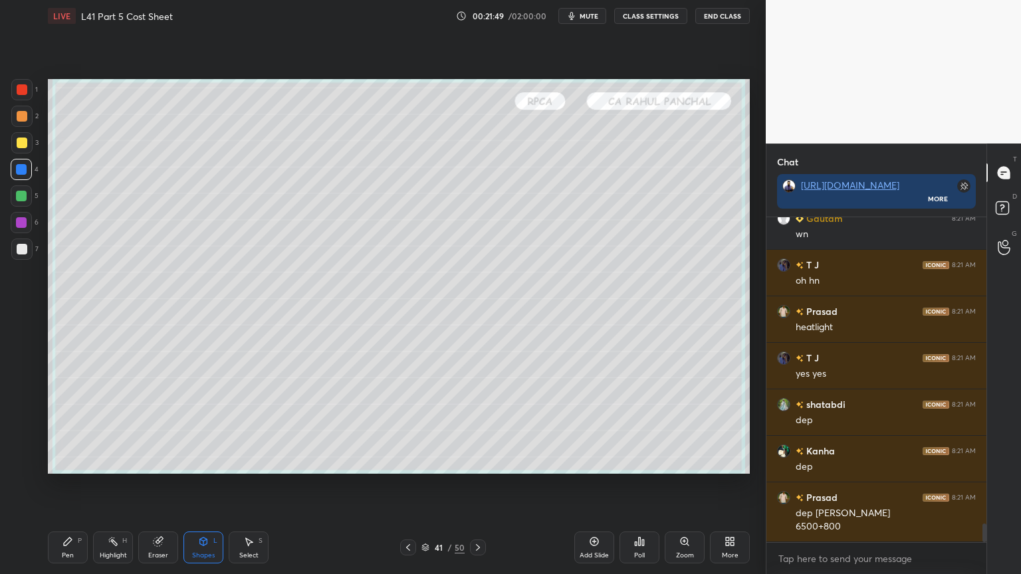
click at [20, 255] on div at bounding box center [21, 249] width 21 height 21
click at [67, 427] on div "Pen" at bounding box center [68, 555] width 12 height 7
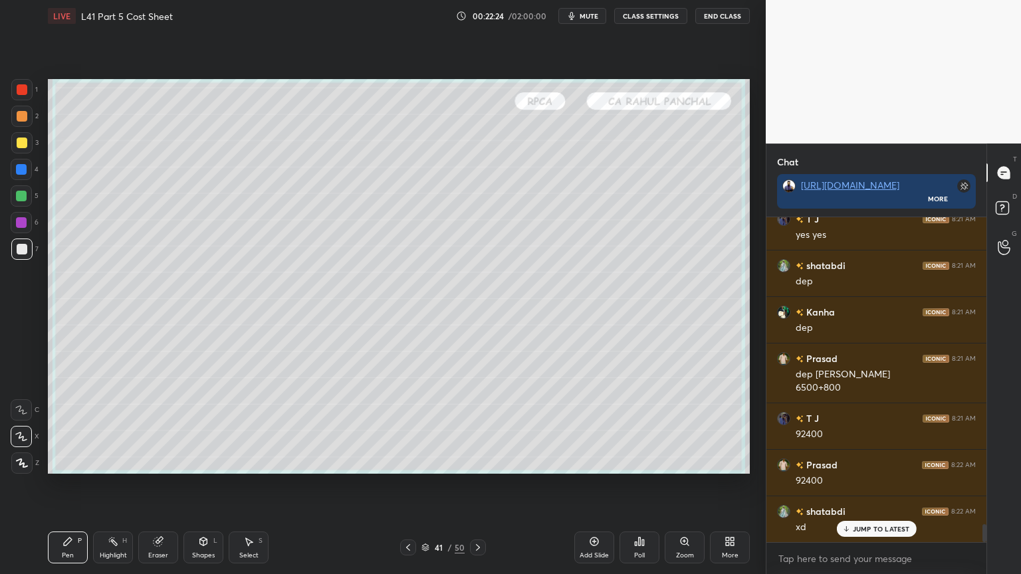
scroll to position [5570, 0]
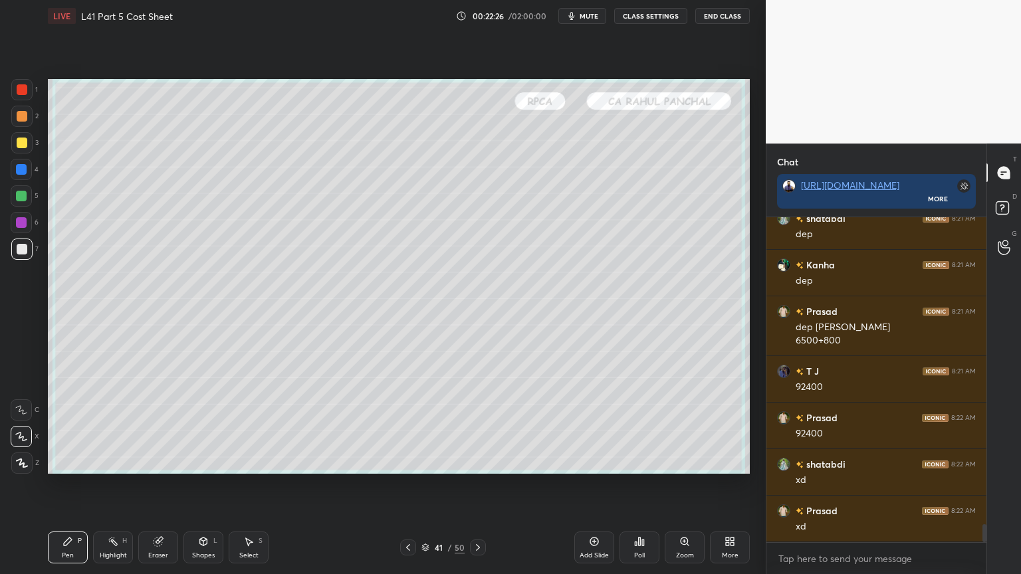
click at [404, 427] on icon at bounding box center [408, 547] width 11 height 11
click at [477, 427] on icon at bounding box center [478, 547] width 11 height 11
click at [408, 427] on icon at bounding box center [408, 547] width 11 height 11
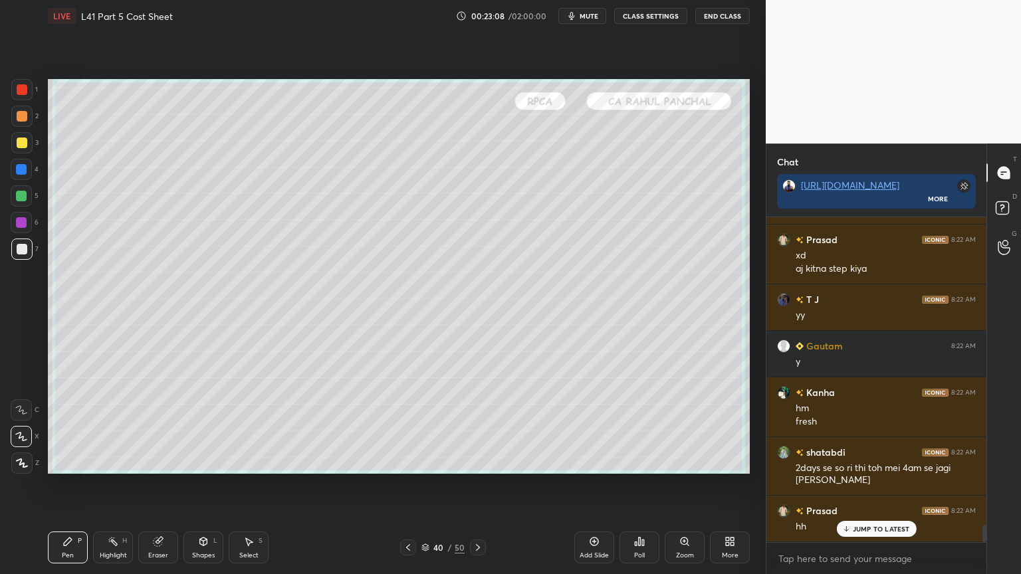
scroll to position [5888, 0]
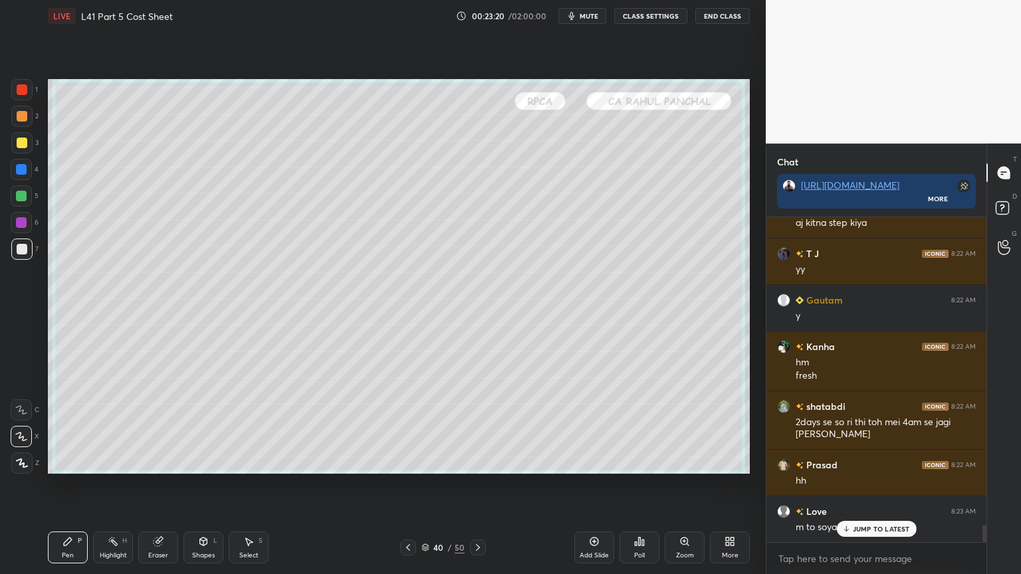
click at [106, 427] on div "Highlight" at bounding box center [113, 555] width 27 height 7
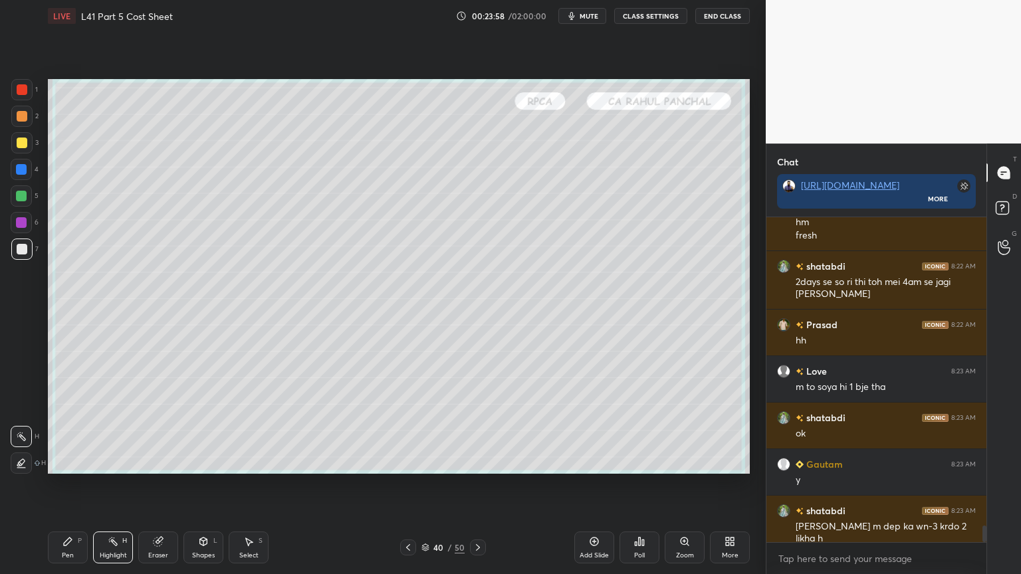
scroll to position [6074, 0]
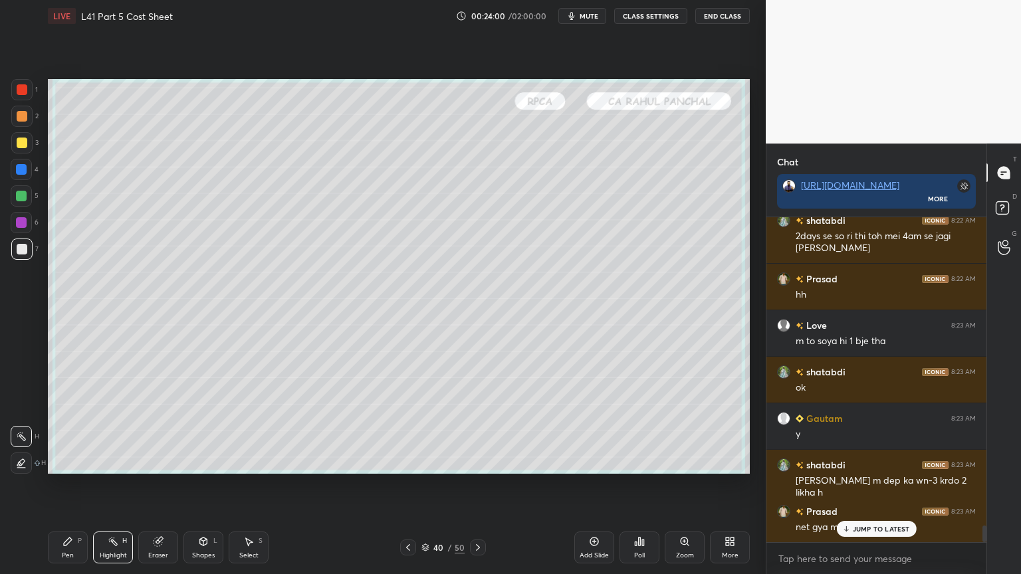
click at [480, 427] on icon at bounding box center [478, 547] width 11 height 11
click at [156, 427] on icon at bounding box center [158, 542] width 9 height 9
click at [59, 427] on div "Pen P" at bounding box center [68, 548] width 40 height 32
click at [18, 201] on div at bounding box center [21, 196] width 11 height 11
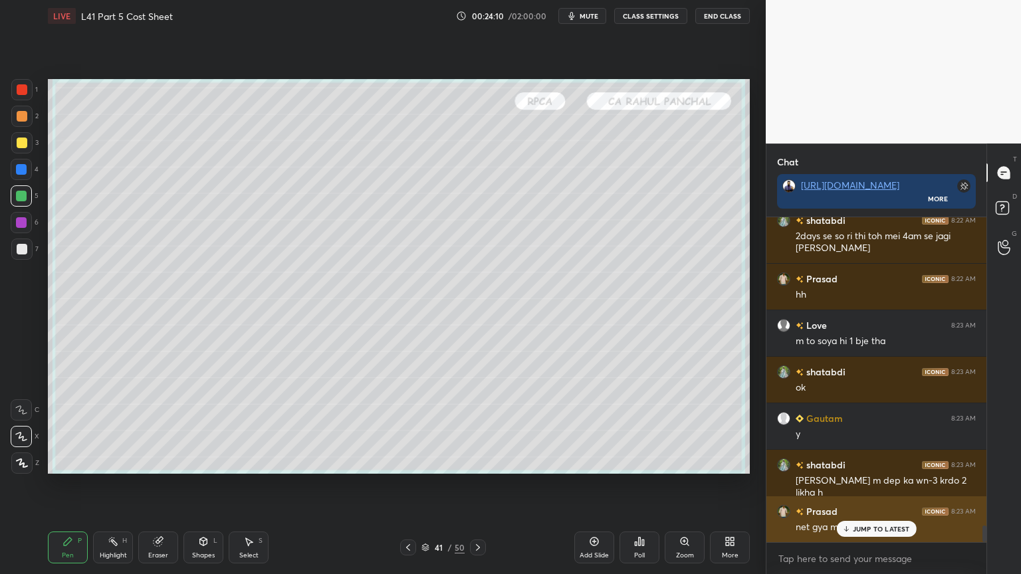
click at [856, 427] on p "JUMP TO LATEST" at bounding box center [881, 529] width 57 height 8
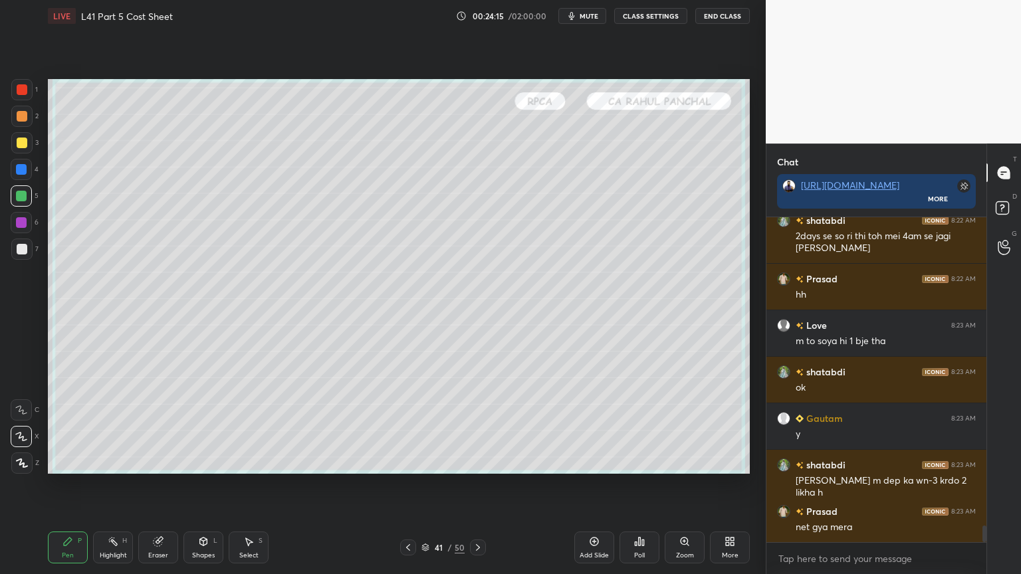
click at [404, 427] on icon at bounding box center [408, 547] width 11 height 11
click at [13, 83] on div at bounding box center [21, 89] width 21 height 21
click at [154, 427] on div "Eraser" at bounding box center [158, 548] width 40 height 32
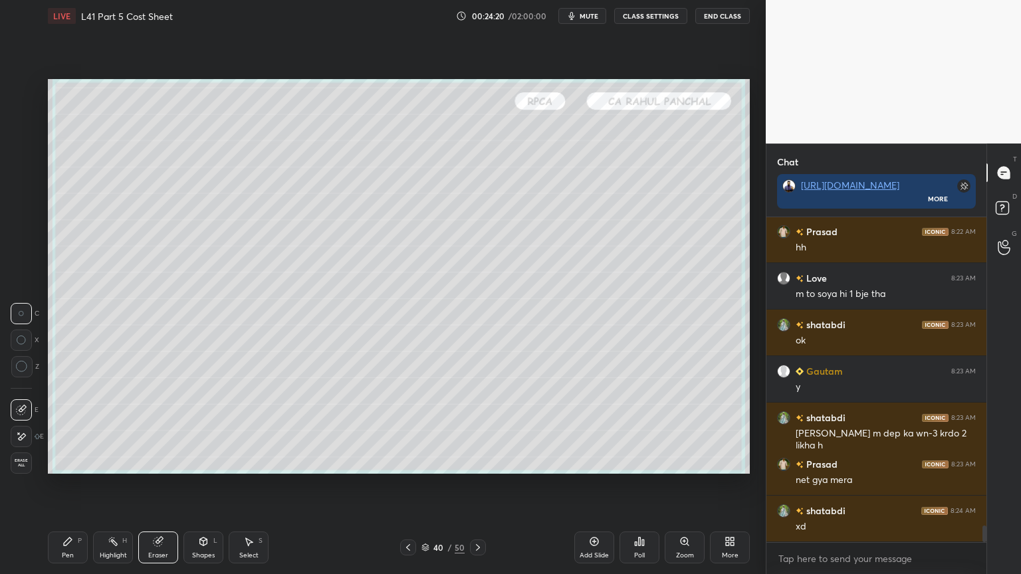
click at [116, 427] on rect at bounding box center [114, 543] width 7 height 7
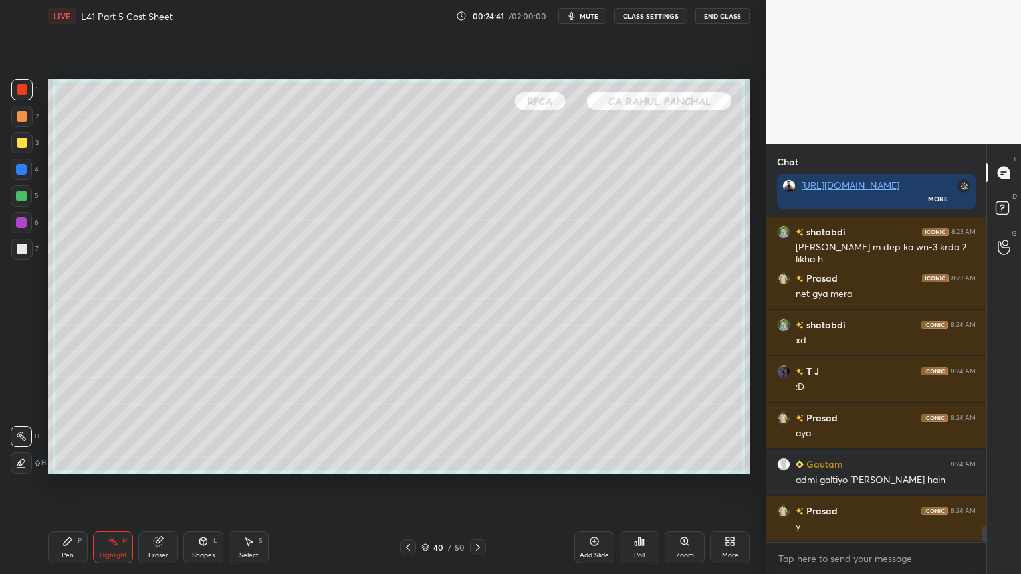
scroll to position [6353, 0]
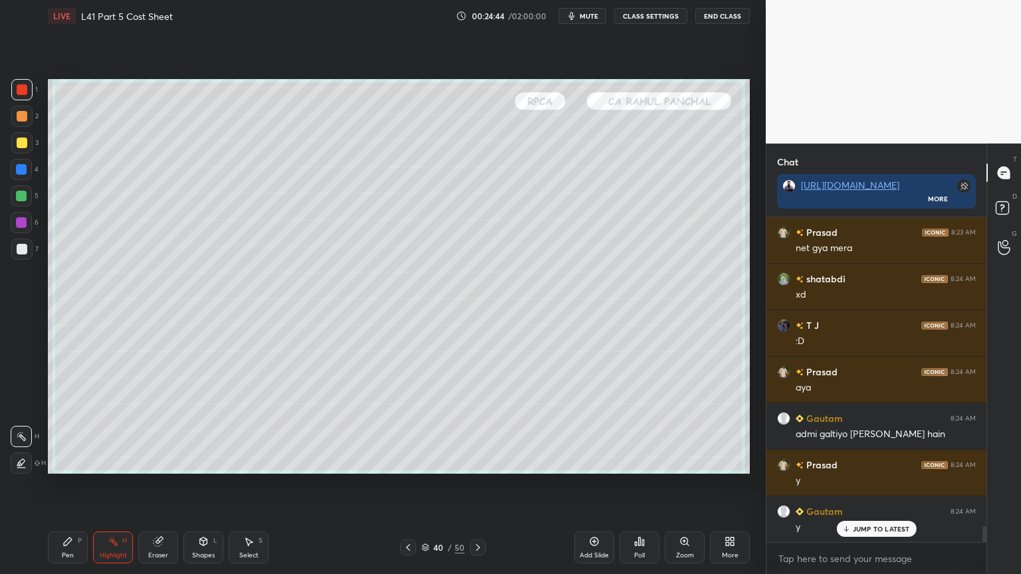
click at [413, 427] on div at bounding box center [408, 548] width 16 height 16
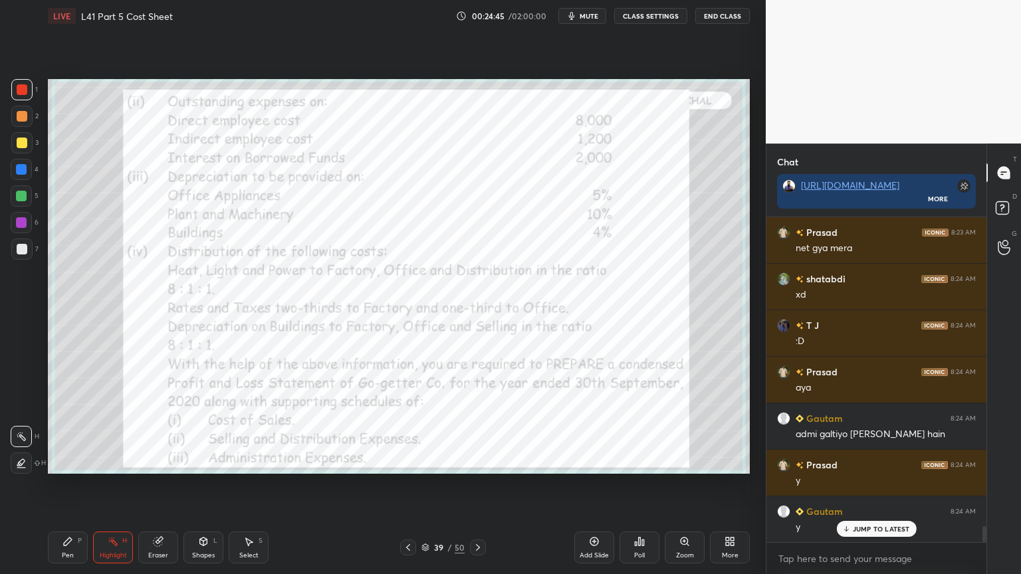
click at [162, 427] on icon at bounding box center [158, 542] width 9 height 9
click at [19, 427] on span "Erase all" at bounding box center [21, 463] width 20 height 9
click at [58, 427] on div "Pen P" at bounding box center [68, 548] width 40 height 32
click at [17, 101] on div "1" at bounding box center [24, 92] width 27 height 27
click at [154, 427] on icon at bounding box center [158, 542] width 9 height 9
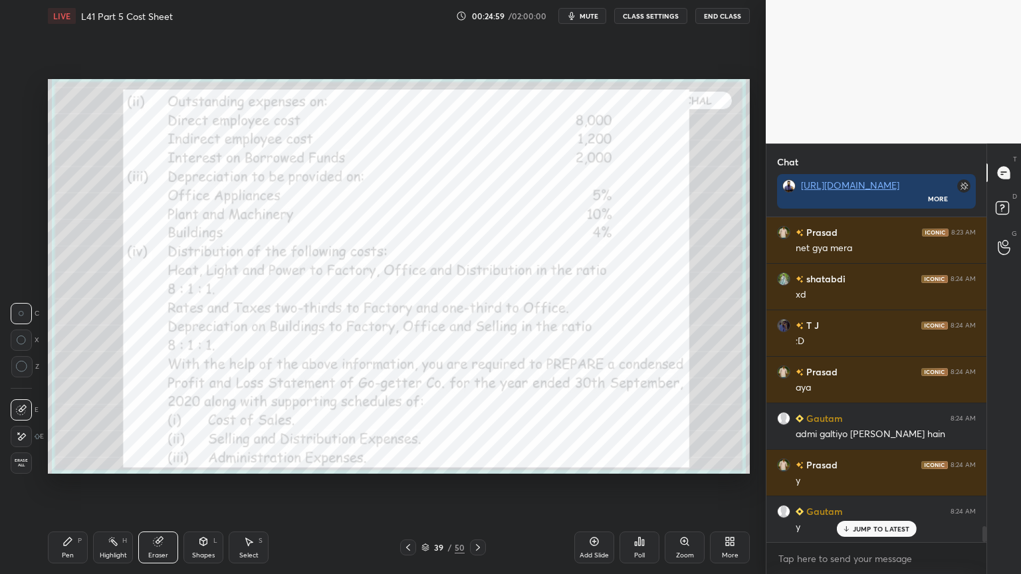
click at [23, 427] on div "1 2 3 4 5 6 7 C X Z C X Z E E Erase all H H LIVE L41 Part 5 Cost Sheet 00:24:59…" at bounding box center [377, 287] width 755 height 574
click at [52, 427] on div "Pen P Highlight H Eraser Shapes L Select S 39 / 50 Add Slide Poll Zoom More" at bounding box center [399, 547] width 702 height 53
click at [26, 427] on div "1 2 3 4 5 6 7 C X Z C X Z E E Erase all H H LIVE L41 Part 5 Cost Sheet 00:25:00…" at bounding box center [377, 287] width 755 height 574
click at [19, 427] on span "Erase all" at bounding box center [21, 463] width 20 height 9
click at [64, 427] on icon at bounding box center [68, 542] width 8 height 8
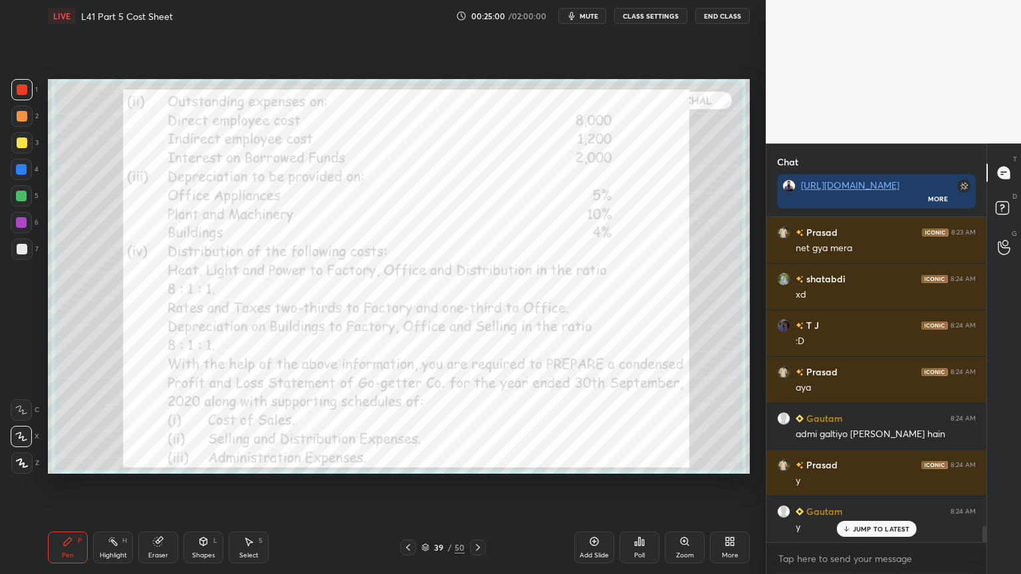
click at [164, 427] on div "Eraser" at bounding box center [158, 548] width 40 height 32
click at [205, 427] on div "Shapes L" at bounding box center [203, 548] width 40 height 32
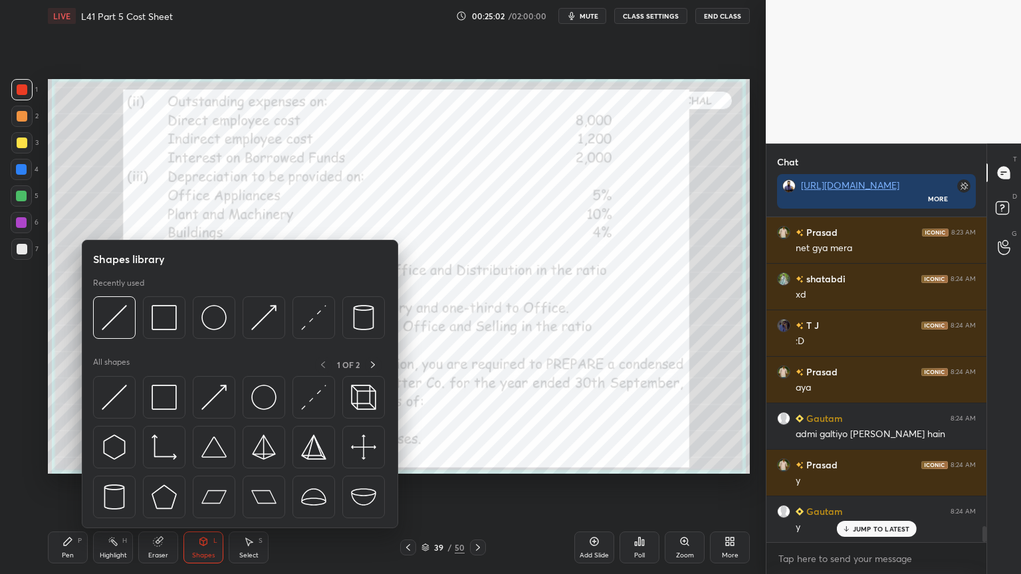
click at [160, 332] on div at bounding box center [164, 318] width 43 height 43
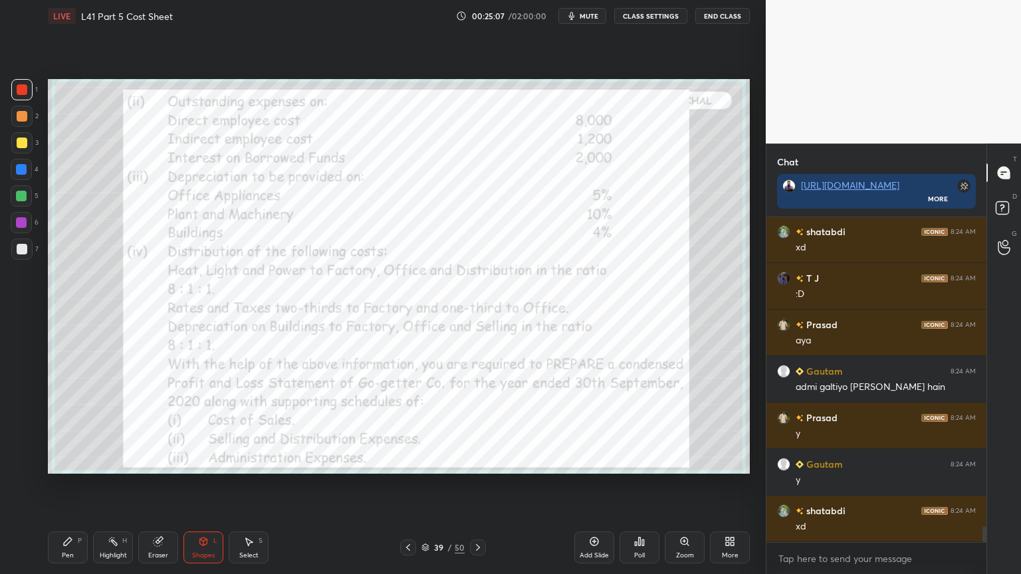
scroll to position [6446, 0]
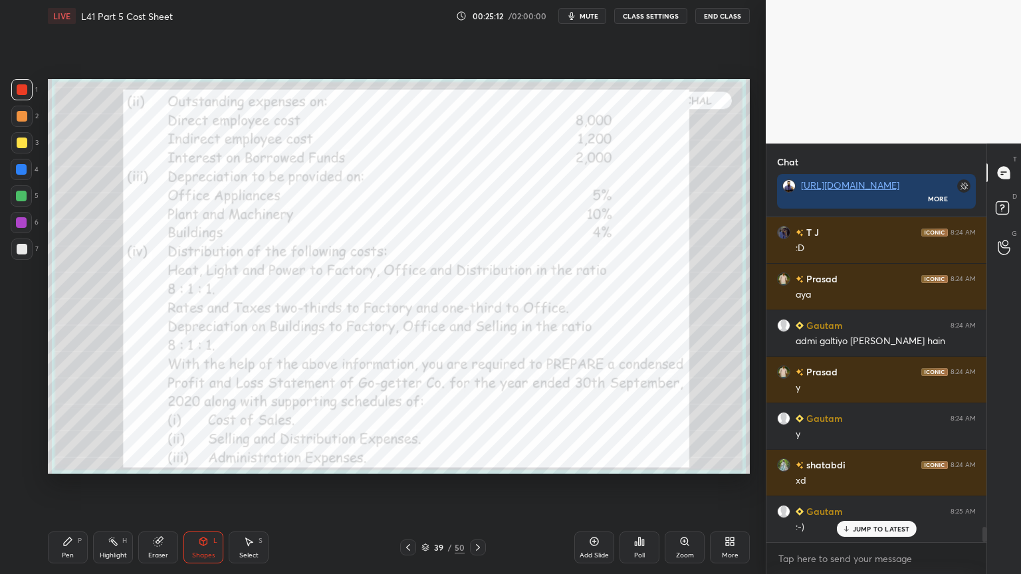
click at [64, 427] on icon at bounding box center [67, 542] width 11 height 11
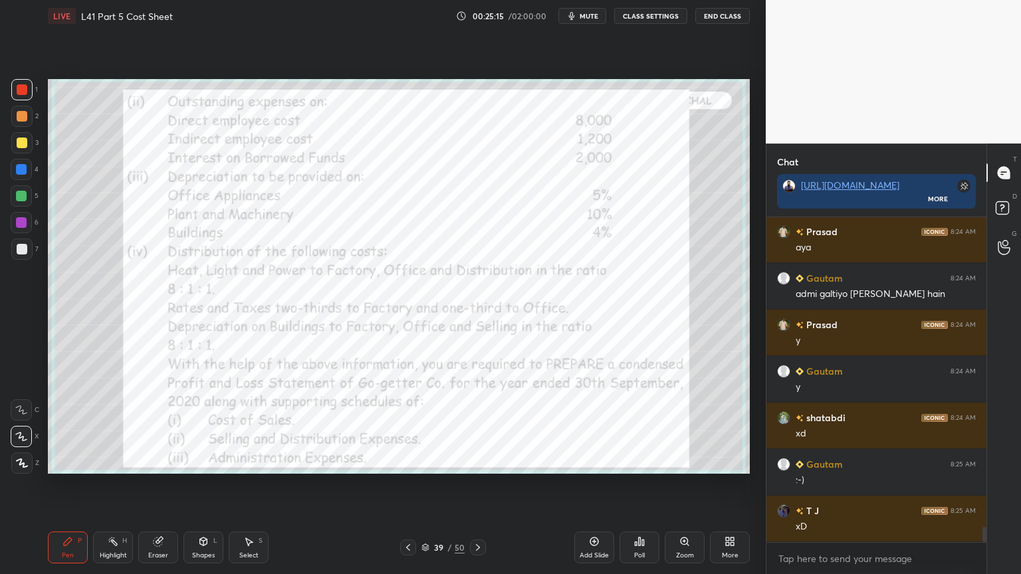
scroll to position [6539, 0]
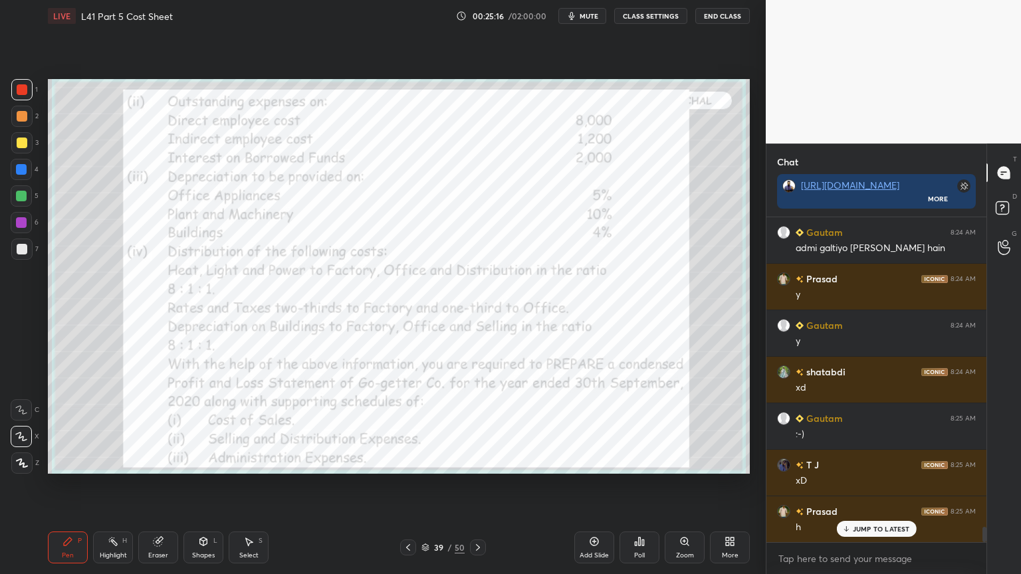
click at [481, 427] on div at bounding box center [478, 548] width 16 height 16
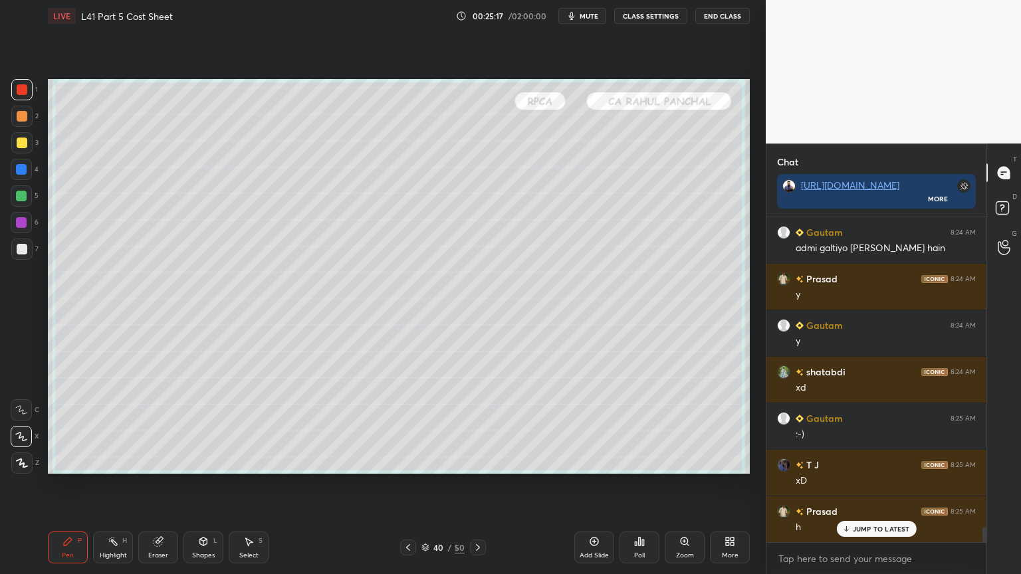
click at [479, 427] on div at bounding box center [478, 548] width 16 height 16
click at [478, 427] on icon at bounding box center [478, 547] width 11 height 11
click at [15, 154] on div "3" at bounding box center [24, 145] width 27 height 27
click at [210, 427] on div "Shapes L" at bounding box center [203, 548] width 40 height 32
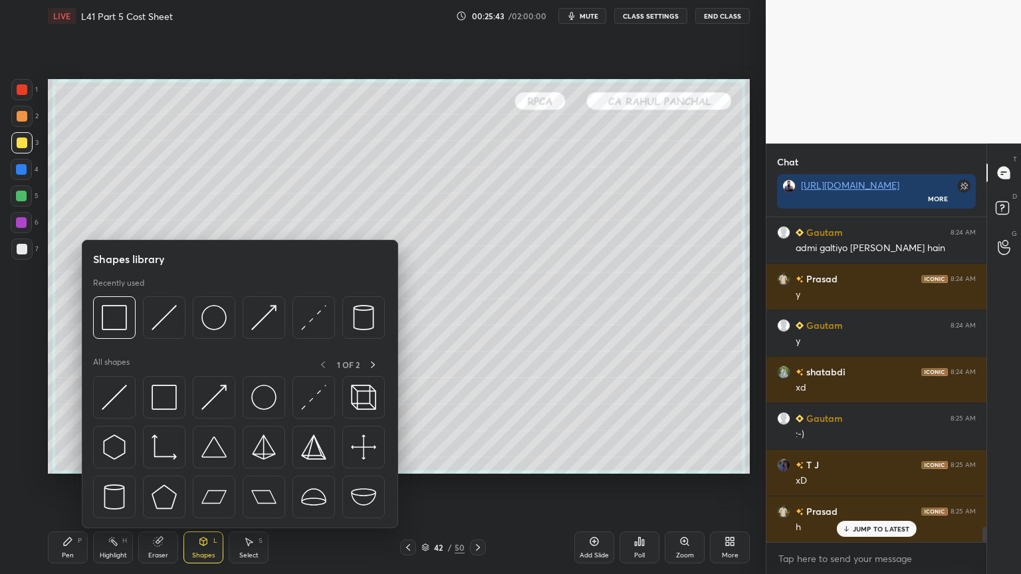
click at [166, 314] on img at bounding box center [164, 317] width 25 height 25
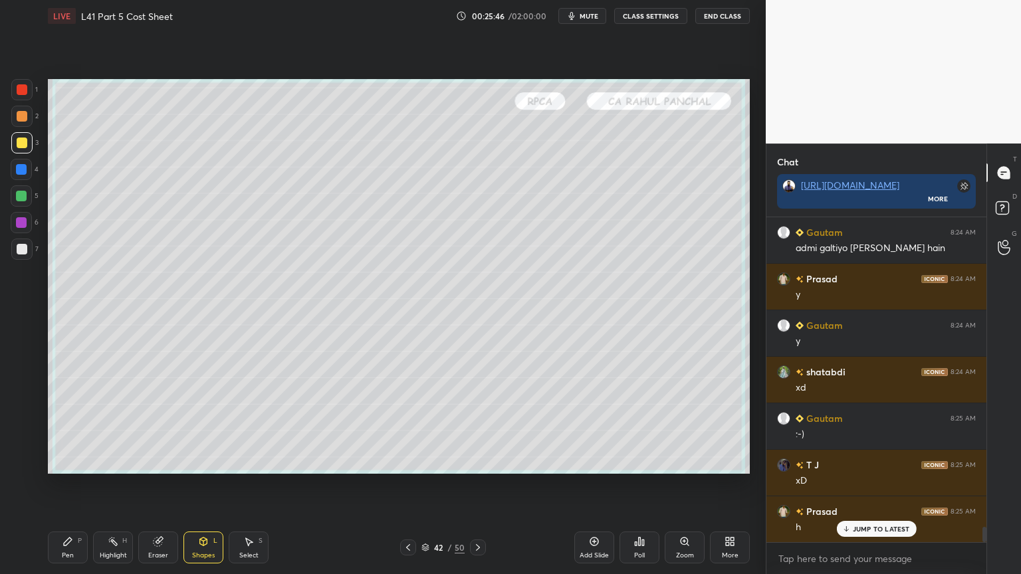
click at [39, 245] on div "1 2 3 4 5 6 7 C X Z C X Z E E Erase all H H" at bounding box center [21, 276] width 43 height 395
click at [22, 239] on div at bounding box center [21, 249] width 21 height 21
click at [64, 427] on icon at bounding box center [67, 542] width 11 height 11
click at [15, 174] on div at bounding box center [21, 169] width 21 height 21
click at [200, 427] on icon at bounding box center [203, 541] width 7 height 2
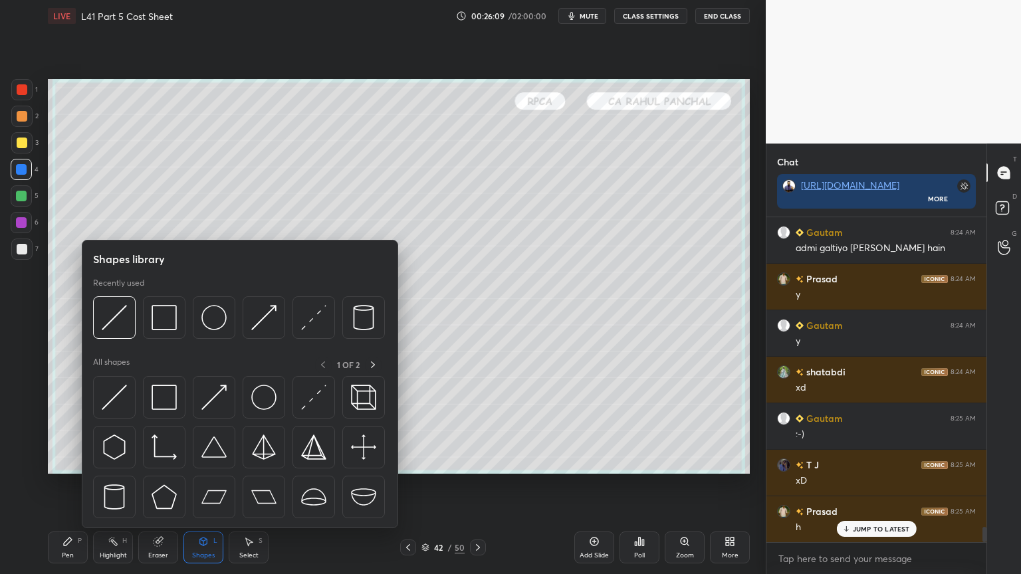
click at [119, 341] on div at bounding box center [239, 322] width 292 height 50
click at [120, 316] on img at bounding box center [114, 317] width 25 height 25
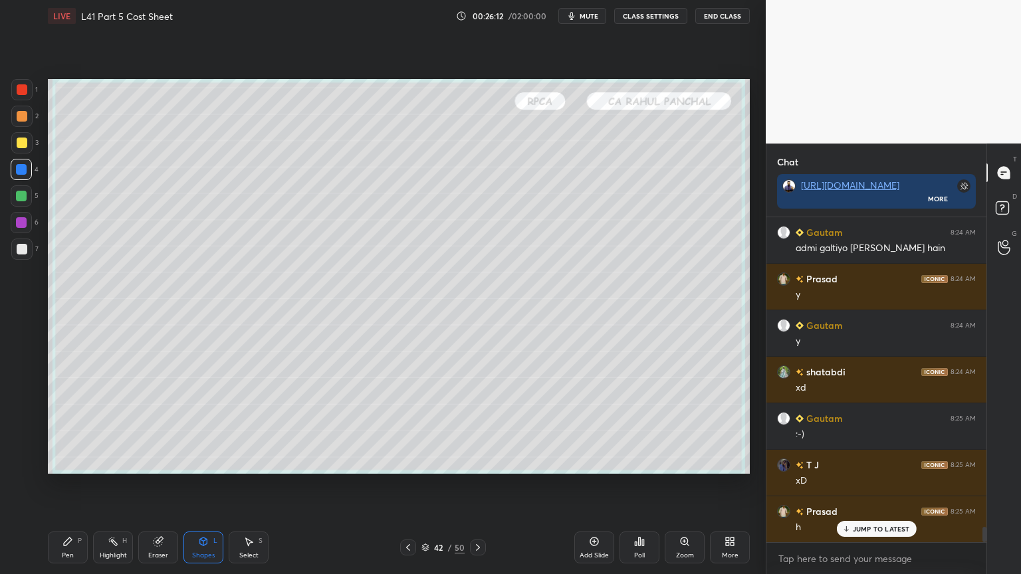
click at [26, 248] on div at bounding box center [22, 249] width 11 height 11
click at [61, 427] on div "Pen P" at bounding box center [68, 548] width 40 height 32
click at [408, 427] on icon at bounding box center [408, 547] width 4 height 7
click at [409, 427] on icon at bounding box center [408, 547] width 11 height 11
click at [412, 427] on icon at bounding box center [408, 547] width 11 height 11
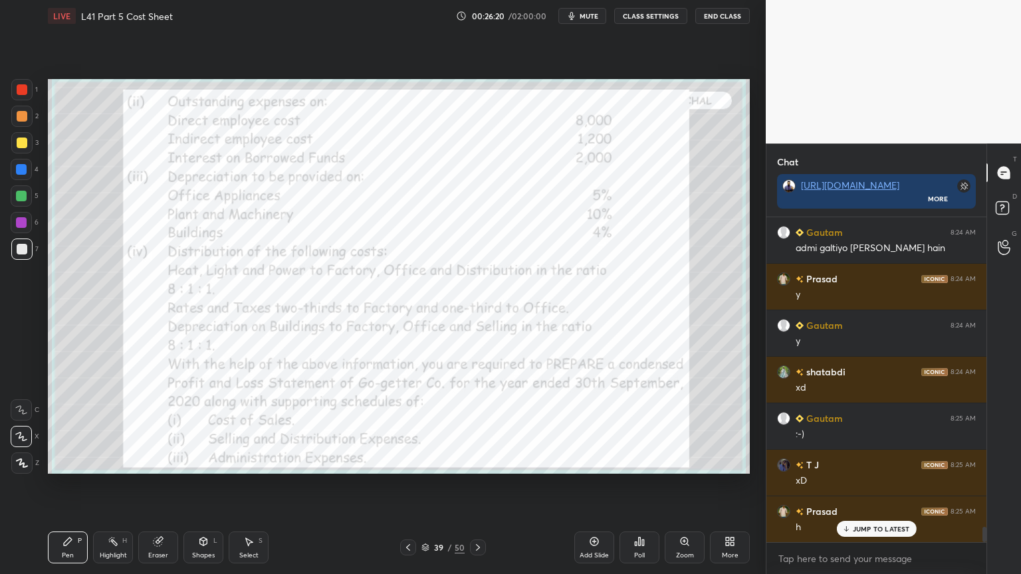
click at [408, 427] on icon at bounding box center [408, 547] width 11 height 11
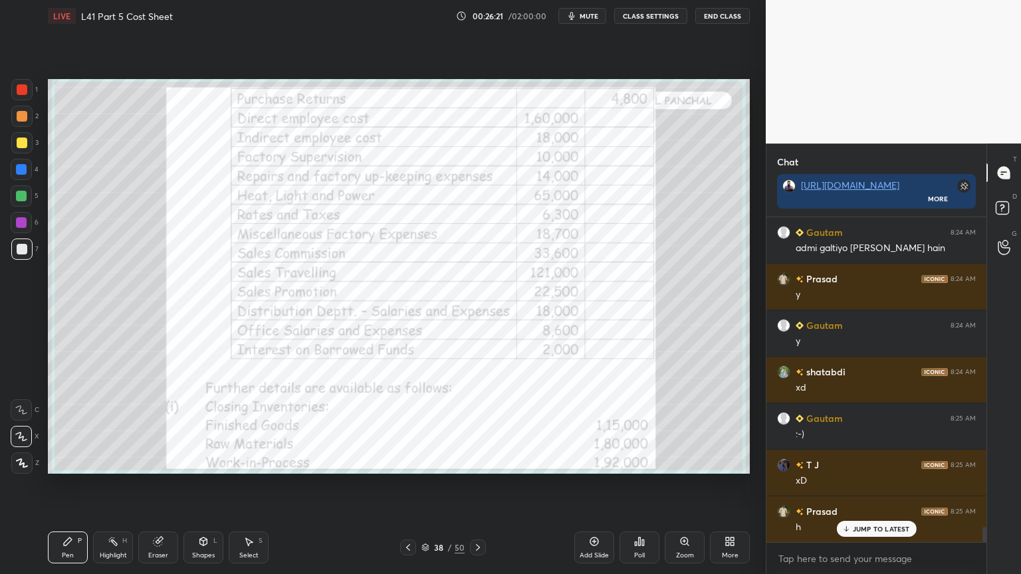
click at [408, 427] on icon at bounding box center [408, 547] width 11 height 11
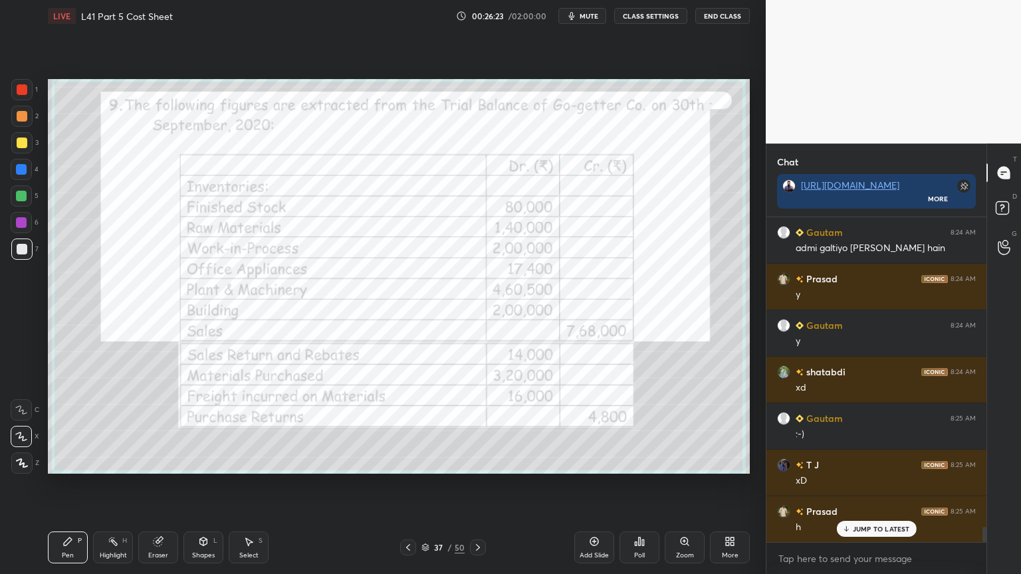
click at [166, 427] on div "Eraser" at bounding box center [158, 548] width 40 height 32
click at [19, 427] on span "Erase all" at bounding box center [21, 463] width 20 height 9
click at [53, 427] on div "Pen P Highlight H Eraser Shapes L Select S 37 / 50 Add Slide Poll Zoom More" at bounding box center [399, 547] width 702 height 53
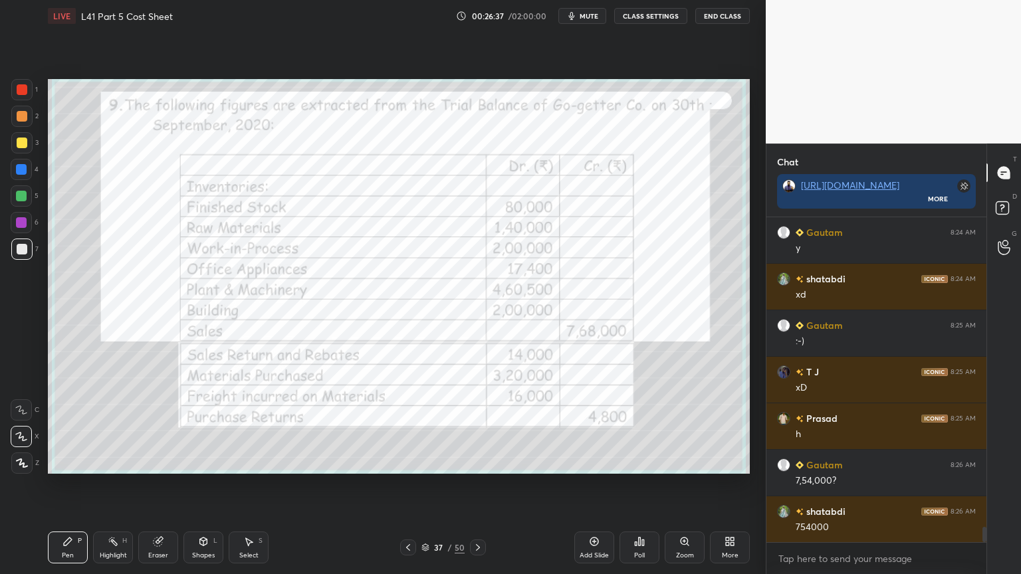
scroll to position [6679, 0]
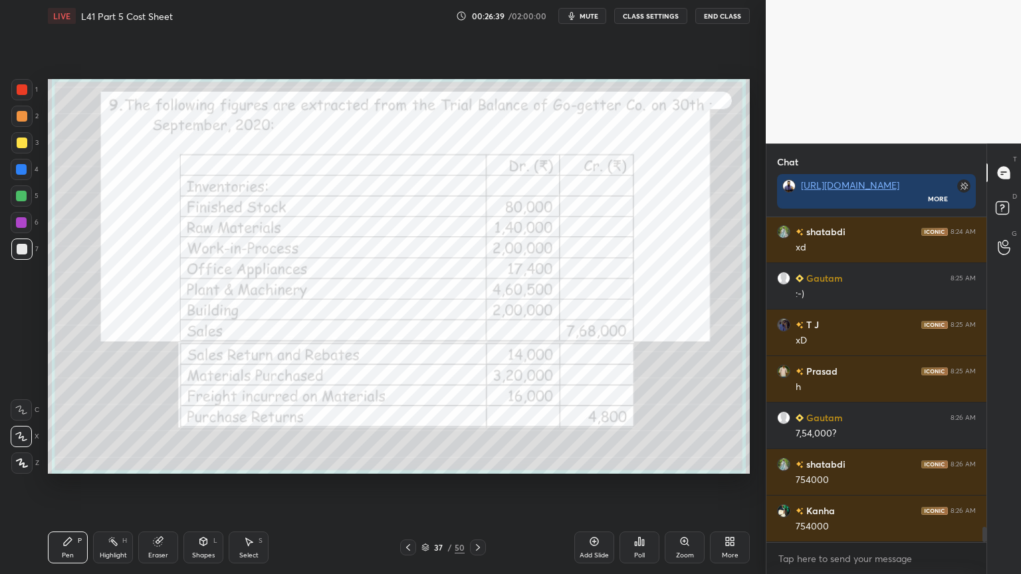
click at [9, 88] on div "1 2 3 4 5 6 7 C X Z C X Z E E Erase all H H" at bounding box center [21, 276] width 43 height 395
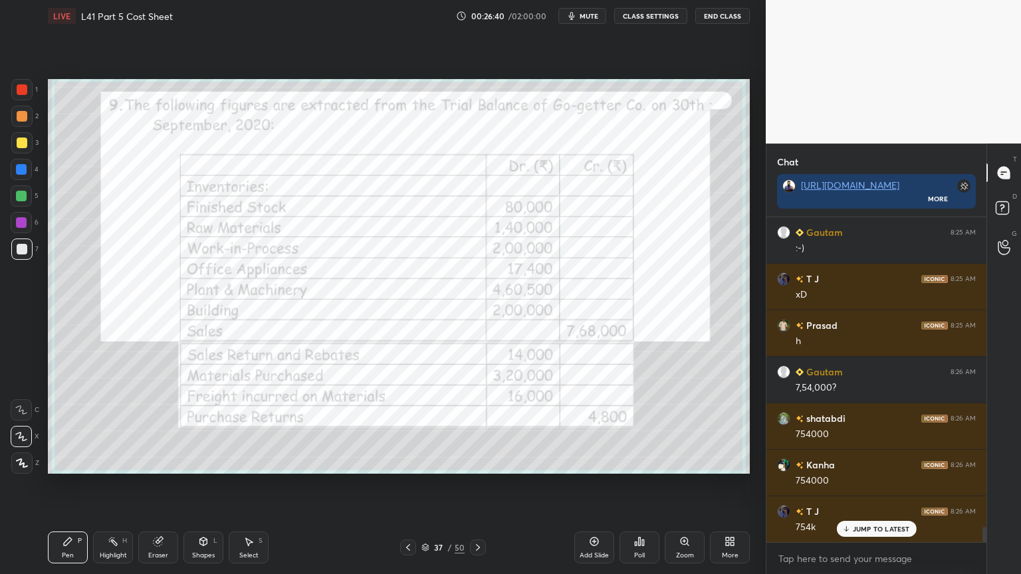
click at [18, 88] on div at bounding box center [22, 89] width 11 height 11
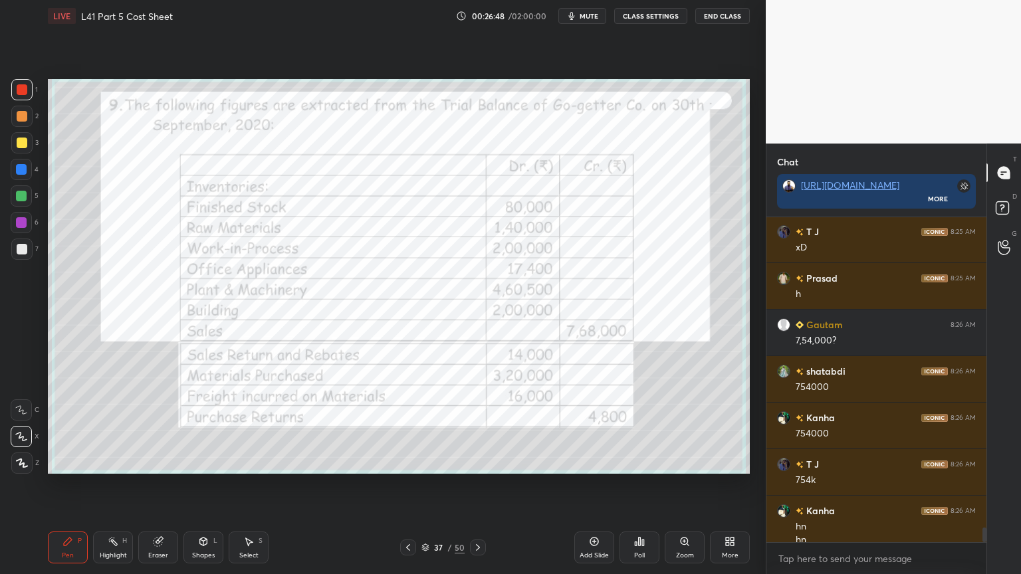
scroll to position [6786, 0]
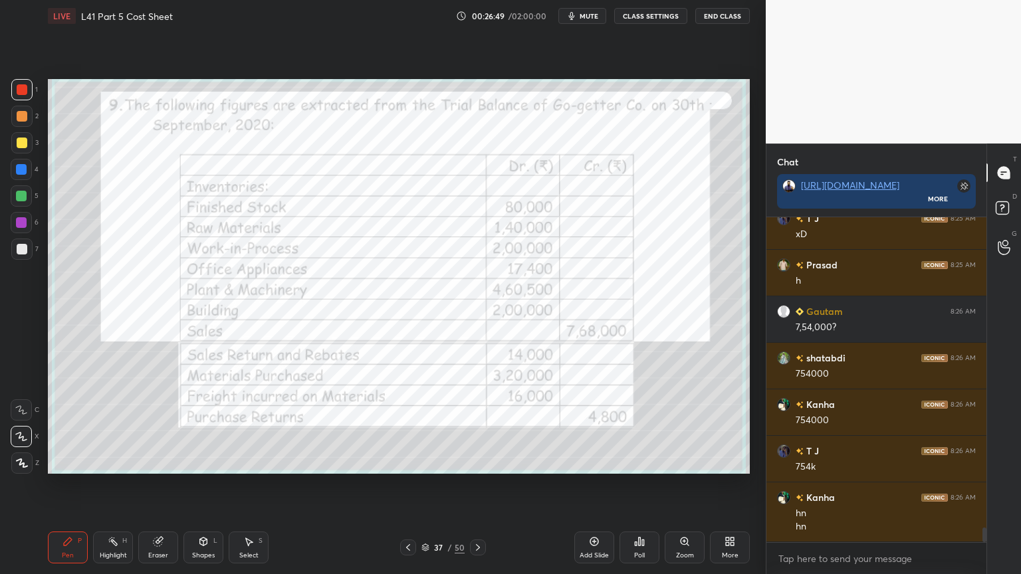
click at [22, 239] on div at bounding box center [21, 249] width 21 height 21
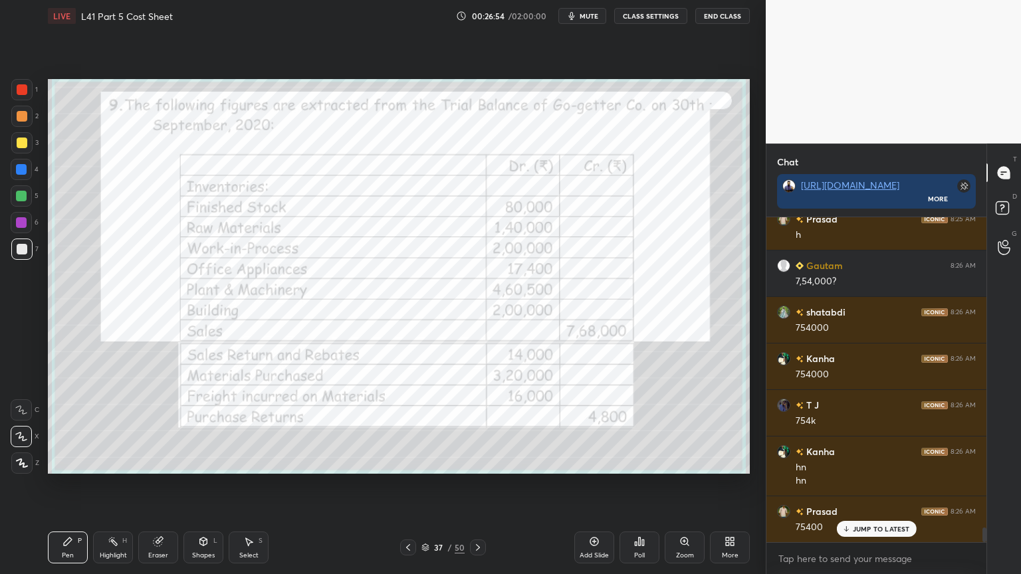
click at [485, 427] on div "37 / 50" at bounding box center [442, 548] width 263 height 16
click at [480, 427] on icon at bounding box center [478, 547] width 11 height 11
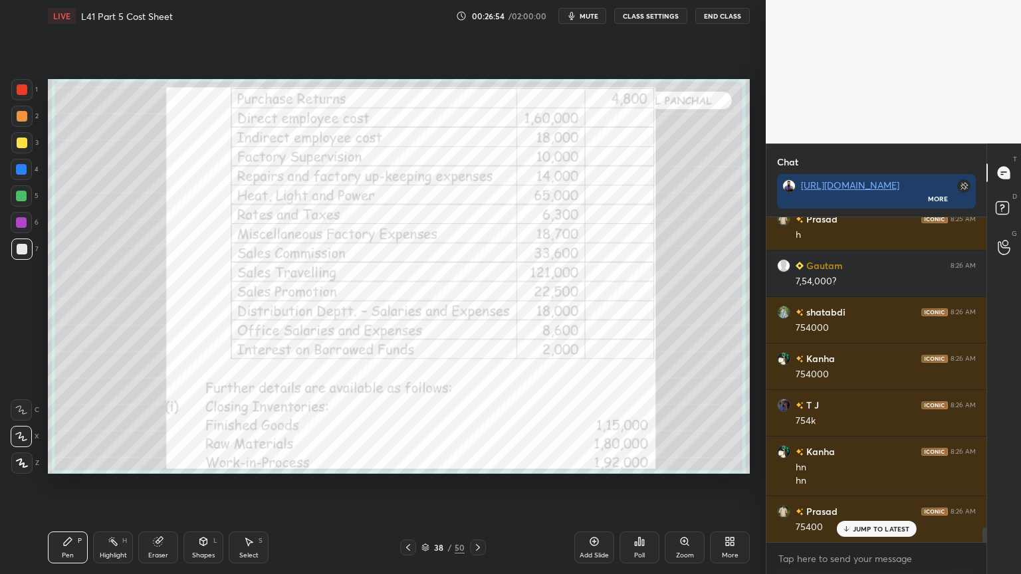
click at [484, 427] on div at bounding box center [478, 548] width 16 height 16
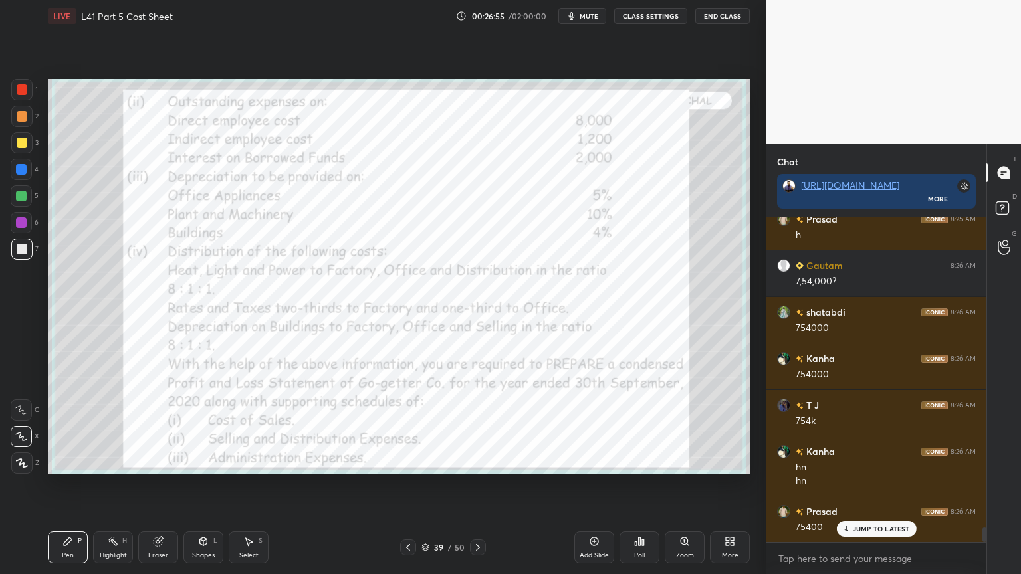
click at [481, 427] on icon at bounding box center [478, 547] width 11 height 11
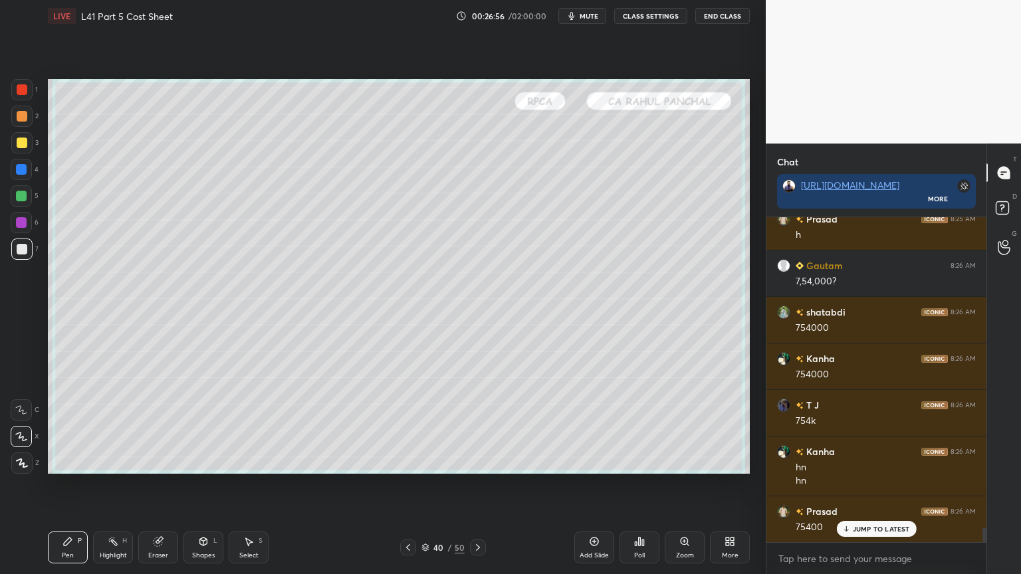
click at [479, 427] on icon at bounding box center [478, 547] width 11 height 11
click at [477, 427] on icon at bounding box center [478, 547] width 11 height 11
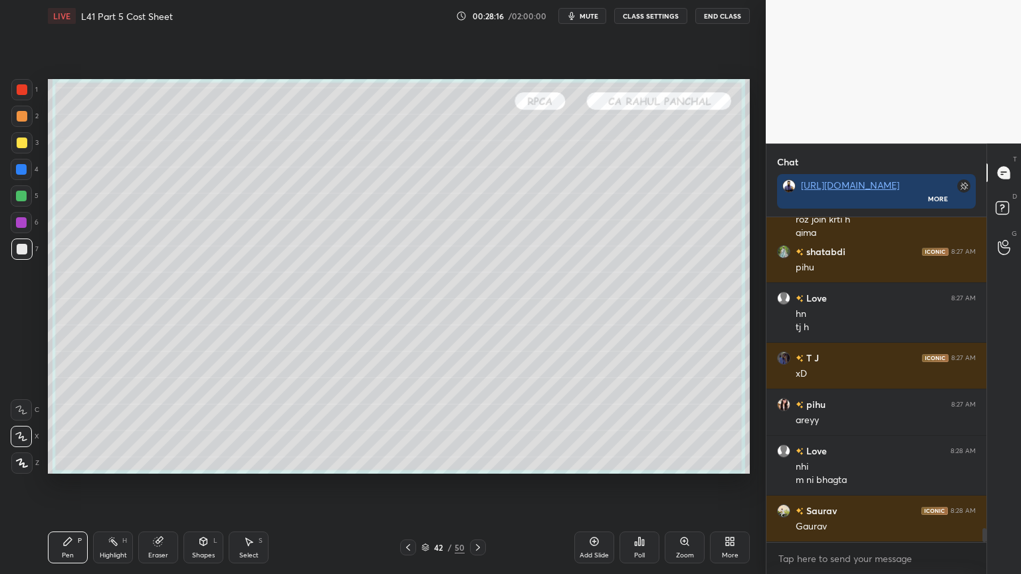
scroll to position [7257, 0]
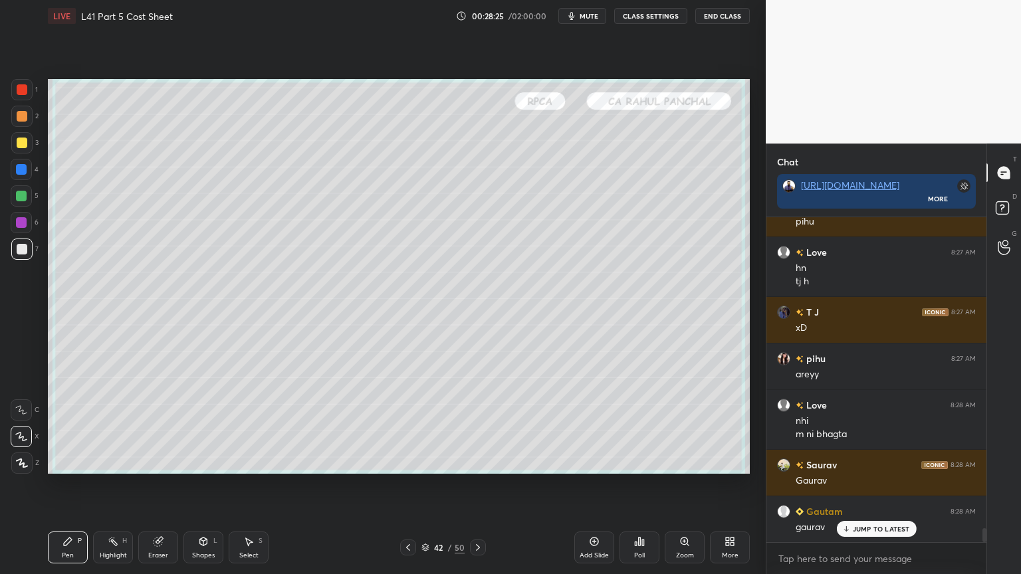
click at [21, 173] on div at bounding box center [21, 169] width 11 height 11
click at [201, 427] on icon at bounding box center [203, 542] width 7 height 8
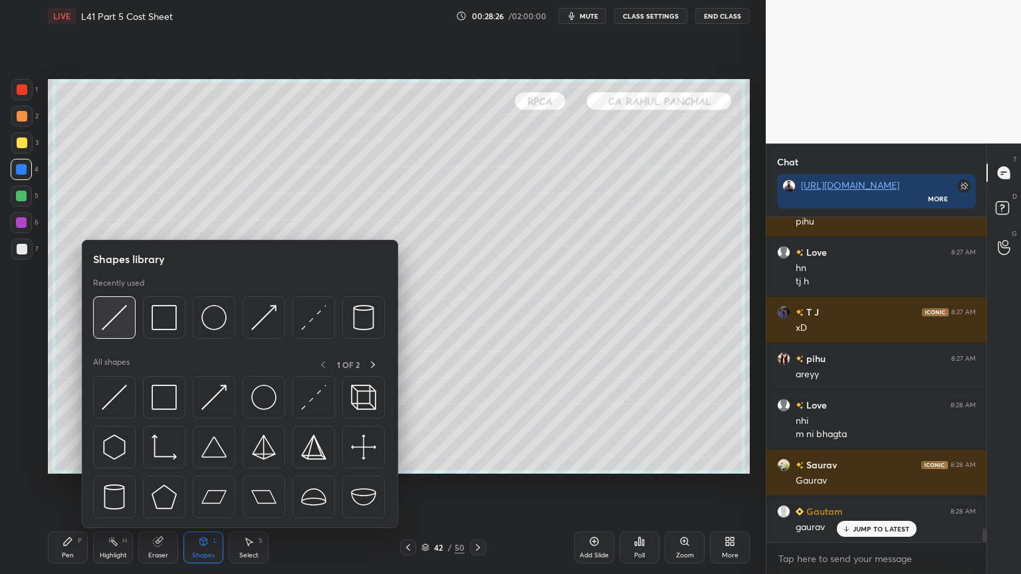
click at [126, 321] on img at bounding box center [114, 317] width 25 height 25
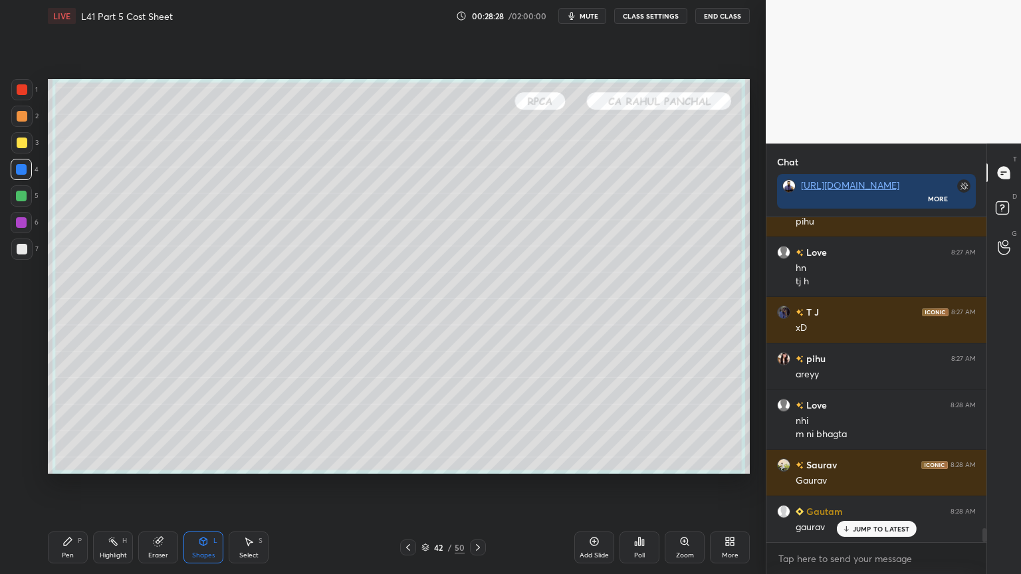
click at [19, 250] on div at bounding box center [22, 249] width 11 height 11
click at [73, 427] on div "Pen P" at bounding box center [68, 548] width 40 height 32
click at [408, 427] on icon at bounding box center [408, 547] width 11 height 11
click at [394, 427] on div "41 / 50" at bounding box center [442, 548] width 263 height 16
click at [414, 427] on div at bounding box center [408, 548] width 16 height 16
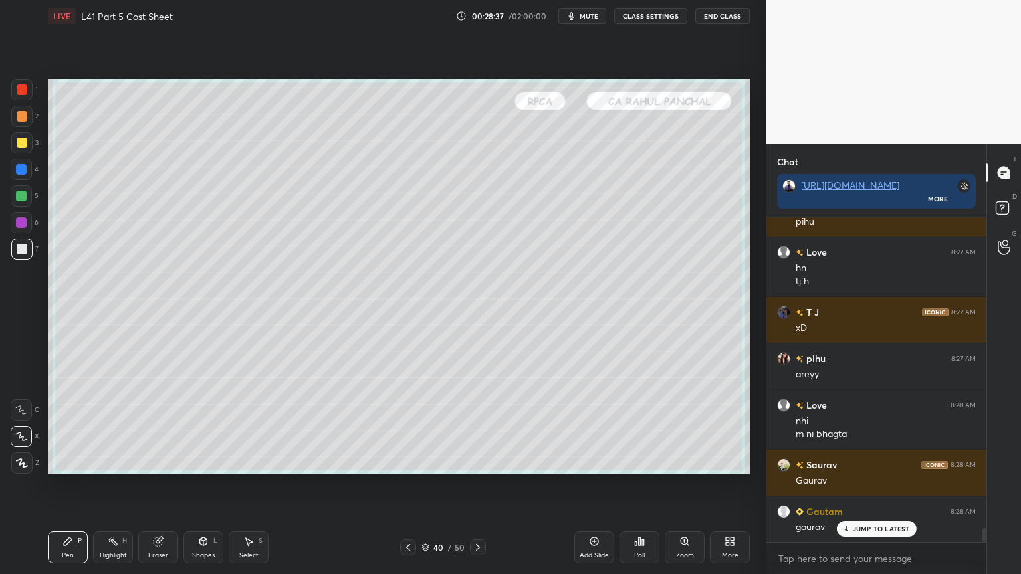
click at [477, 427] on icon at bounding box center [478, 547] width 4 height 7
click at [479, 427] on icon at bounding box center [478, 547] width 11 height 11
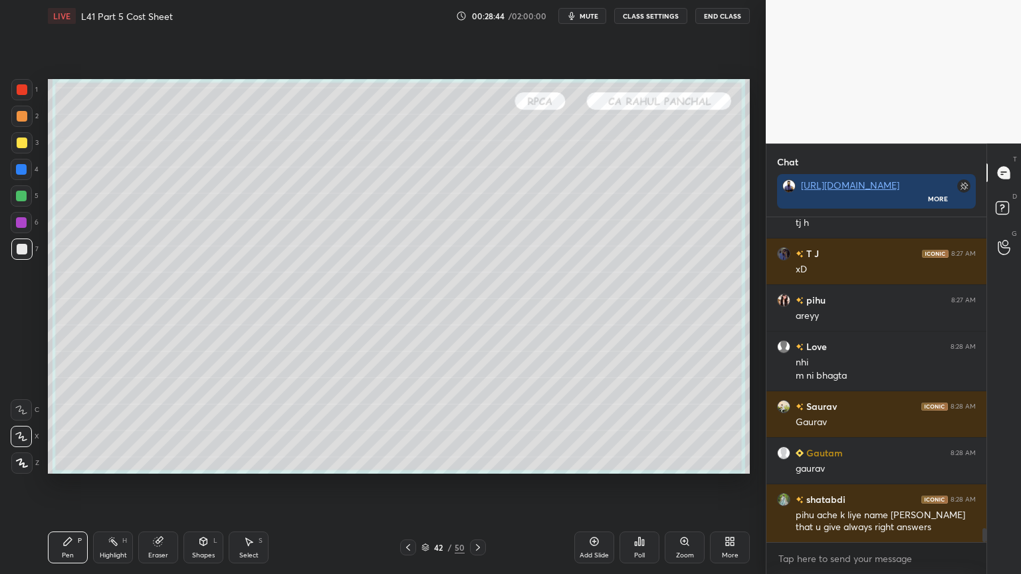
scroll to position [7363, 0]
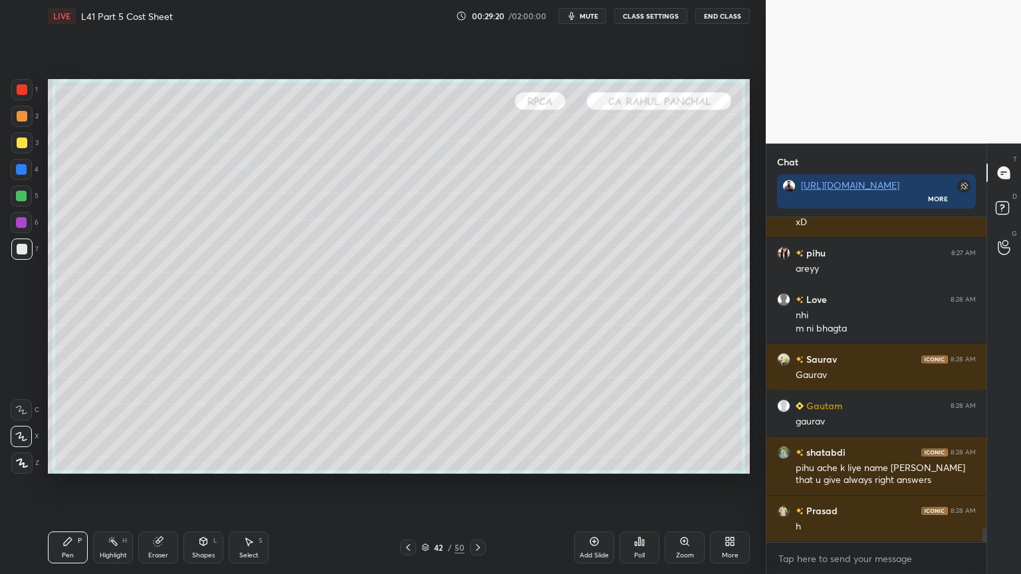
click at [404, 427] on div at bounding box center [408, 548] width 16 height 16
click at [412, 427] on icon at bounding box center [408, 547] width 11 height 11
click at [483, 427] on div at bounding box center [478, 548] width 16 height 16
click at [473, 427] on icon at bounding box center [478, 547] width 11 height 11
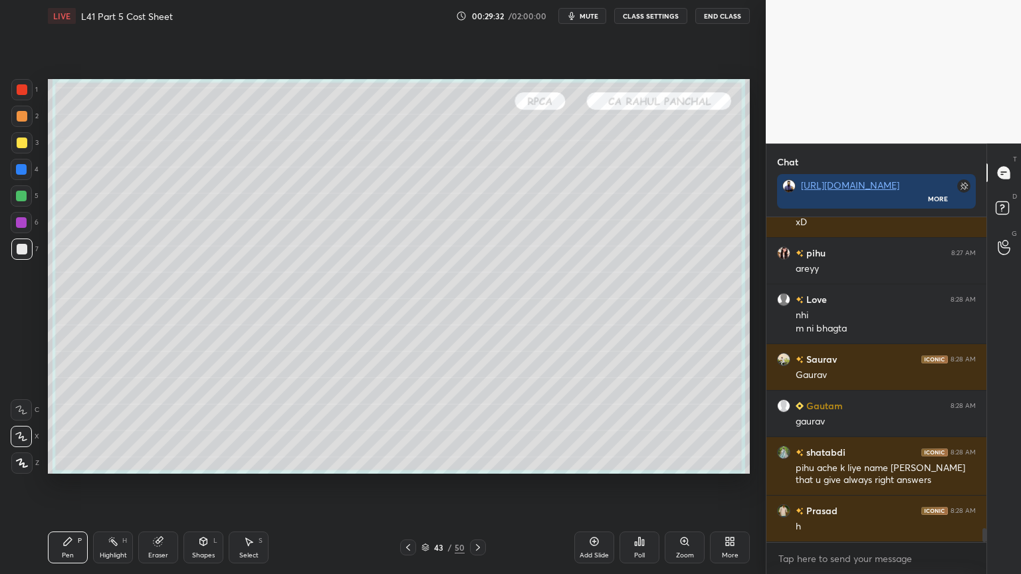
click at [402, 427] on div at bounding box center [408, 548] width 16 height 16
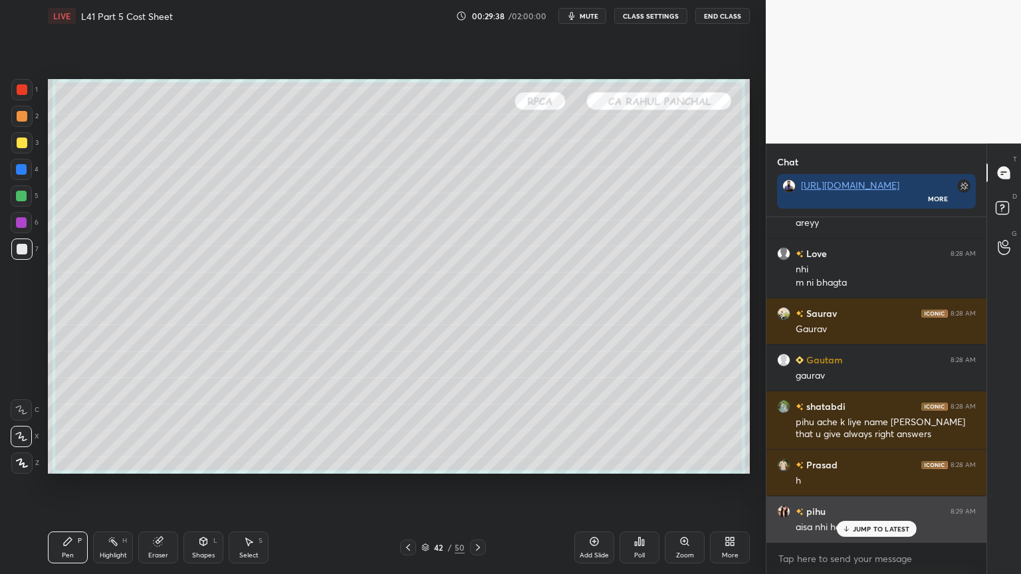
click at [853, 427] on p "JUMP TO LATEST" at bounding box center [881, 529] width 57 height 8
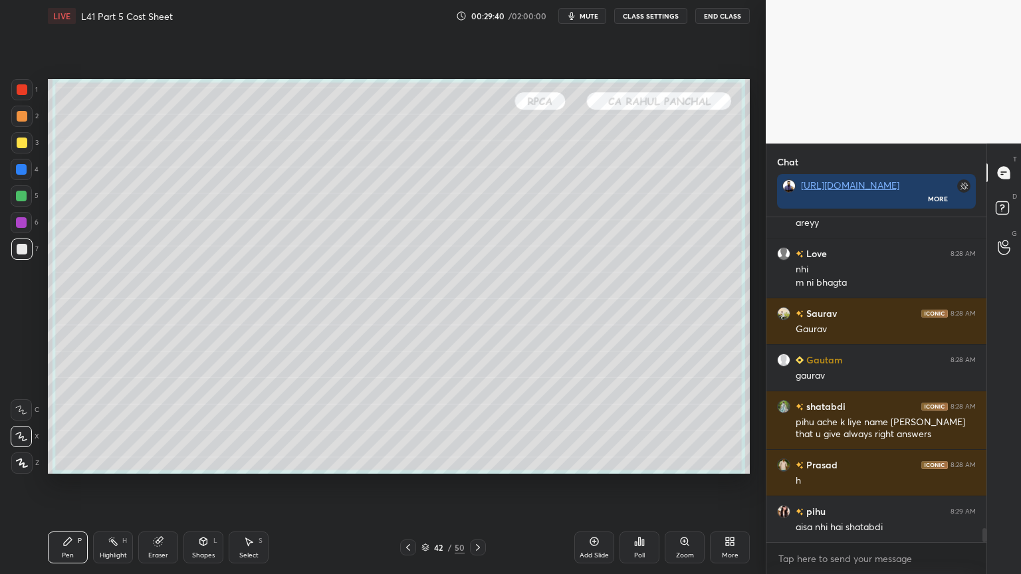
click at [19, 162] on div at bounding box center [21, 169] width 21 height 21
click at [29, 149] on div at bounding box center [21, 142] width 21 height 21
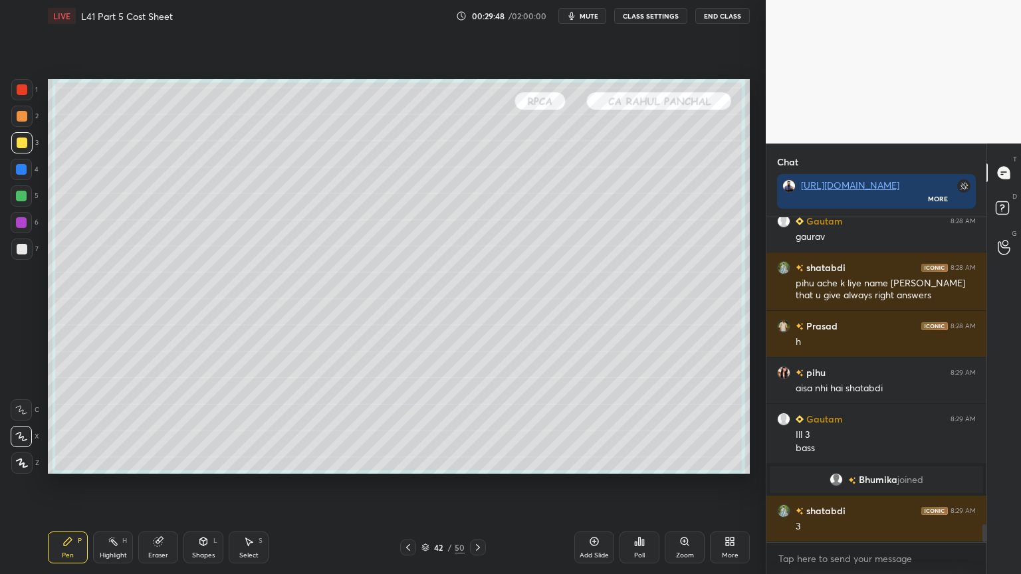
scroll to position [5456, 0]
click at [257, 427] on div "Select S" at bounding box center [249, 548] width 40 height 32
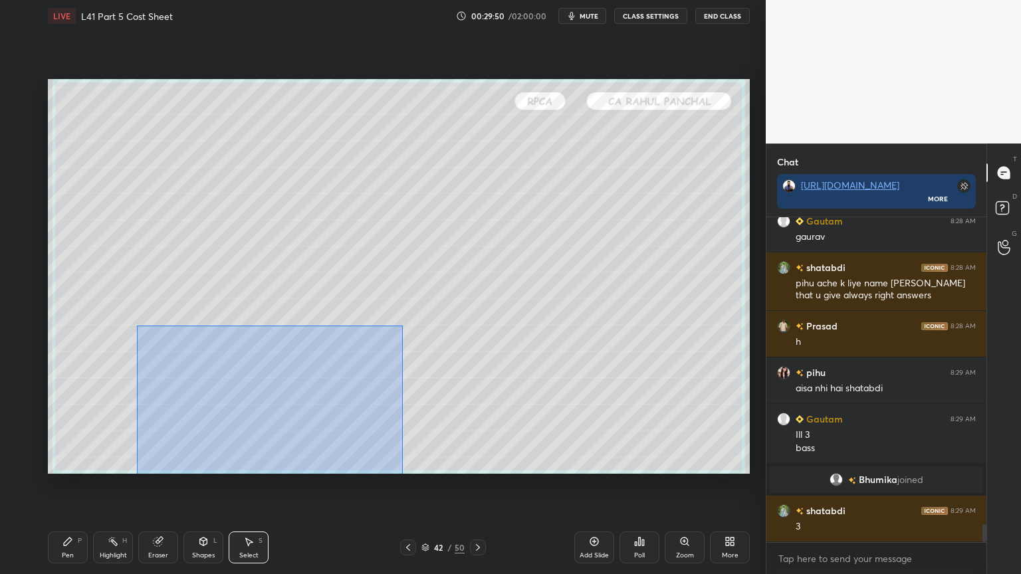
scroll to position [5515, 0]
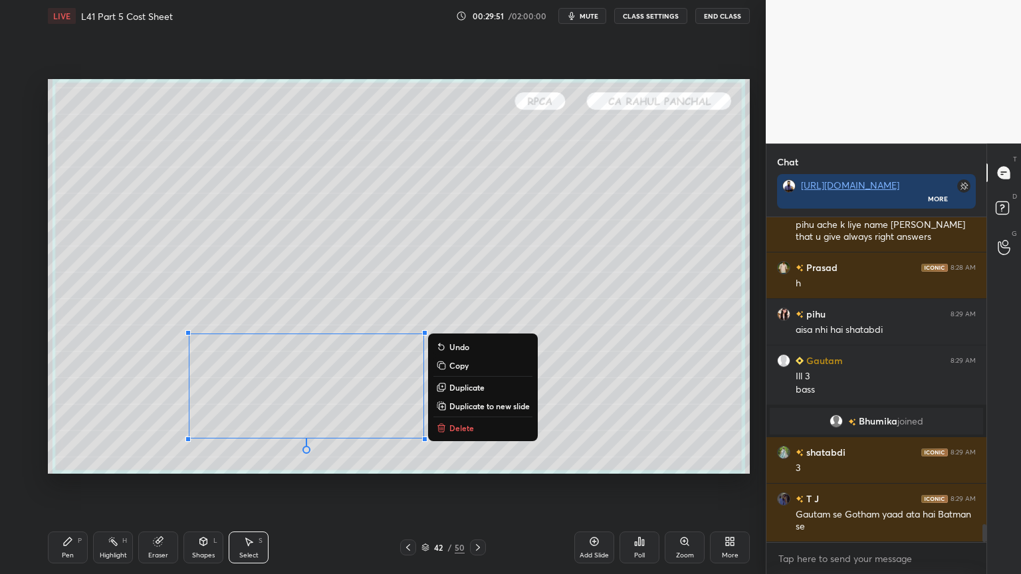
click at [467, 427] on p "Delete" at bounding box center [461, 428] width 25 height 11
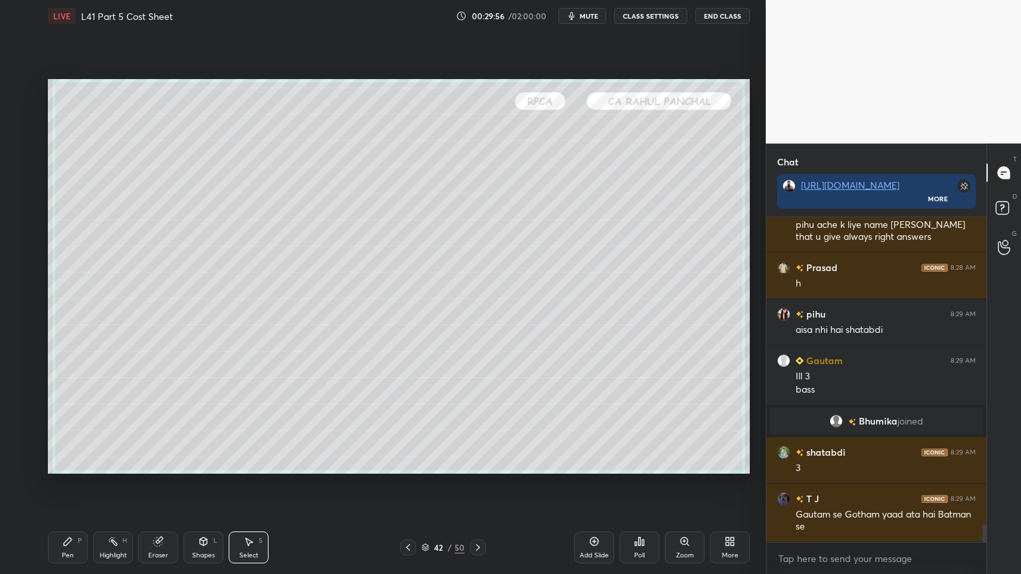
click at [62, 427] on div "Pen P" at bounding box center [68, 548] width 40 height 32
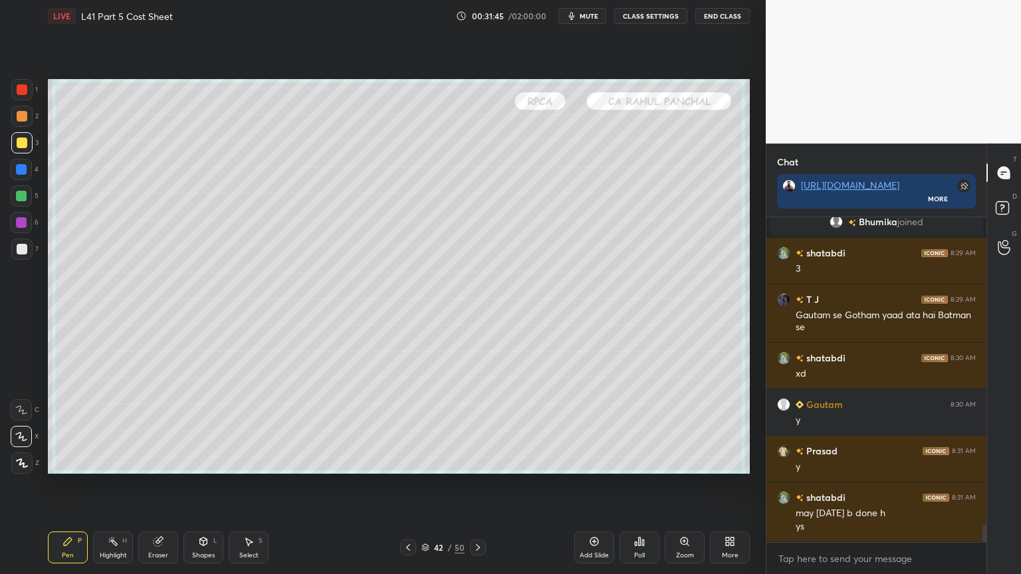
scroll to position [5760, 0]
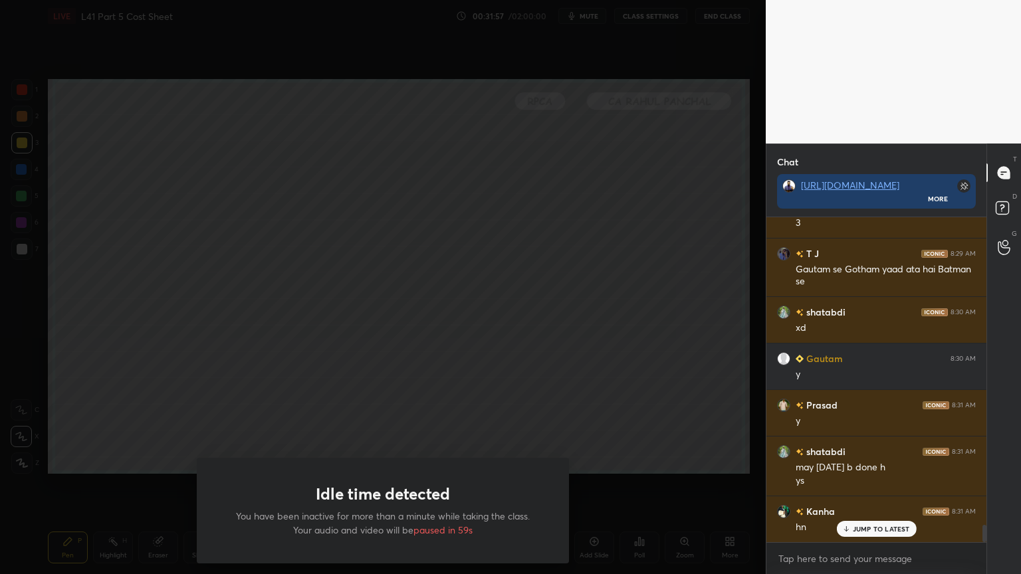
click at [161, 343] on div "Idle time detected You have been inactive for more than a minute while taking t…" at bounding box center [383, 287] width 766 height 574
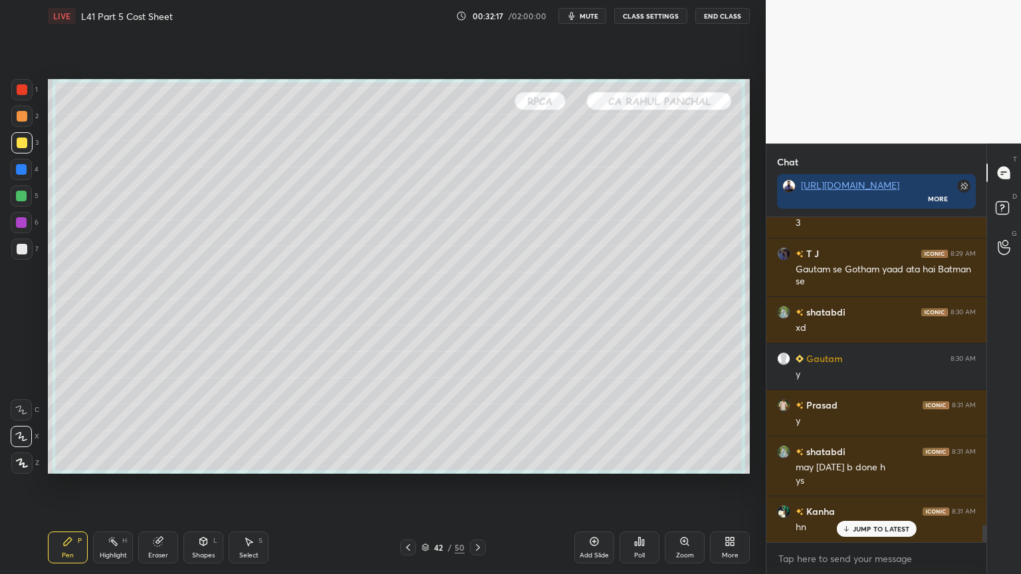
scroll to position [5807, 0]
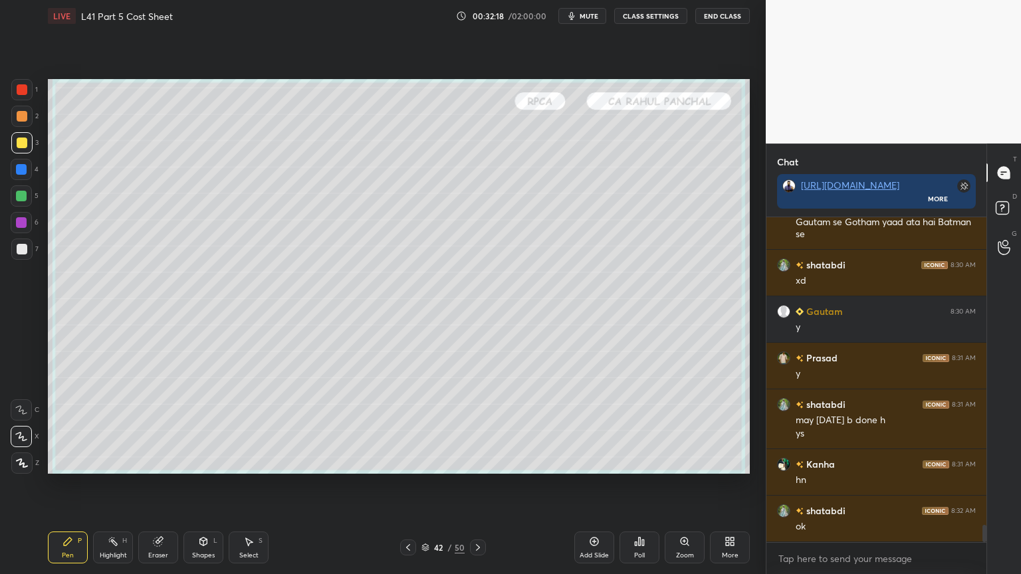
click at [723, 427] on div "More" at bounding box center [730, 548] width 40 height 32
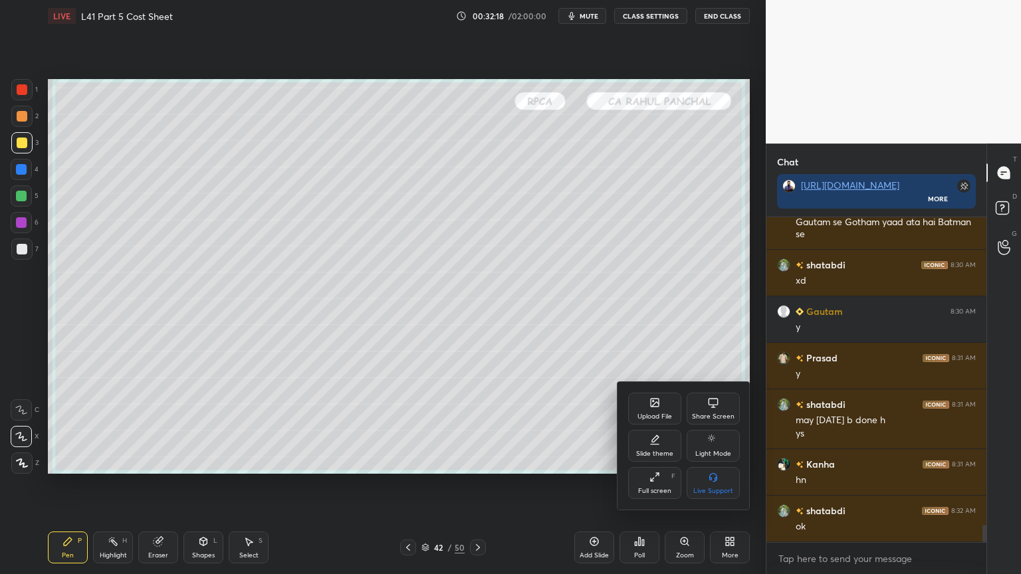
click at [644, 427] on div "Slide theme" at bounding box center [654, 446] width 53 height 32
click at [708, 427] on icon at bounding box center [713, 477] width 11 height 11
click at [638, 402] on div "Slide theme" at bounding box center [684, 401] width 112 height 14
click at [571, 408] on div at bounding box center [510, 287] width 1021 height 574
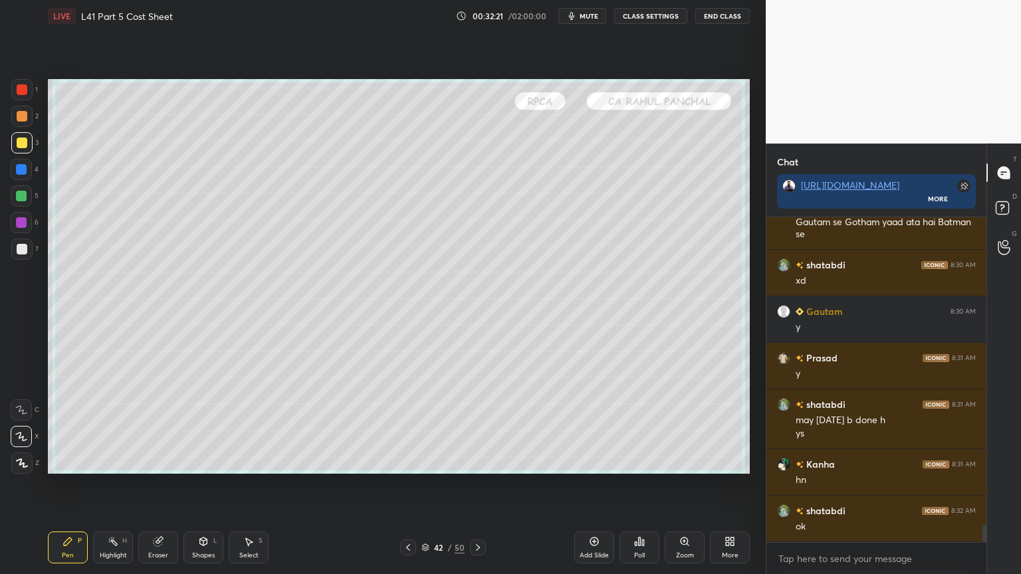
click at [590, 427] on div "Add Slide" at bounding box center [594, 548] width 40 height 32
click at [19, 182] on div "4" at bounding box center [25, 172] width 28 height 27
click at [200, 427] on div "Shapes" at bounding box center [203, 555] width 23 height 7
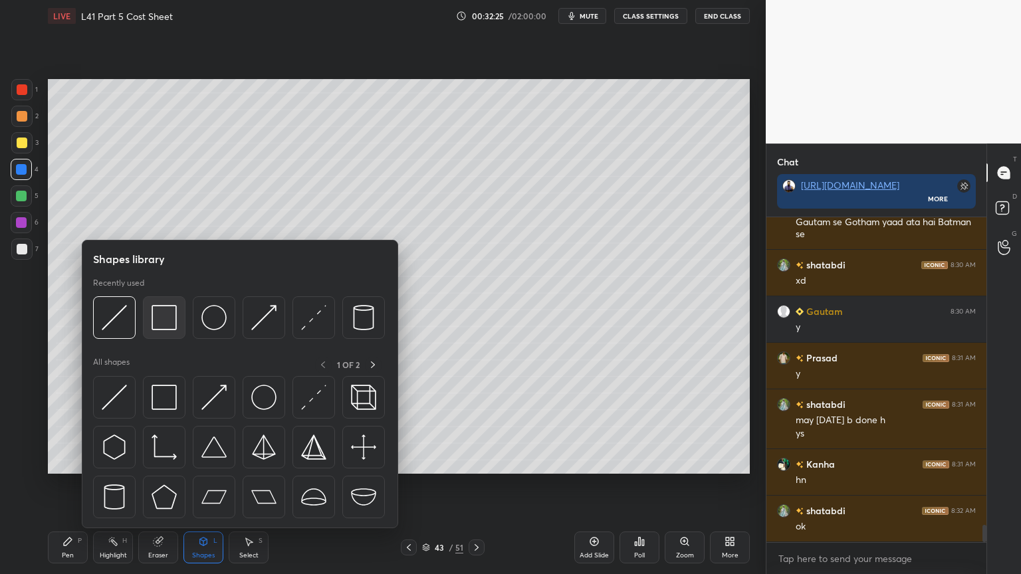
click at [173, 310] on img at bounding box center [164, 317] width 25 height 25
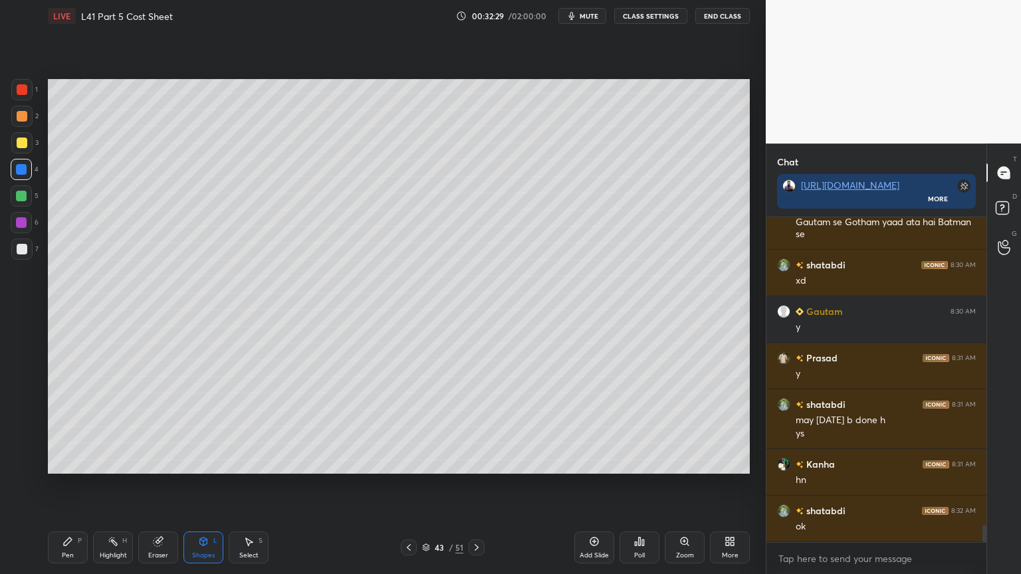
click at [64, 427] on div "Pen P" at bounding box center [68, 548] width 40 height 32
click at [17, 154] on div "3" at bounding box center [24, 145] width 27 height 27
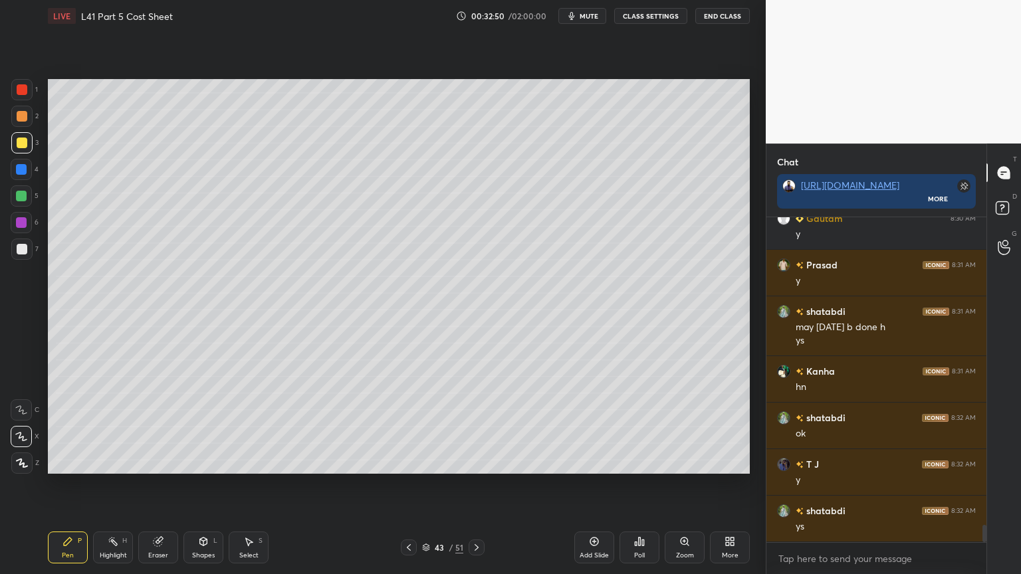
scroll to position [5946, 0]
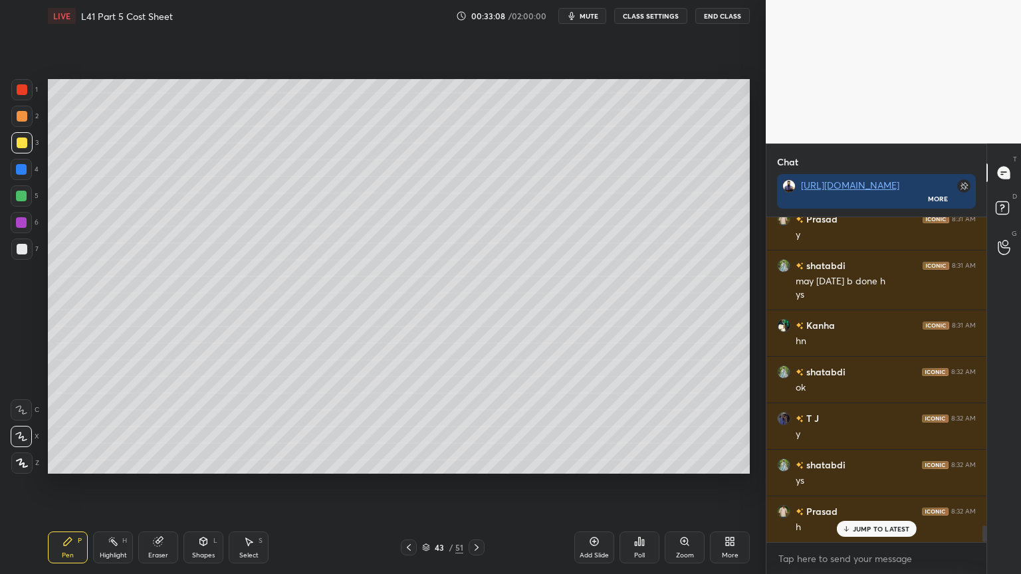
click at [19, 170] on div at bounding box center [21, 169] width 11 height 11
click at [202, 427] on icon at bounding box center [203, 542] width 7 height 8
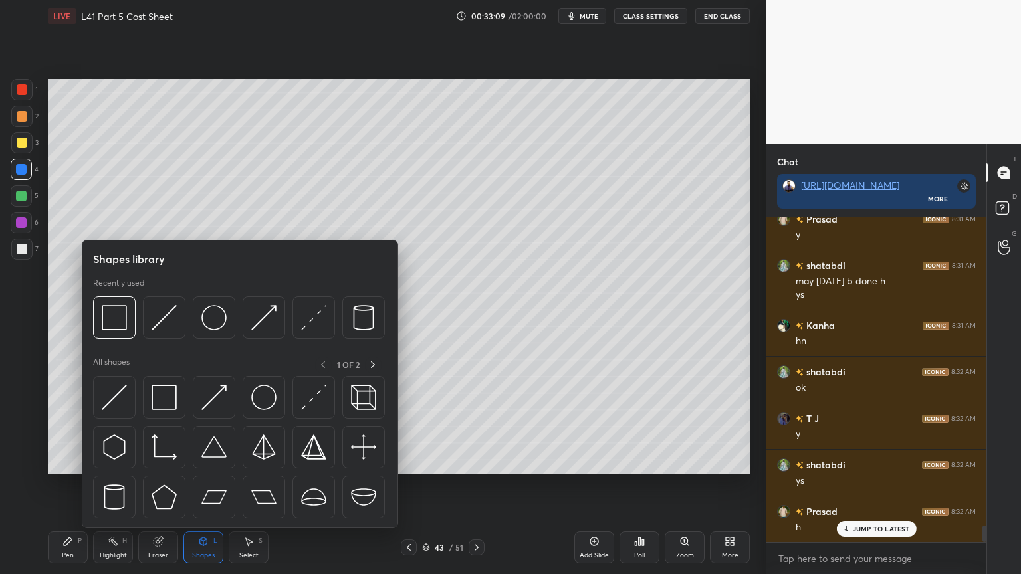
click at [169, 319] on img at bounding box center [164, 317] width 25 height 25
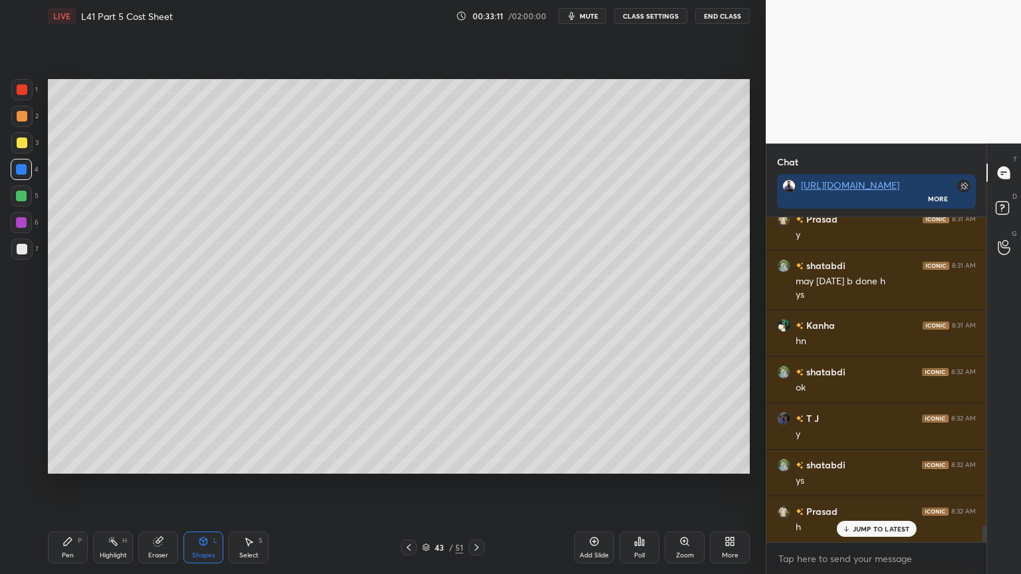
scroll to position [5993, 0]
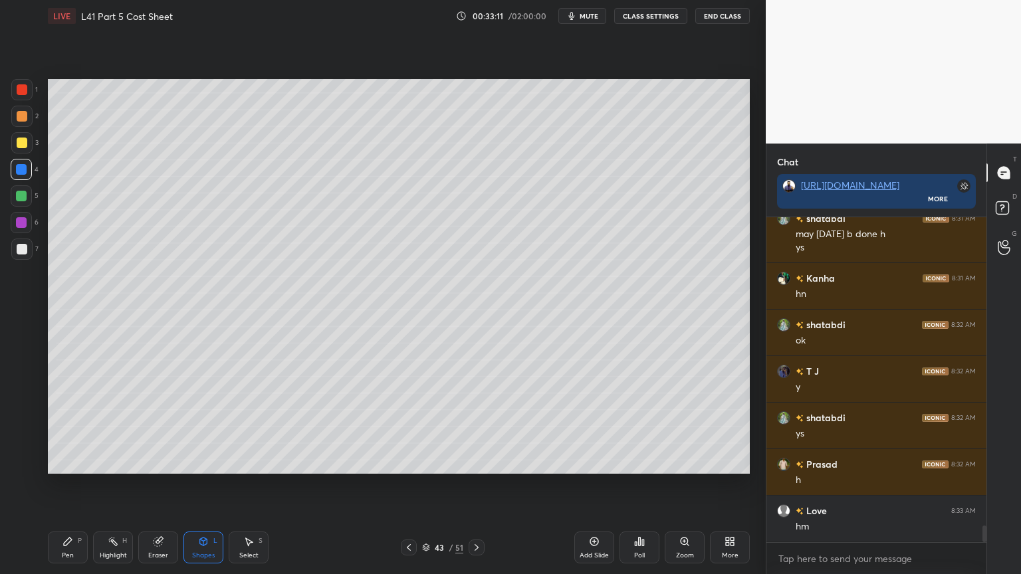
click at [61, 427] on div "Pen P" at bounding box center [68, 548] width 40 height 32
click at [21, 121] on div at bounding box center [22, 116] width 11 height 11
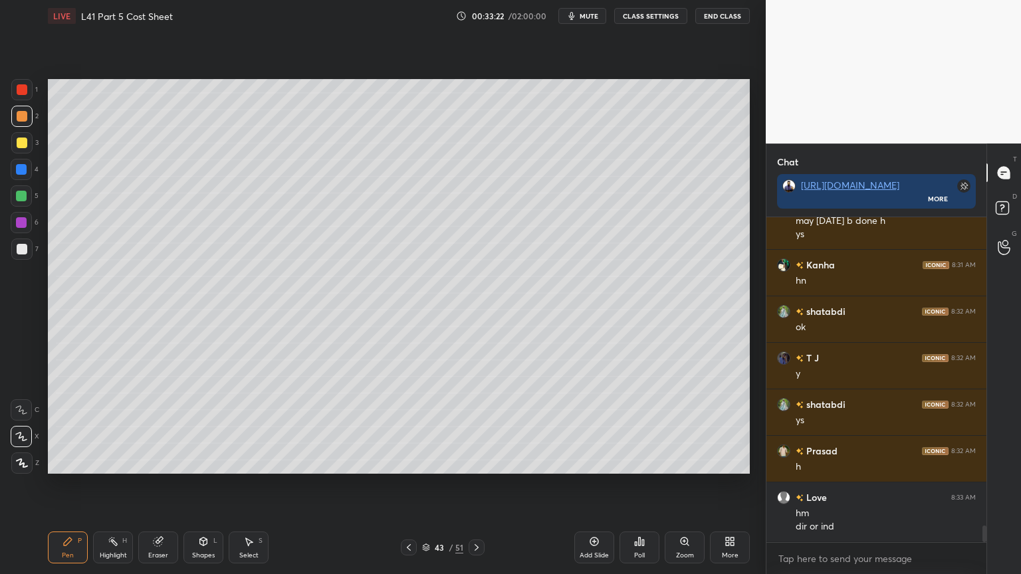
click at [21, 176] on div at bounding box center [21, 169] width 21 height 21
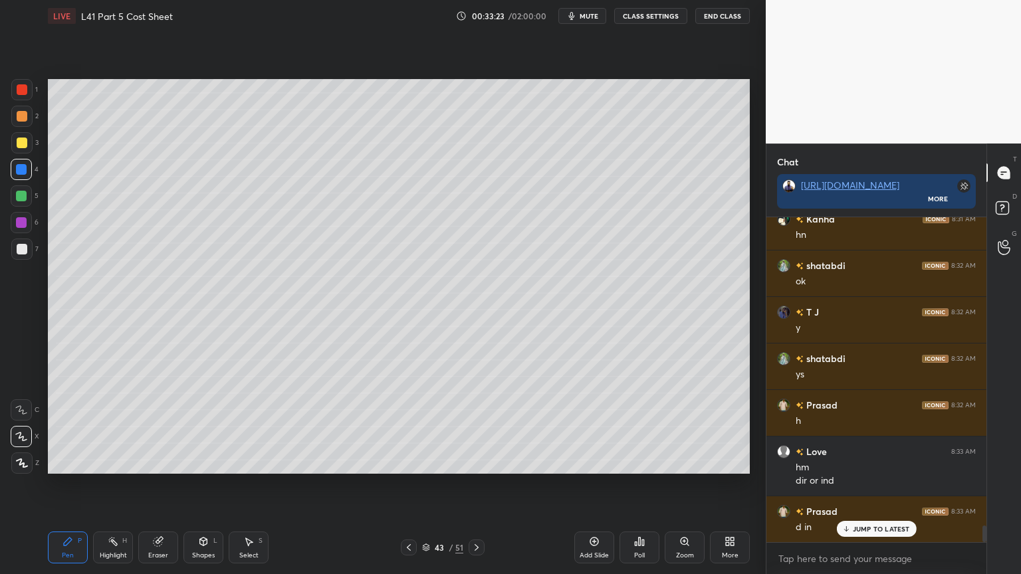
click at [193, 427] on div "Shapes L" at bounding box center [203, 548] width 40 height 32
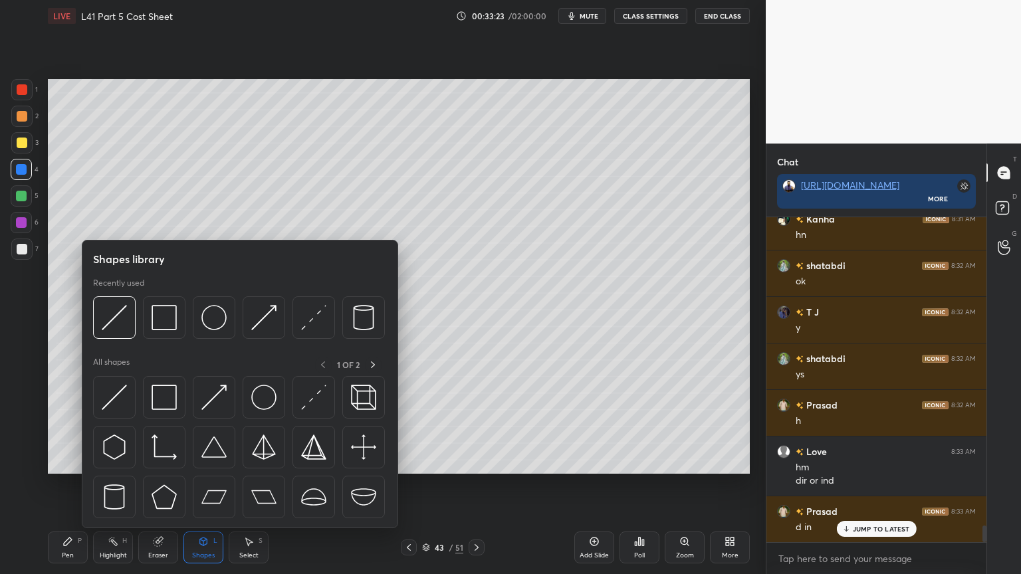
click at [118, 322] on img at bounding box center [114, 317] width 25 height 25
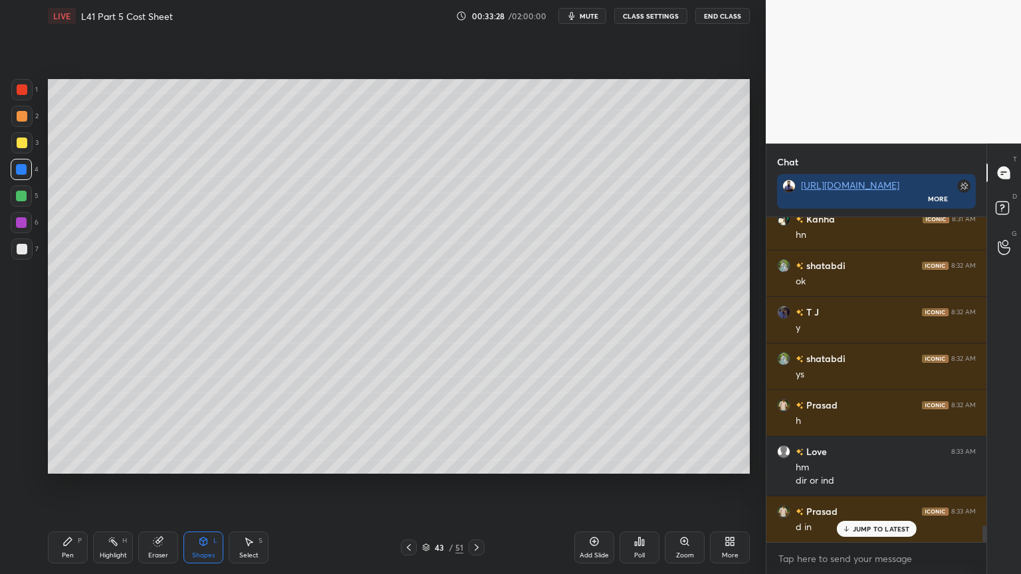
click at [67, 427] on div "Pen P" at bounding box center [68, 548] width 40 height 32
click at [21, 249] on div at bounding box center [22, 249] width 11 height 11
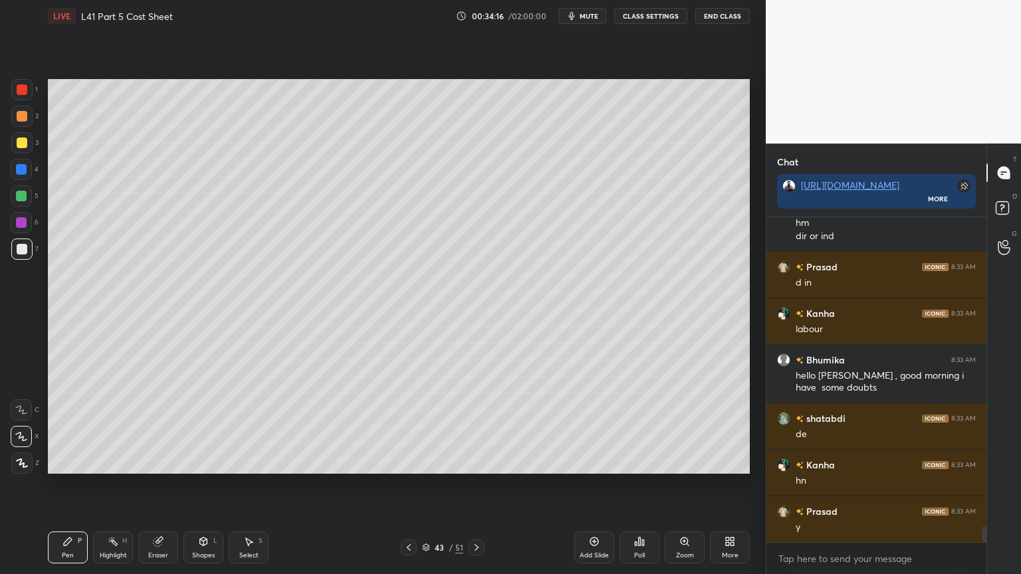
scroll to position [6344, 0]
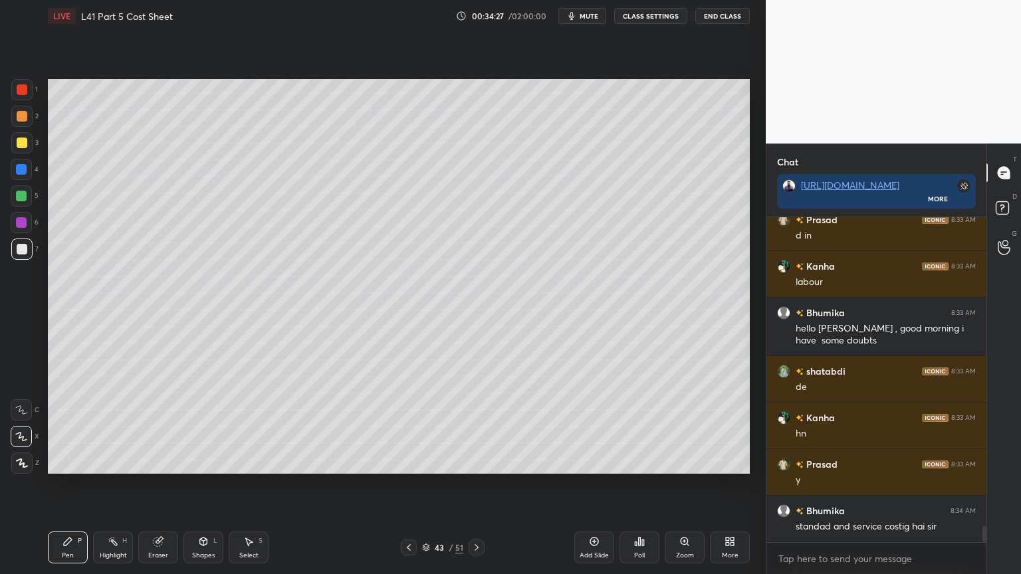
click at [34, 146] on div "3" at bounding box center [24, 142] width 27 height 21
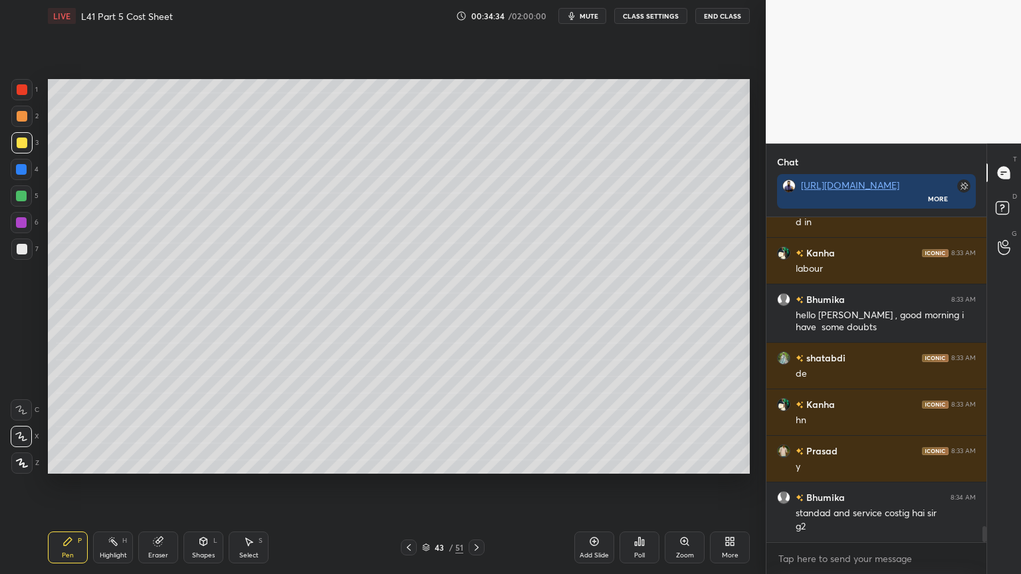
click at [237, 427] on div "Select S" at bounding box center [249, 548] width 40 height 32
click at [247, 427] on icon at bounding box center [248, 542] width 11 height 11
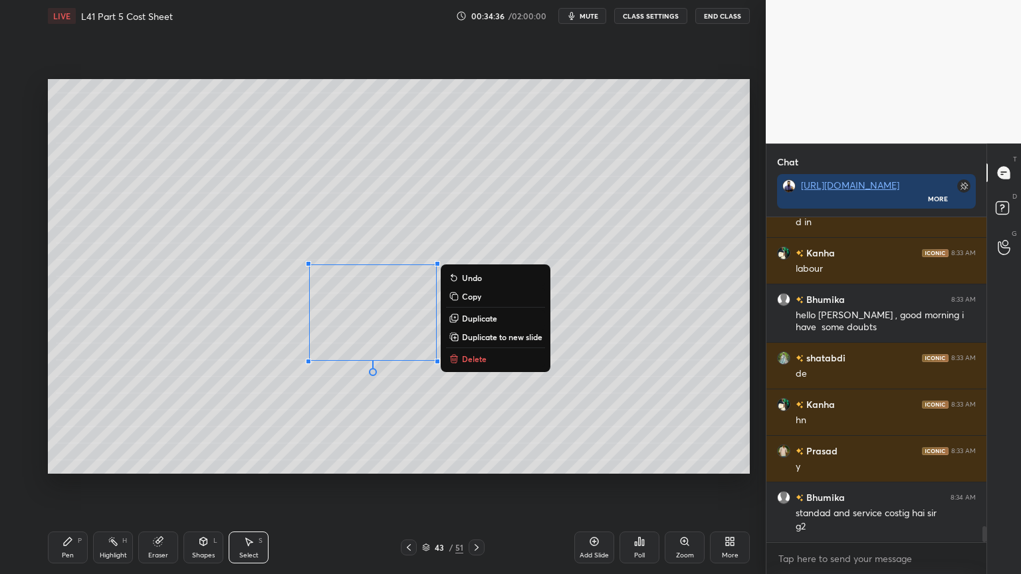
click at [464, 358] on p "Delete" at bounding box center [474, 359] width 25 height 11
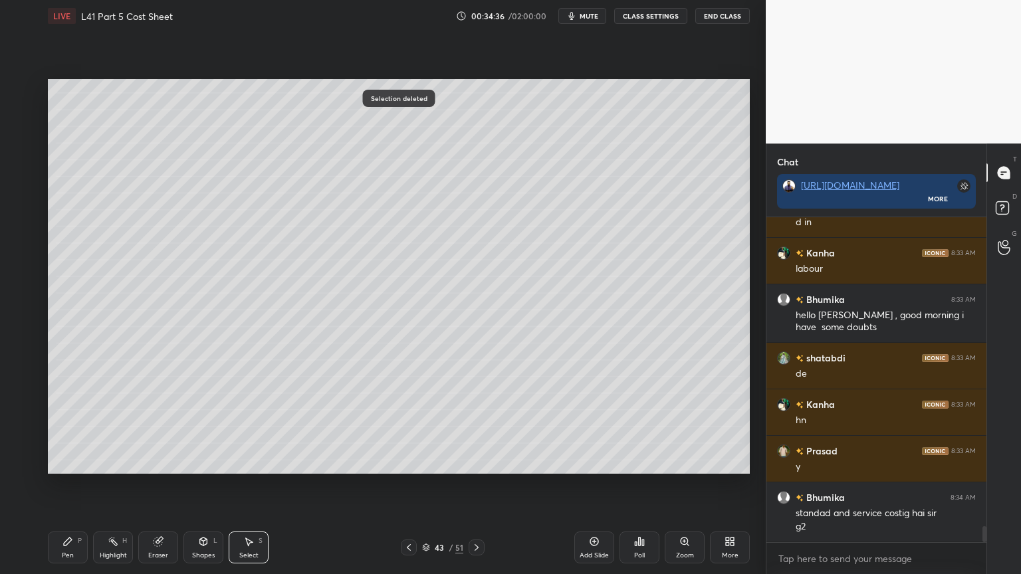
click at [72, 427] on div "Pen" at bounding box center [68, 555] width 12 height 7
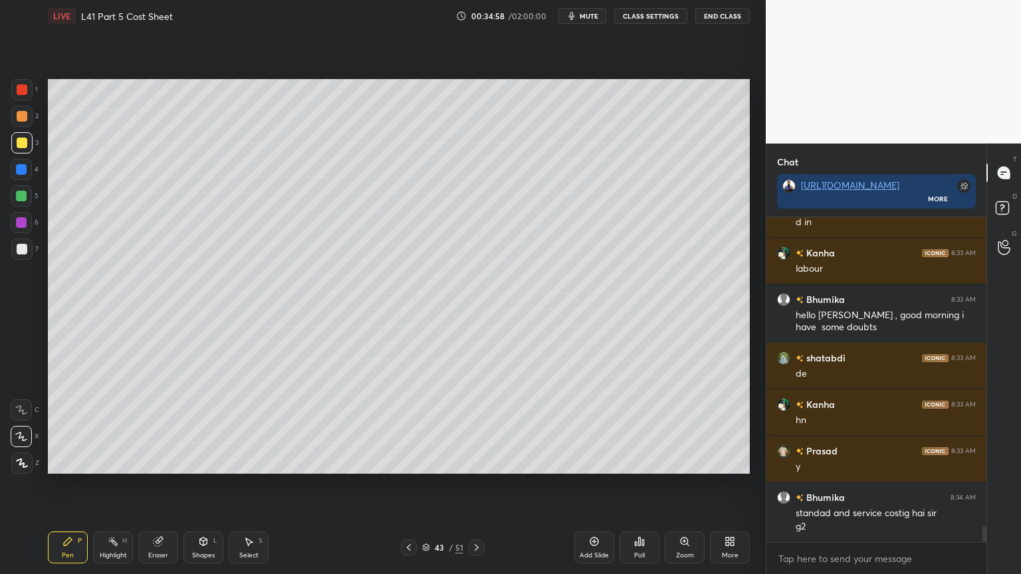
scroll to position [6371, 0]
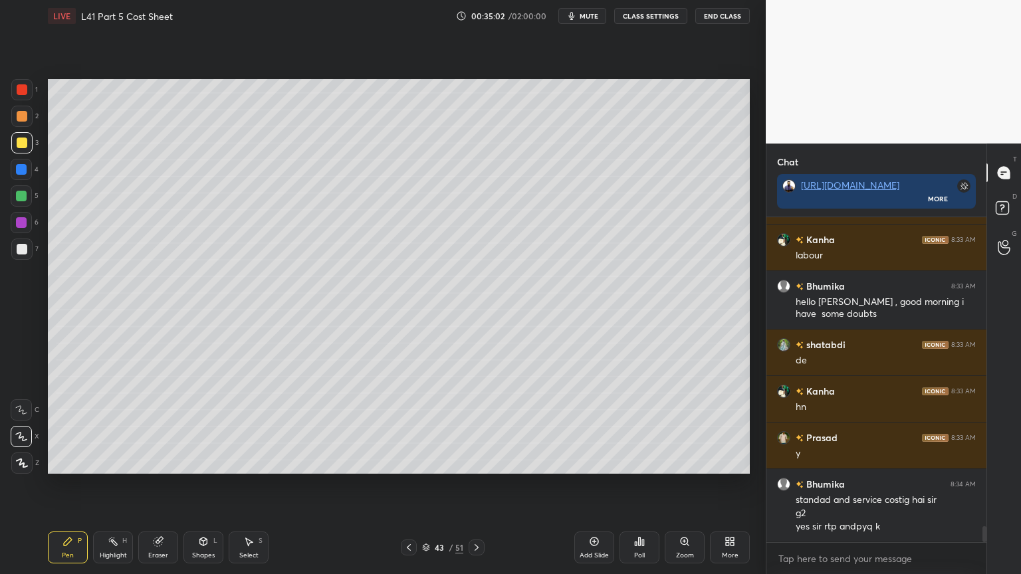
click at [25, 202] on div at bounding box center [21, 195] width 21 height 21
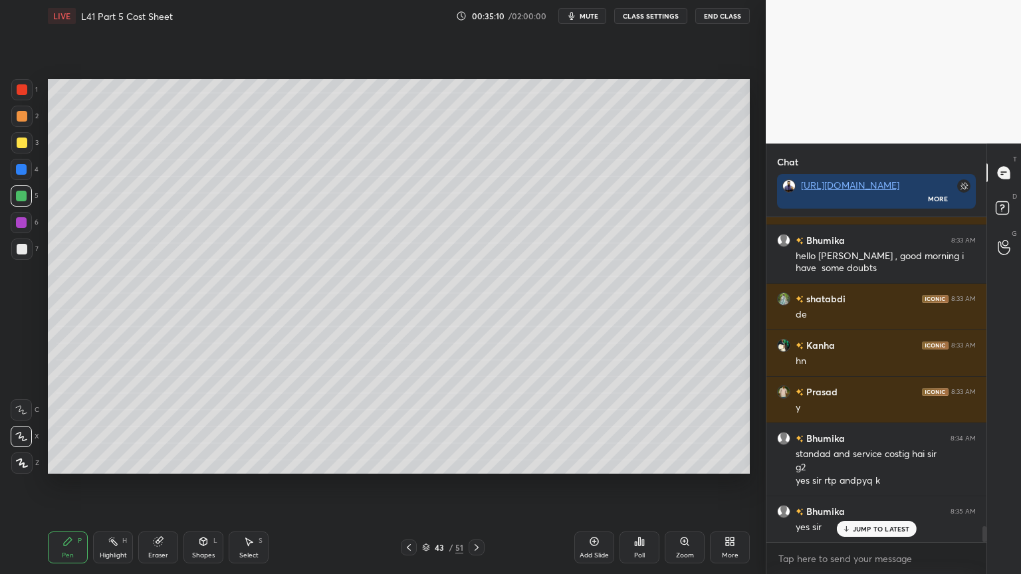
click at [244, 427] on icon at bounding box center [248, 542] width 11 height 11
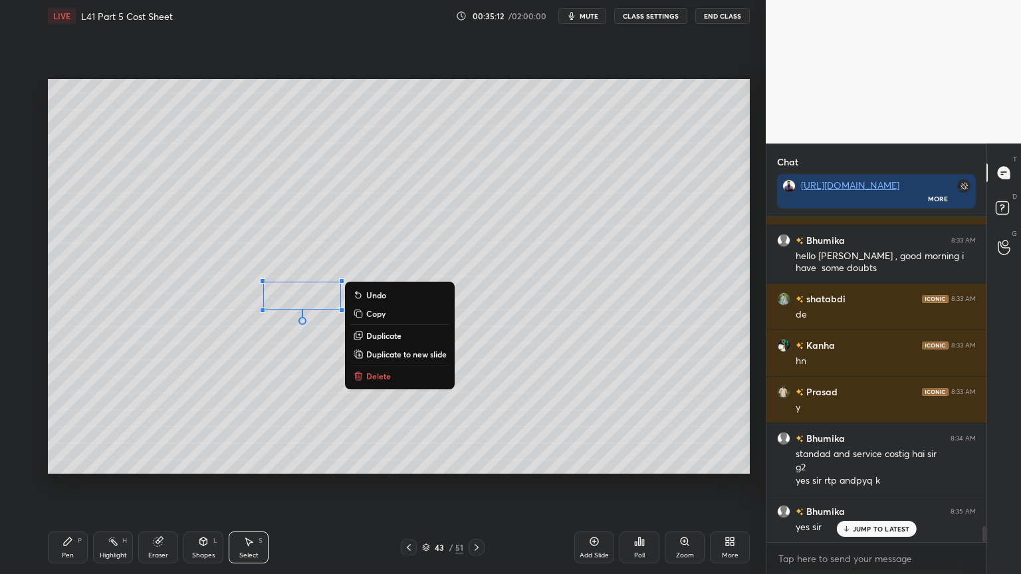
click at [372, 378] on p "Delete" at bounding box center [378, 376] width 25 height 11
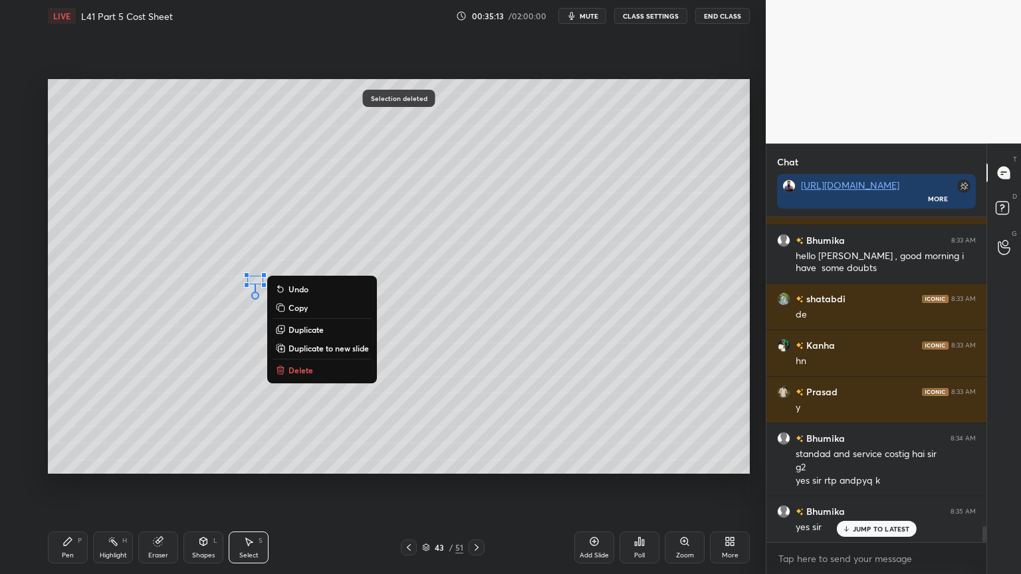
click at [285, 370] on icon at bounding box center [280, 370] width 11 height 11
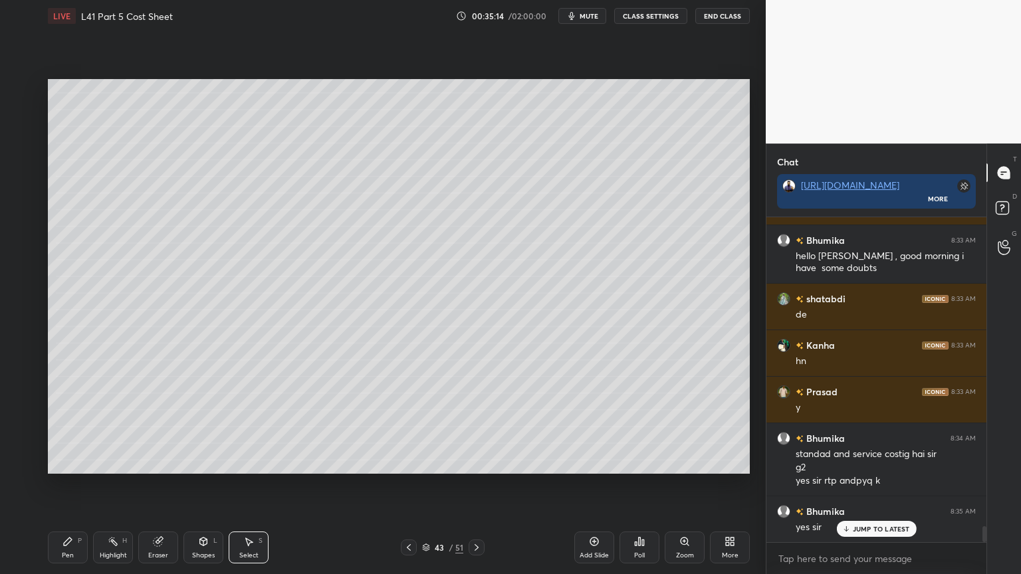
click at [66, 427] on div "Pen" at bounding box center [68, 555] width 12 height 7
click at [590, 427] on icon at bounding box center [594, 542] width 11 height 11
click at [23, 169] on div at bounding box center [21, 169] width 11 height 11
click at [207, 427] on div "Shapes L" at bounding box center [203, 548] width 40 height 32
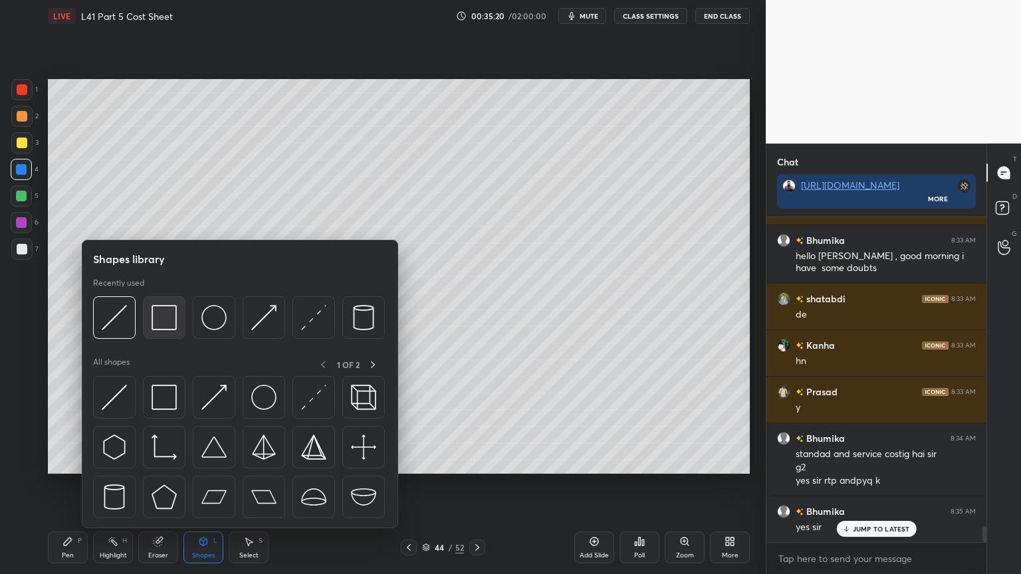
click at [161, 300] on div at bounding box center [164, 318] width 43 height 43
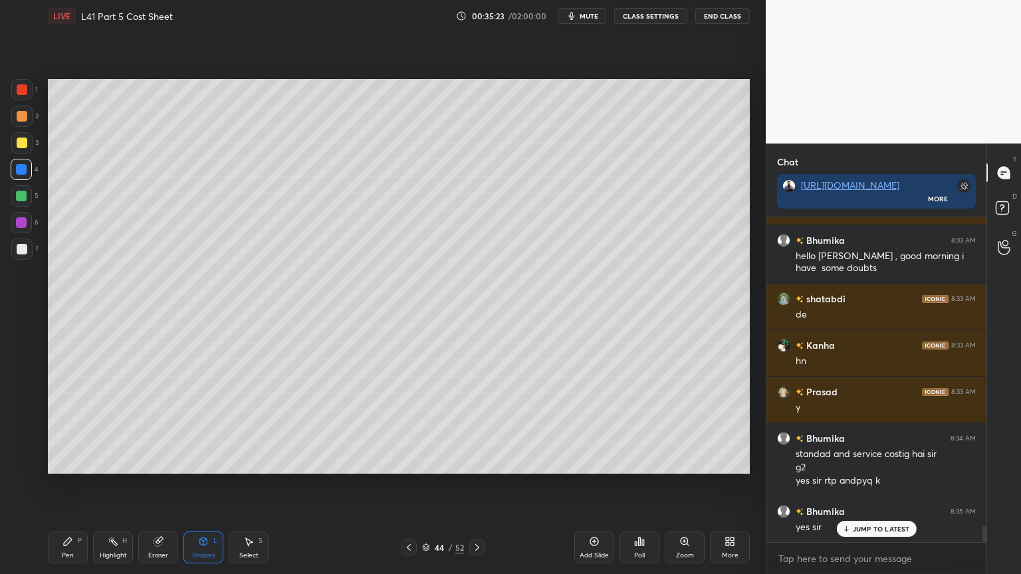
click at [65, 427] on icon at bounding box center [67, 542] width 11 height 11
click at [27, 150] on div at bounding box center [21, 142] width 21 height 21
click at [19, 176] on div at bounding box center [21, 169] width 21 height 21
click at [207, 427] on icon at bounding box center [203, 542] width 7 height 8
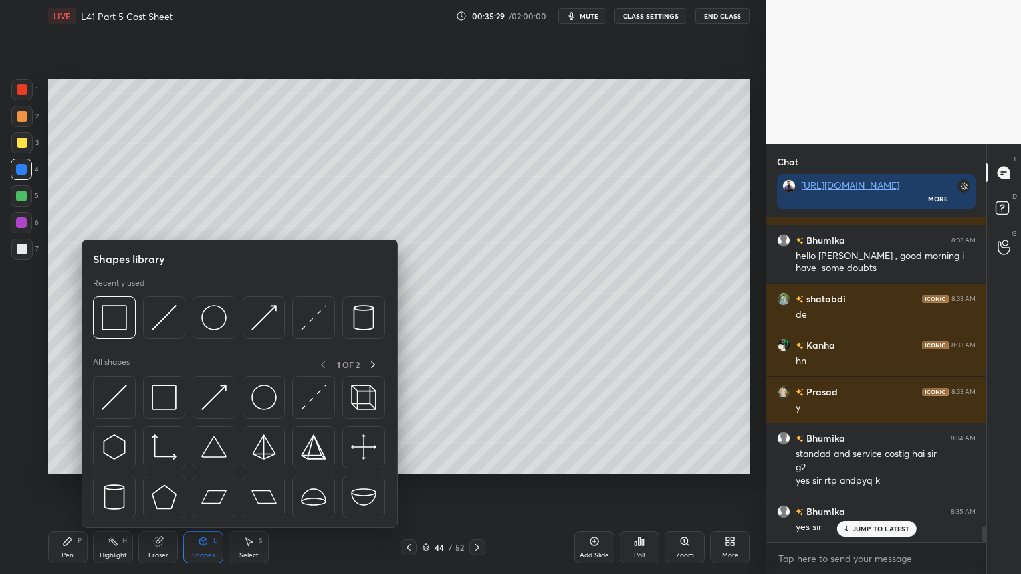
click at [170, 318] on img at bounding box center [164, 317] width 25 height 25
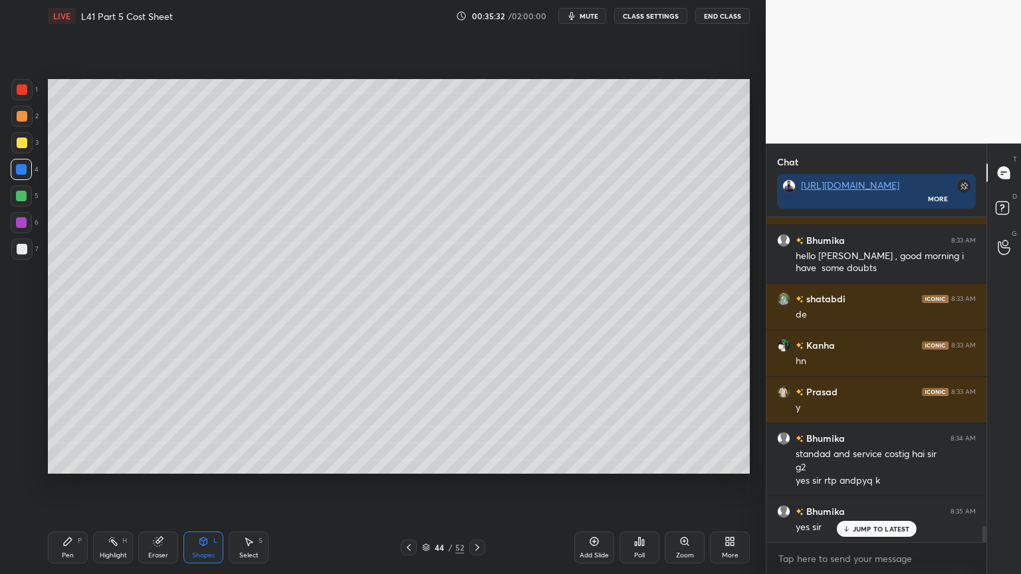
click at [72, 427] on icon at bounding box center [67, 542] width 11 height 11
click at [19, 124] on div at bounding box center [21, 116] width 21 height 21
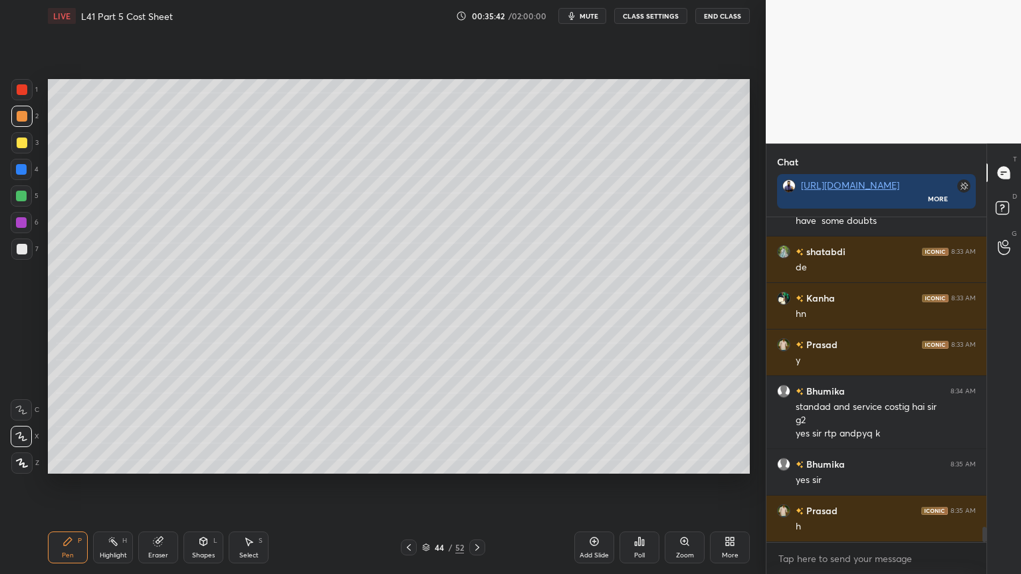
scroll to position [6510, 0]
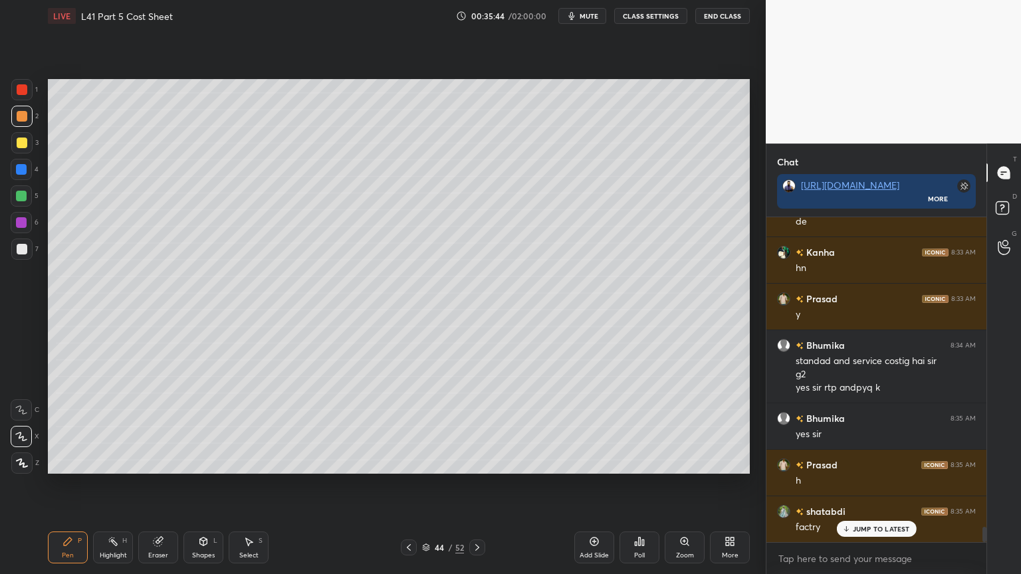
click at [206, 427] on div "Shapes L" at bounding box center [203, 548] width 40 height 32
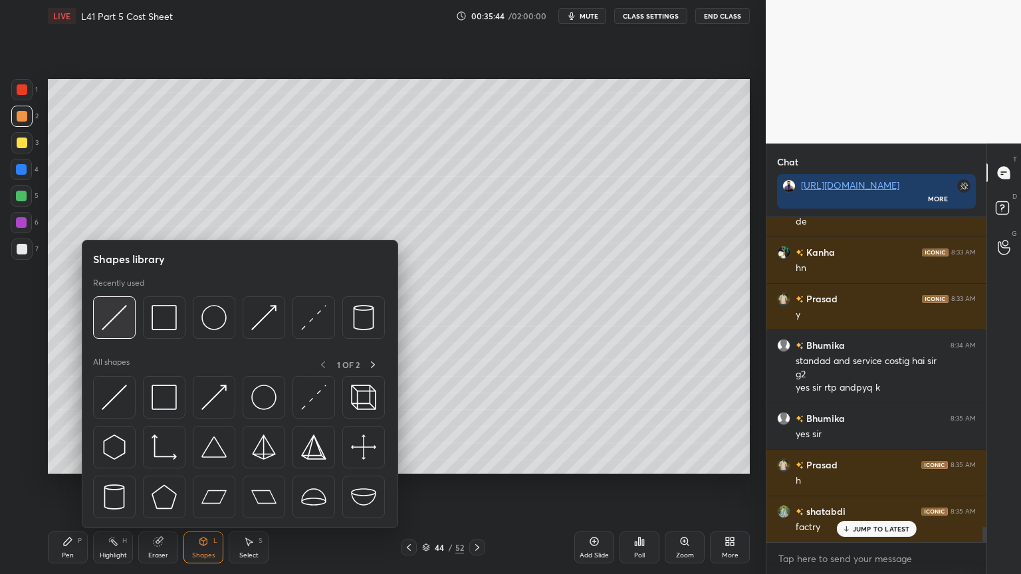
click at [121, 329] on img at bounding box center [114, 317] width 25 height 25
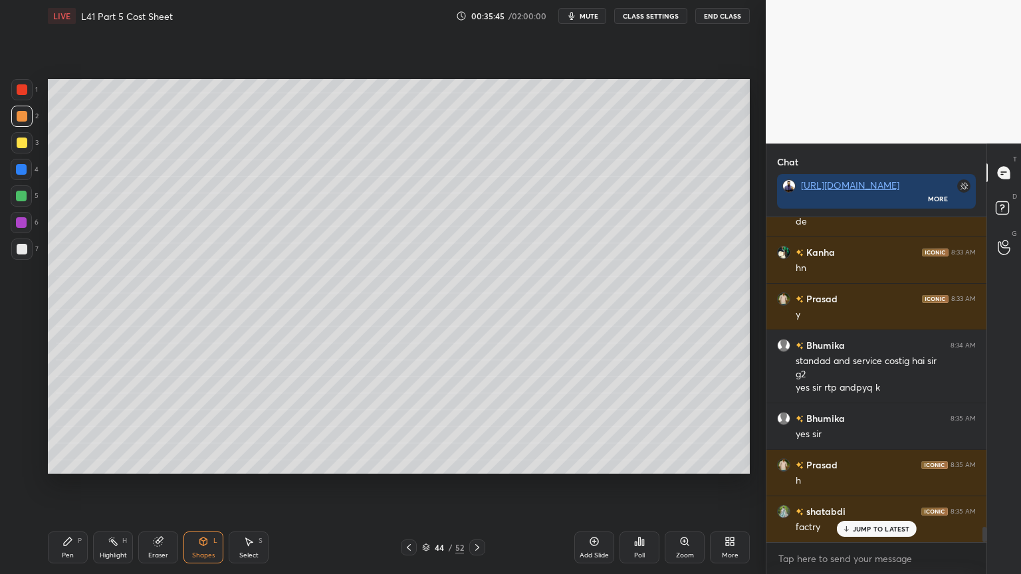
scroll to position [6523, 0]
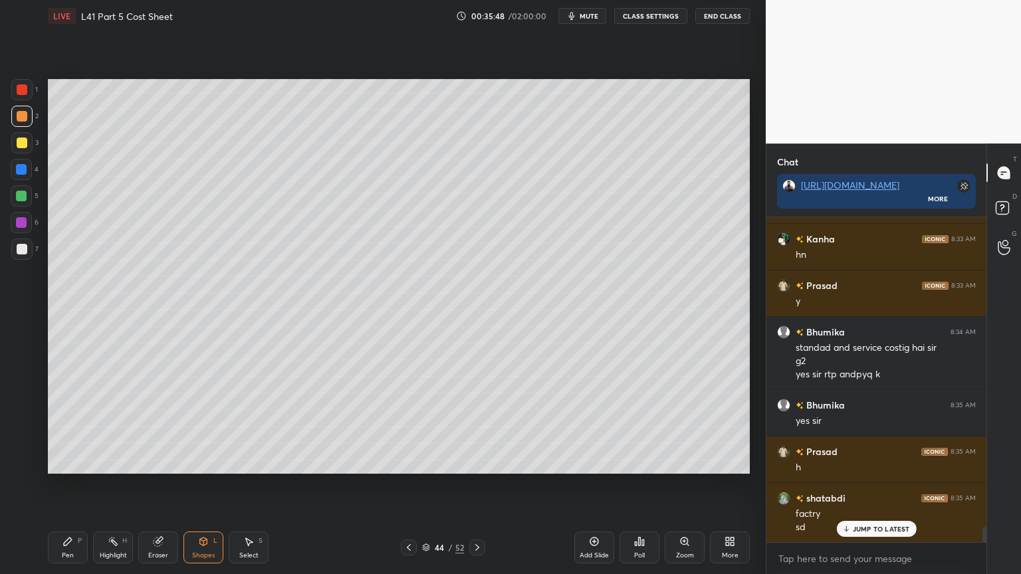
click at [66, 427] on div "Pen P" at bounding box center [68, 548] width 40 height 32
click at [19, 143] on div at bounding box center [22, 143] width 11 height 11
click at [199, 427] on icon at bounding box center [203, 542] width 11 height 11
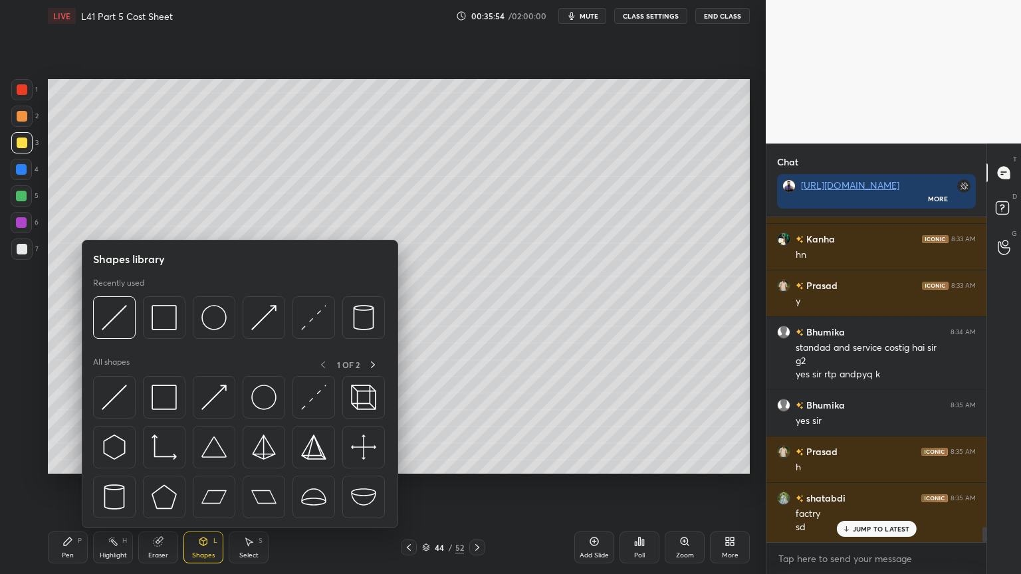
click at [171, 317] on img at bounding box center [164, 317] width 25 height 25
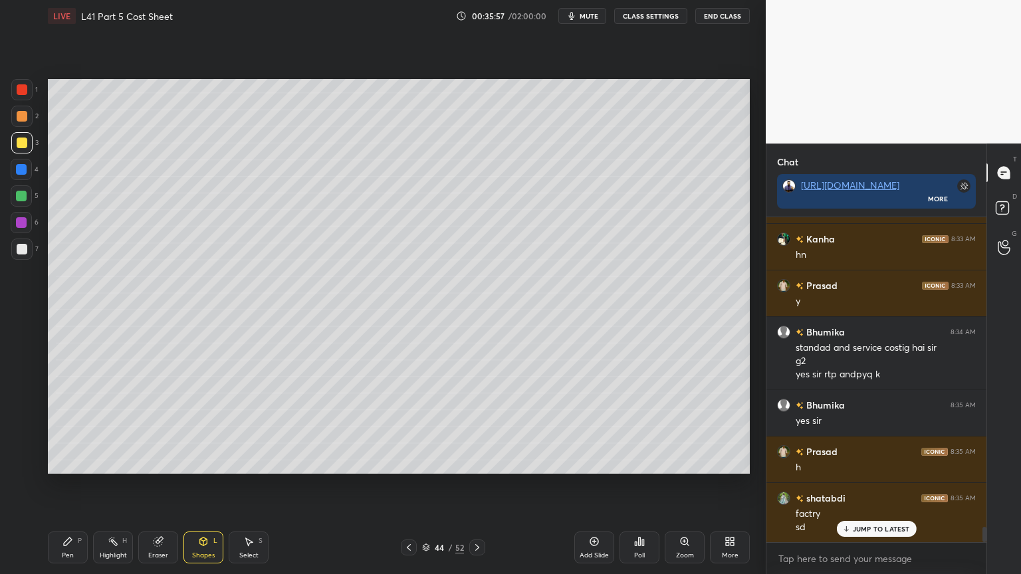
click at [19, 251] on div at bounding box center [22, 249] width 11 height 11
click at [51, 427] on div "Pen P" at bounding box center [68, 548] width 40 height 32
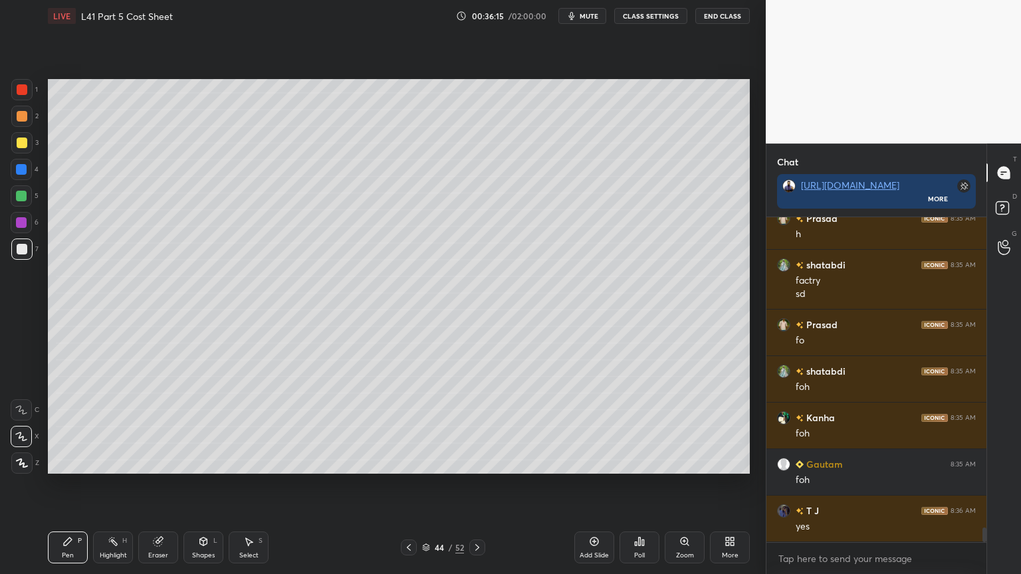
scroll to position [6802, 0]
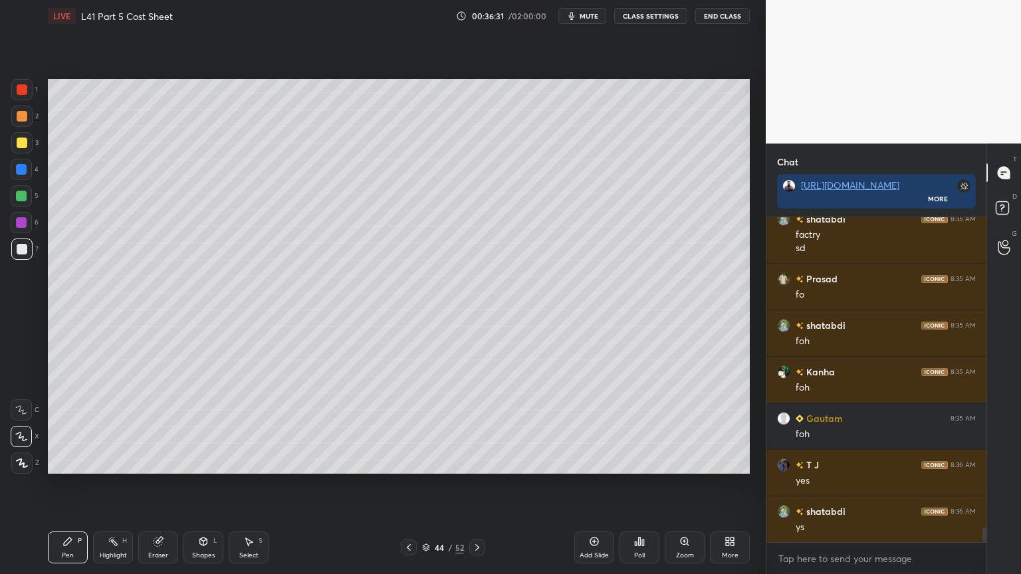
click at [251, 427] on div "Select S" at bounding box center [249, 548] width 40 height 32
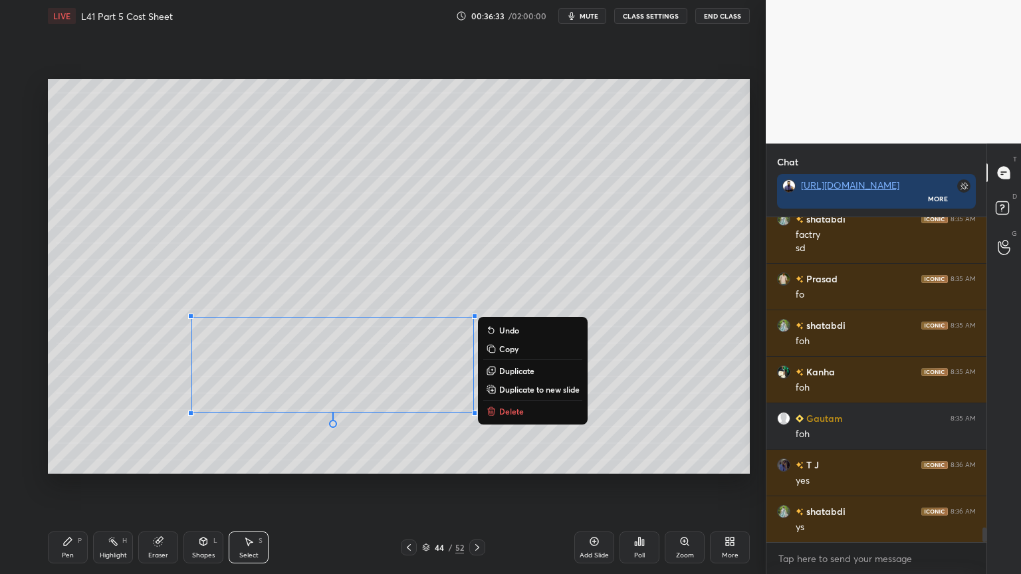
scroll to position [6850, 0]
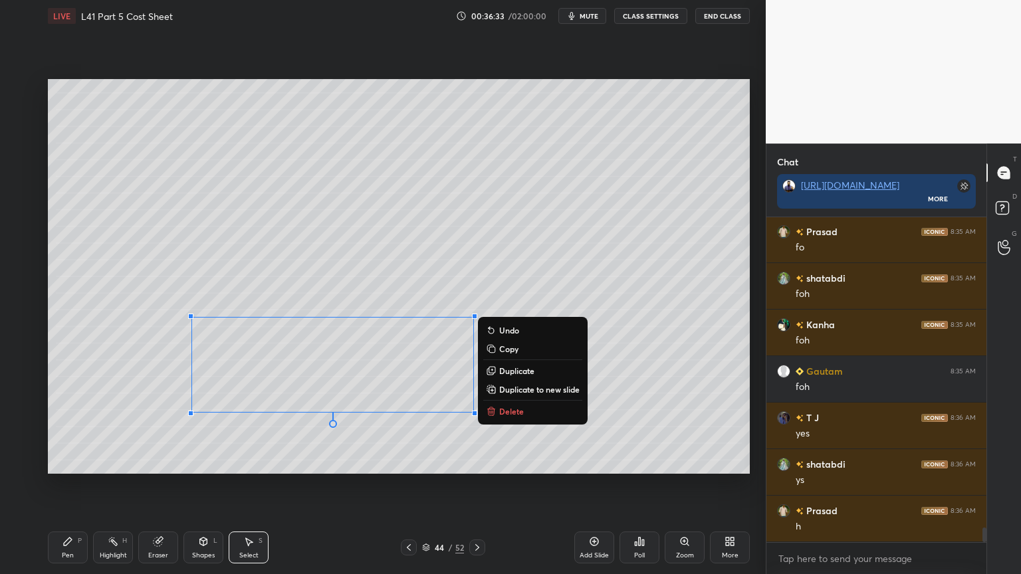
click at [524, 414] on button "Delete" at bounding box center [532, 412] width 99 height 16
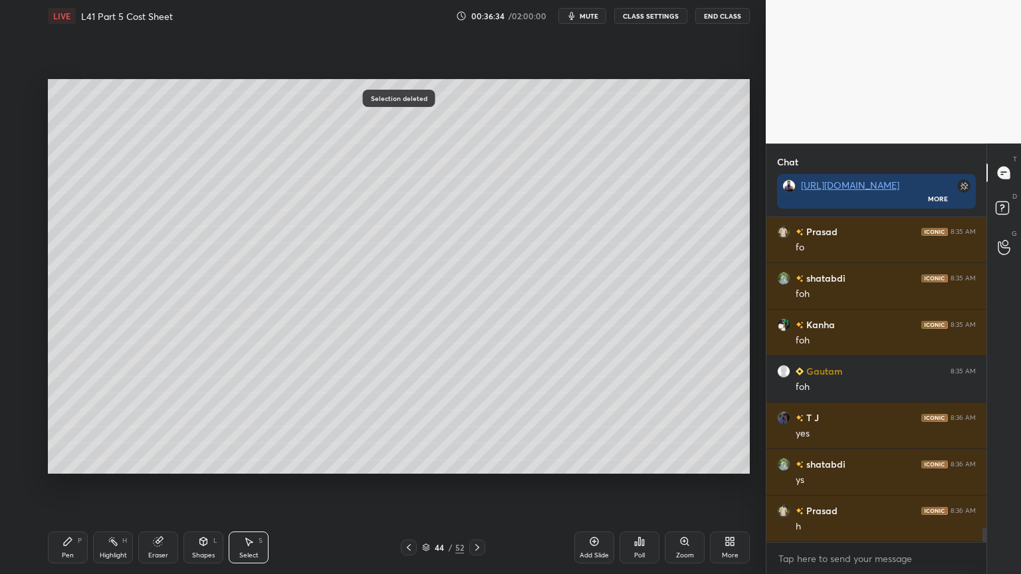
click at [66, 427] on icon at bounding box center [67, 542] width 11 height 11
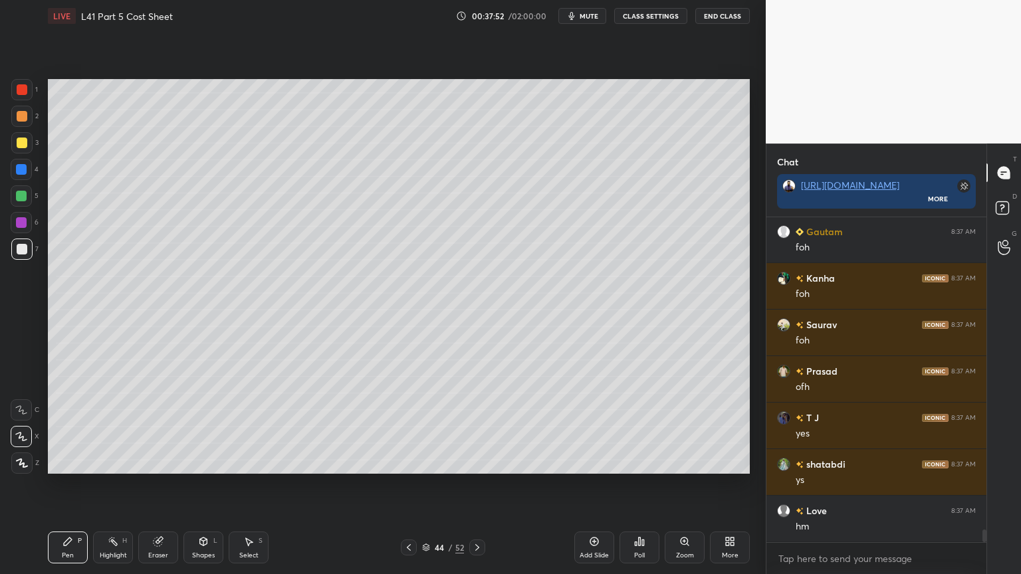
scroll to position [8119, 0]
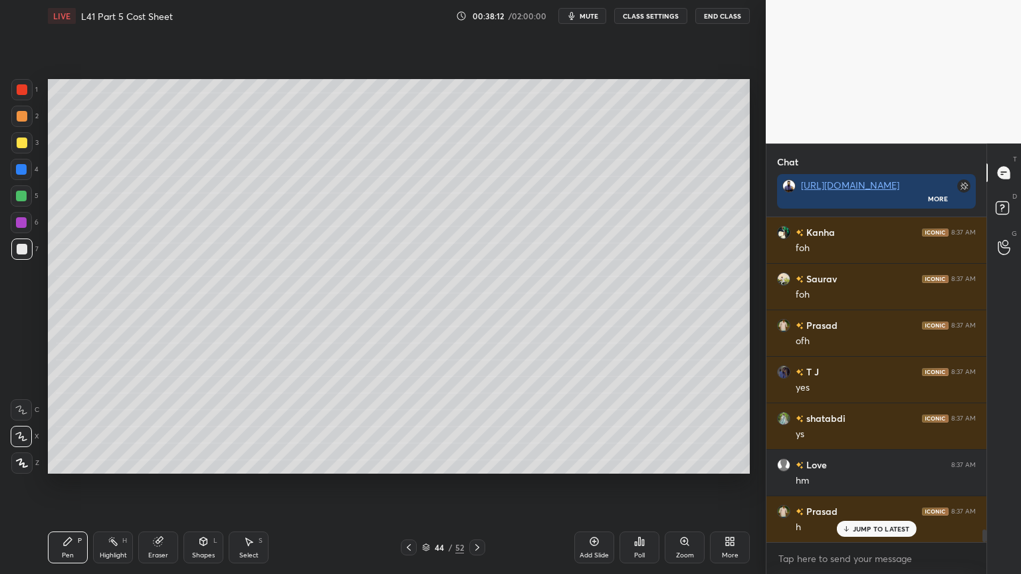
click at [23, 146] on div at bounding box center [22, 143] width 11 height 11
click at [191, 427] on div "Shapes L" at bounding box center [203, 548] width 40 height 32
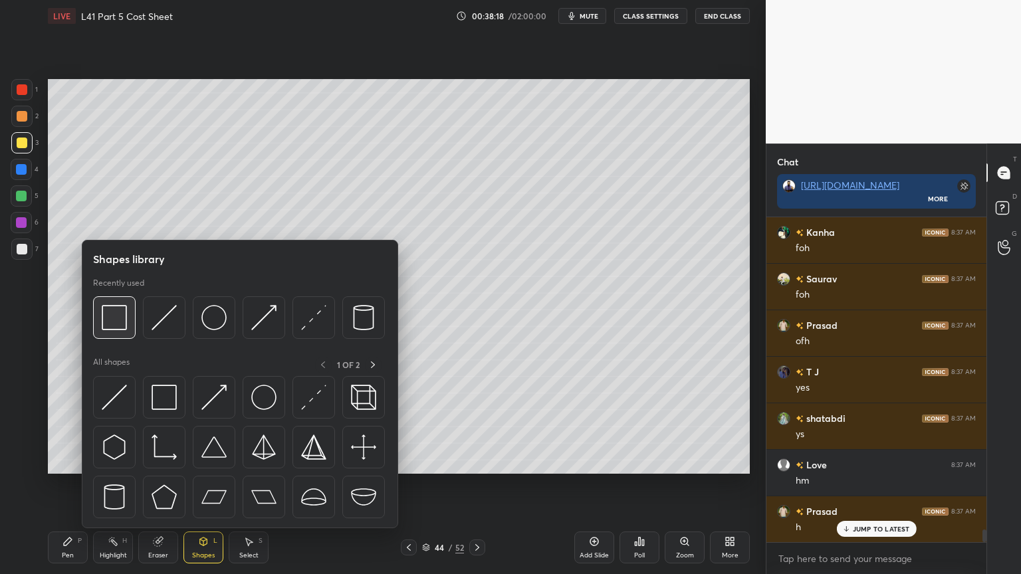
click at [131, 321] on div at bounding box center [114, 318] width 43 height 43
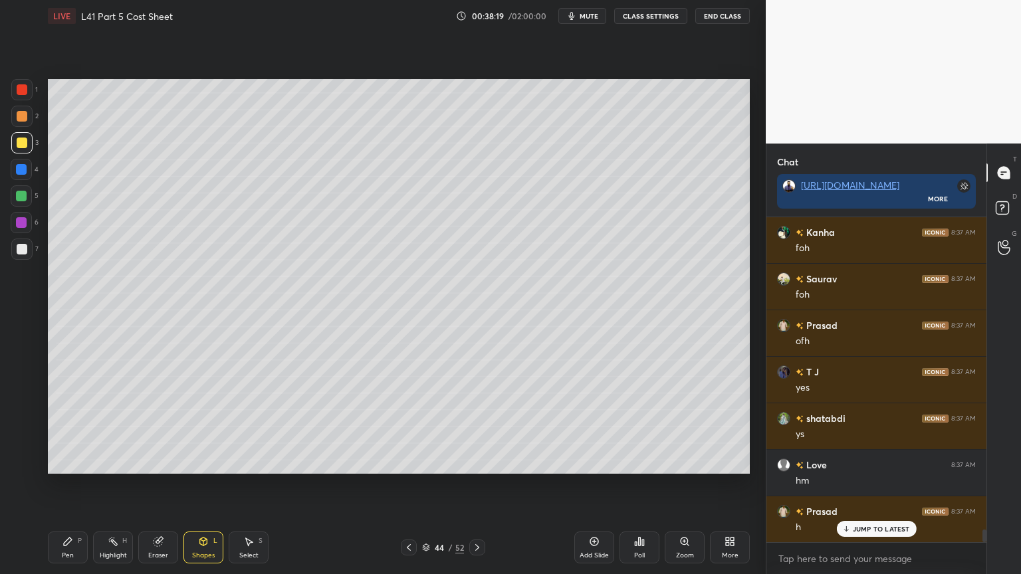
click at [19, 253] on div at bounding box center [22, 249] width 11 height 11
click at [53, 427] on div "Pen P" at bounding box center [68, 548] width 40 height 32
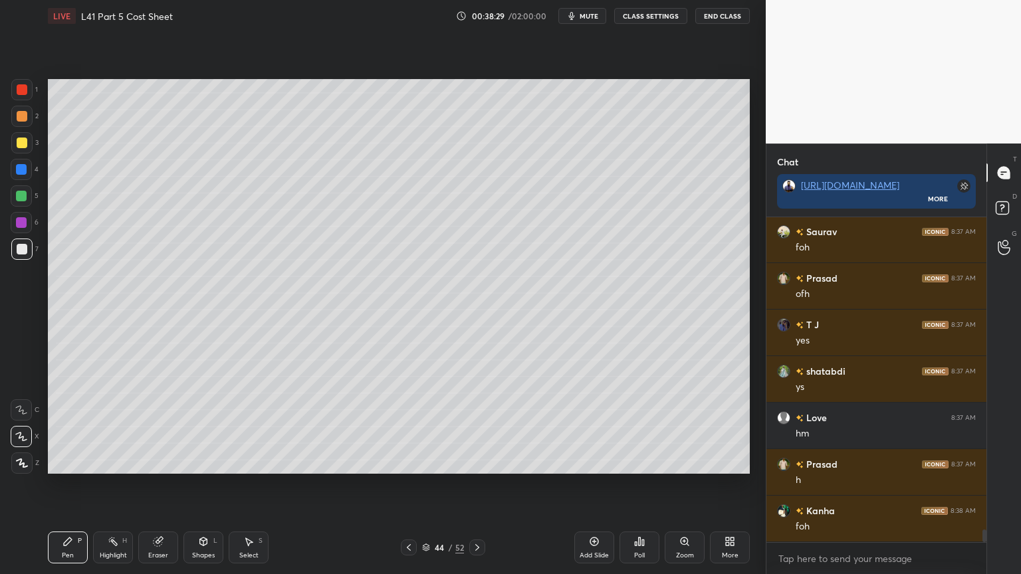
click at [239, 427] on div "Select S" at bounding box center [249, 548] width 40 height 32
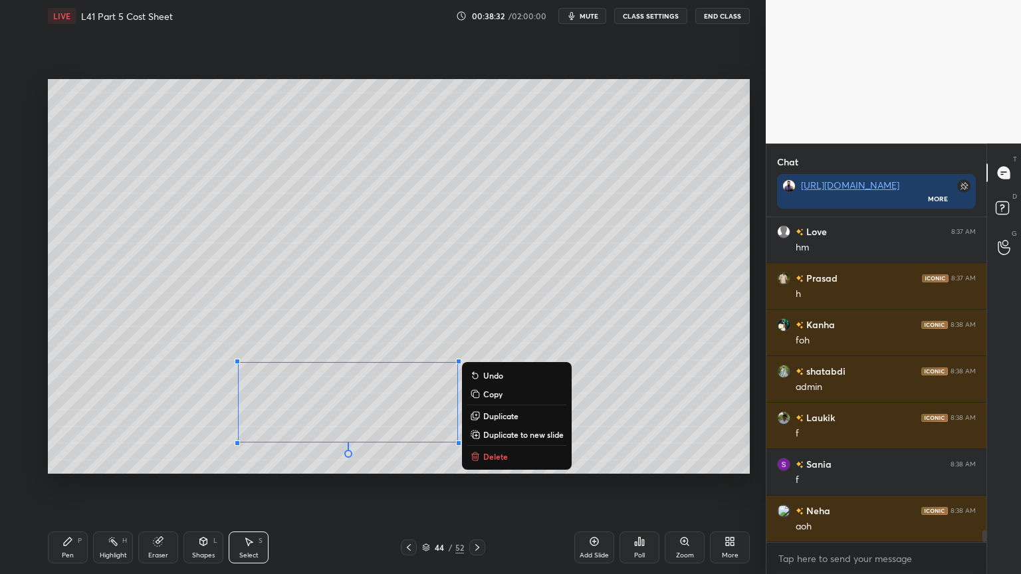
scroll to position [8445, 0]
click at [479, 427] on icon at bounding box center [475, 456] width 11 height 11
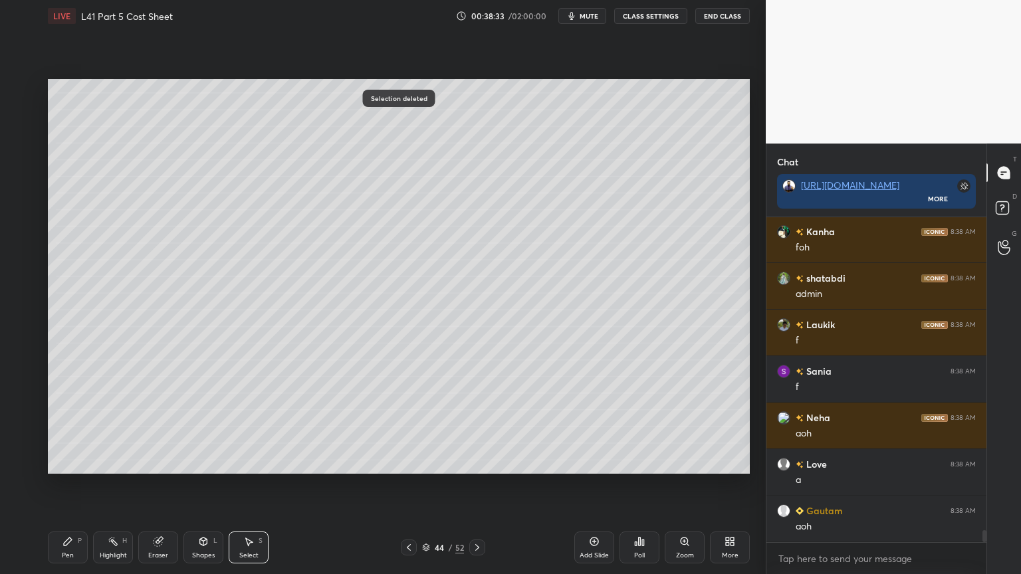
click at [65, 427] on div "Pen P" at bounding box center [68, 548] width 40 height 32
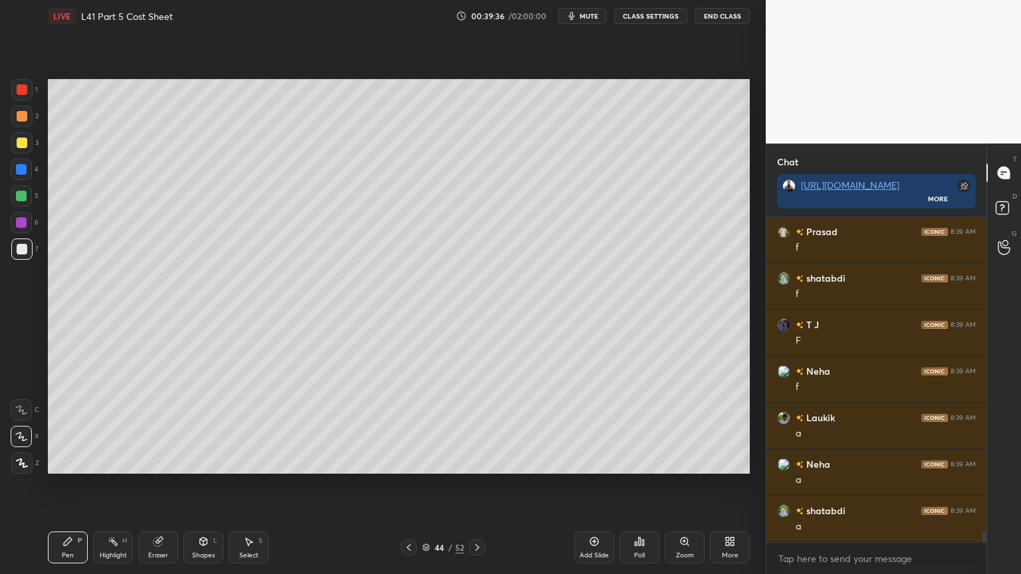
scroll to position [9966, 0]
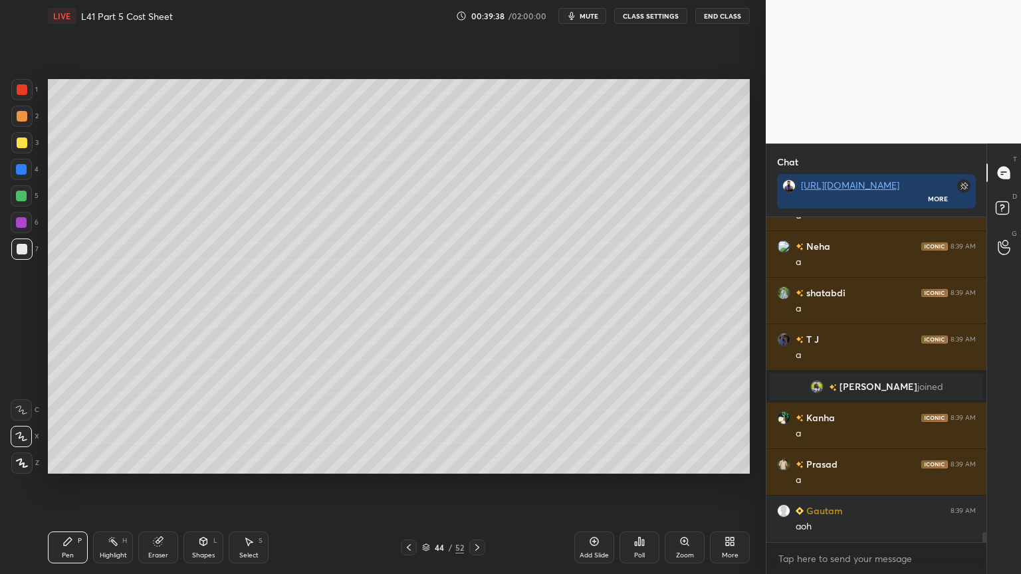
click at [165, 427] on div "Eraser" at bounding box center [158, 548] width 40 height 32
click at [65, 427] on icon at bounding box center [68, 542] width 8 height 8
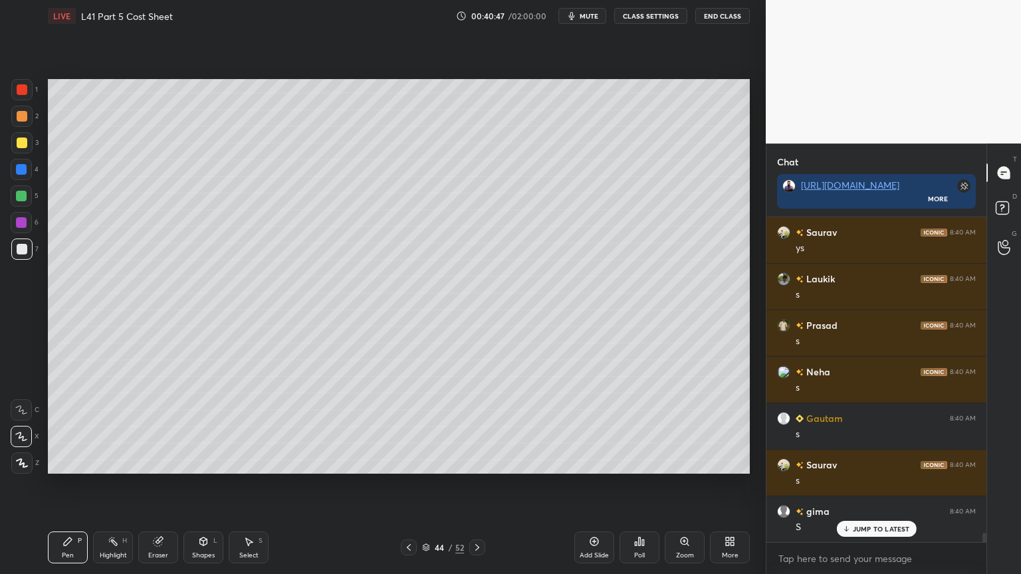
scroll to position [11362, 0]
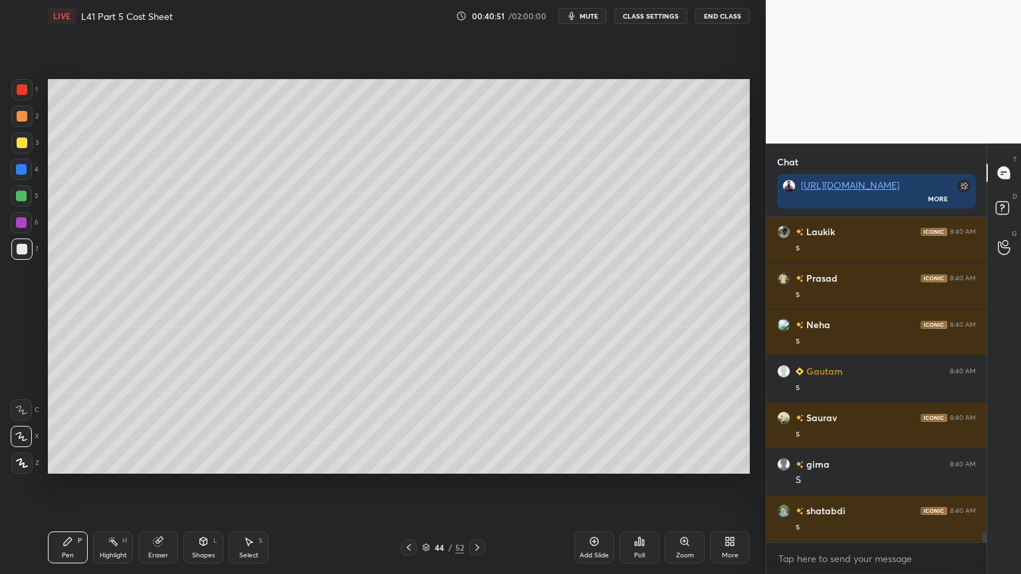
click at [29, 148] on div at bounding box center [21, 142] width 21 height 21
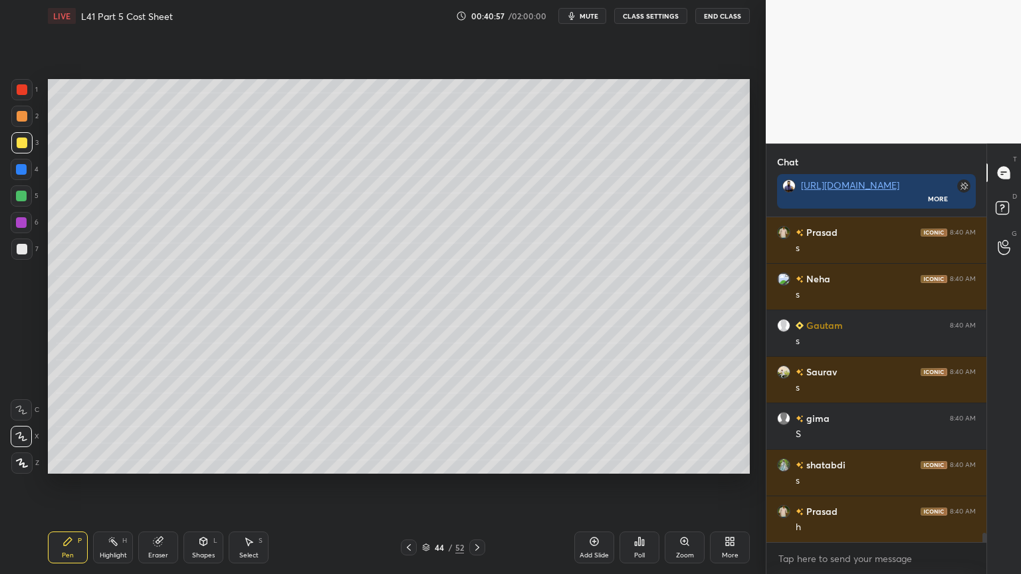
click at [195, 427] on div "Pen P Highlight H Eraser Shapes L Select S 44 / 52 Add Slide Poll Zoom More" at bounding box center [399, 547] width 702 height 53
click at [203, 427] on div "Pen P Highlight H Eraser Shapes L Select S 44 / 52 Add Slide Poll Zoom More" at bounding box center [399, 547] width 702 height 53
click at [215, 427] on div "Shapes L" at bounding box center [203, 548] width 40 height 32
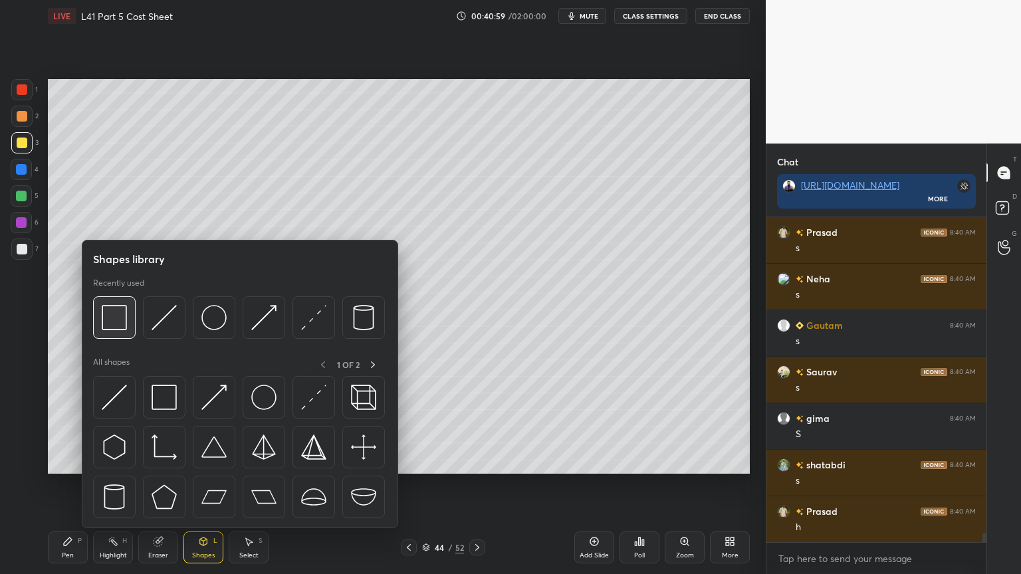
click at [112, 319] on img at bounding box center [114, 317] width 25 height 25
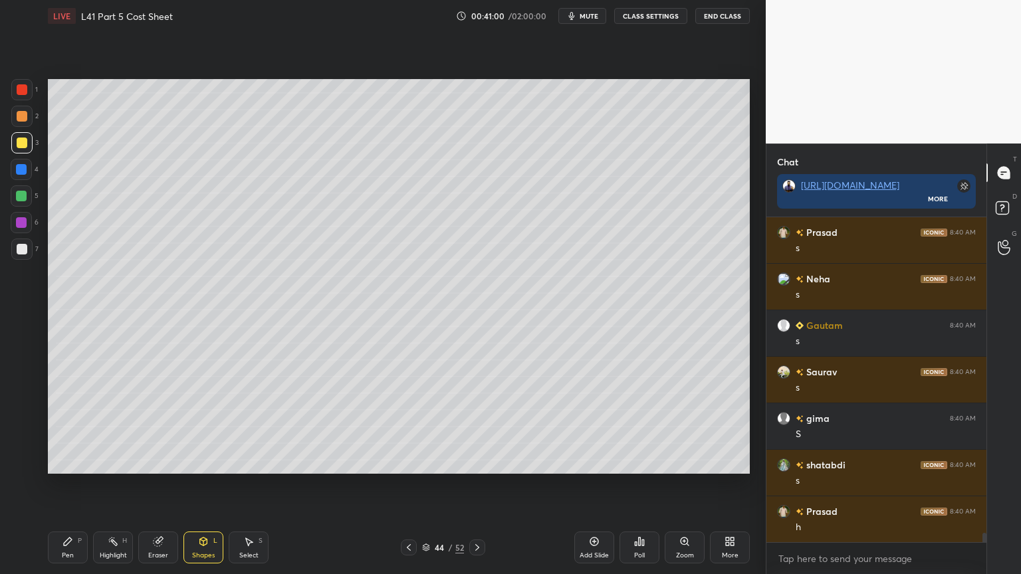
click at [21, 257] on div at bounding box center [21, 249] width 21 height 21
click at [64, 427] on icon at bounding box center [68, 542] width 8 height 8
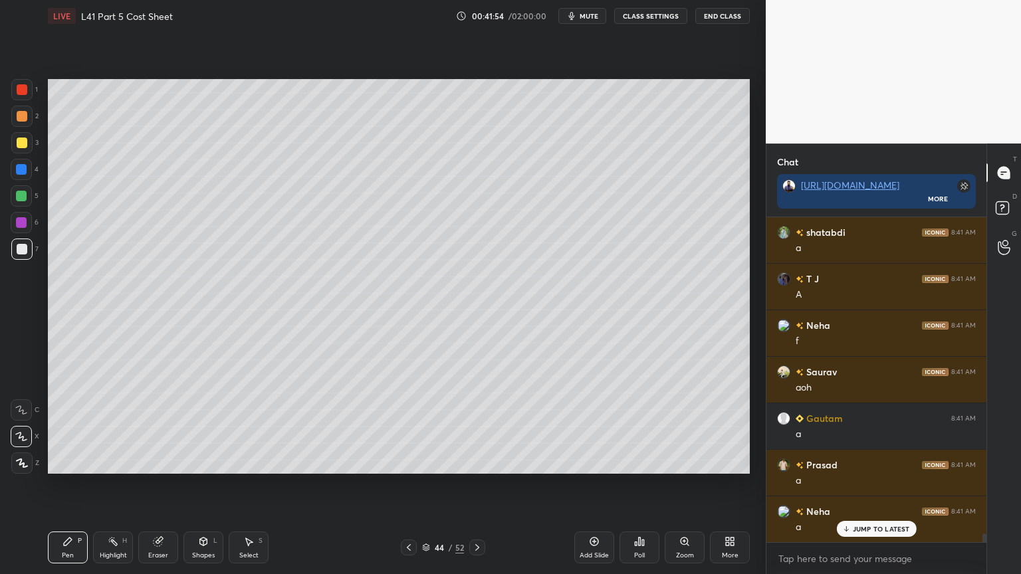
scroll to position [12386, 0]
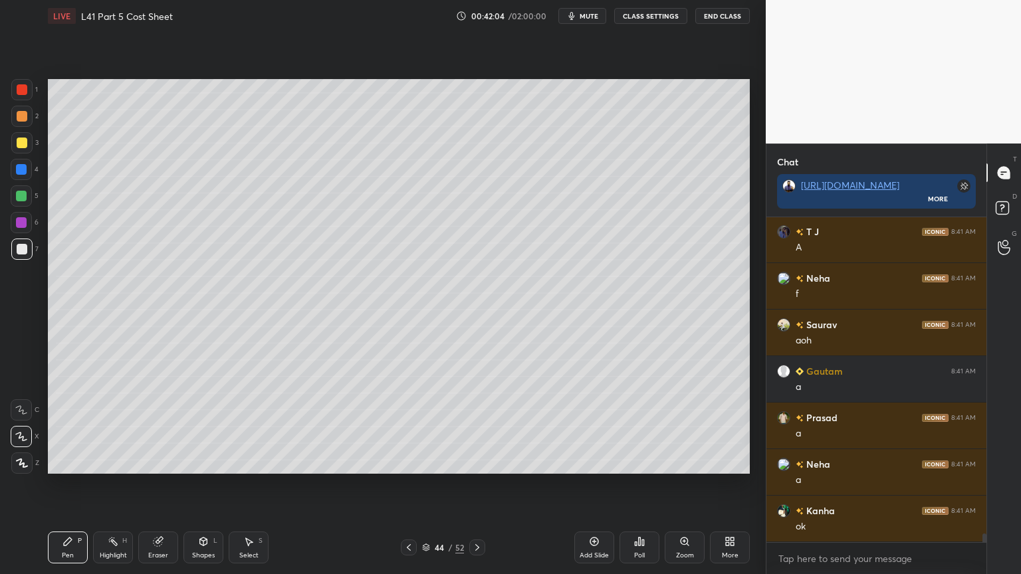
click at [240, 427] on div "Select S" at bounding box center [249, 548] width 40 height 32
click at [54, 427] on div "Pen P" at bounding box center [68, 548] width 40 height 32
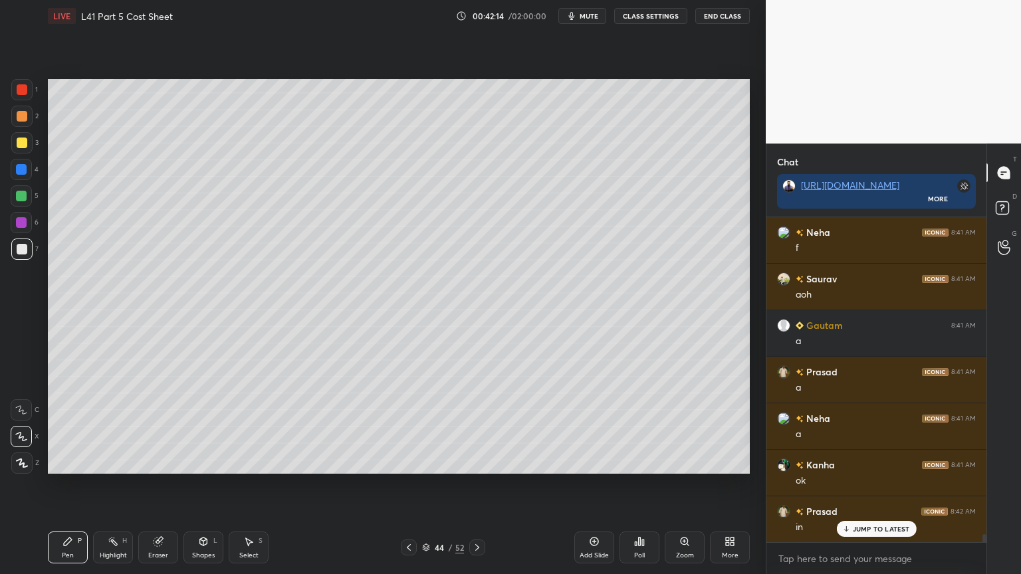
click at [240, 427] on div "Select S" at bounding box center [249, 548] width 40 height 32
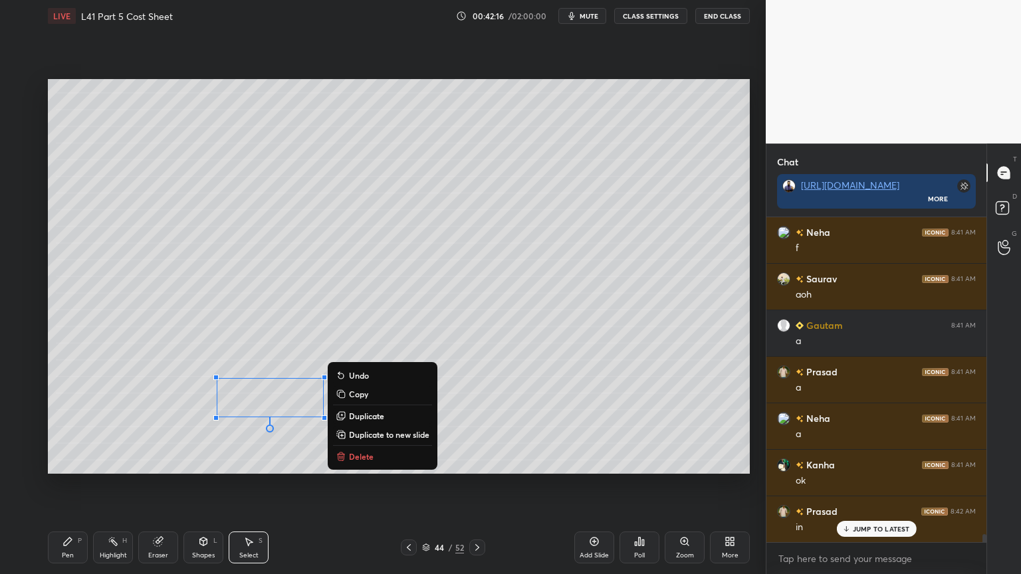
click at [364, 427] on p "Delete" at bounding box center [361, 456] width 25 height 11
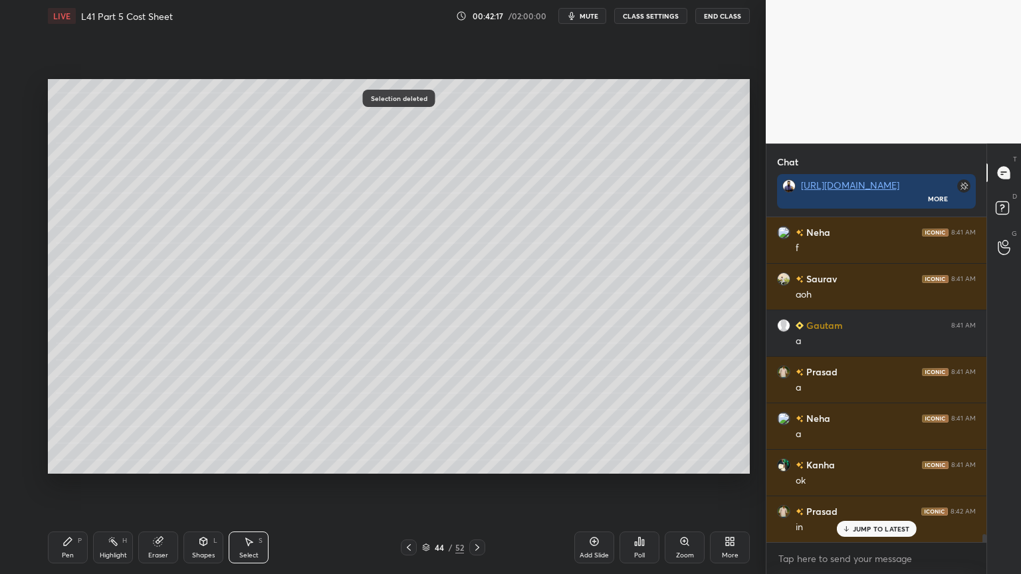
click at [72, 427] on icon at bounding box center [67, 542] width 11 height 11
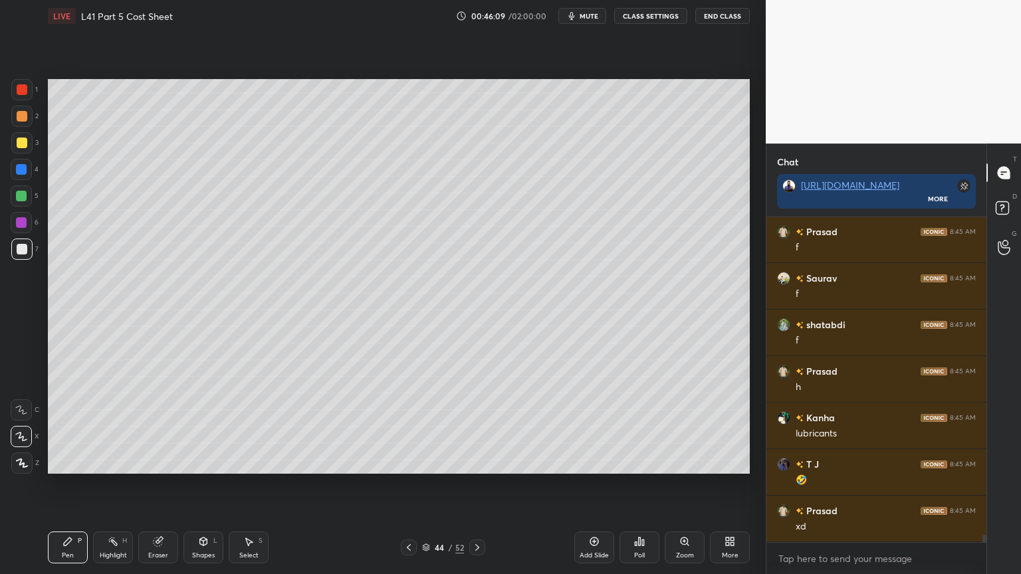
scroll to position [14272, 0]
click at [848, 427] on icon at bounding box center [846, 529] width 9 height 8
click at [160, 427] on icon at bounding box center [158, 542] width 9 height 9
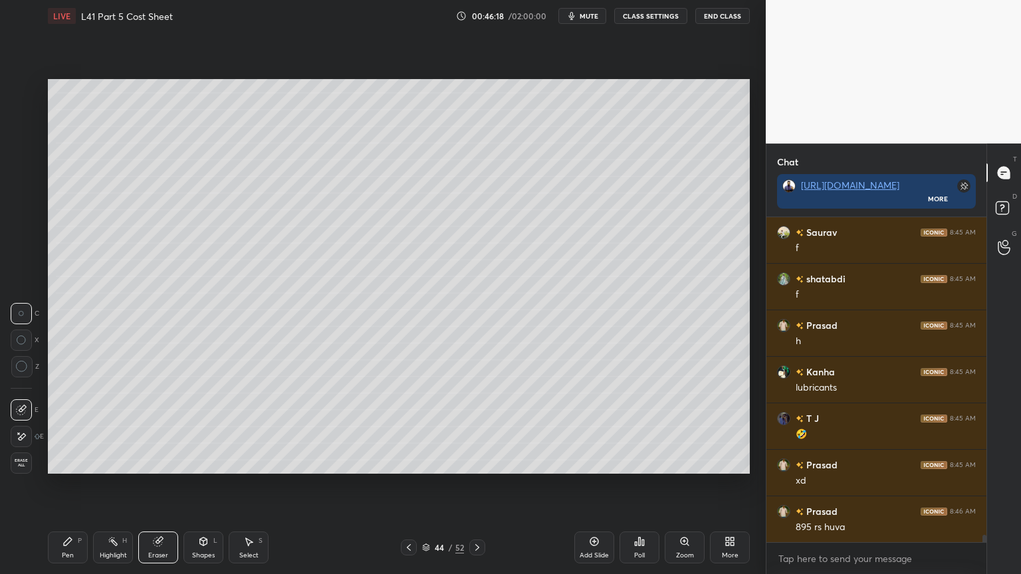
click at [61, 427] on div "Pen P" at bounding box center [68, 548] width 40 height 32
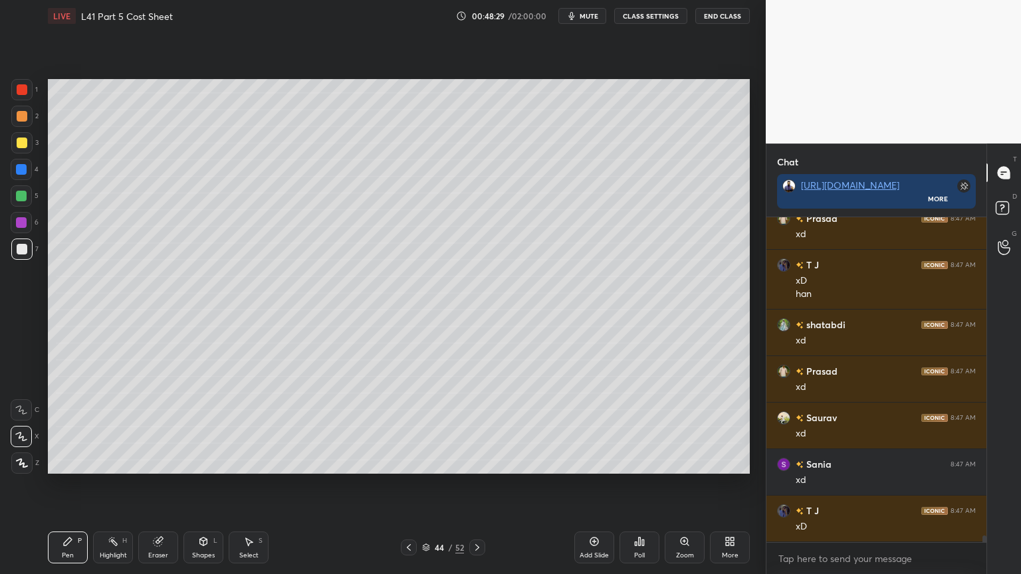
scroll to position [15216, 0]
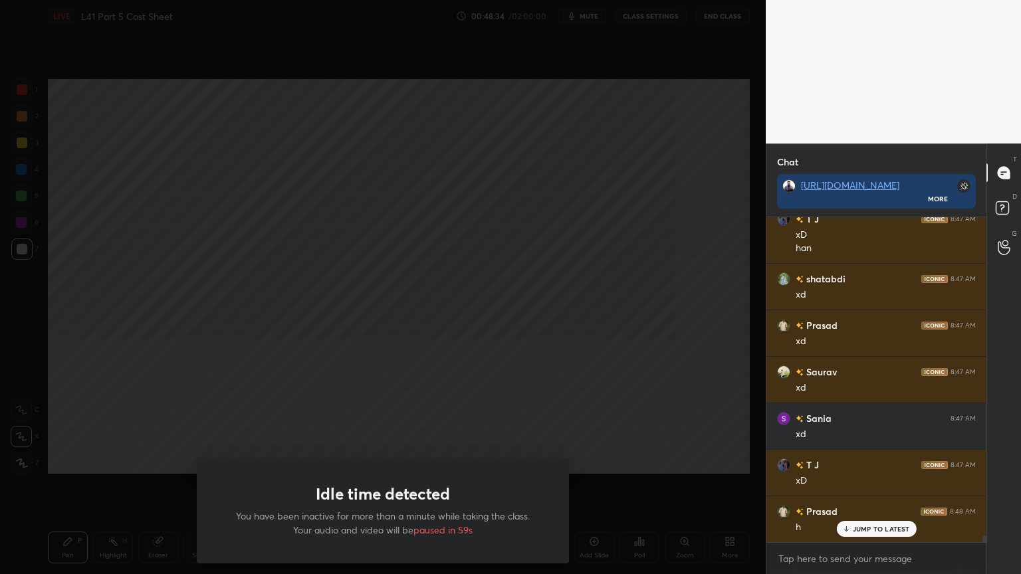
click at [109, 427] on div "Idle time detected You have been inactive for more than a minute while taking t…" at bounding box center [383, 287] width 766 height 574
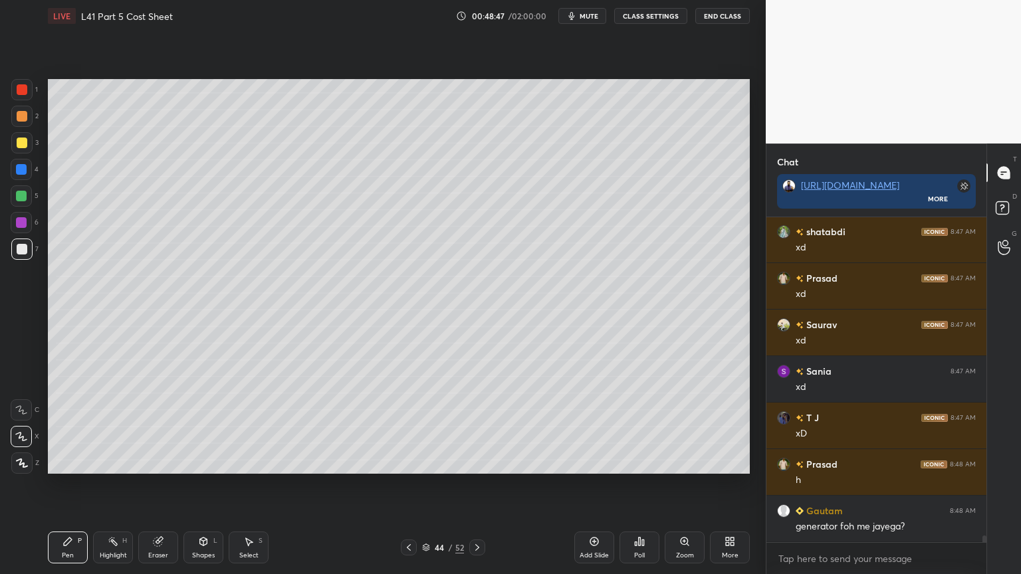
scroll to position [15309, 0]
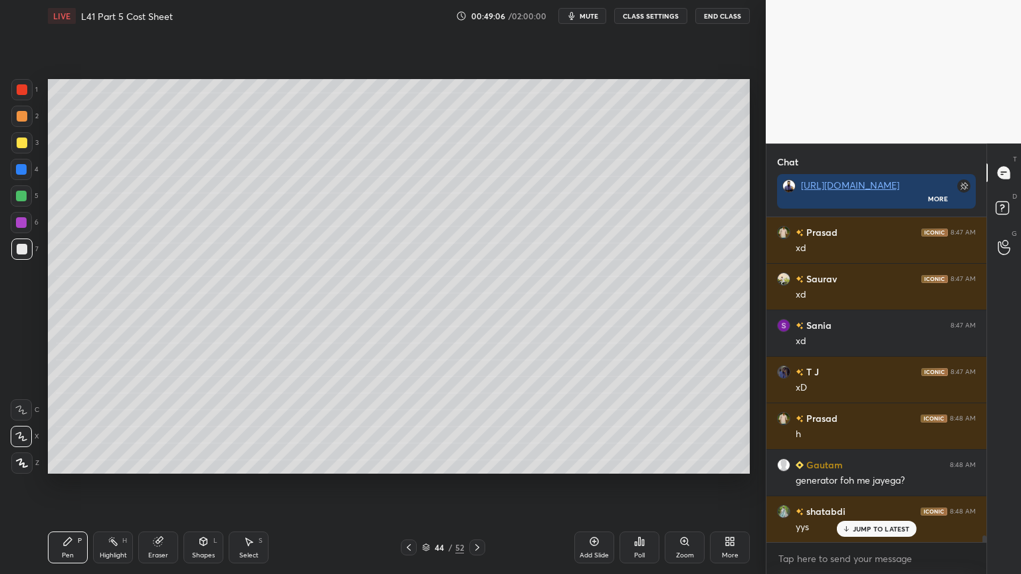
click at [156, 427] on icon at bounding box center [158, 542] width 11 height 11
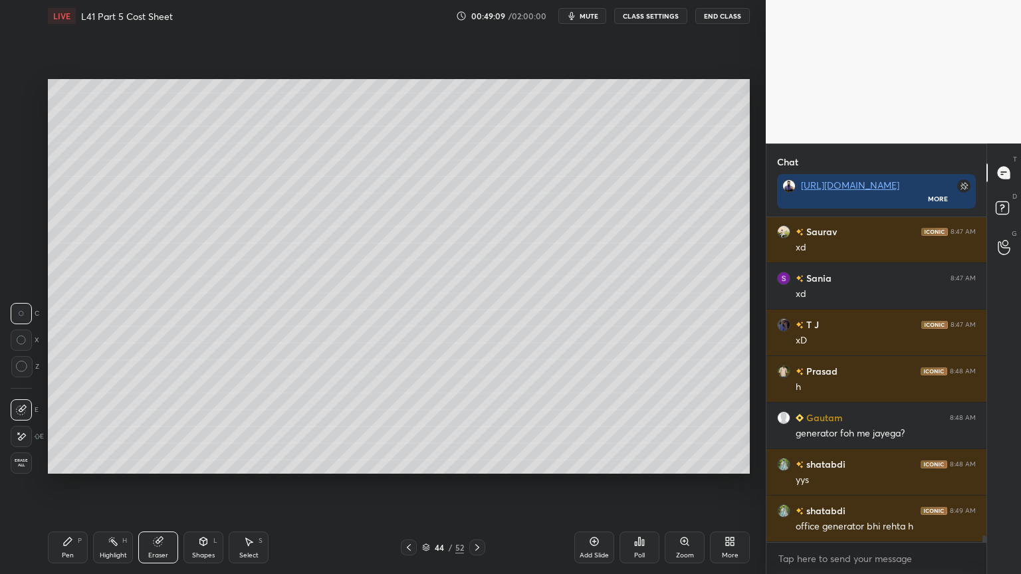
click at [63, 427] on div "Pen" at bounding box center [68, 555] width 12 height 7
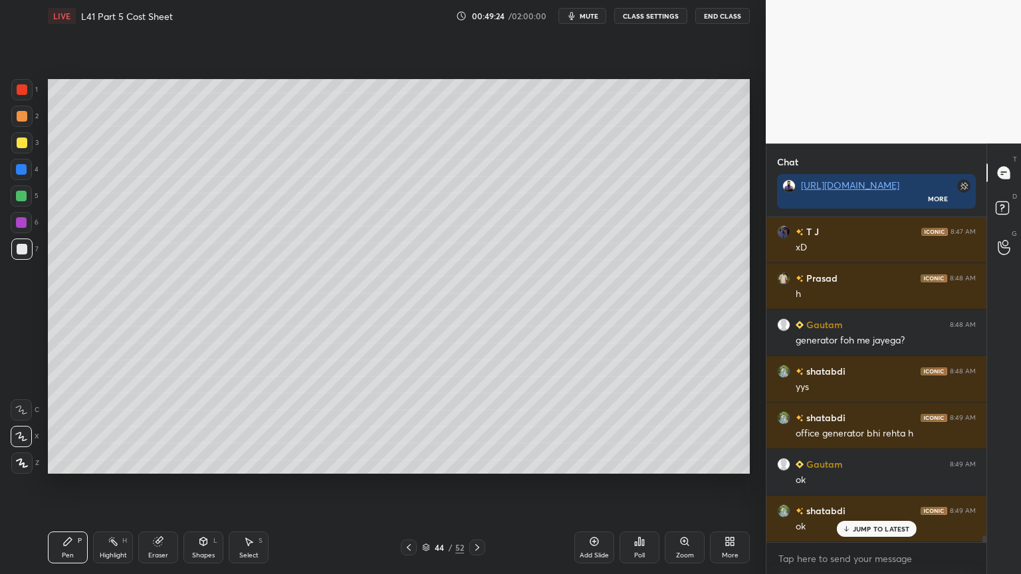
scroll to position [15495, 0]
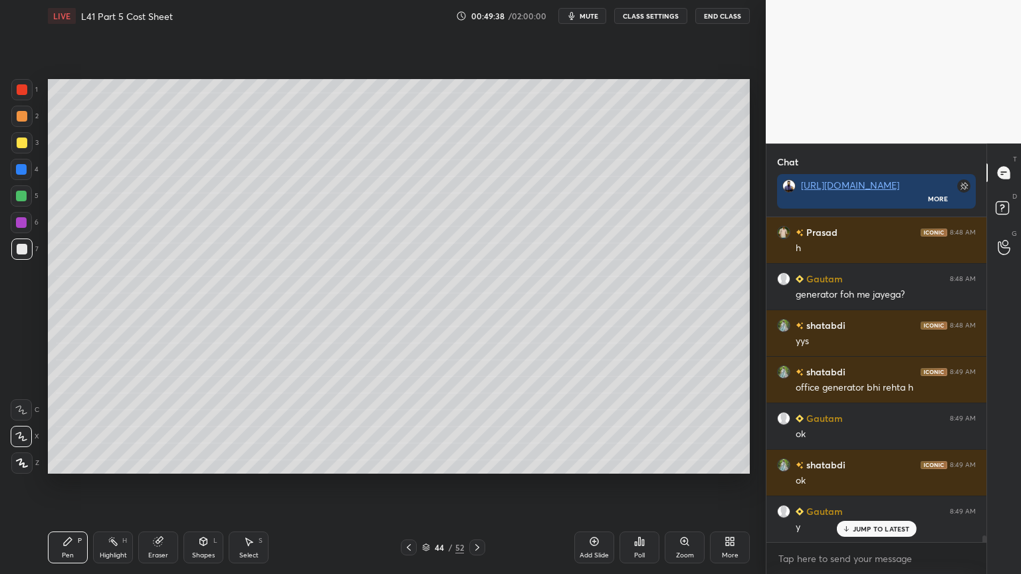
click at [412, 427] on icon at bounding box center [409, 547] width 11 height 11
click at [583, 427] on div "Add Slide" at bounding box center [594, 548] width 40 height 32
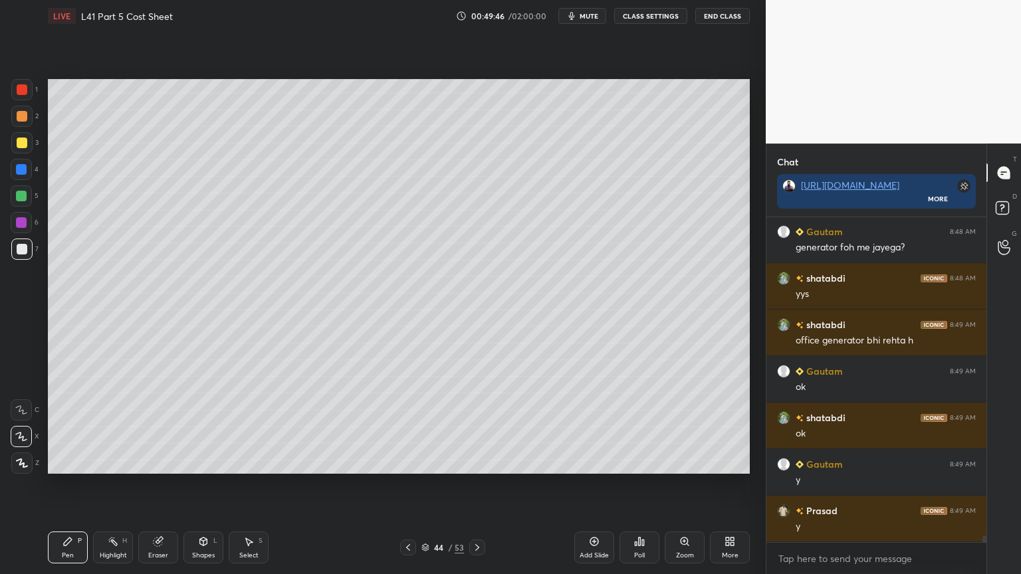
scroll to position [15588, 0]
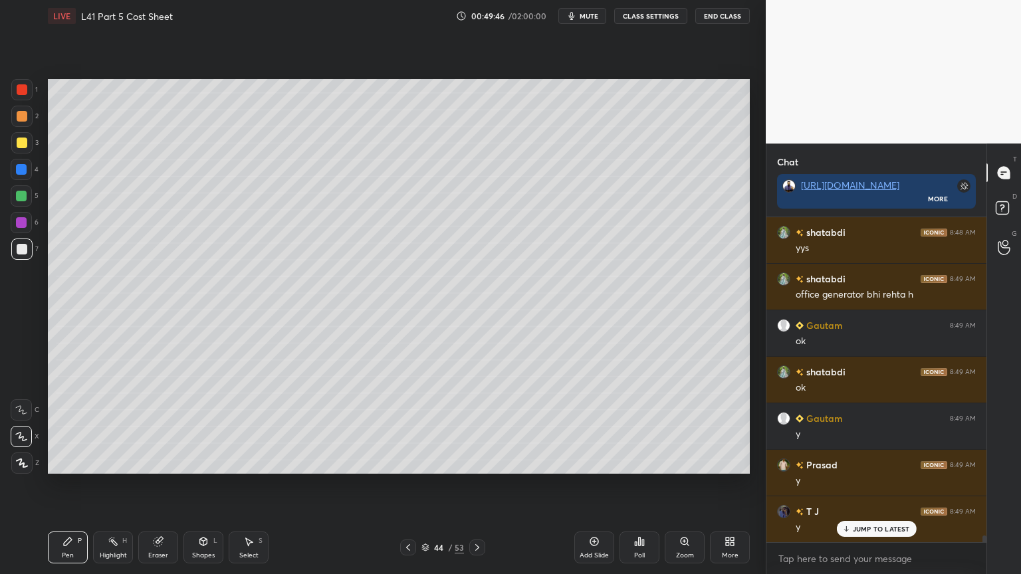
click at [31, 170] on div at bounding box center [21, 169] width 21 height 21
click at [217, 427] on div "L" at bounding box center [215, 541] width 4 height 7
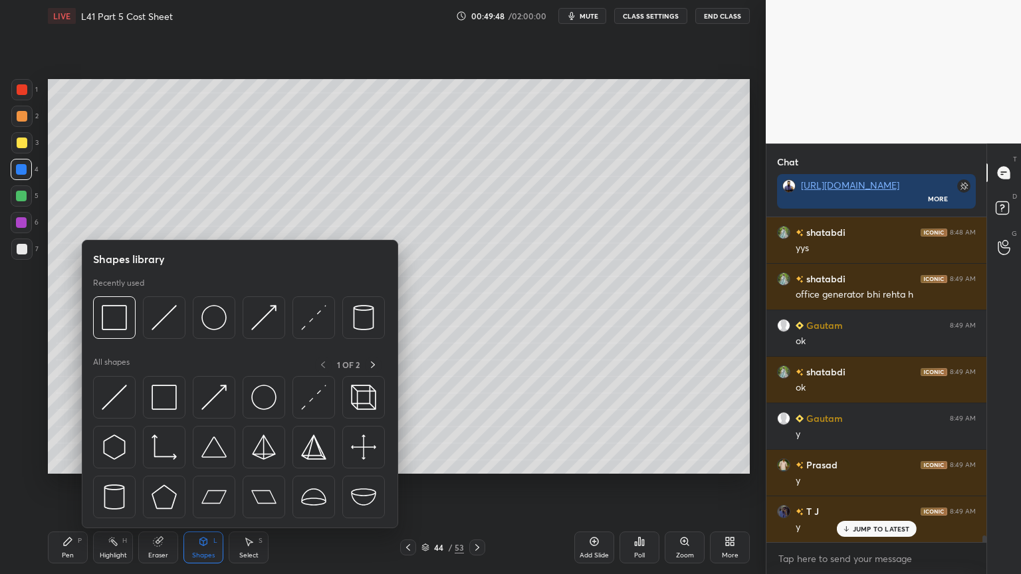
click at [121, 314] on img at bounding box center [114, 317] width 25 height 25
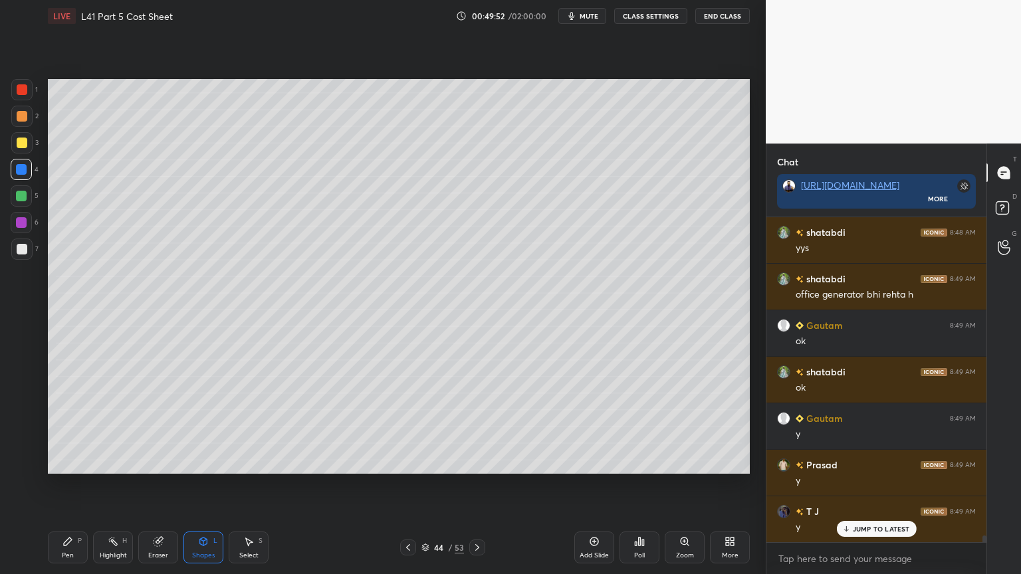
click at [76, 427] on div "Pen P" at bounding box center [68, 548] width 40 height 32
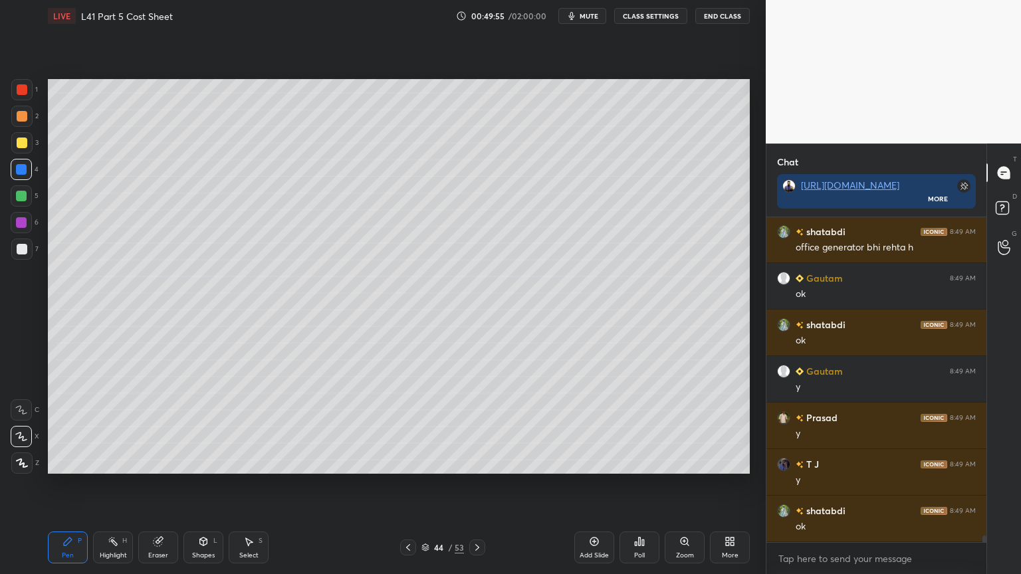
click at [203, 427] on icon at bounding box center [203, 542] width 7 height 8
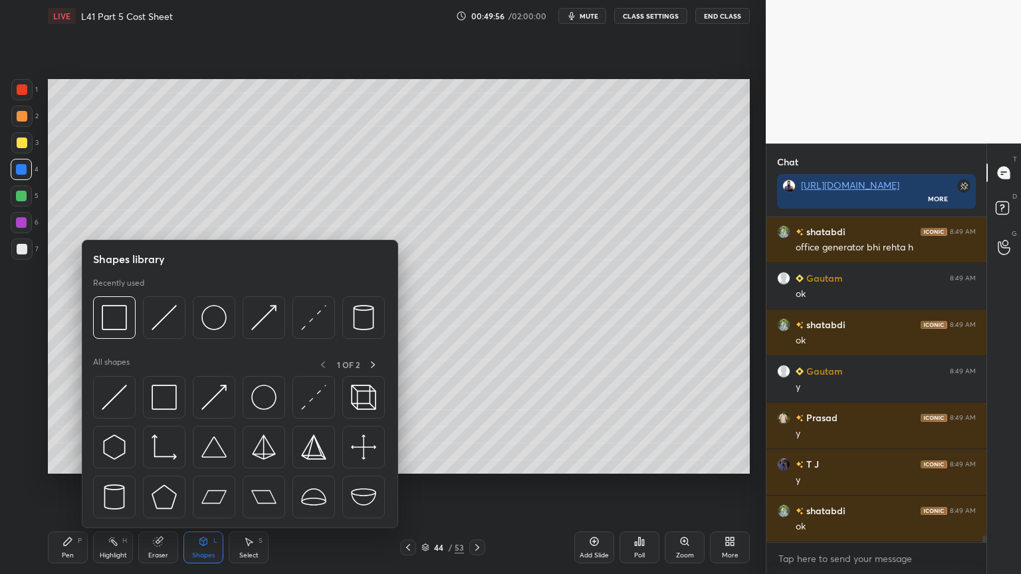
click at [168, 312] on img at bounding box center [164, 317] width 25 height 25
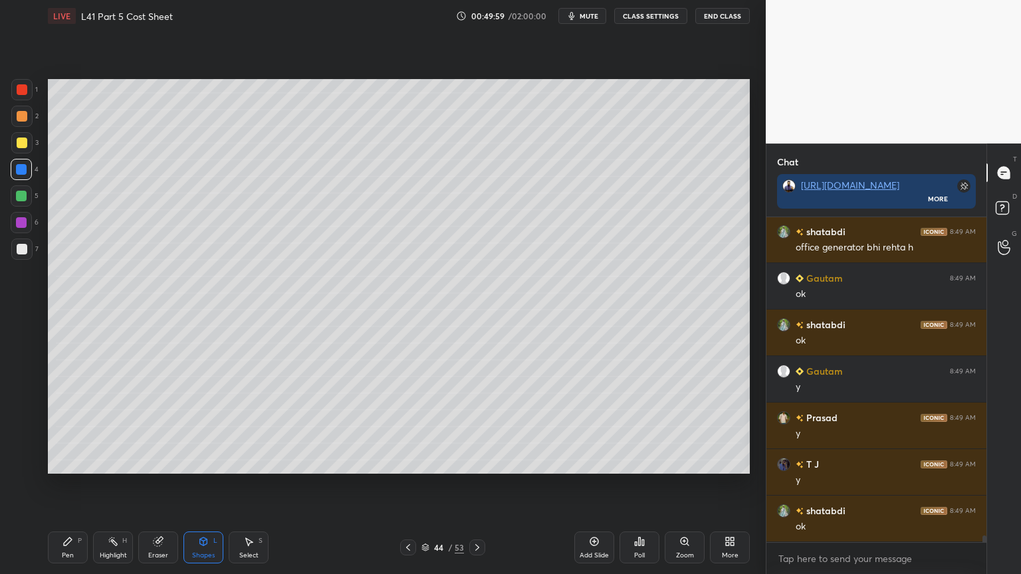
click at [68, 427] on div "Pen" at bounding box center [68, 555] width 12 height 7
click at [19, 125] on div at bounding box center [21, 116] width 21 height 21
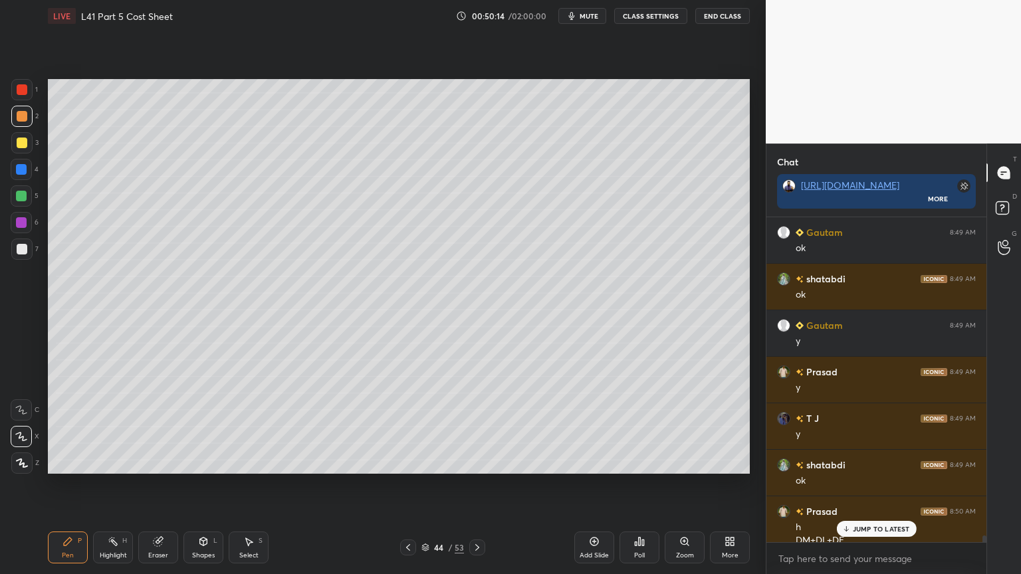
scroll to position [15695, 0]
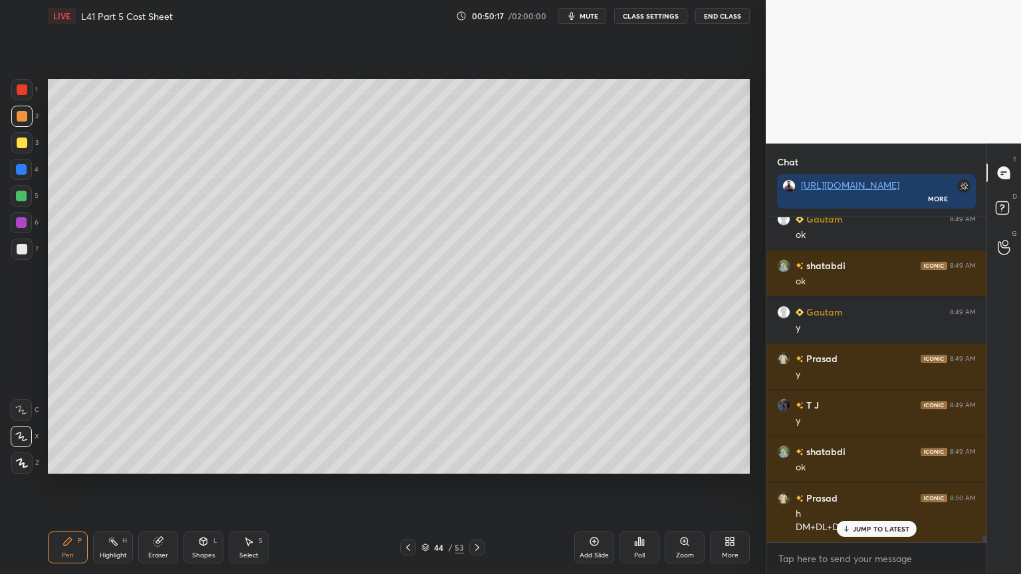
click at [24, 257] on div at bounding box center [21, 249] width 21 height 21
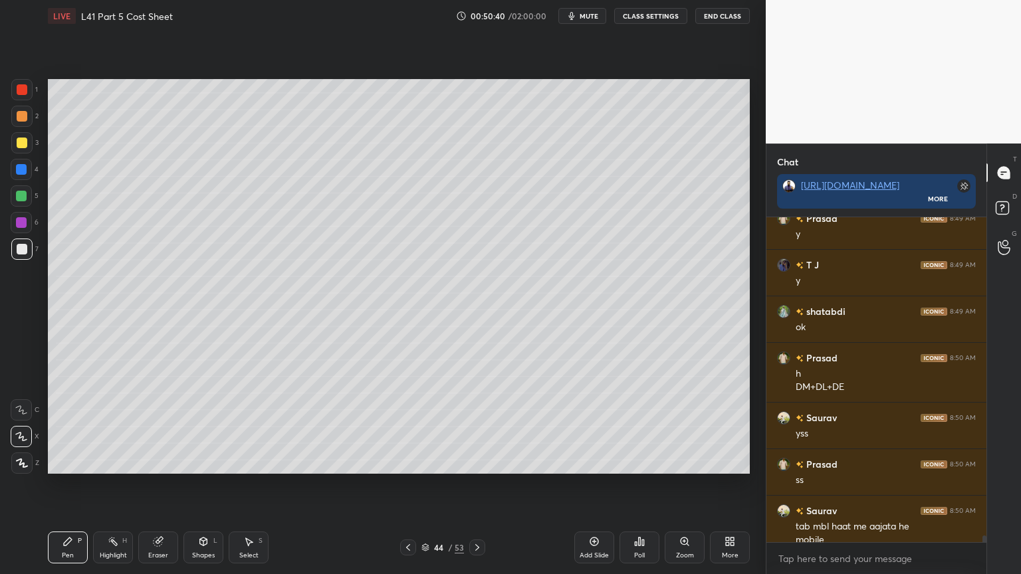
scroll to position [15848, 0]
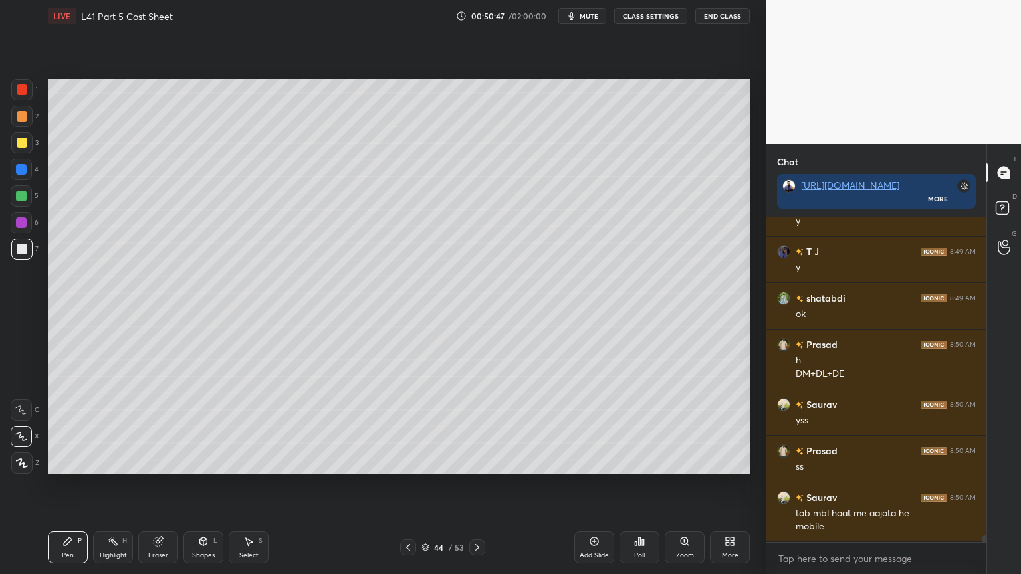
click at [406, 427] on div at bounding box center [408, 548] width 16 height 16
click at [477, 427] on icon at bounding box center [477, 547] width 4 height 7
click at [28, 168] on div at bounding box center [21, 169] width 21 height 21
click at [17, 246] on div at bounding box center [22, 249] width 11 height 11
click at [156, 427] on icon at bounding box center [158, 542] width 9 height 9
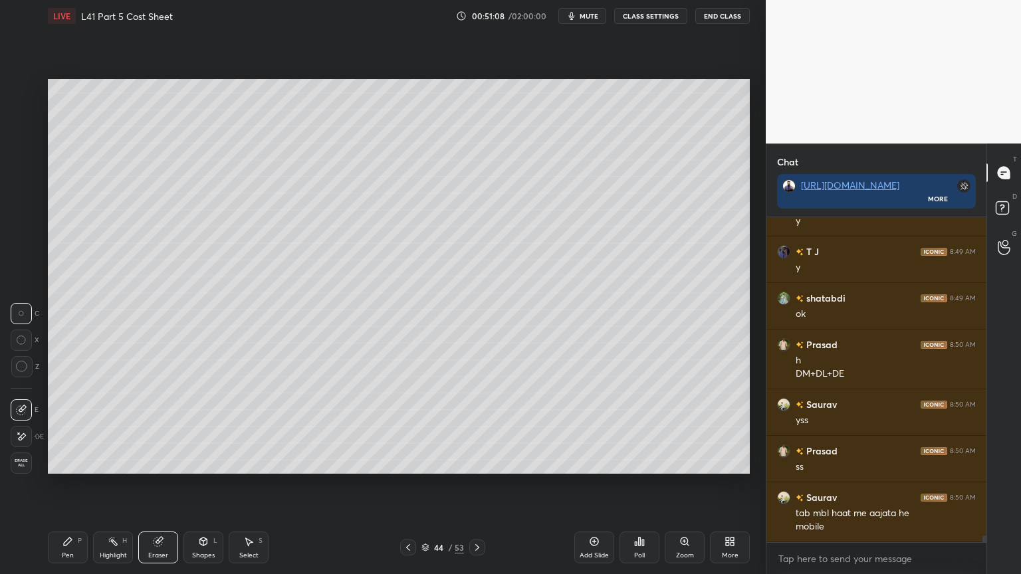
click at [62, 427] on icon at bounding box center [67, 542] width 11 height 11
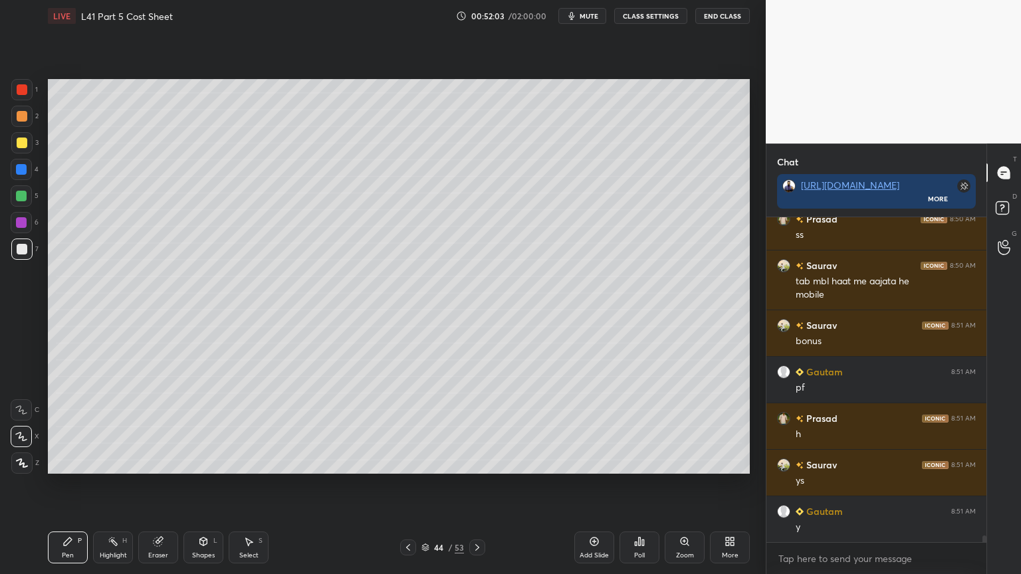
scroll to position [16128, 0]
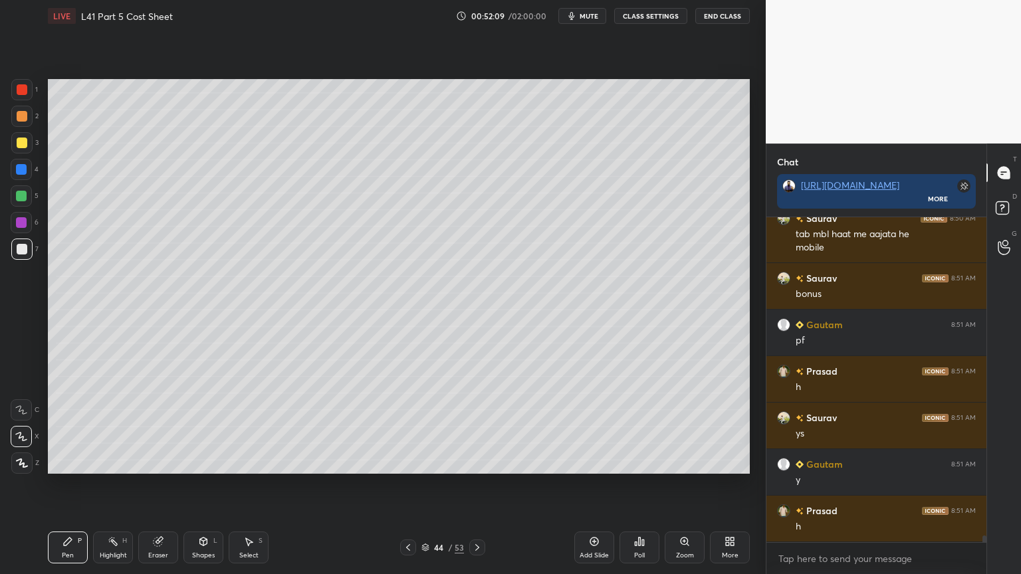
click at [155, 427] on icon at bounding box center [158, 542] width 9 height 9
click at [62, 427] on div "Pen P" at bounding box center [68, 548] width 40 height 32
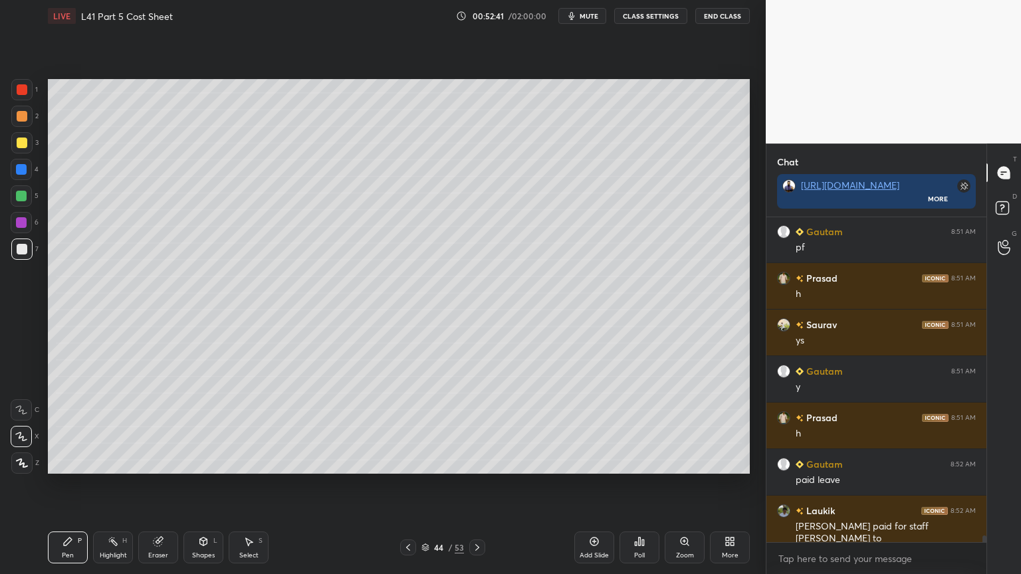
scroll to position [16234, 0]
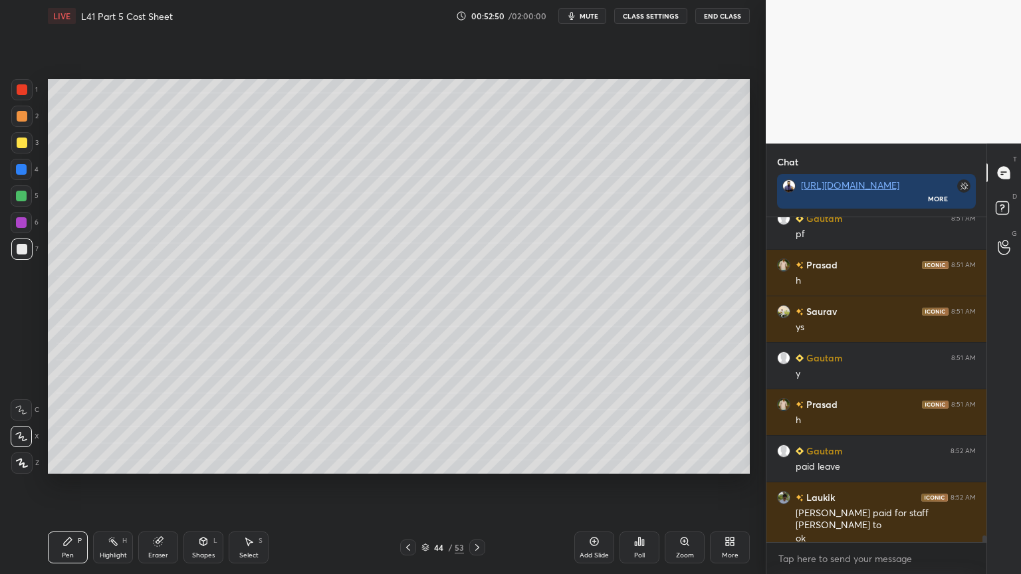
click at [32, 170] on div "4" at bounding box center [25, 169] width 28 height 21
click at [28, 250] on div at bounding box center [21, 249] width 21 height 21
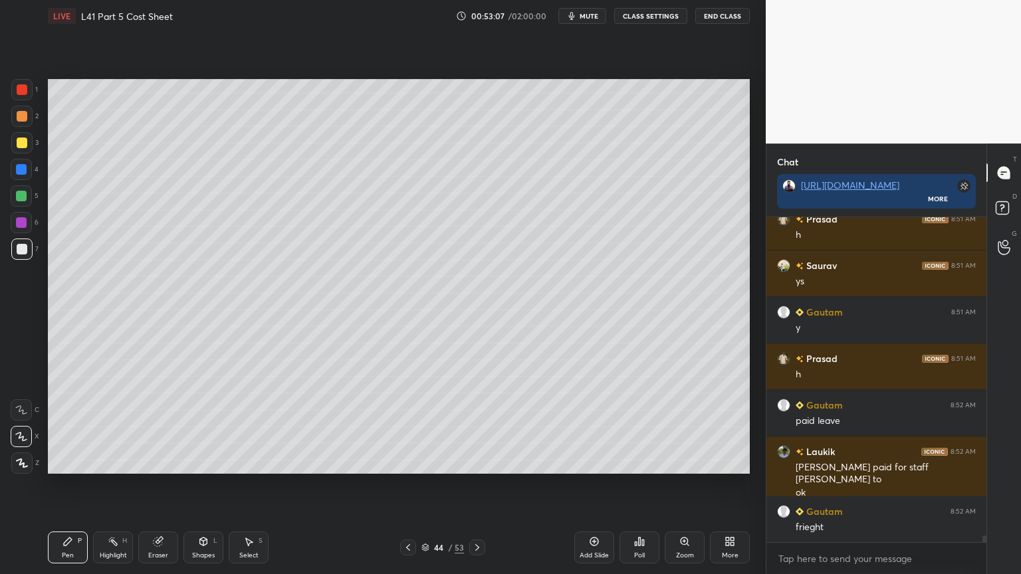
click at [247, 427] on icon at bounding box center [249, 542] width 7 height 8
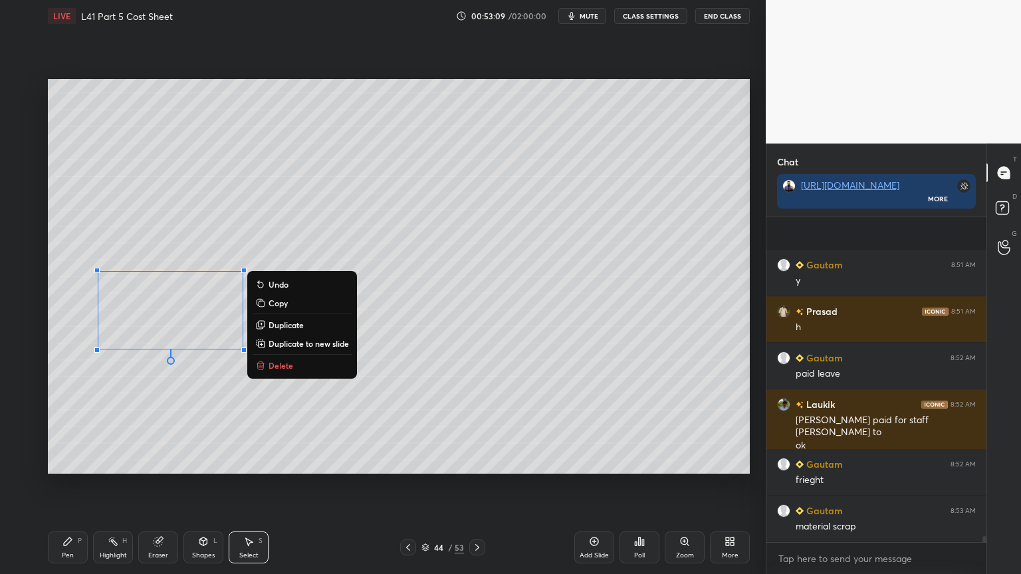
scroll to position [16420, 0]
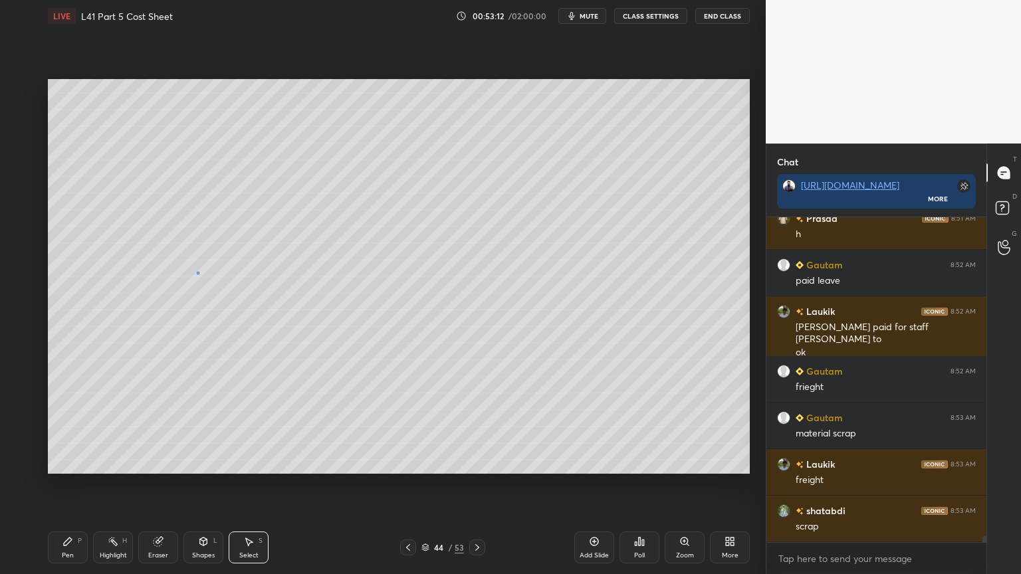
click at [198, 272] on div "0 ° Undo Copy Duplicate Duplicate to new slide Delete" at bounding box center [399, 276] width 702 height 395
click at [52, 427] on div "Pen P" at bounding box center [68, 548] width 40 height 32
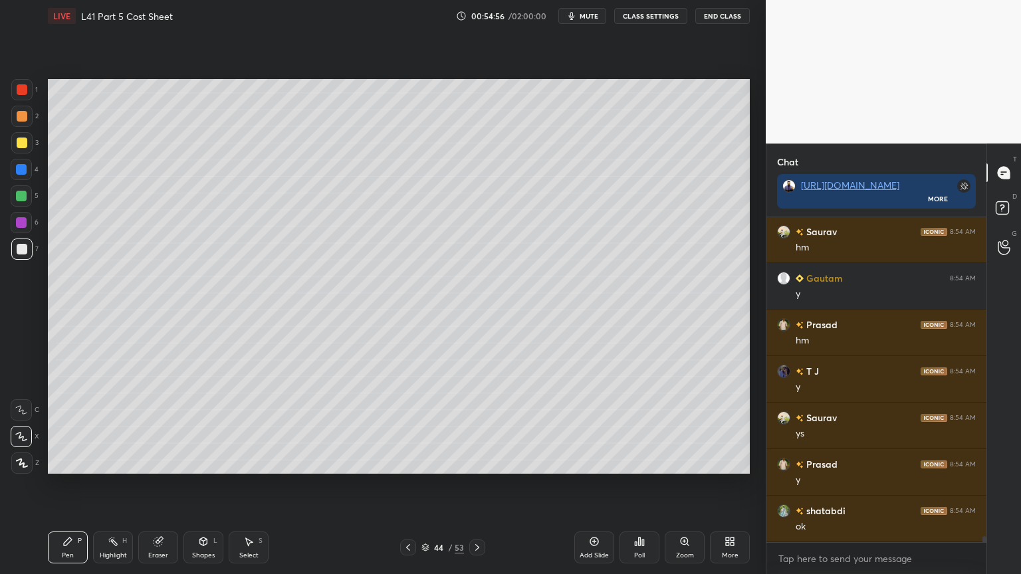
scroll to position [17583, 0]
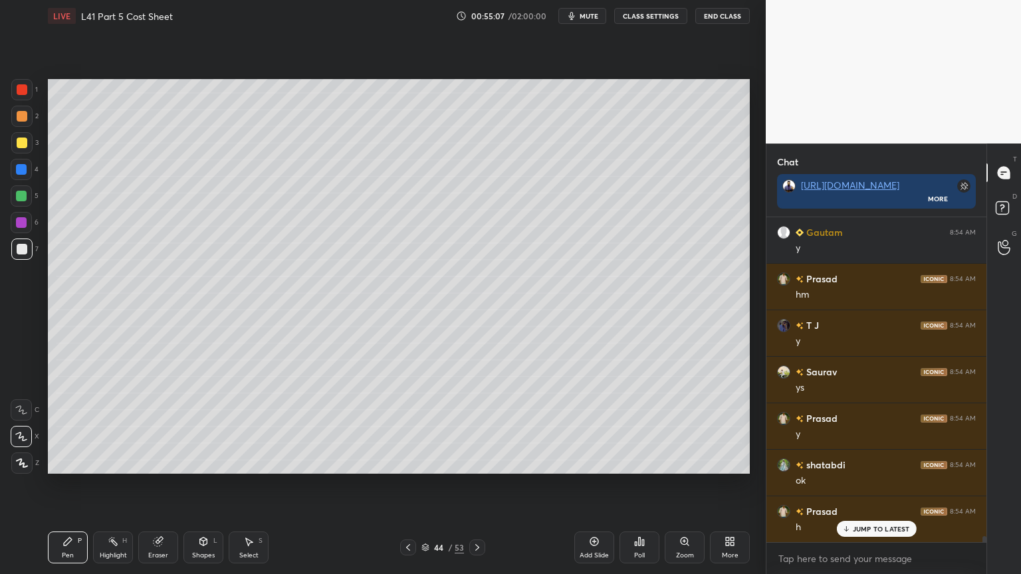
click at [25, 148] on div at bounding box center [22, 143] width 11 height 11
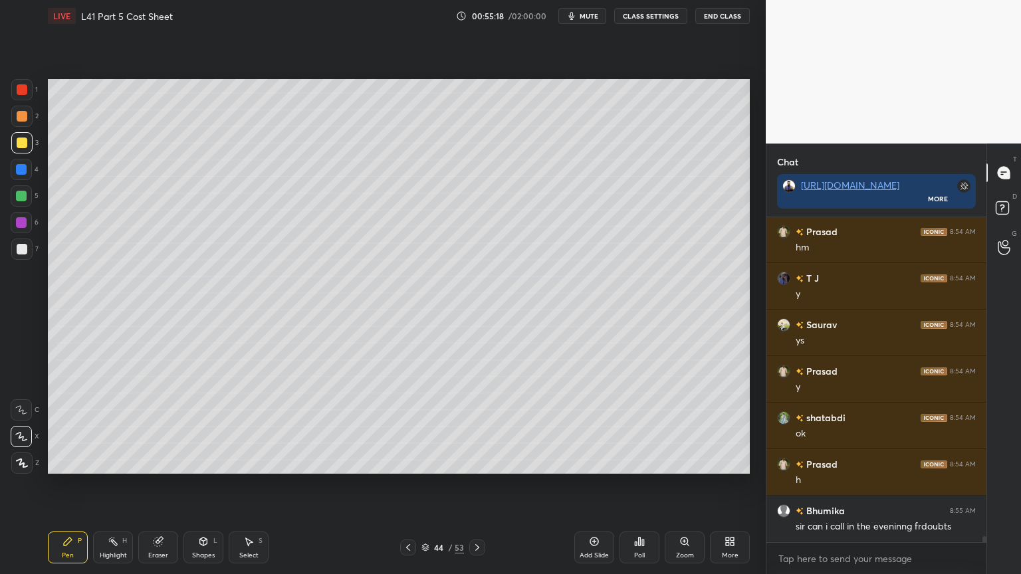
click at [24, 251] on div at bounding box center [22, 249] width 11 height 11
click at [21, 149] on div at bounding box center [21, 142] width 21 height 21
click at [16, 243] on div at bounding box center [21, 249] width 21 height 21
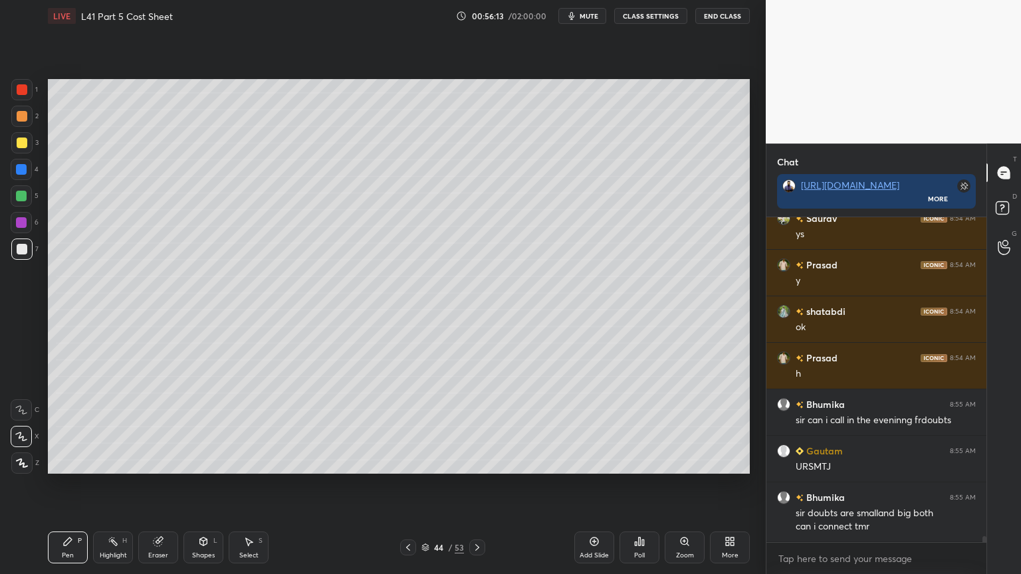
scroll to position [17782, 0]
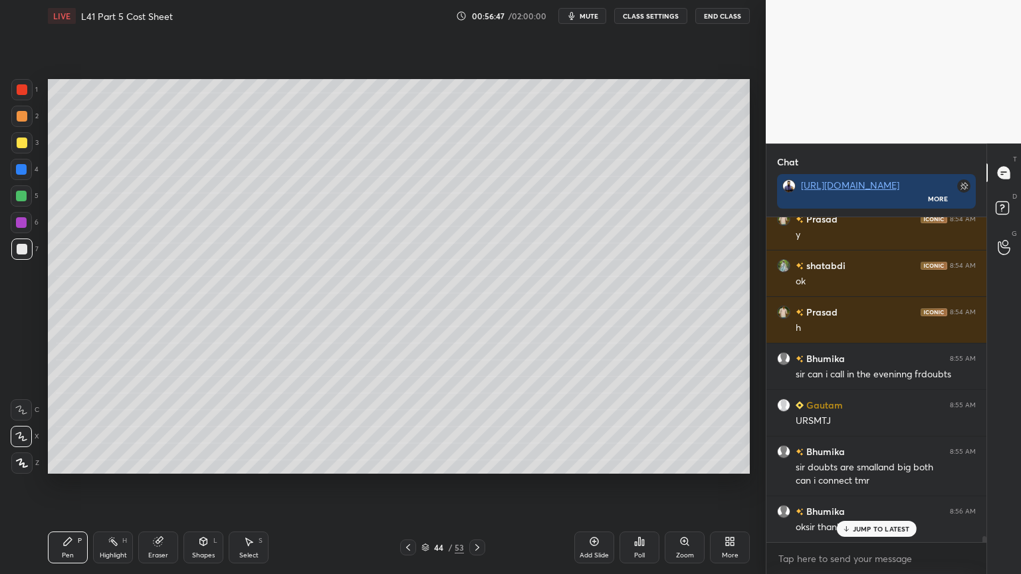
click at [155, 427] on div "Eraser" at bounding box center [158, 555] width 20 height 7
click at [110, 427] on div "Highlight H" at bounding box center [113, 548] width 40 height 32
click at [59, 427] on div "Pen P" at bounding box center [68, 548] width 40 height 32
click at [17, 144] on div at bounding box center [22, 143] width 11 height 11
click at [17, 251] on div at bounding box center [22, 249] width 11 height 11
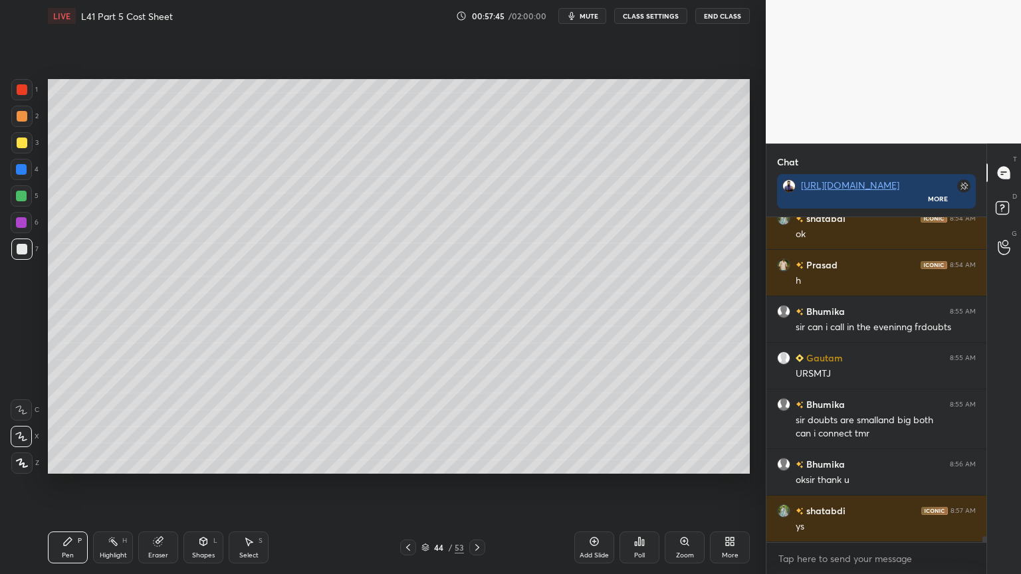
scroll to position [17843, 0]
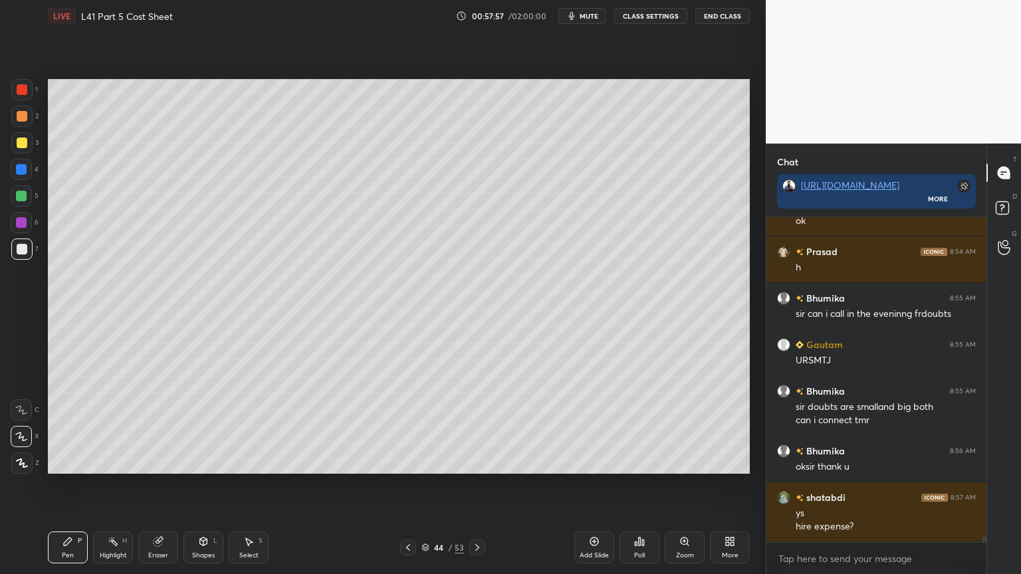
click at [28, 149] on div at bounding box center [21, 142] width 21 height 21
click at [170, 427] on div "Eraser" at bounding box center [158, 548] width 40 height 32
click at [63, 427] on icon at bounding box center [67, 542] width 11 height 11
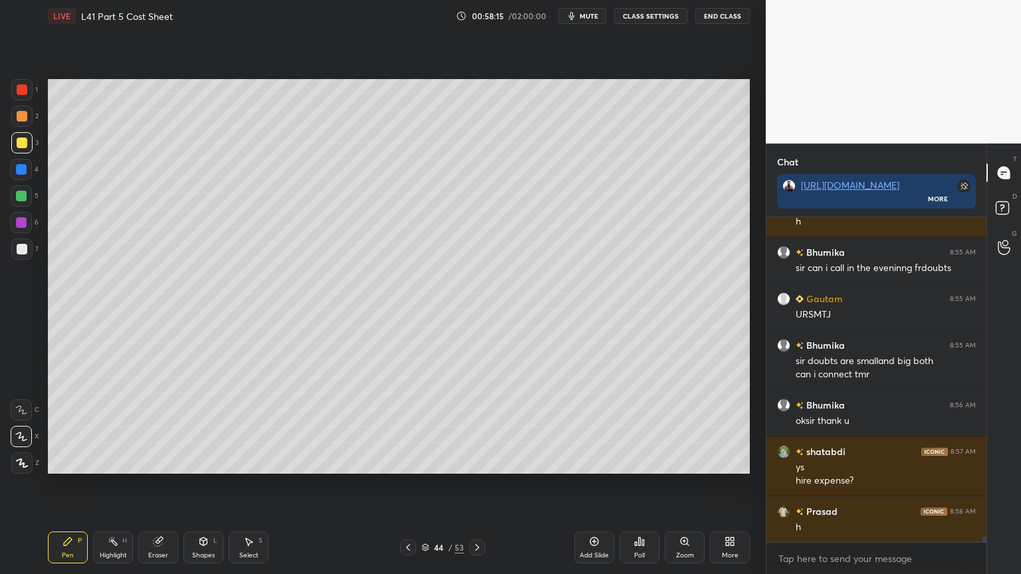
scroll to position [17936, 0]
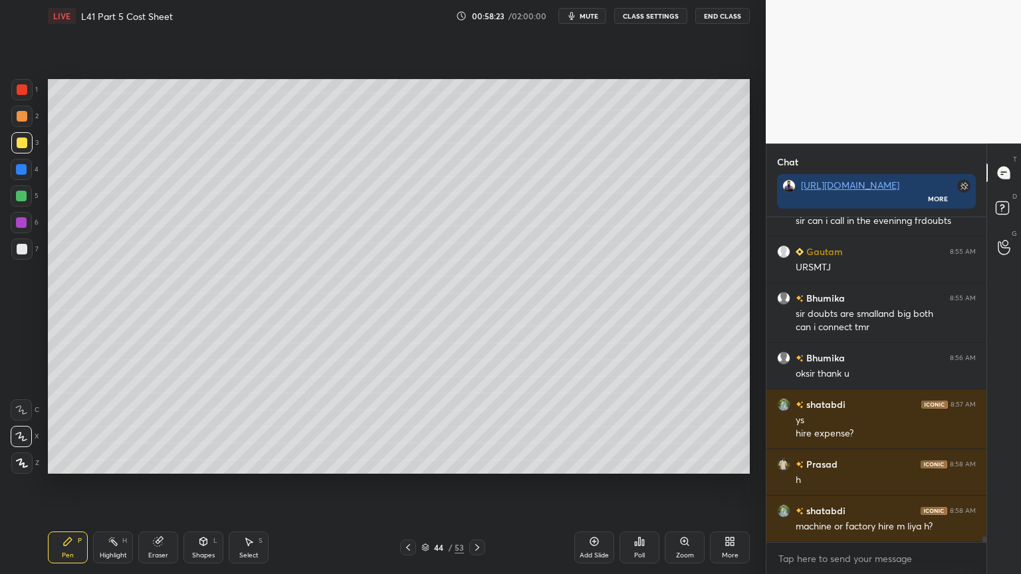
click at [479, 427] on icon at bounding box center [477, 547] width 11 height 11
click at [19, 93] on div at bounding box center [22, 89] width 11 height 11
click at [433, 427] on div "Pen P Highlight H Eraser Shapes L Select S 45 / 53 Add Slide Poll Zoom More" at bounding box center [399, 547] width 702 height 53
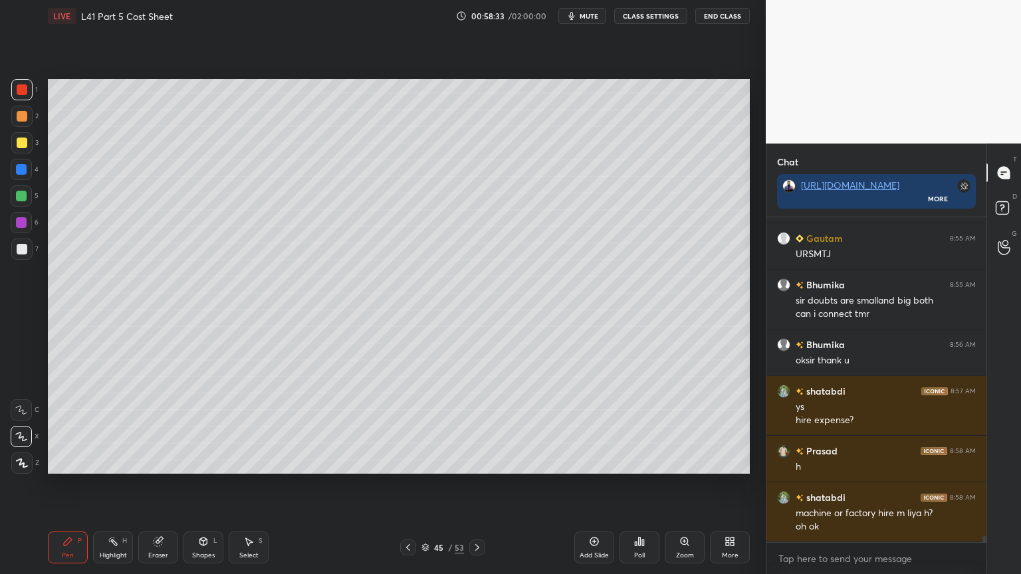
click at [407, 427] on div at bounding box center [408, 548] width 16 height 16
click at [410, 427] on div at bounding box center [408, 548] width 16 height 16
click at [473, 427] on icon at bounding box center [477, 547] width 11 height 11
click at [20, 253] on div at bounding box center [22, 249] width 11 height 11
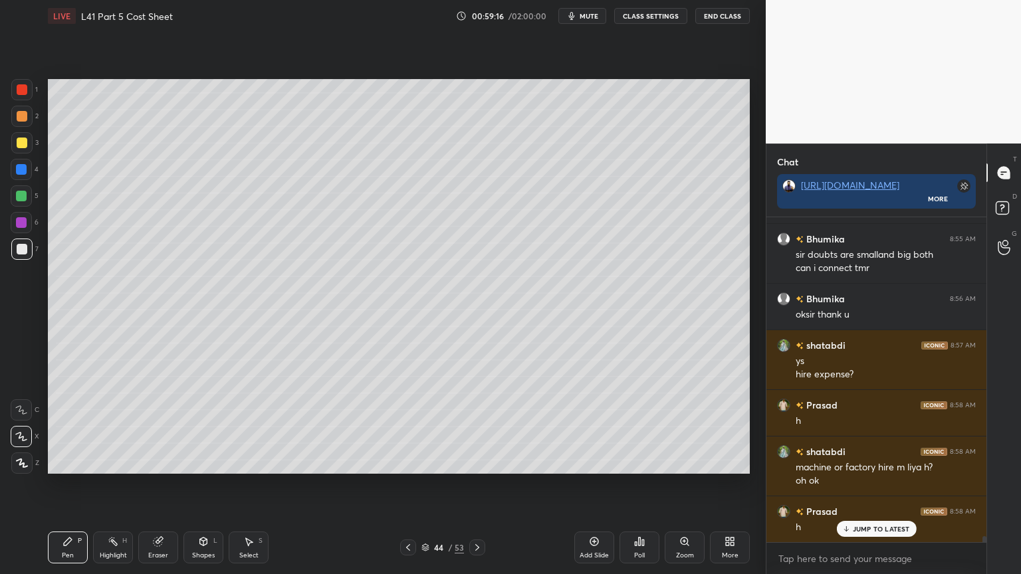
click at [477, 427] on icon at bounding box center [477, 547] width 11 height 11
click at [412, 427] on icon at bounding box center [408, 547] width 11 height 11
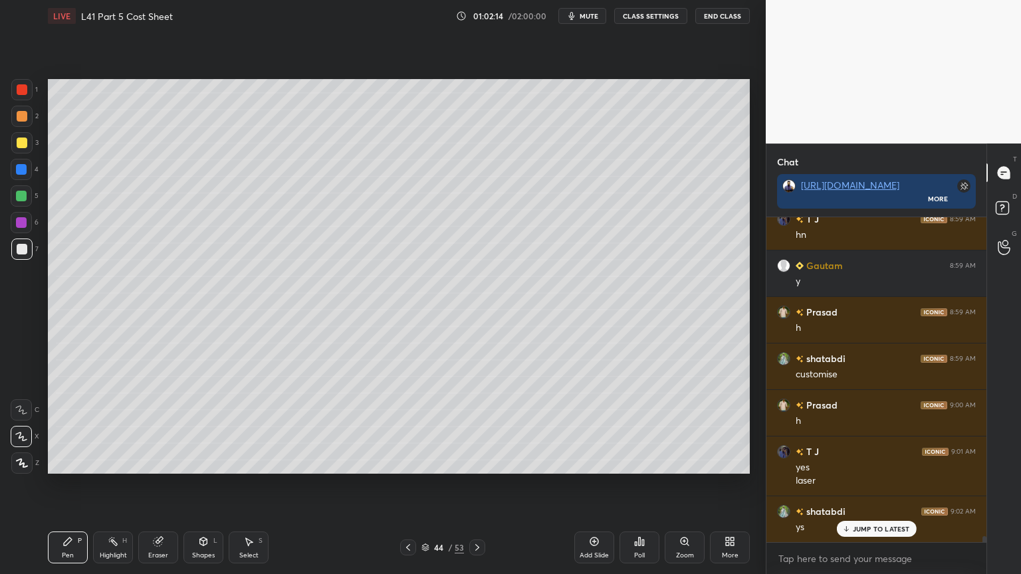
scroll to position [18428, 0]
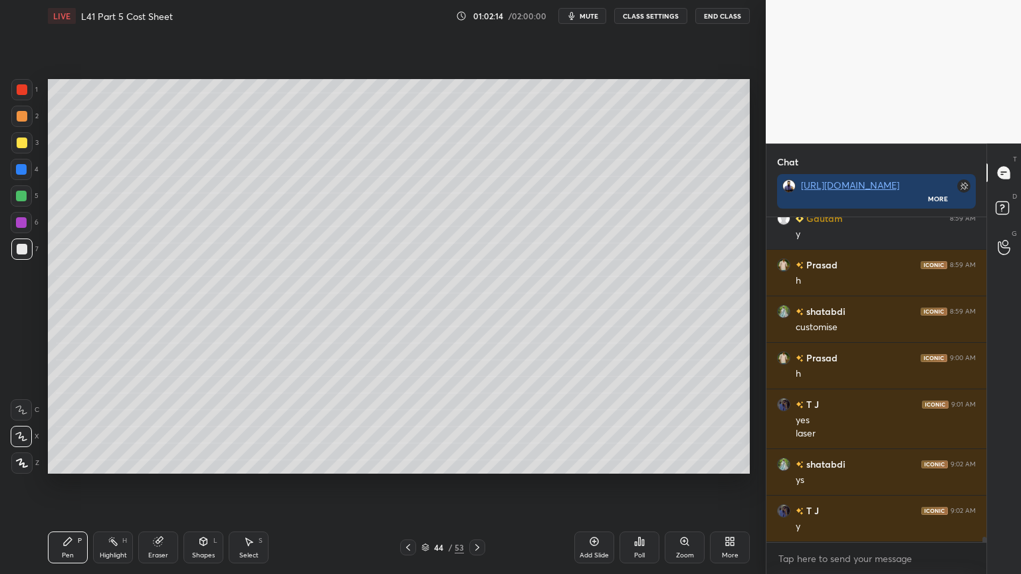
click at [17, 146] on div at bounding box center [22, 143] width 11 height 11
click at [477, 427] on div at bounding box center [477, 548] width 16 height 16
click at [415, 427] on div at bounding box center [408, 548] width 16 height 16
click at [27, 250] on div at bounding box center [22, 249] width 11 height 11
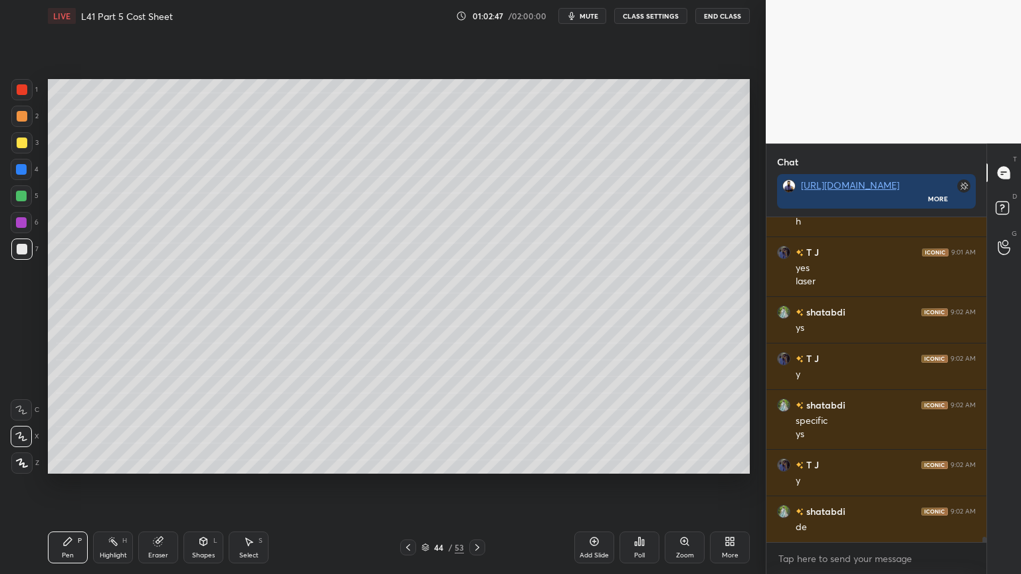
scroll to position [18627, 0]
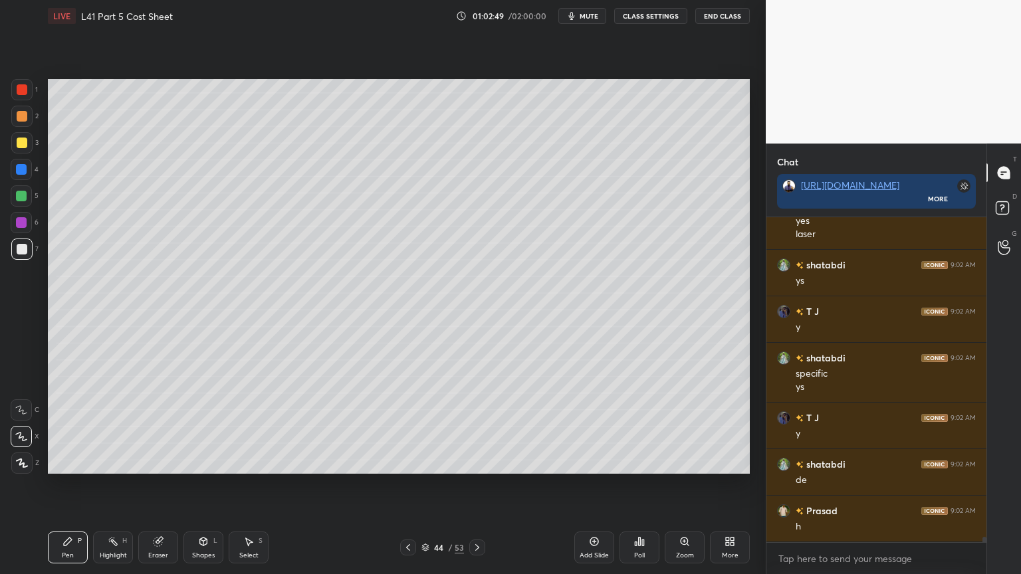
click at [19, 145] on div at bounding box center [22, 143] width 11 height 11
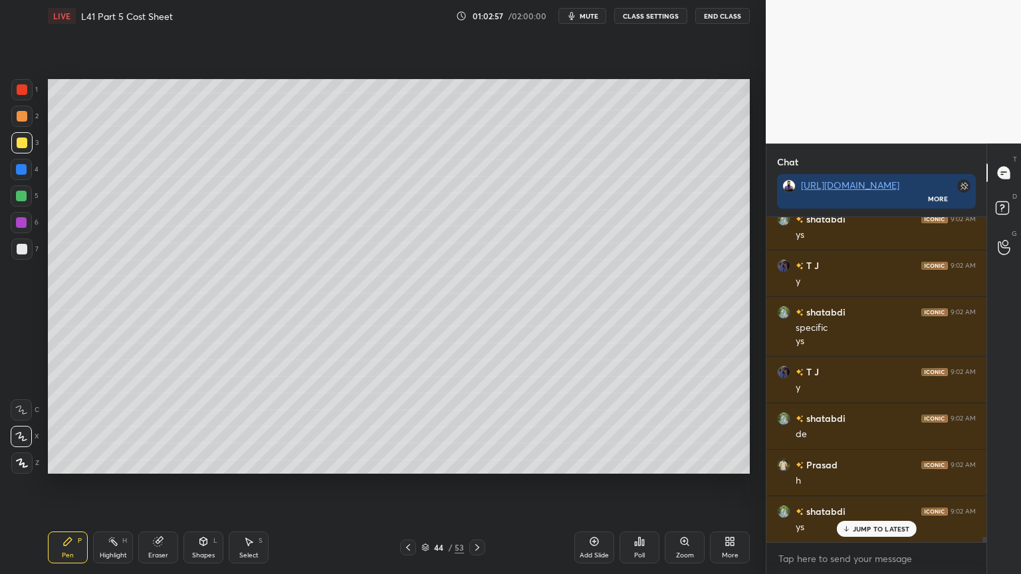
click at [19, 258] on div at bounding box center [21, 249] width 21 height 21
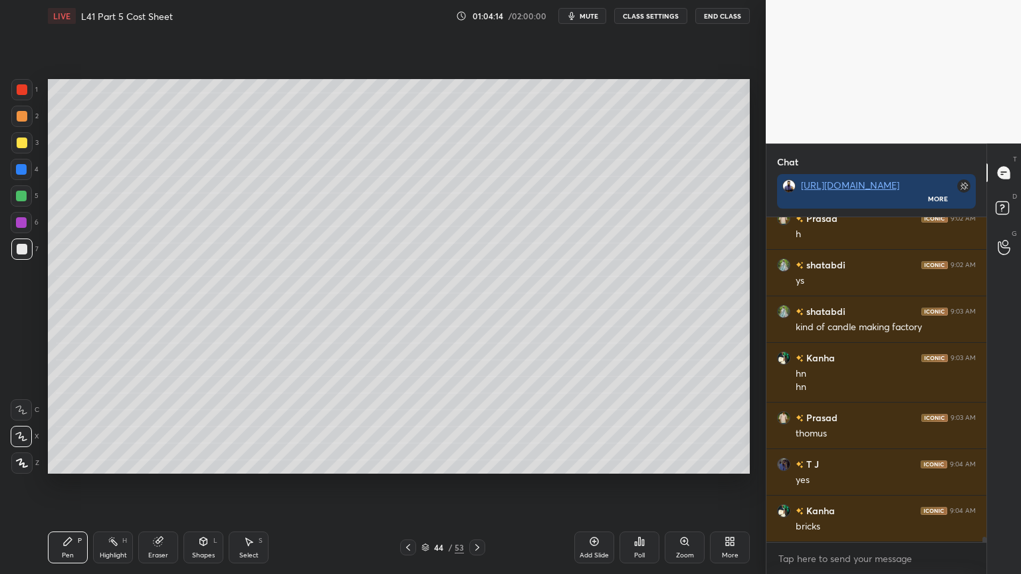
scroll to position [18966, 0]
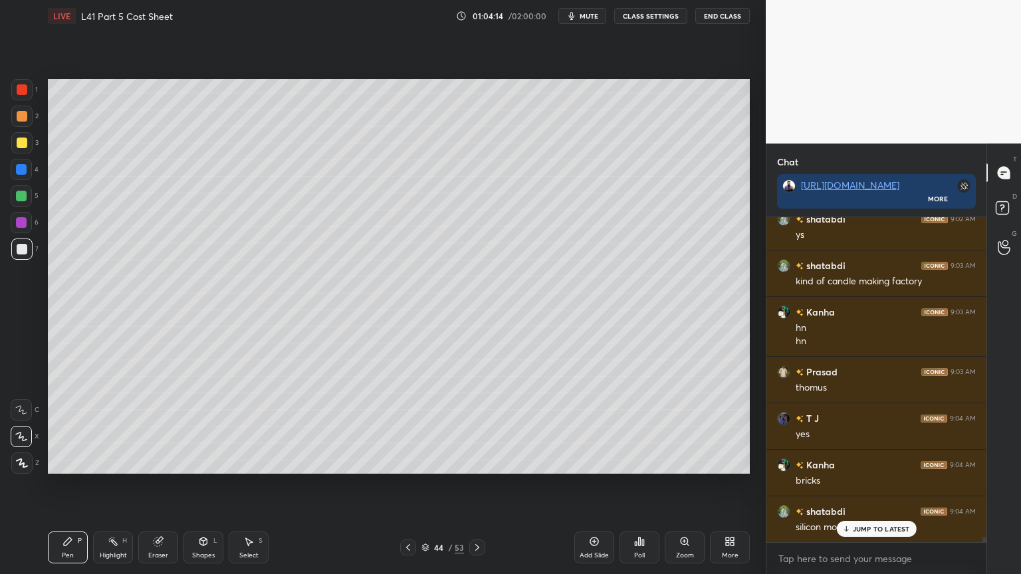
click at [16, 92] on div at bounding box center [21, 89] width 21 height 21
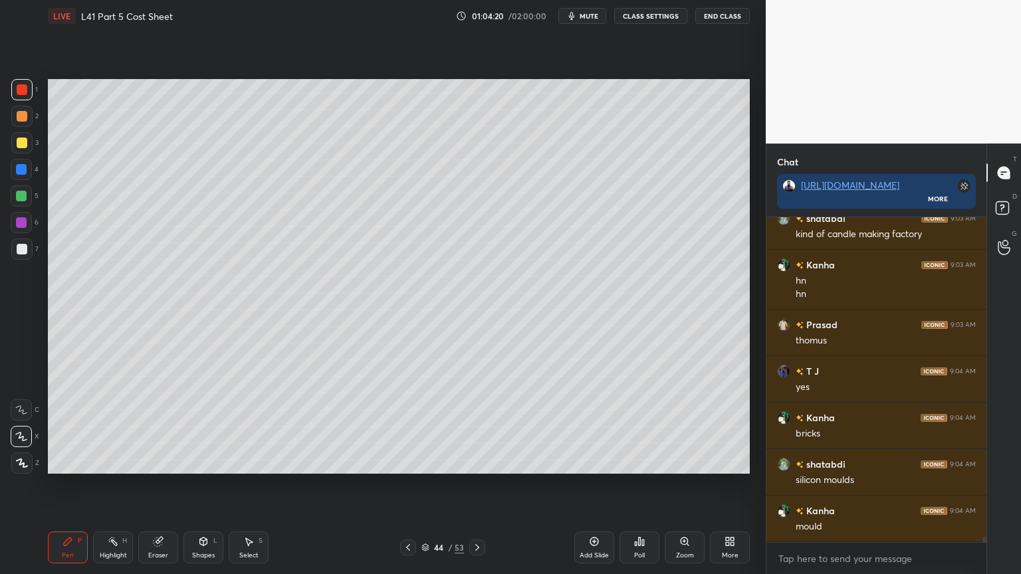
click at [11, 255] on div at bounding box center [21, 249] width 21 height 21
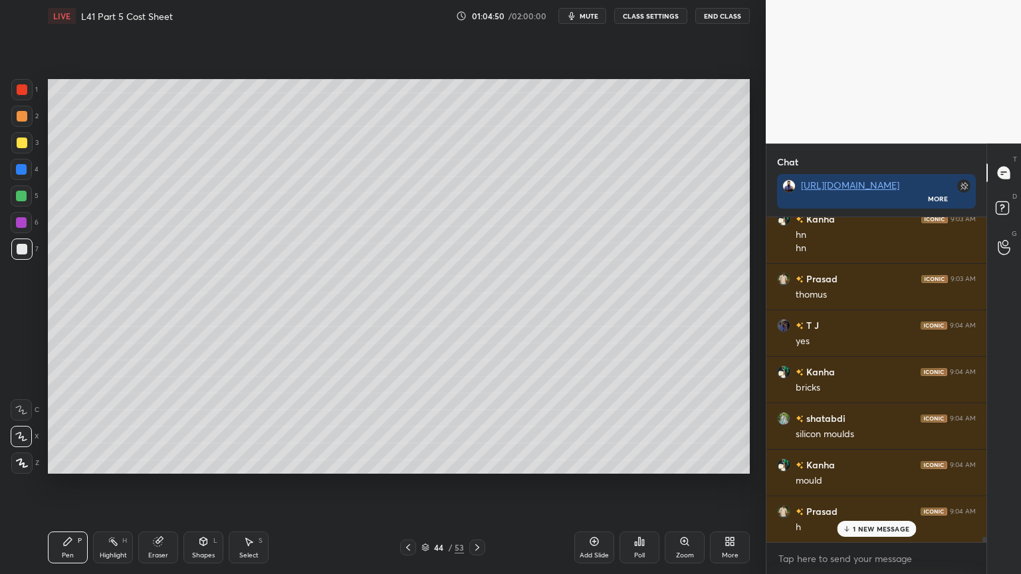
scroll to position [19106, 0]
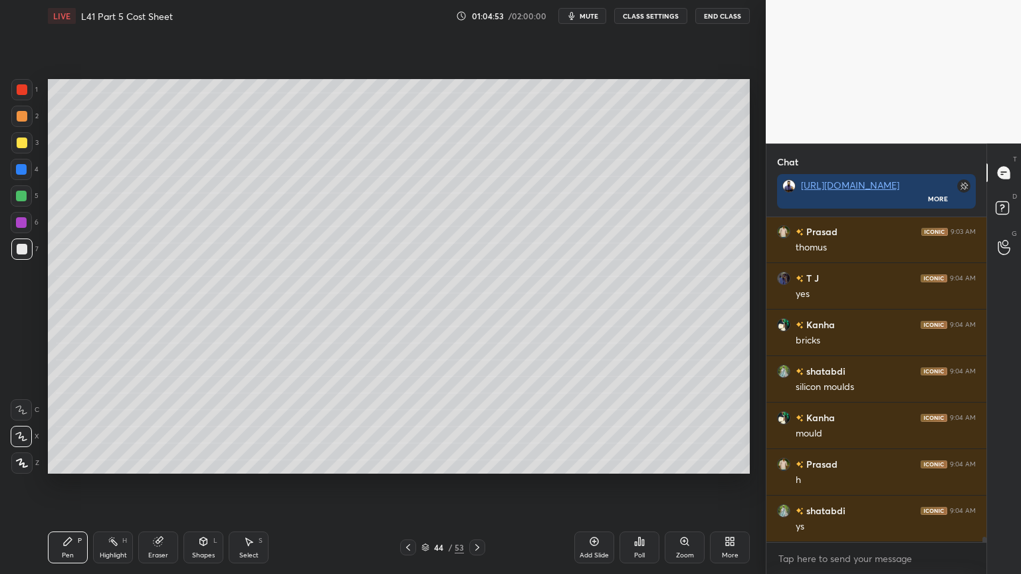
click at [29, 202] on div at bounding box center [21, 195] width 21 height 21
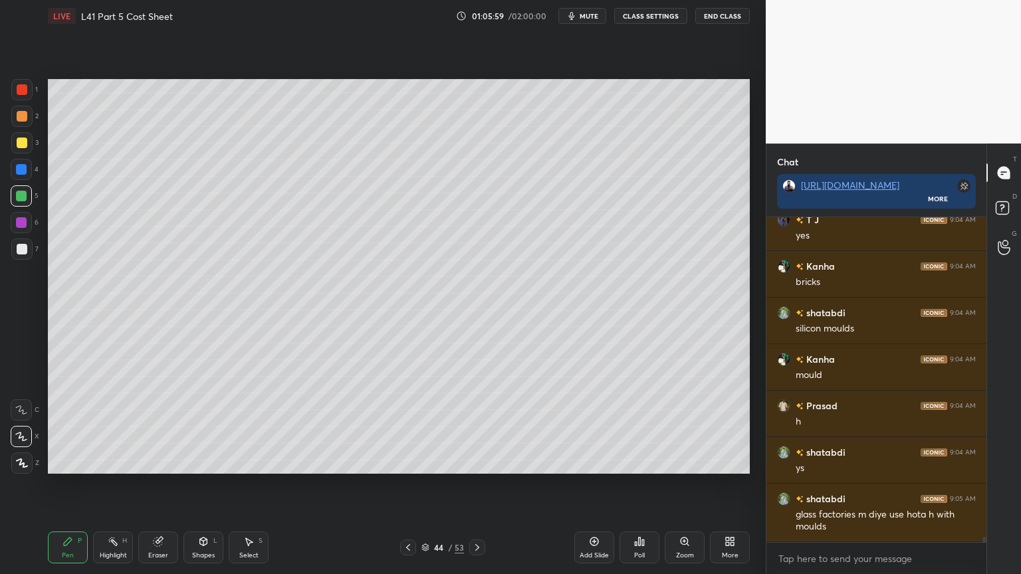
scroll to position [19178, 0]
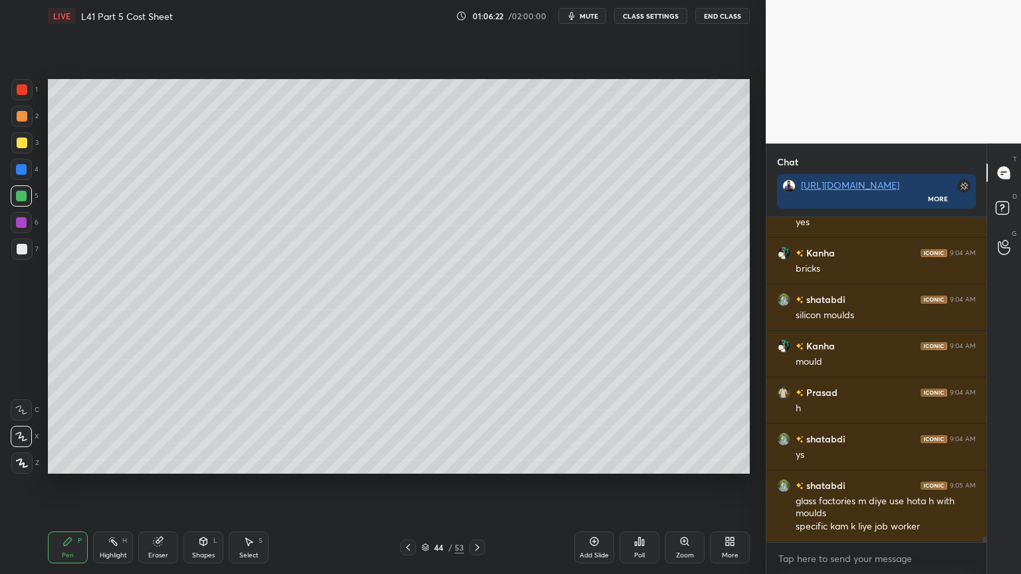
click at [590, 427] on icon at bounding box center [594, 542] width 11 height 11
click at [26, 149] on div at bounding box center [21, 142] width 21 height 21
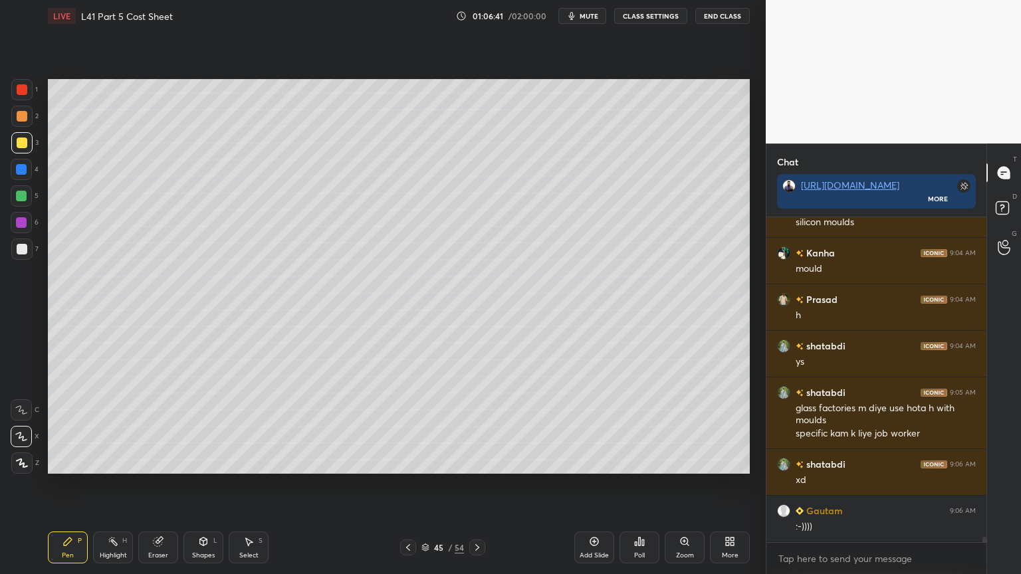
click at [16, 257] on div at bounding box center [21, 249] width 21 height 21
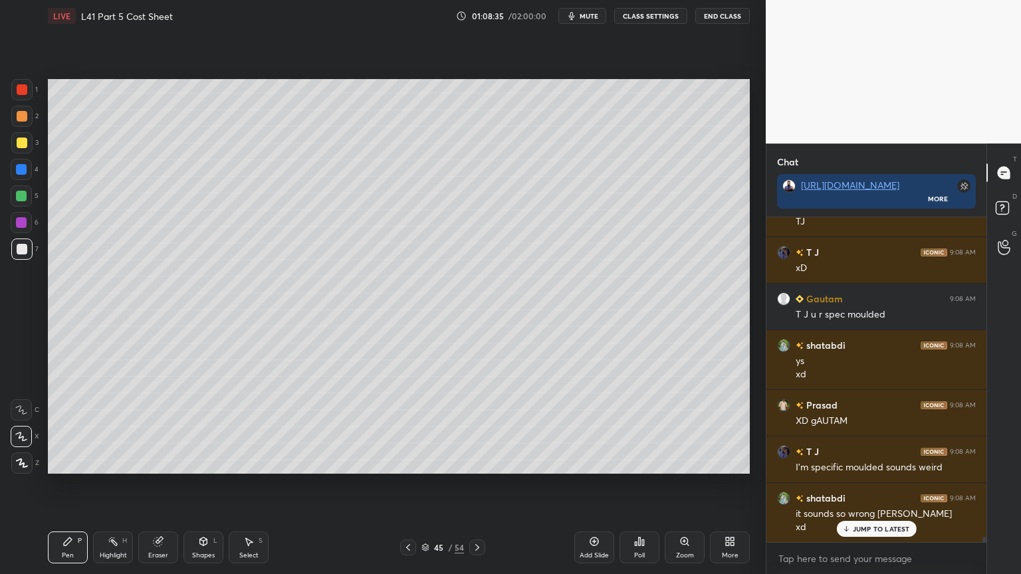
scroll to position [20114, 0]
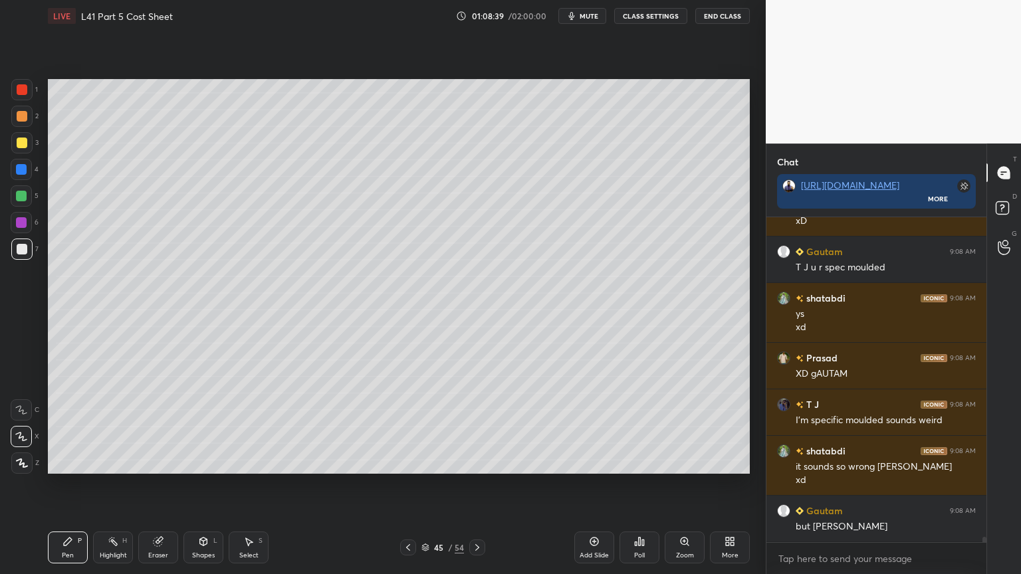
click at [17, 230] on div at bounding box center [21, 222] width 21 height 21
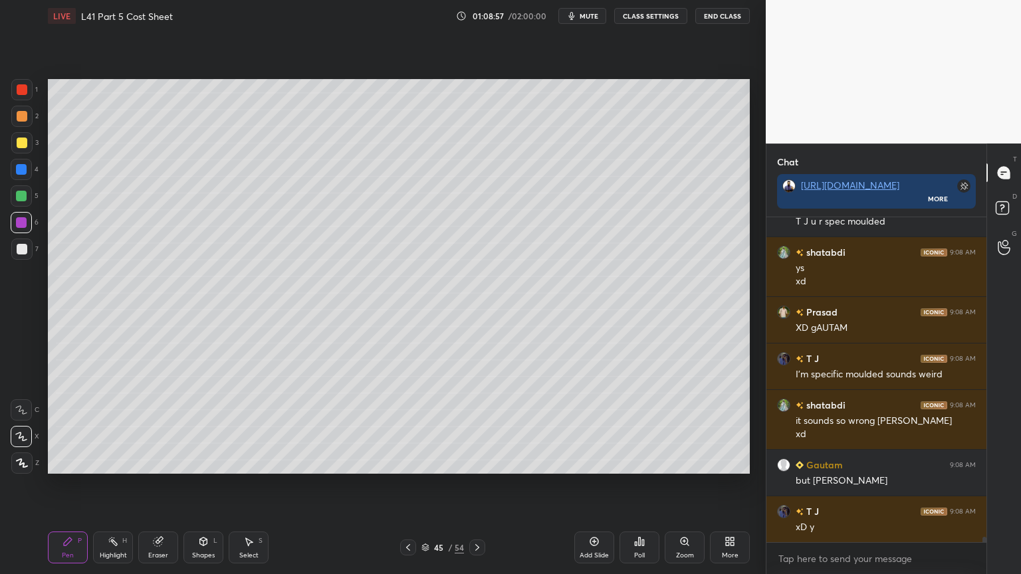
scroll to position [20207, 0]
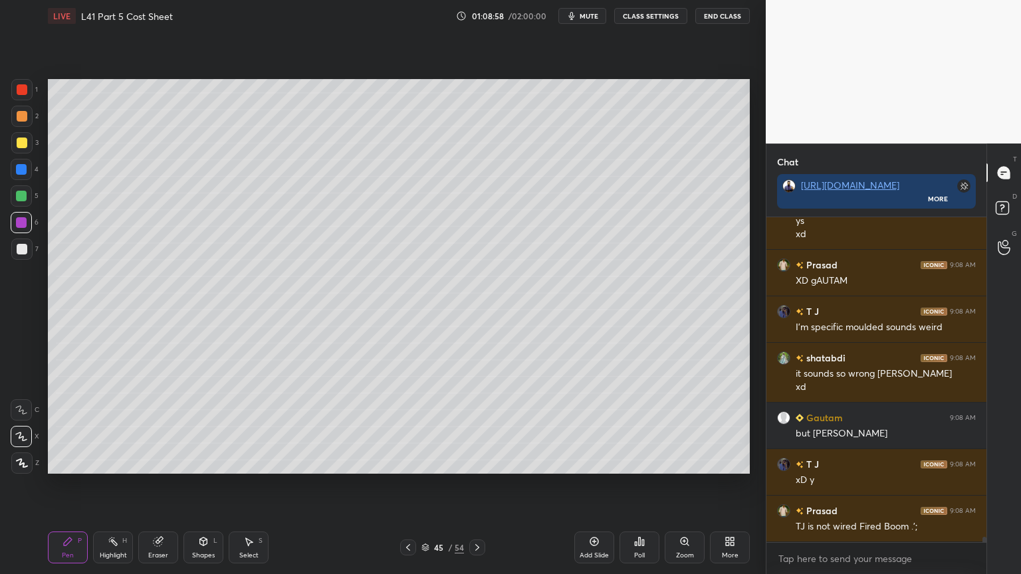
click at [411, 427] on icon at bounding box center [408, 547] width 11 height 11
click at [421, 427] on div "44 / 54" at bounding box center [442, 548] width 43 height 12
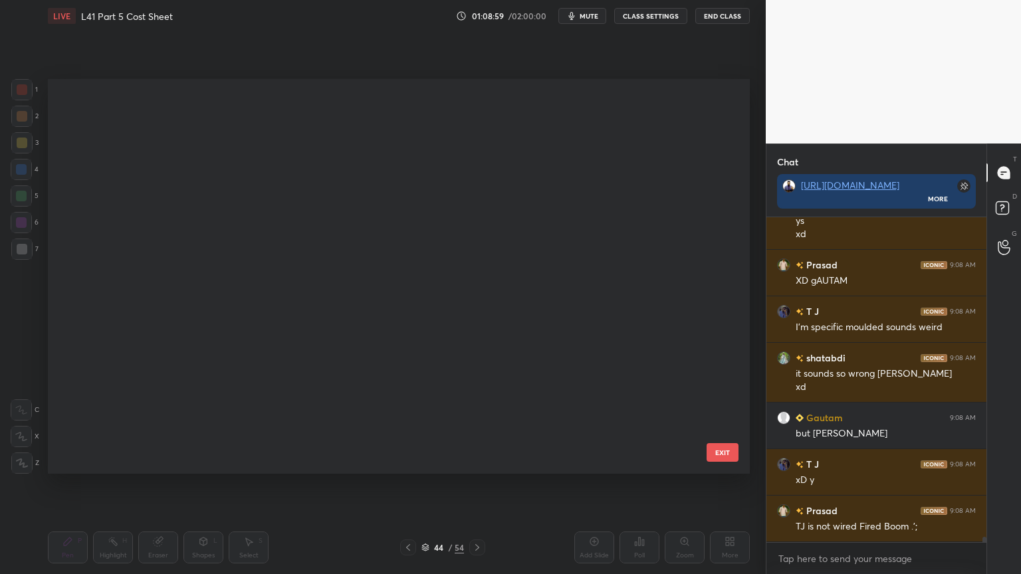
scroll to position [391, 695]
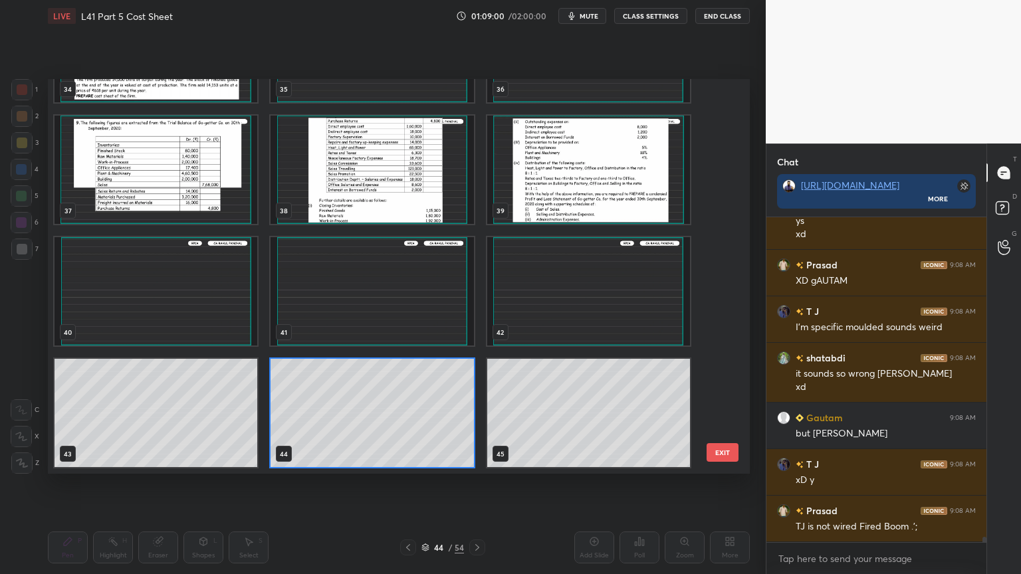
click at [425, 427] on icon at bounding box center [425, 545] width 7 height 3
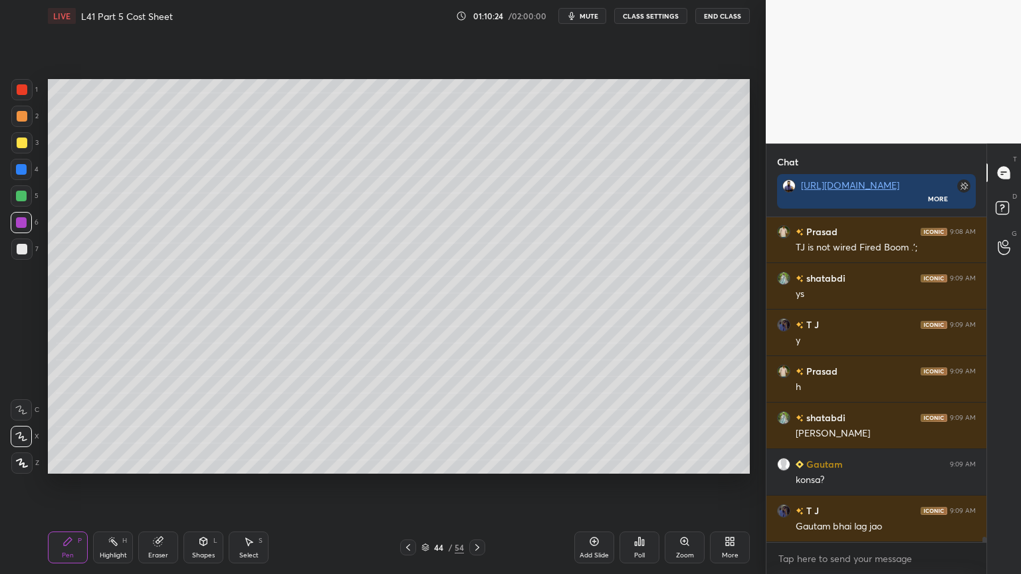
scroll to position [20543, 0]
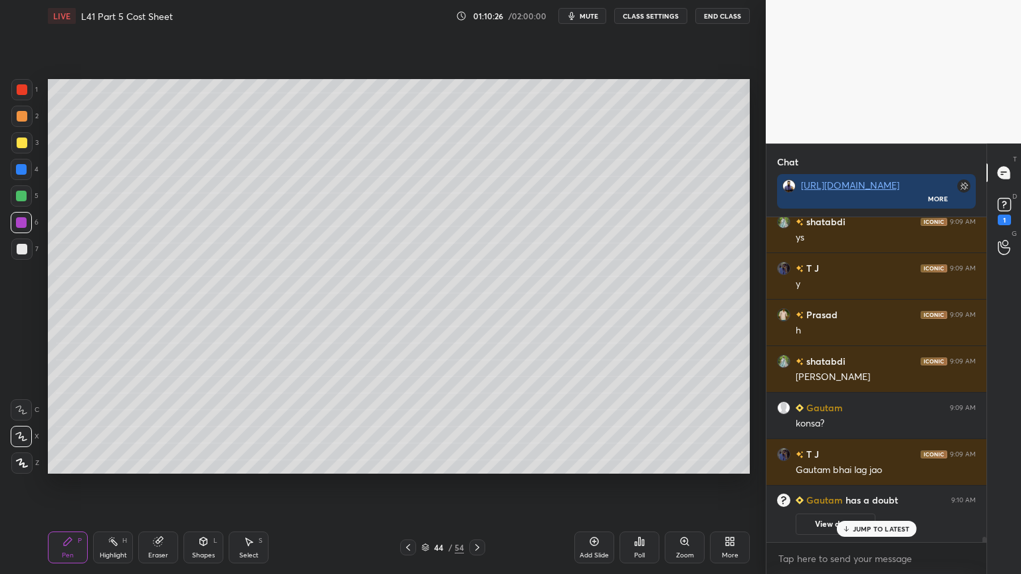
click at [1008, 218] on div "1" at bounding box center [1004, 220] width 13 height 11
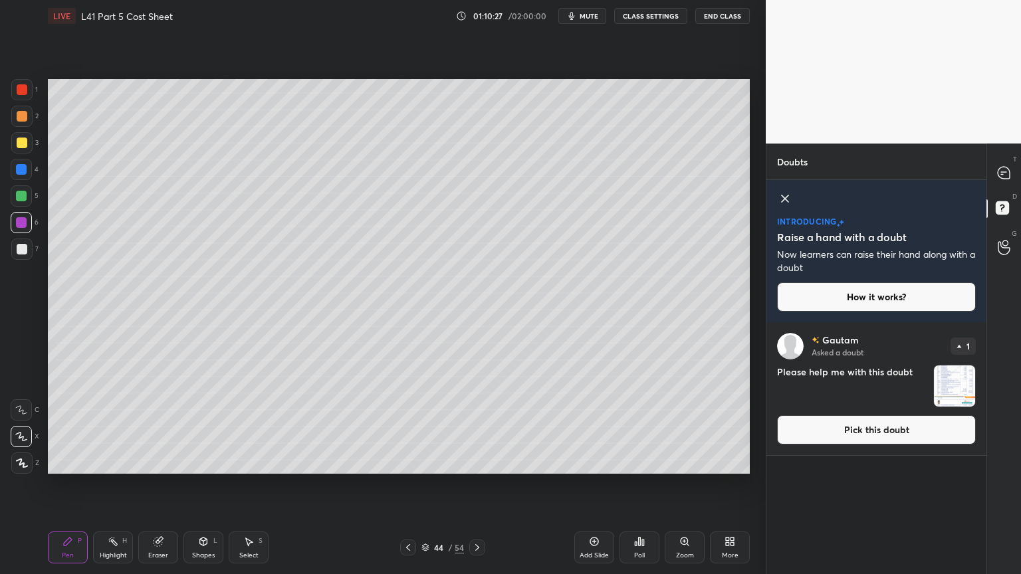
click at [951, 389] on img "grid" at bounding box center [954, 386] width 41 height 41
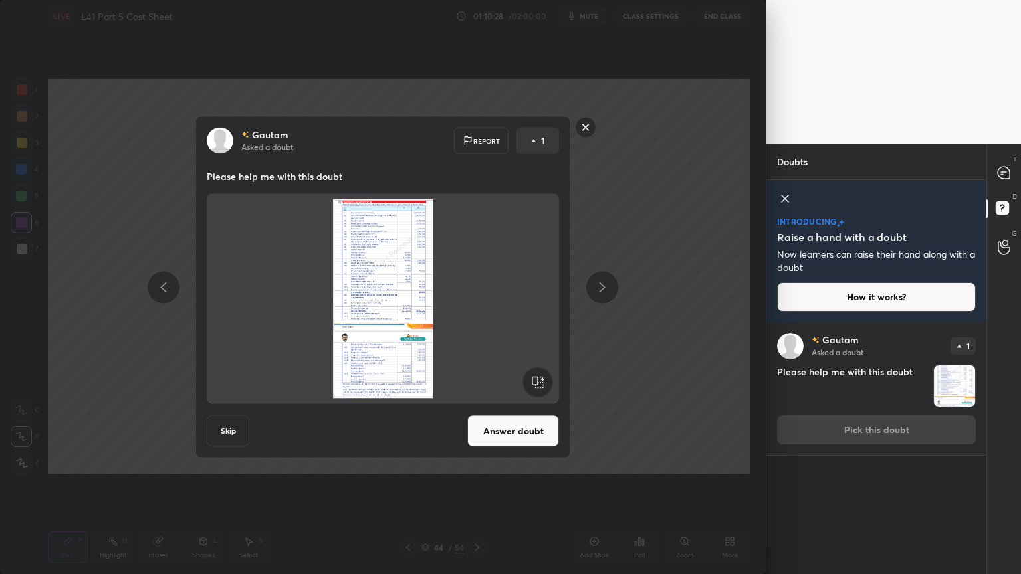
click at [513, 423] on button "Answer doubt" at bounding box center [513, 432] width 92 height 32
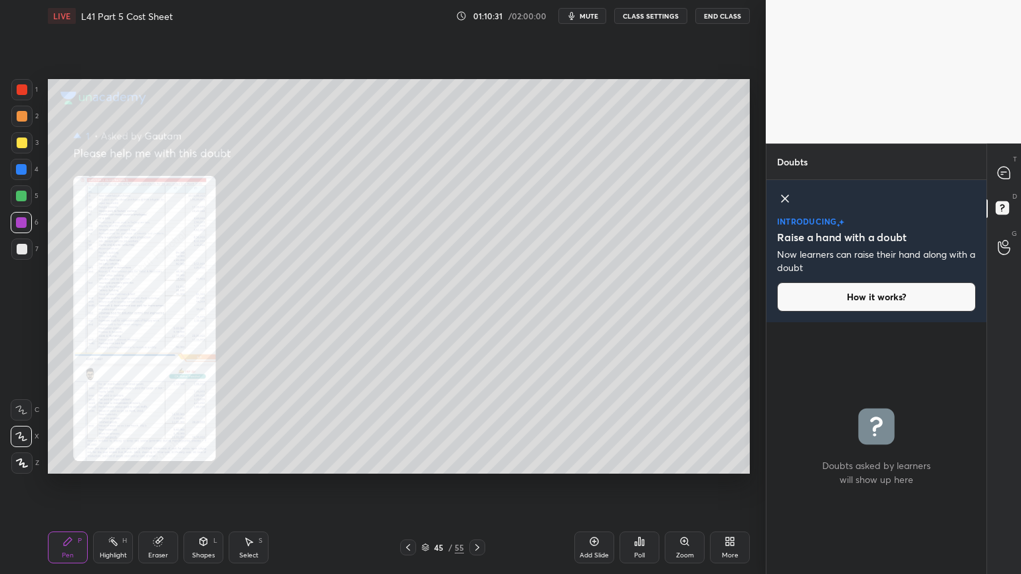
click at [689, 427] on icon at bounding box center [684, 542] width 11 height 11
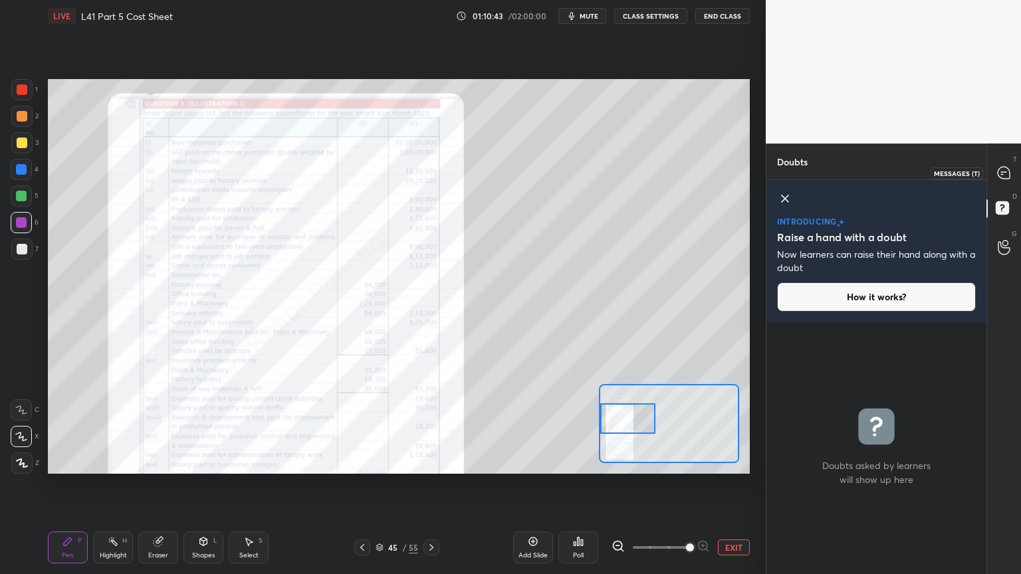
click at [991, 177] on div at bounding box center [1004, 173] width 27 height 24
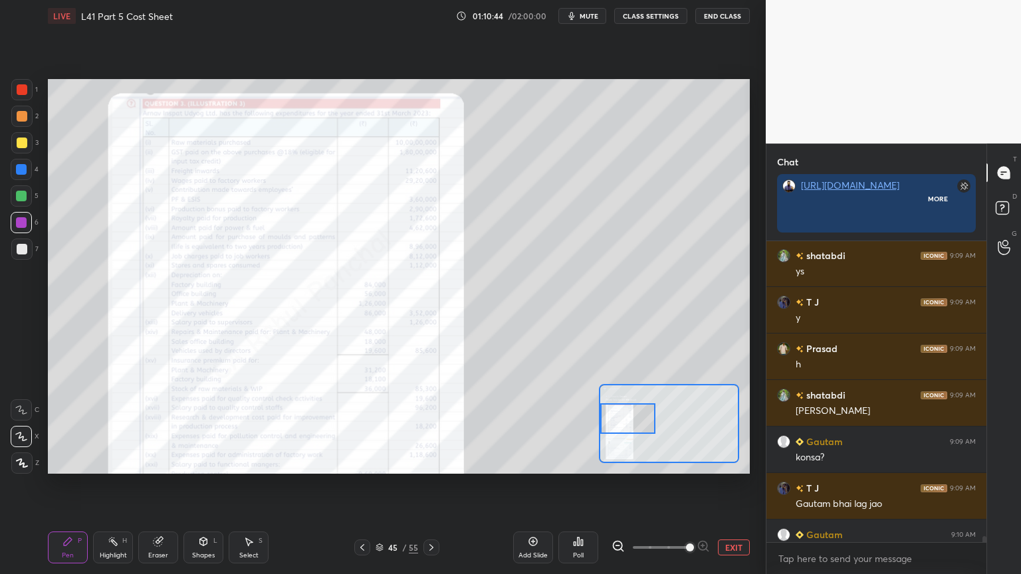
scroll to position [16263, 0]
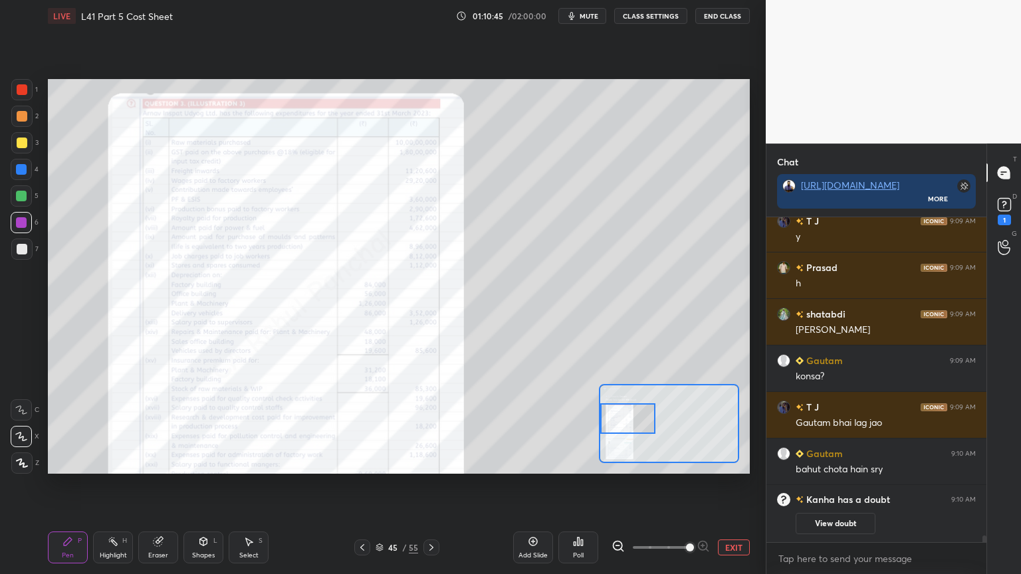
click at [1005, 211] on rect at bounding box center [1004, 205] width 13 height 13
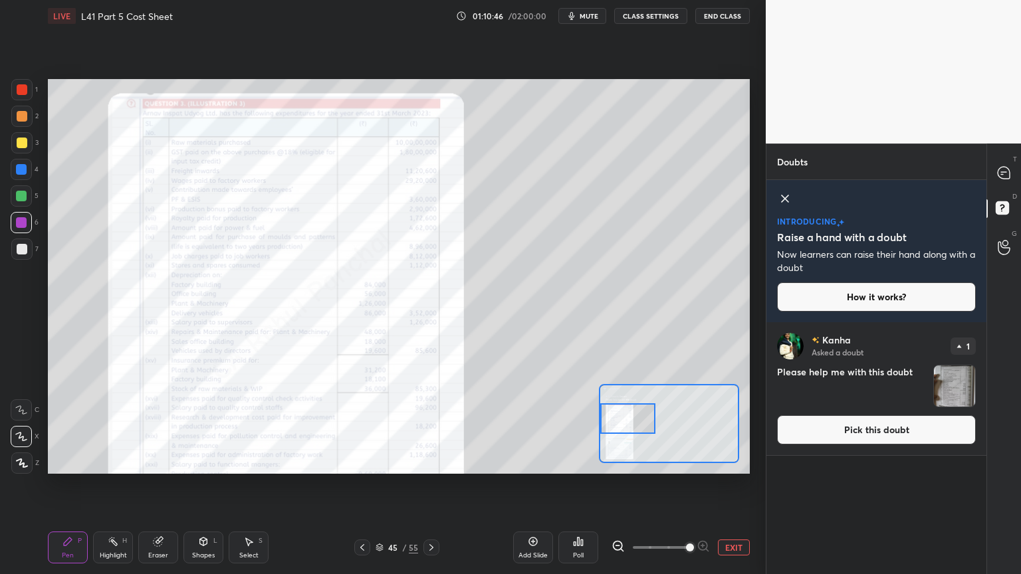
click at [939, 386] on img "grid" at bounding box center [954, 386] width 41 height 41
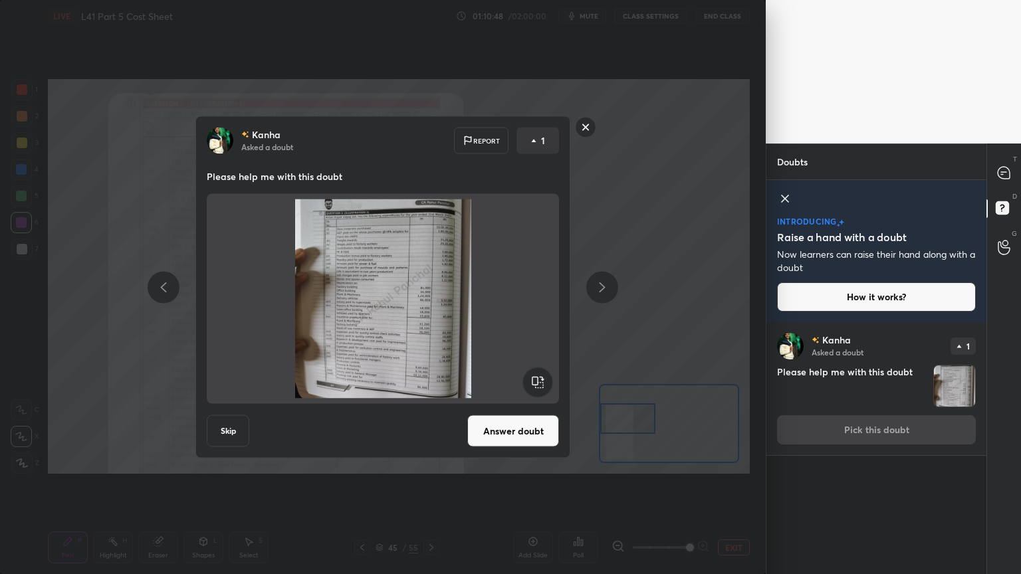
click at [229, 427] on button "Skip" at bounding box center [228, 432] width 43 height 32
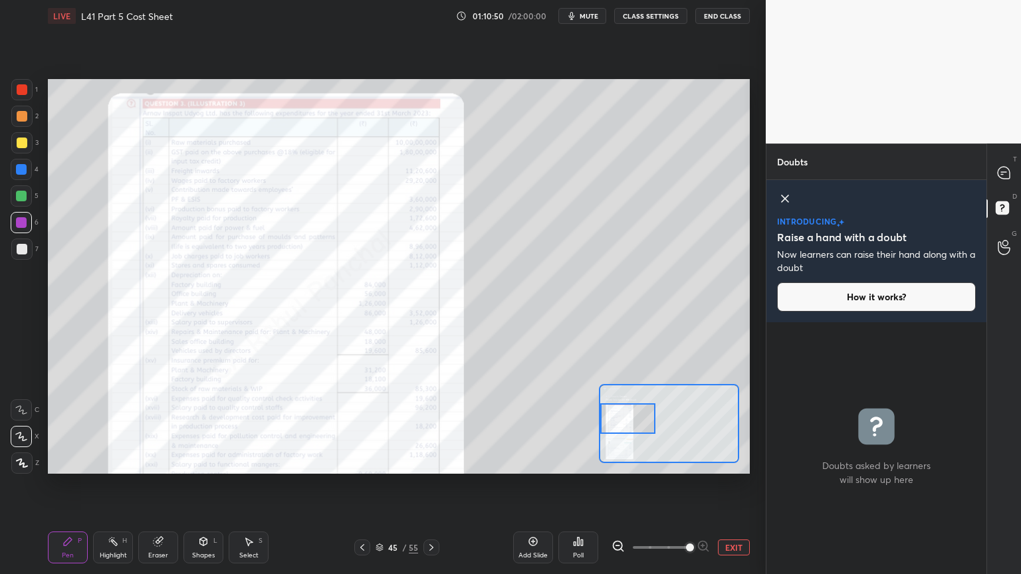
click at [792, 205] on div "introducing Raise a hand with a doubt Now learners can raise their hand along w…" at bounding box center [877, 251] width 220 height 142
click at [1007, 168] on icon at bounding box center [1004, 173] width 12 height 12
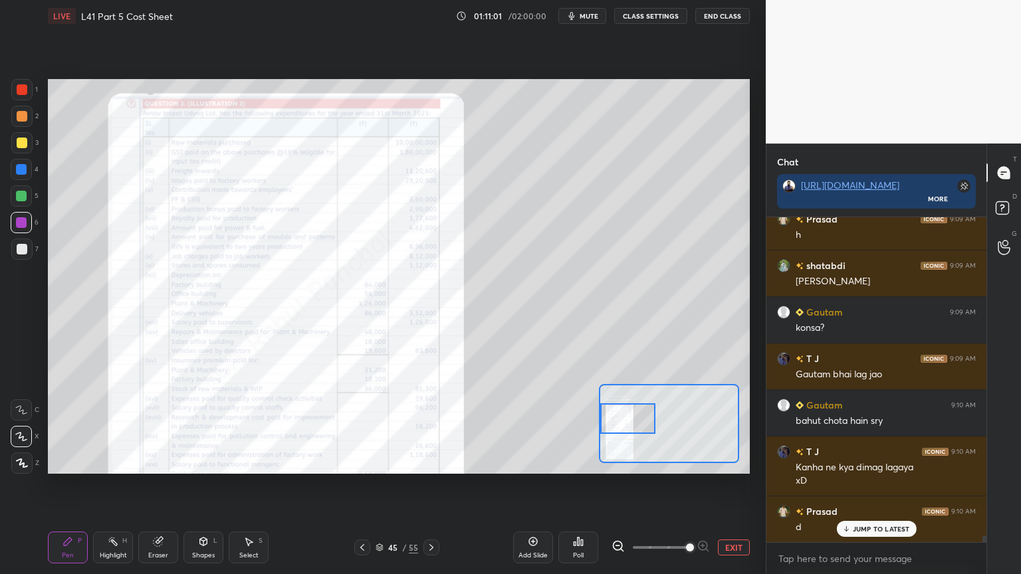
scroll to position [16359, 0]
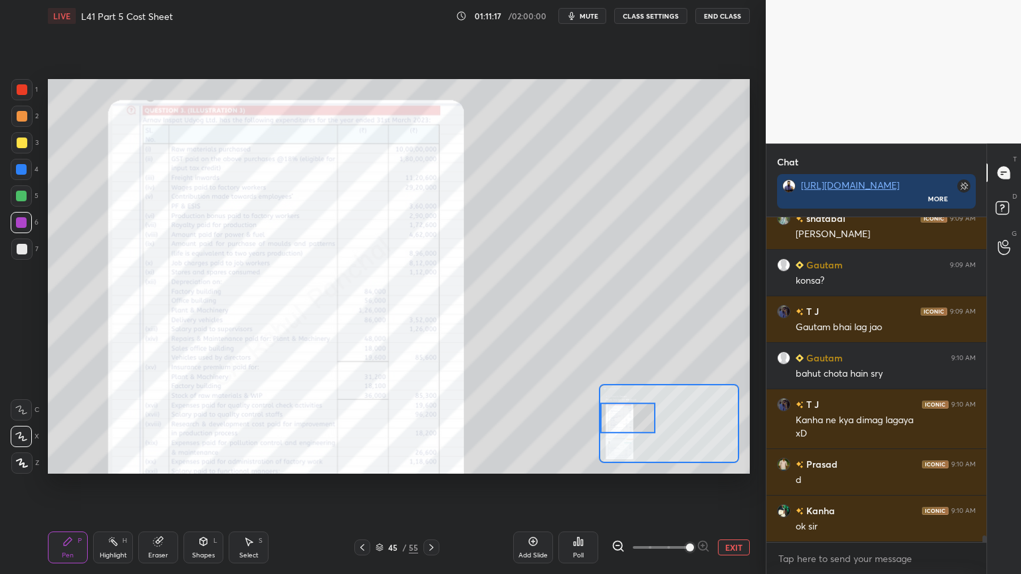
click at [160, 427] on div "Eraser" at bounding box center [158, 548] width 40 height 32
click at [16, 427] on span "Erase all" at bounding box center [21, 463] width 20 height 9
click at [79, 427] on div "Pen P" at bounding box center [68, 548] width 40 height 32
click at [82, 427] on div "Pen P" at bounding box center [68, 548] width 40 height 32
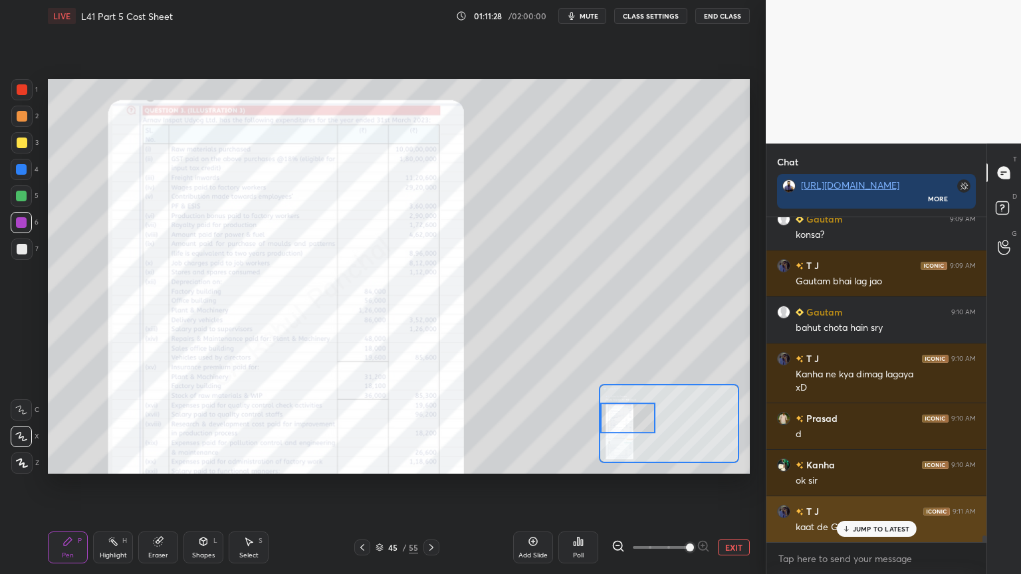
click at [847, 427] on icon at bounding box center [846, 529] width 9 height 8
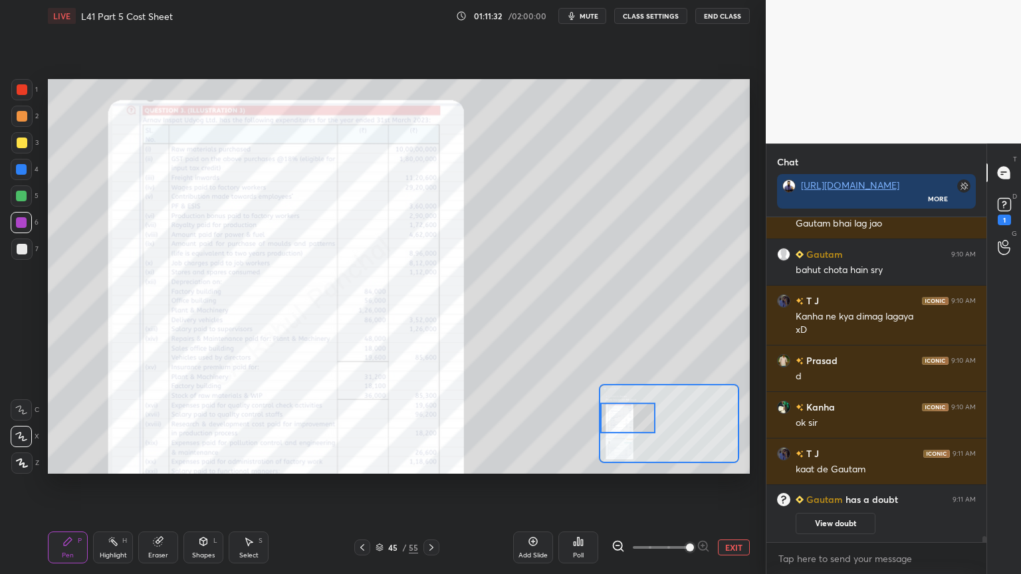
click at [1005, 213] on icon at bounding box center [1005, 205] width 20 height 20
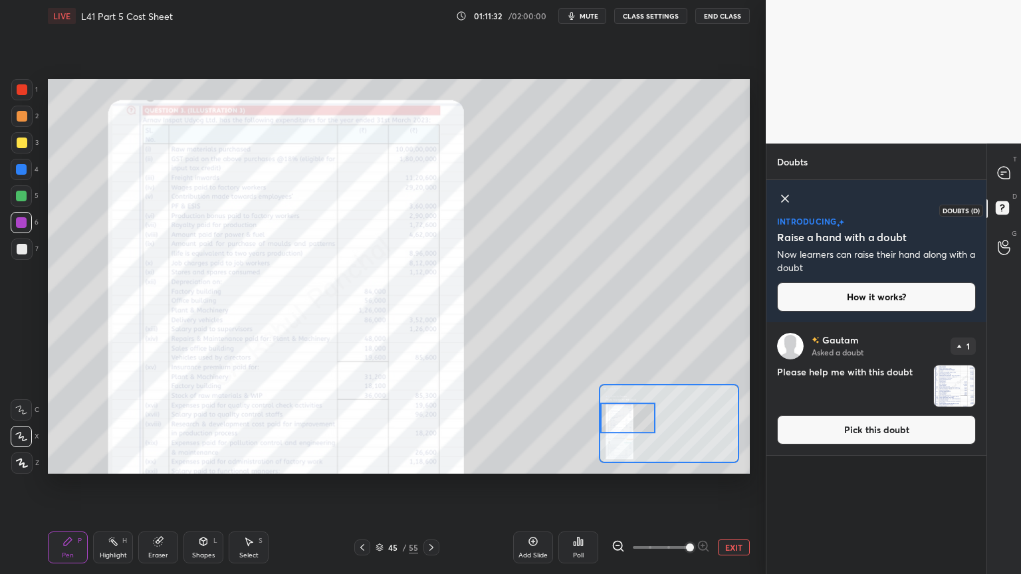
scroll to position [248, 216]
click at [938, 372] on img "grid" at bounding box center [954, 386] width 41 height 41
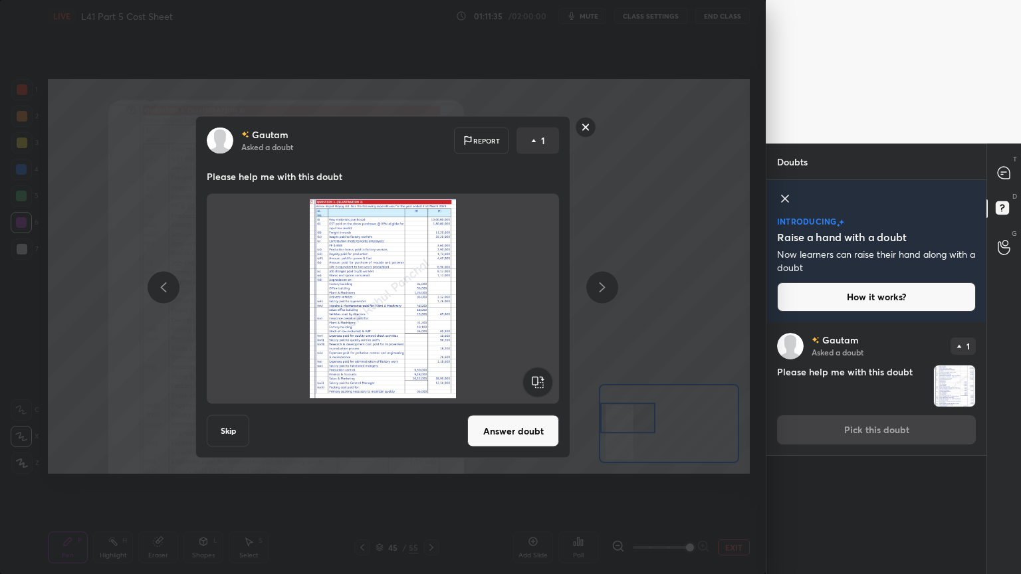
click at [502, 427] on button "Answer doubt" at bounding box center [513, 432] width 92 height 32
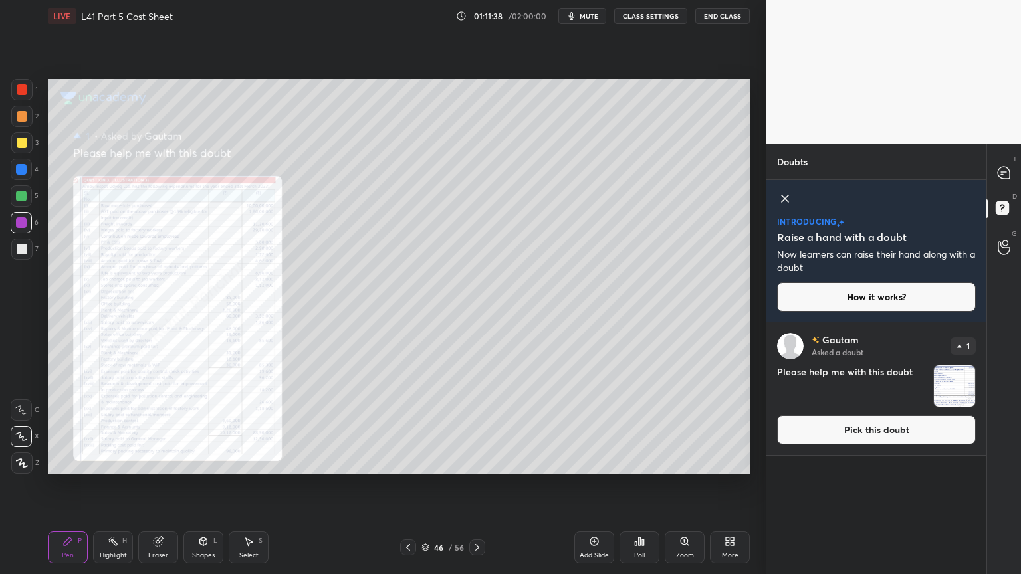
click at [685, 427] on div "Zoom" at bounding box center [685, 548] width 40 height 32
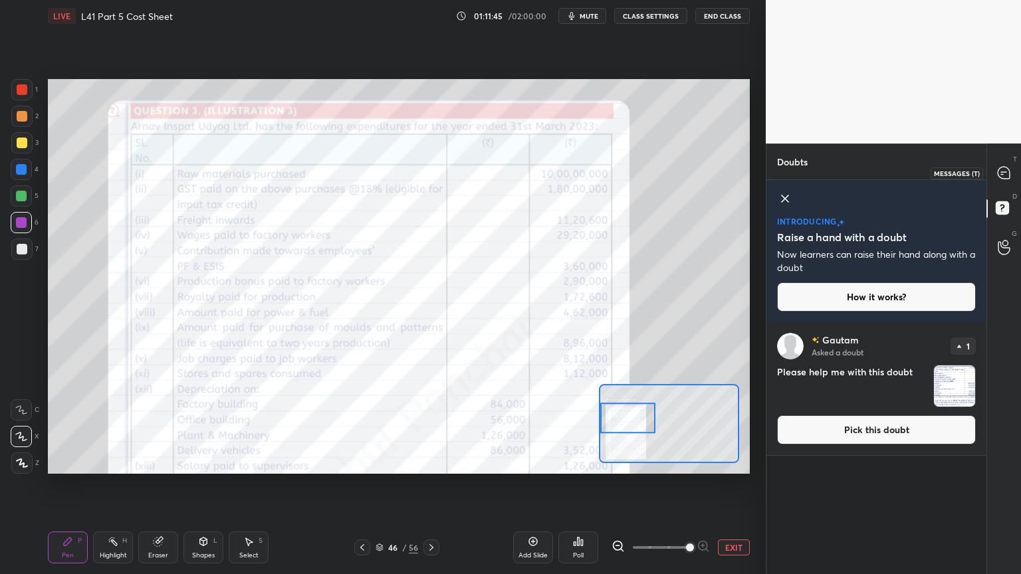
click at [1003, 169] on icon at bounding box center [1004, 173] width 12 height 12
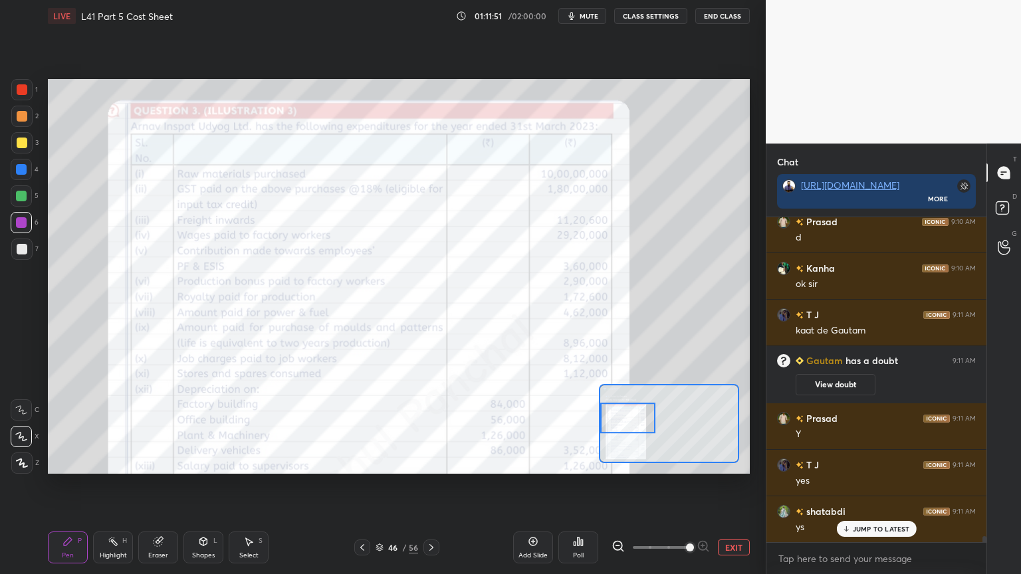
scroll to position [16596, 0]
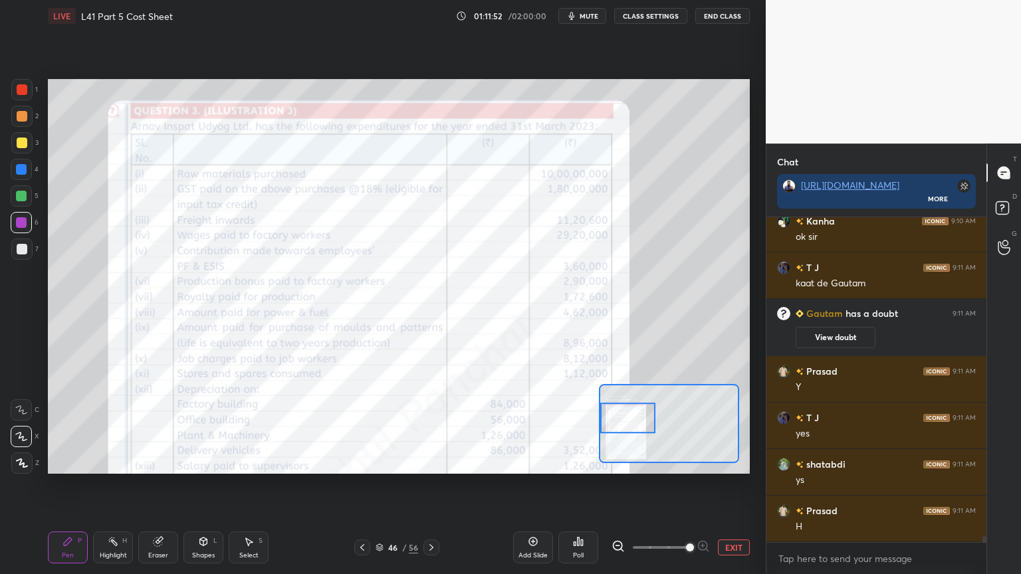
click at [62, 427] on div "Pen P Highlight H Eraser Shapes L Select S 46 / 56 Add Slide Poll EXIT" at bounding box center [399, 547] width 702 height 53
click at [32, 415] on div "C" at bounding box center [25, 410] width 29 height 21
click at [33, 90] on div "1" at bounding box center [24, 89] width 27 height 21
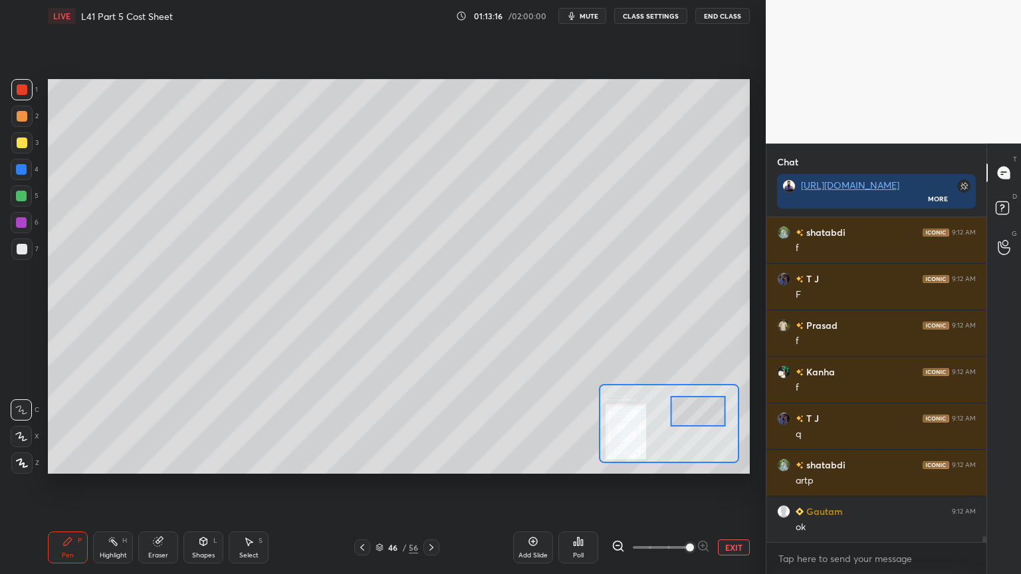
scroll to position [17433, 0]
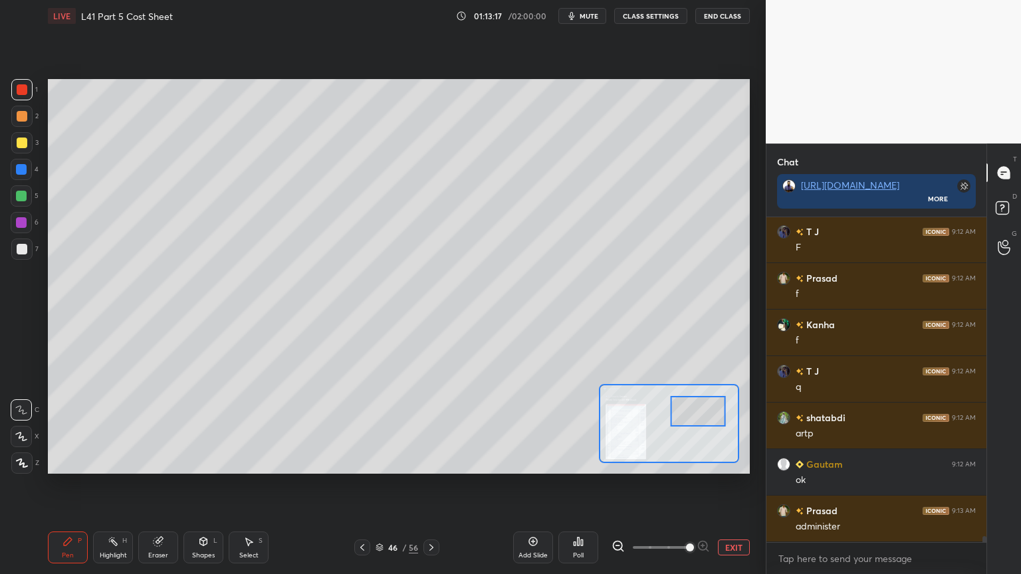
click at [153, 427] on icon at bounding box center [158, 542] width 11 height 11
click at [25, 427] on span "Erase all" at bounding box center [21, 463] width 20 height 9
click at [66, 427] on div "Pen P Highlight H Eraser Shapes L Select S 46 / 56 Add Slide Poll EXIT" at bounding box center [399, 547] width 702 height 53
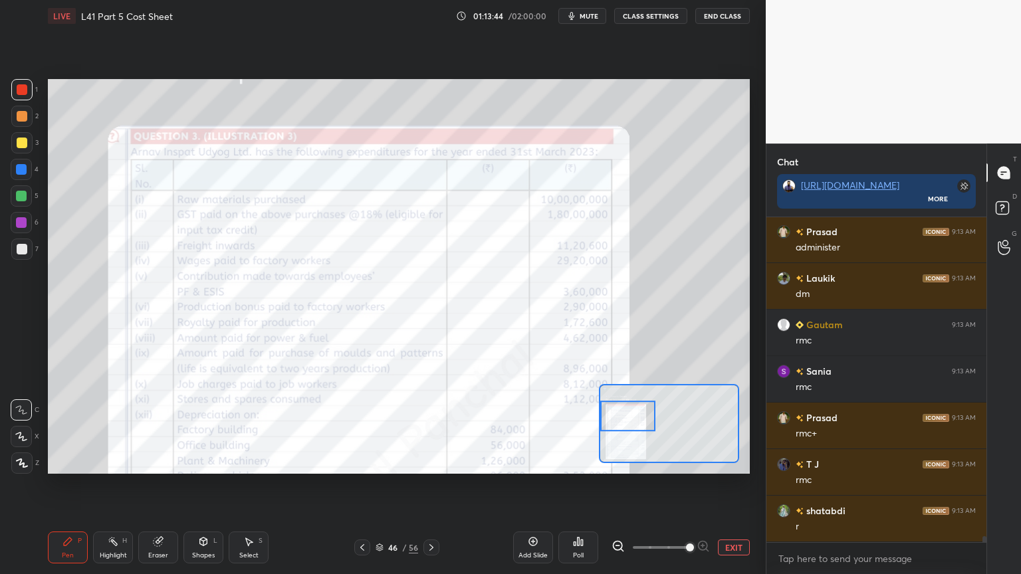
scroll to position [17758, 0]
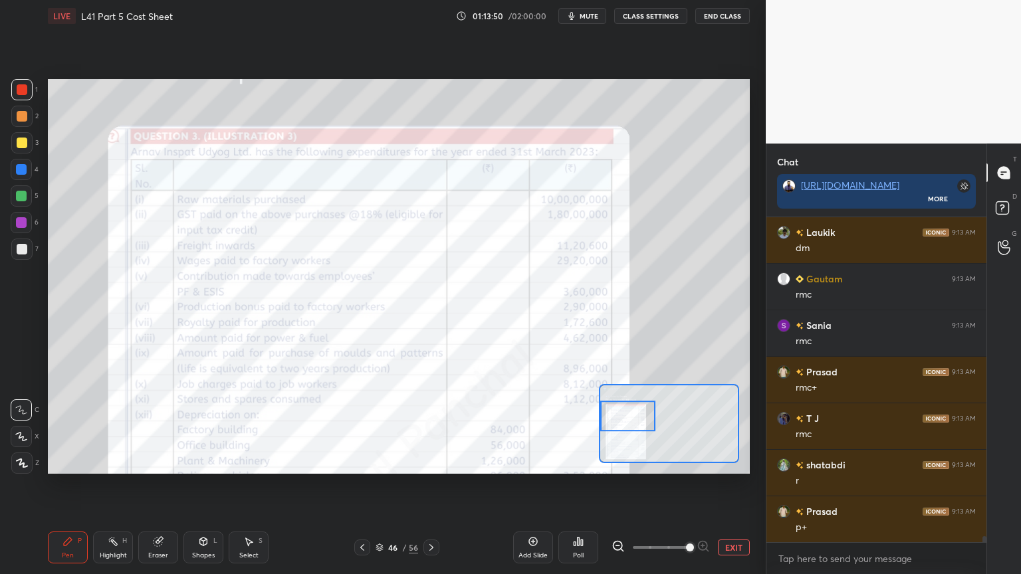
click at [156, 427] on icon at bounding box center [158, 542] width 9 height 9
click at [16, 427] on span "Erase all" at bounding box center [21, 463] width 20 height 9
click at [61, 427] on div "Pen P" at bounding box center [68, 548] width 40 height 32
click at [162, 427] on icon at bounding box center [158, 542] width 11 height 11
click at [17, 427] on span "Erase all" at bounding box center [21, 463] width 20 height 9
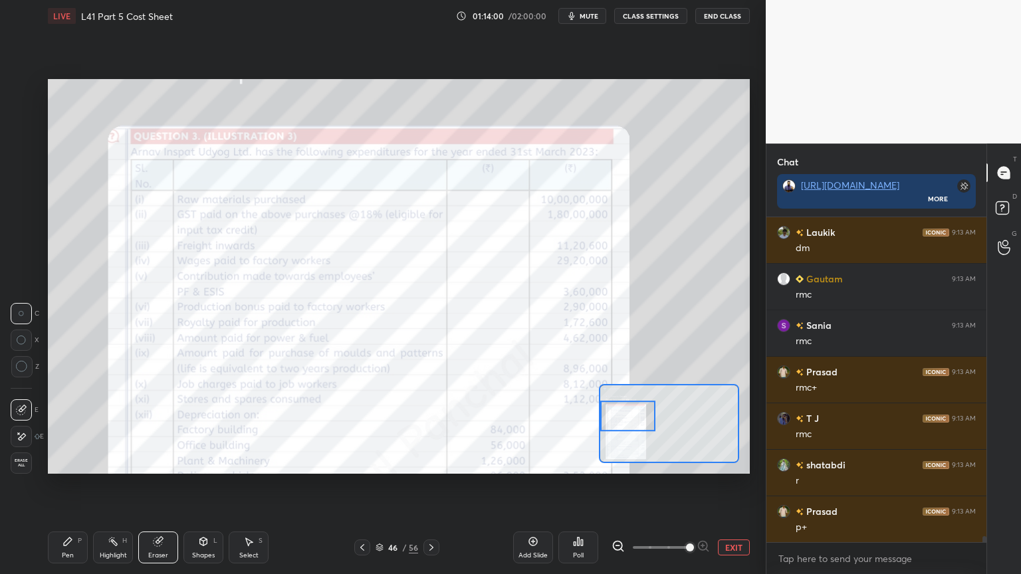
scroll to position [17772, 0]
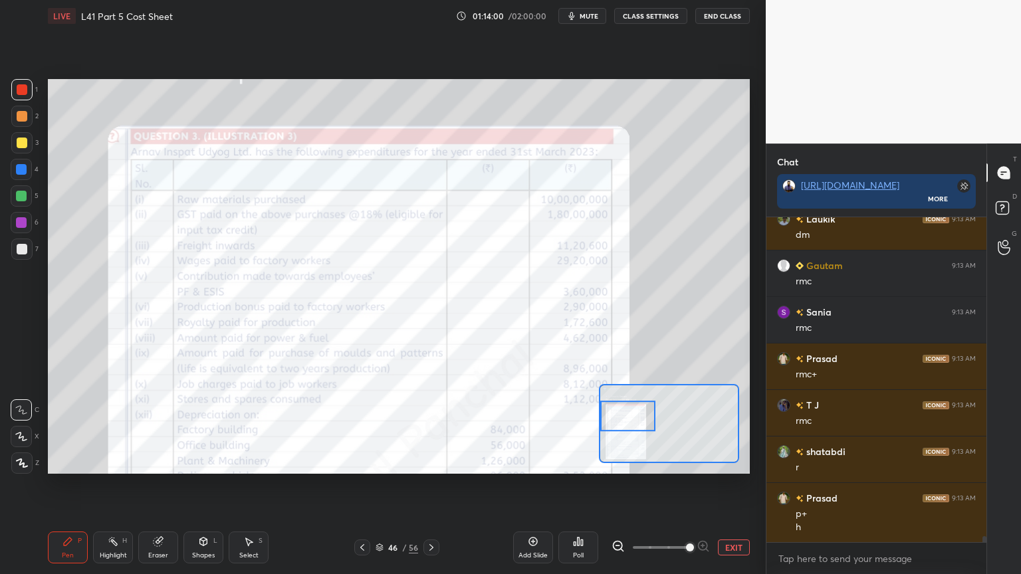
click at [67, 427] on icon at bounding box center [67, 542] width 11 height 11
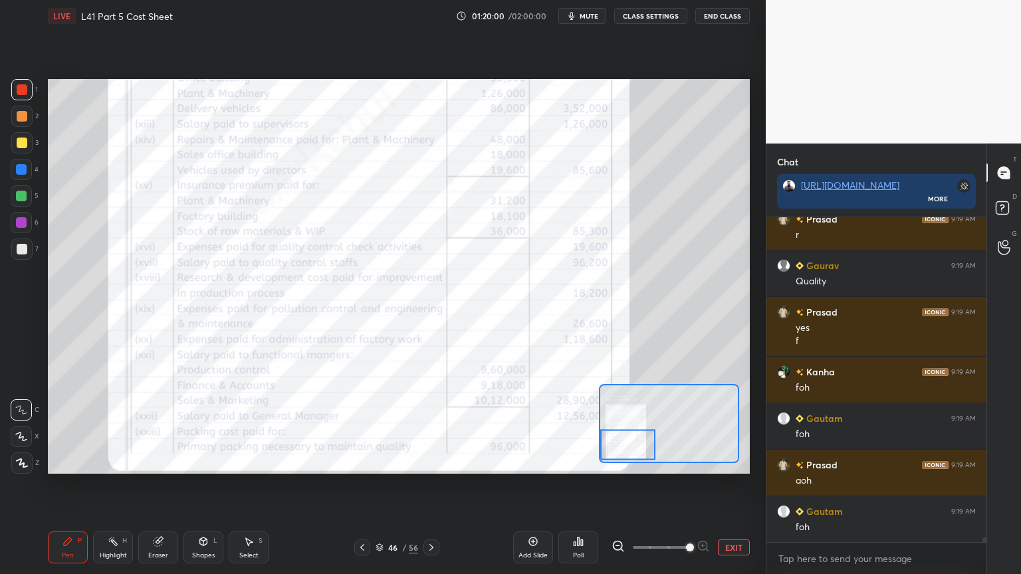
scroll to position [22470, 0]
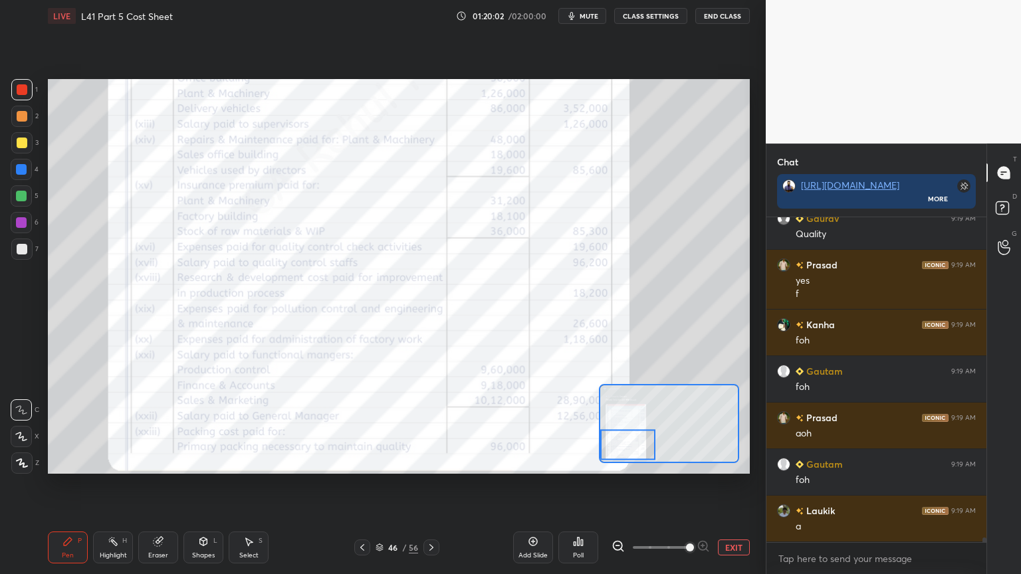
click at [152, 427] on div "Eraser" at bounding box center [158, 548] width 40 height 32
click at [60, 427] on div "Pen P" at bounding box center [68, 548] width 40 height 32
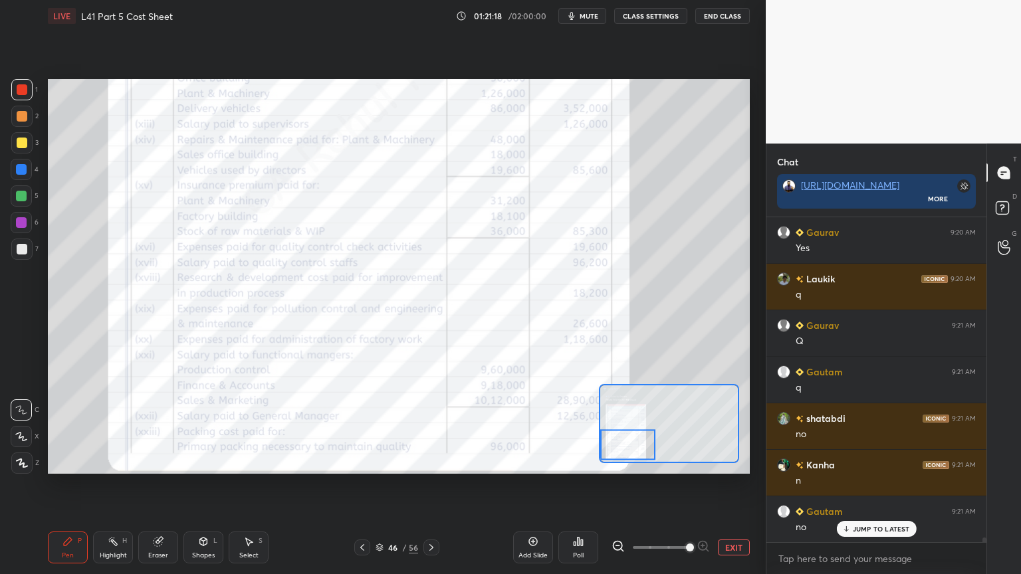
scroll to position [23680, 0]
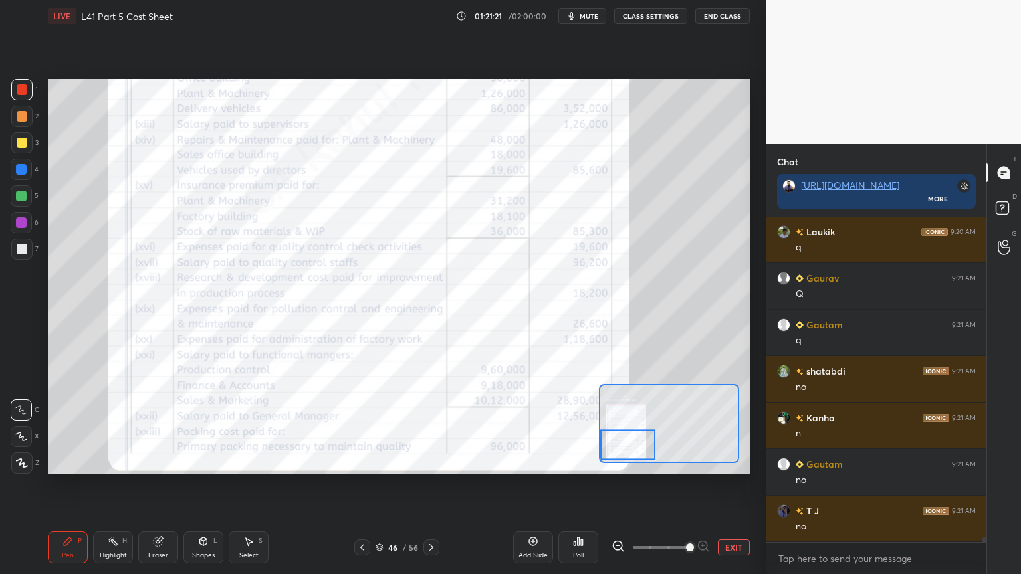
click at [727, 427] on button "EXIT" at bounding box center [734, 548] width 32 height 16
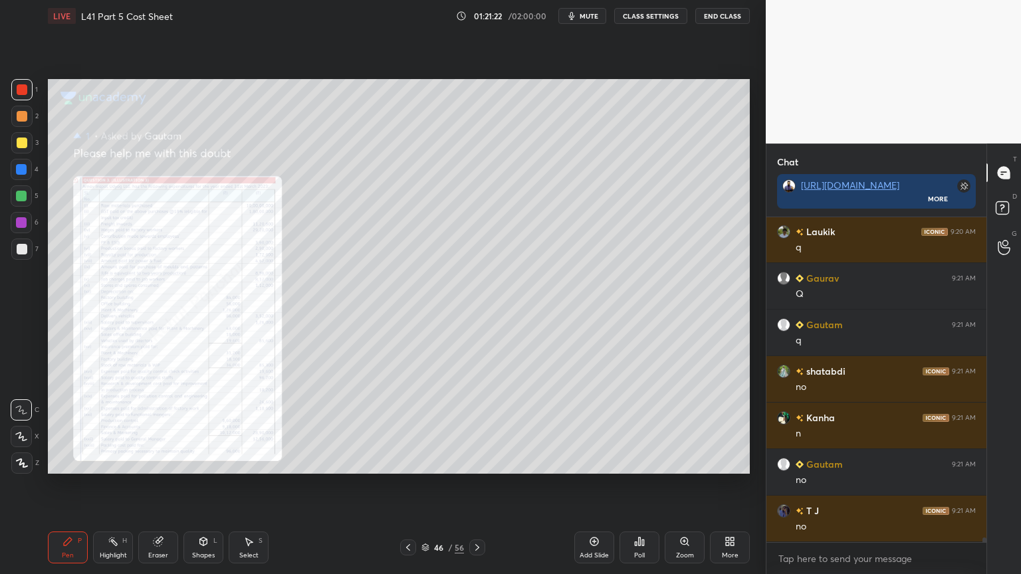
click at [476, 427] on icon at bounding box center [477, 547] width 11 height 11
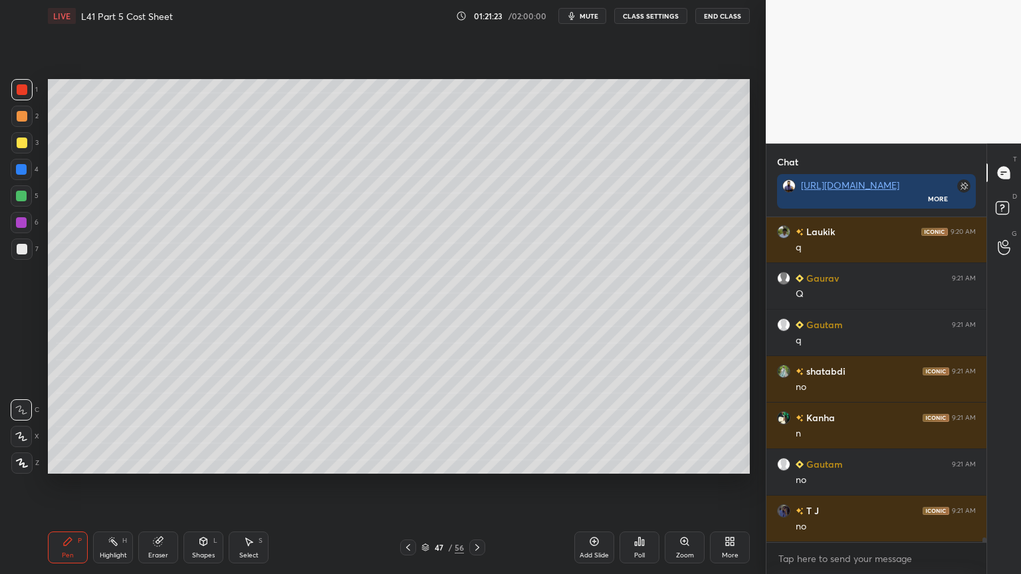
click at [407, 427] on icon at bounding box center [408, 547] width 4 height 7
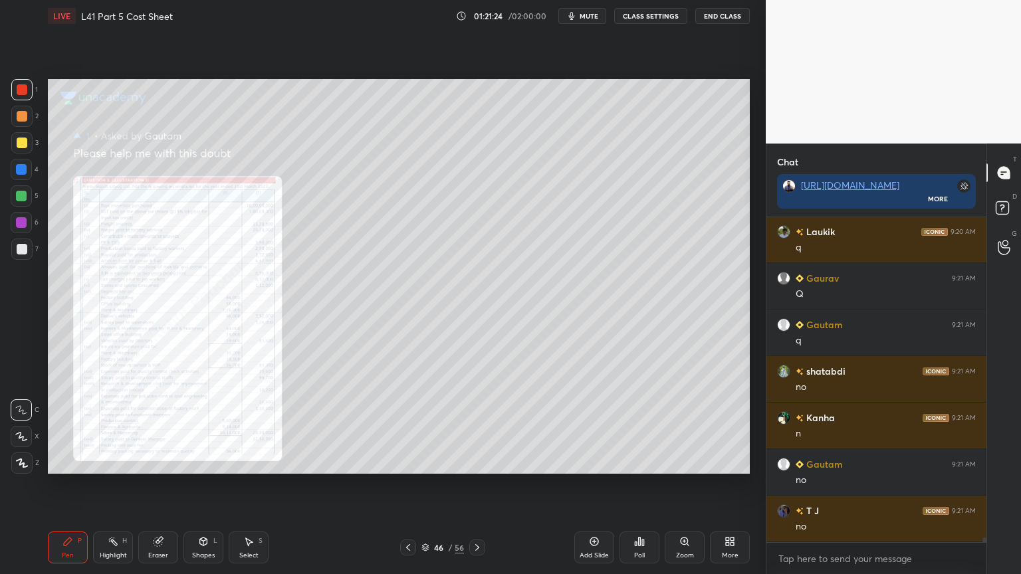
click at [1006, 217] on icon at bounding box center [1005, 210] width 24 height 24
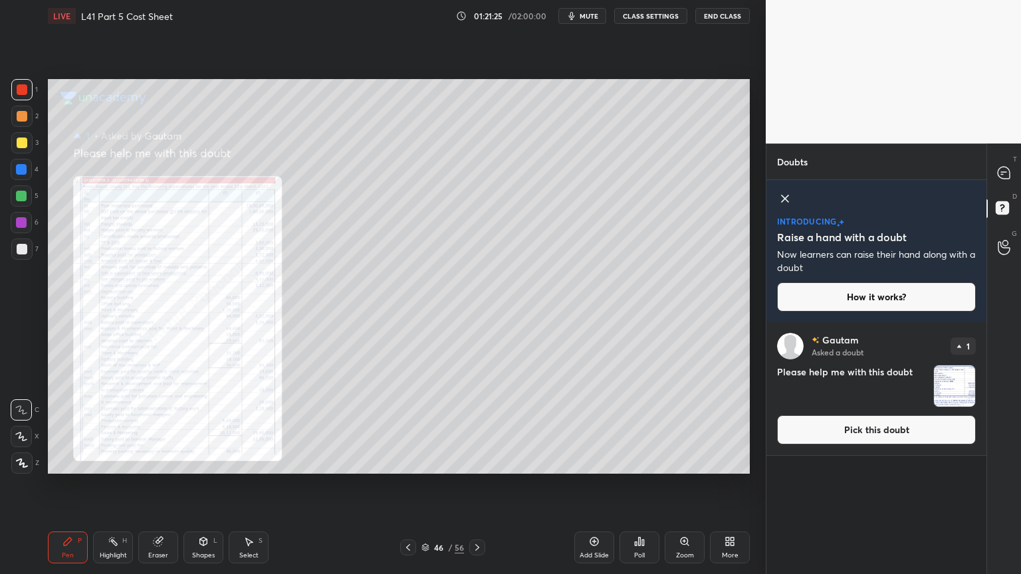
click at [943, 378] on img "grid" at bounding box center [954, 386] width 41 height 41
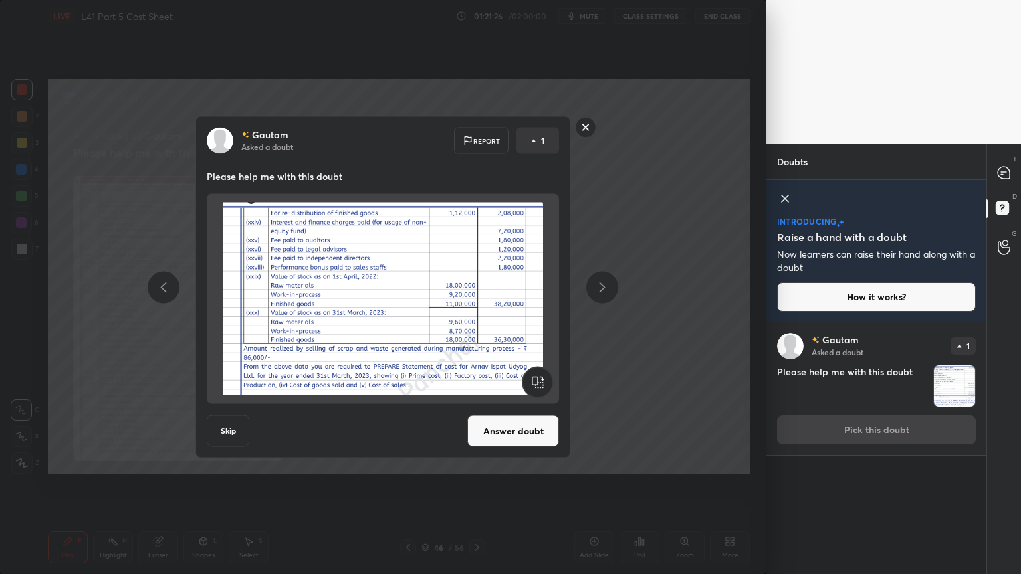
click at [503, 420] on button "Answer doubt" at bounding box center [513, 432] width 92 height 32
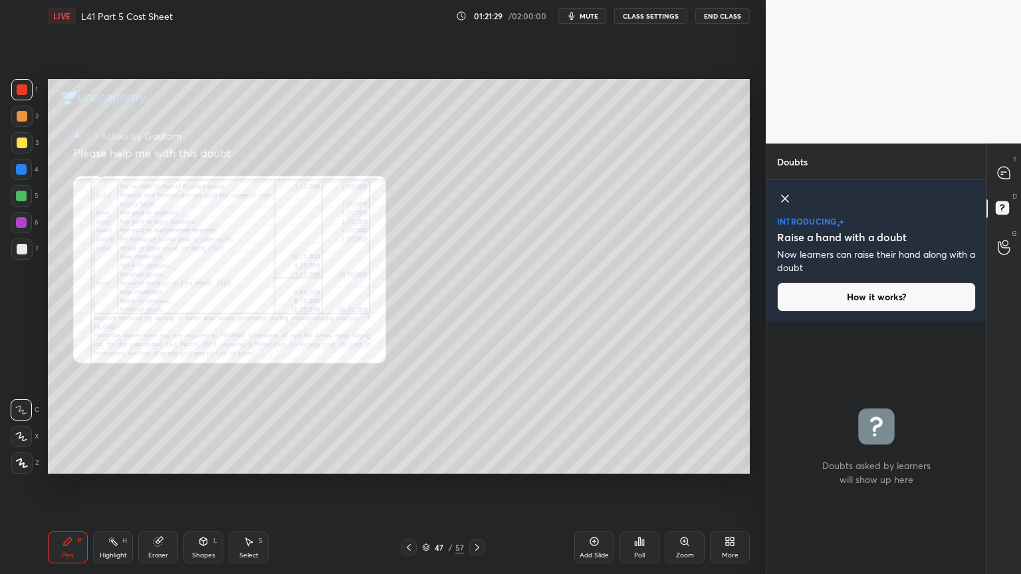
click at [677, 427] on div "Zoom" at bounding box center [685, 548] width 40 height 32
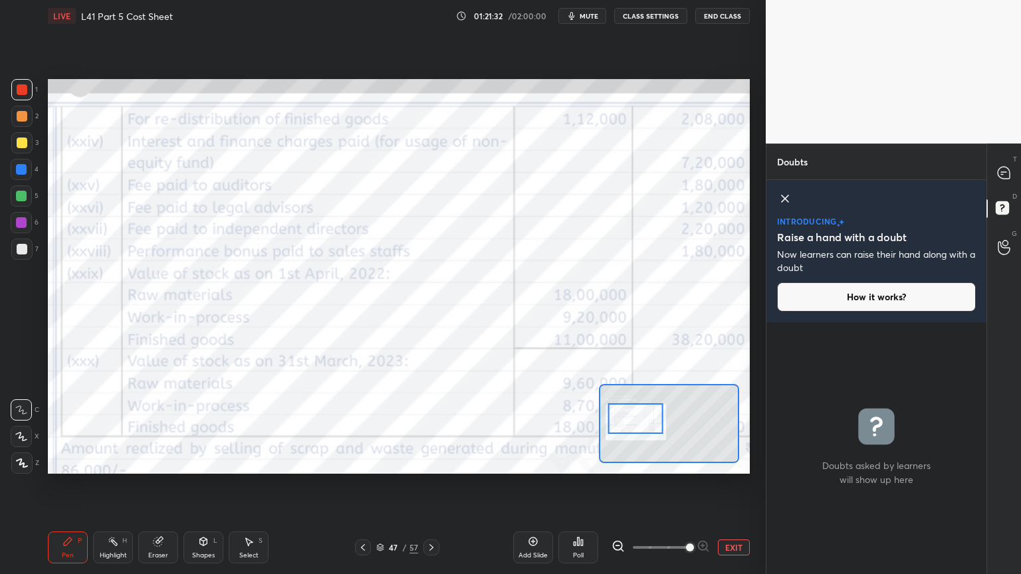
click at [616, 427] on icon at bounding box center [618, 546] width 9 height 9
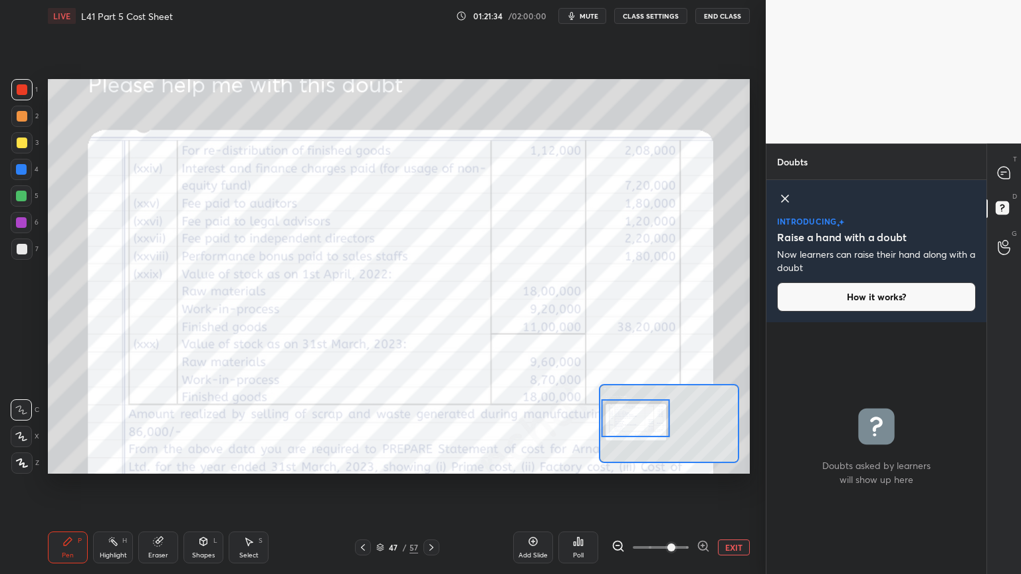
click at [62, 427] on icon at bounding box center [67, 542] width 11 height 11
click at [1003, 176] on icon at bounding box center [1004, 173] width 12 height 12
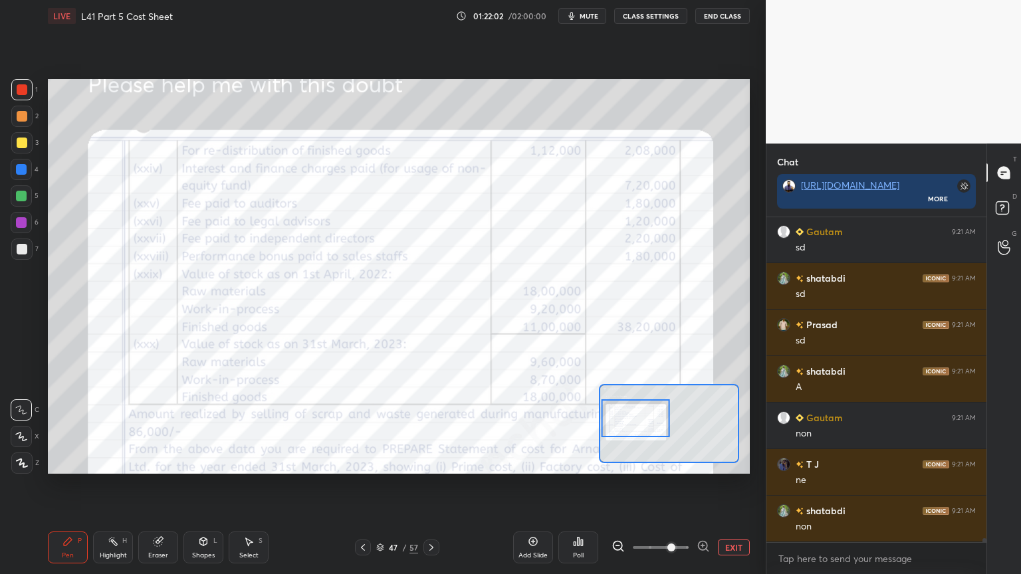
scroll to position [24483, 0]
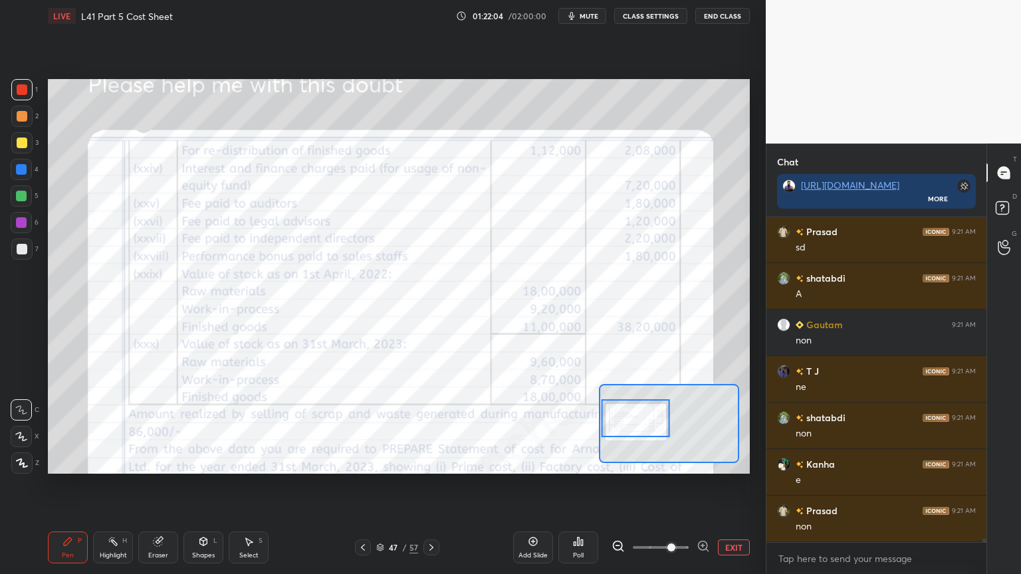
click at [239, 427] on div "Select" at bounding box center [248, 555] width 19 height 7
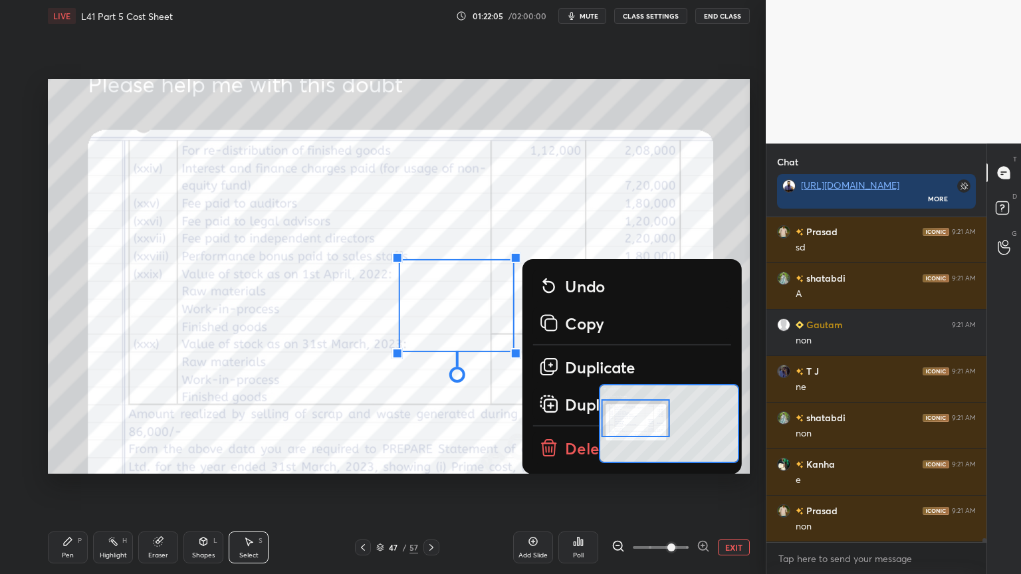
scroll to position [24529, 0]
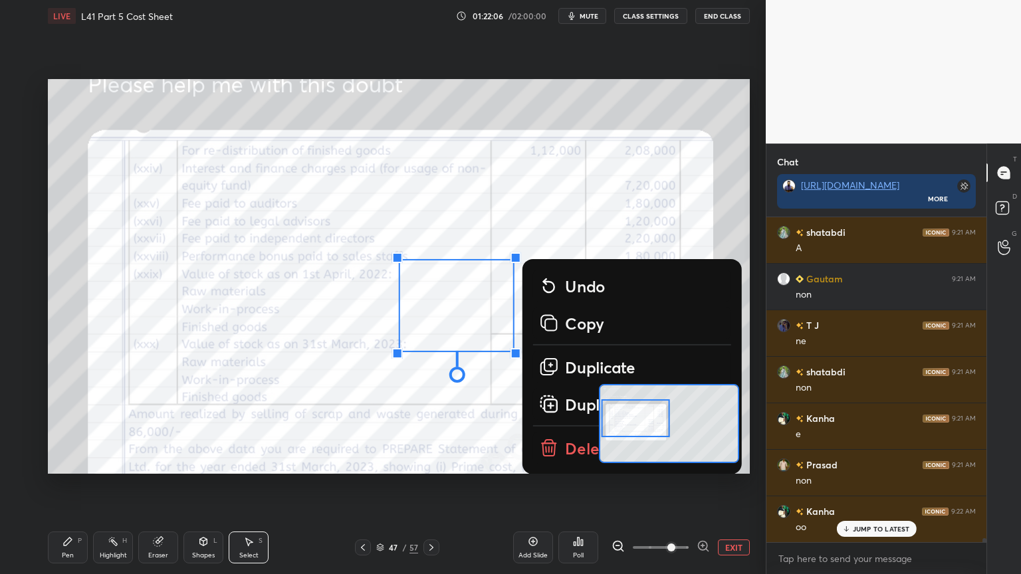
click at [554, 427] on icon at bounding box center [548, 447] width 21 height 21
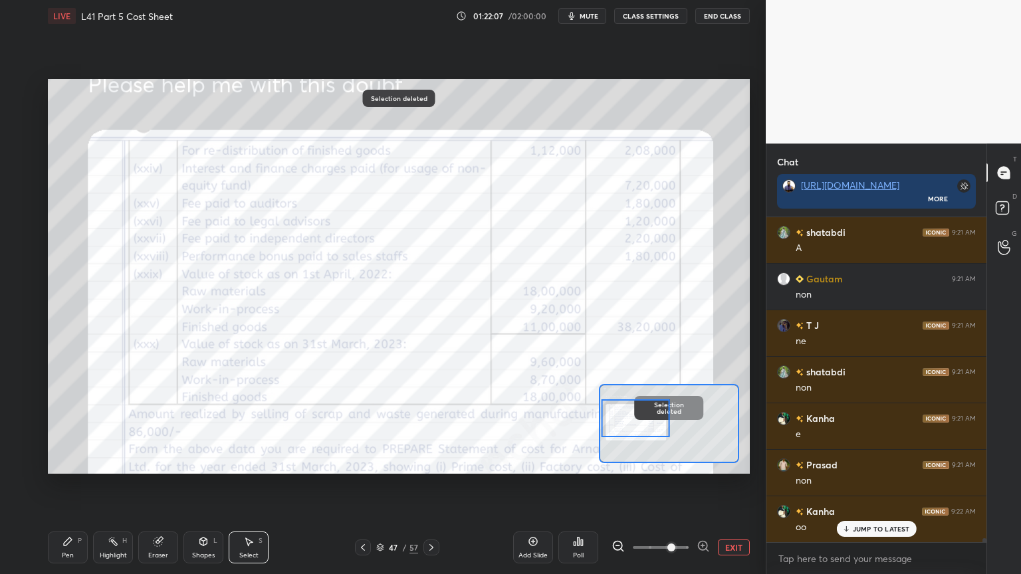
click at [72, 427] on icon at bounding box center [67, 542] width 11 height 11
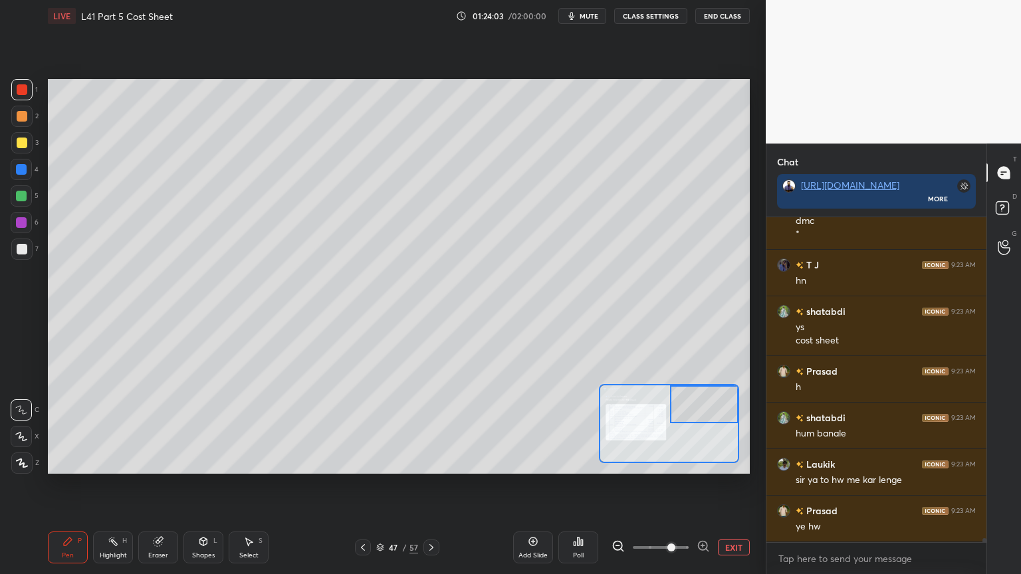
scroll to position [25978, 0]
click at [155, 427] on icon at bounding box center [158, 542] width 9 height 9
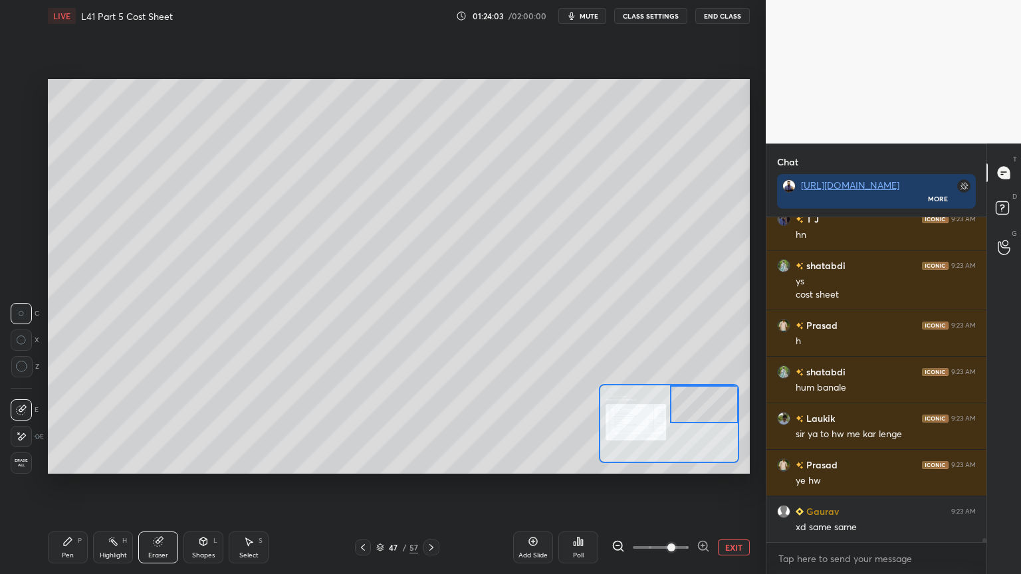
click at [14, 427] on span "Erase all" at bounding box center [21, 463] width 20 height 9
click at [55, 427] on div "Pen P" at bounding box center [68, 548] width 40 height 32
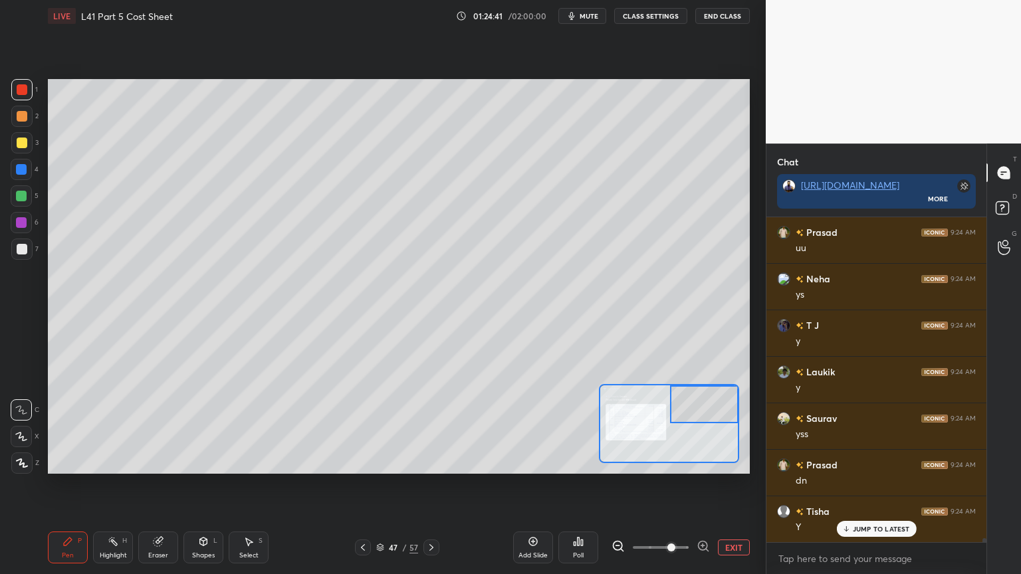
scroll to position [26677, 0]
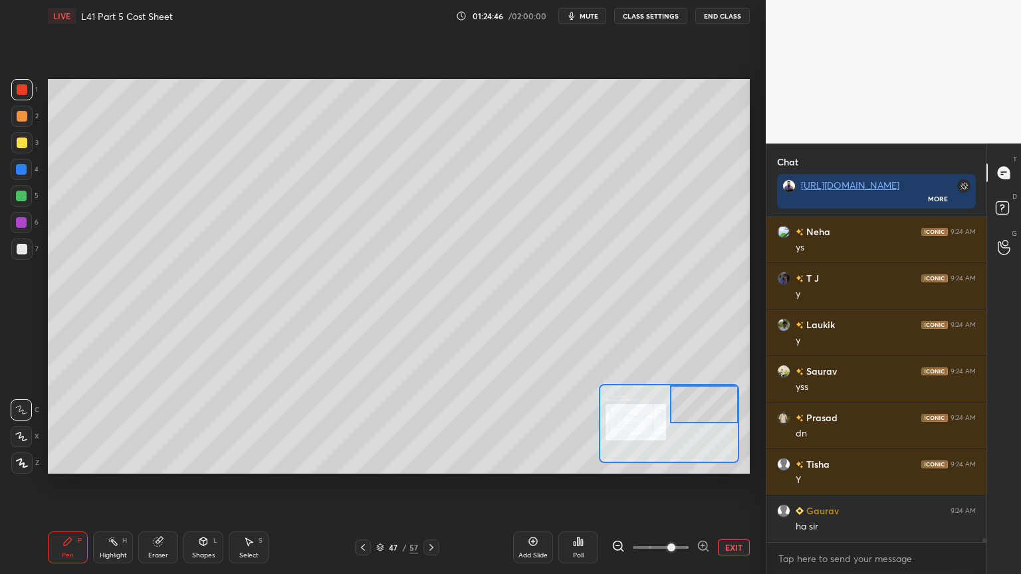
click at [35, 144] on div "3" at bounding box center [24, 142] width 27 height 21
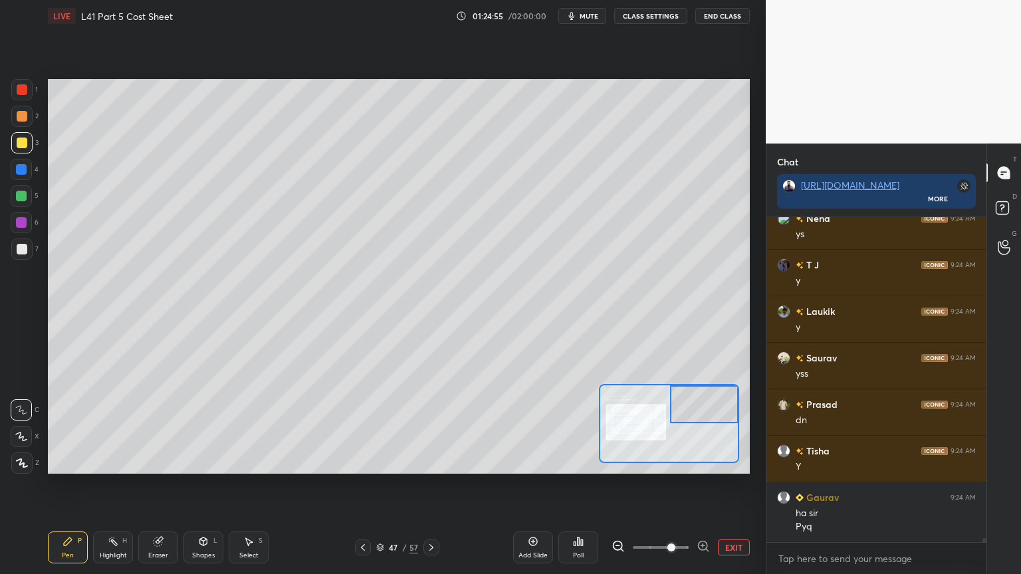
click at [154, 427] on div "Eraser" at bounding box center [158, 548] width 40 height 32
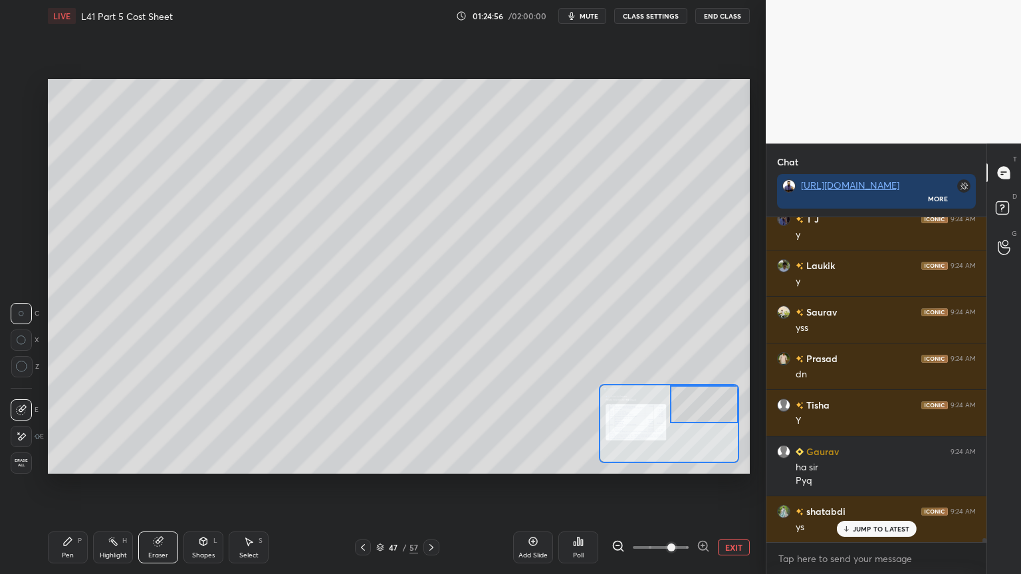
click at [11, 427] on span "Erase all" at bounding box center [21, 463] width 20 height 9
click at [77, 427] on div "Pen P" at bounding box center [68, 548] width 40 height 32
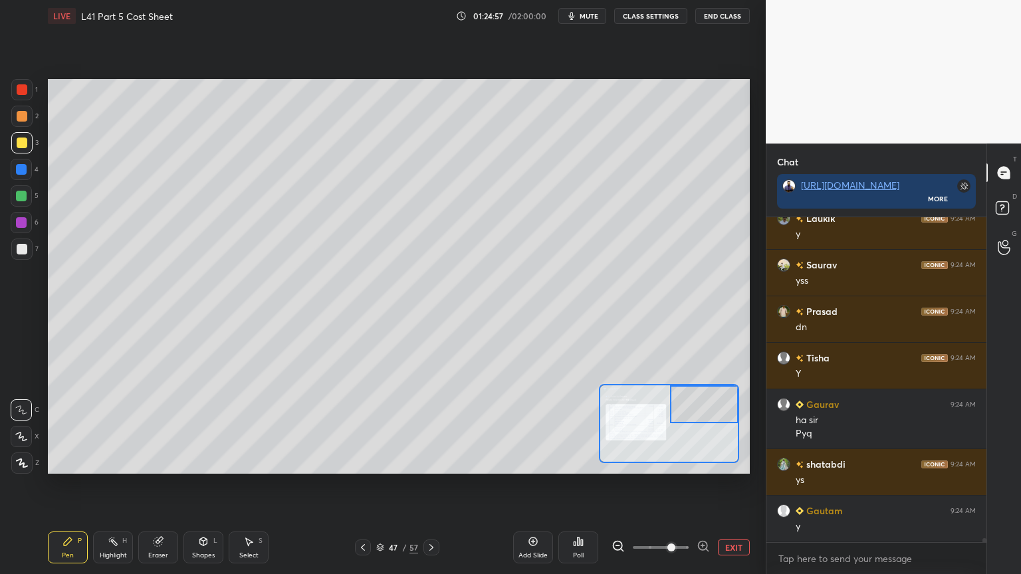
scroll to position [26829, 0]
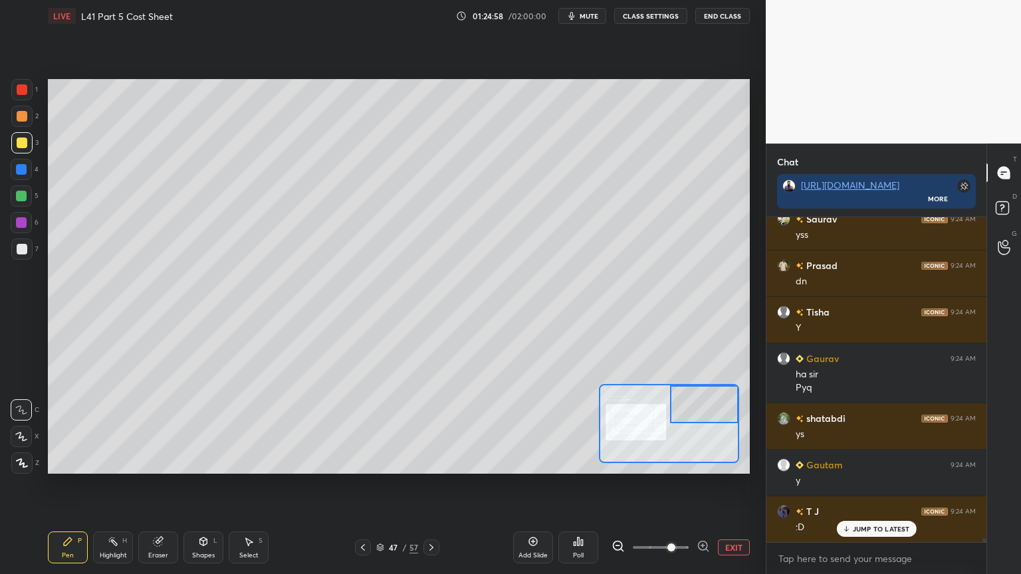
click at [23, 104] on div "1" at bounding box center [24, 92] width 27 height 27
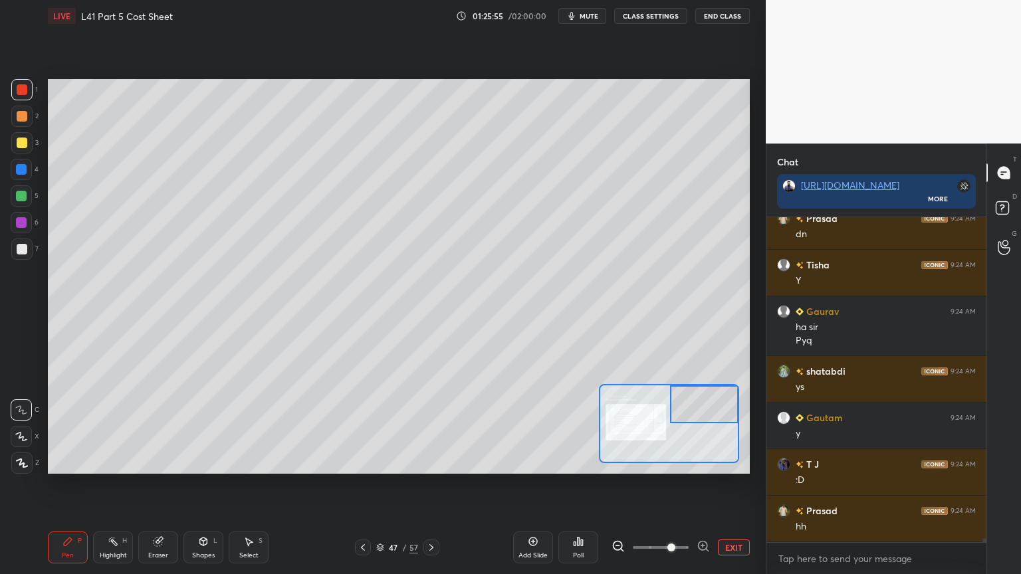
scroll to position [26922, 0]
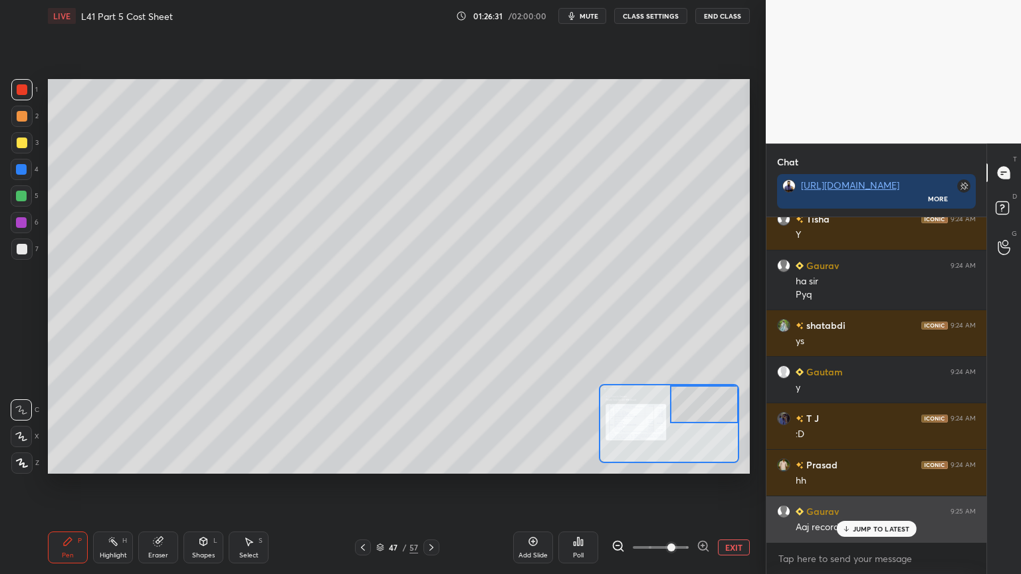
click at [850, 427] on icon at bounding box center [846, 529] width 9 height 8
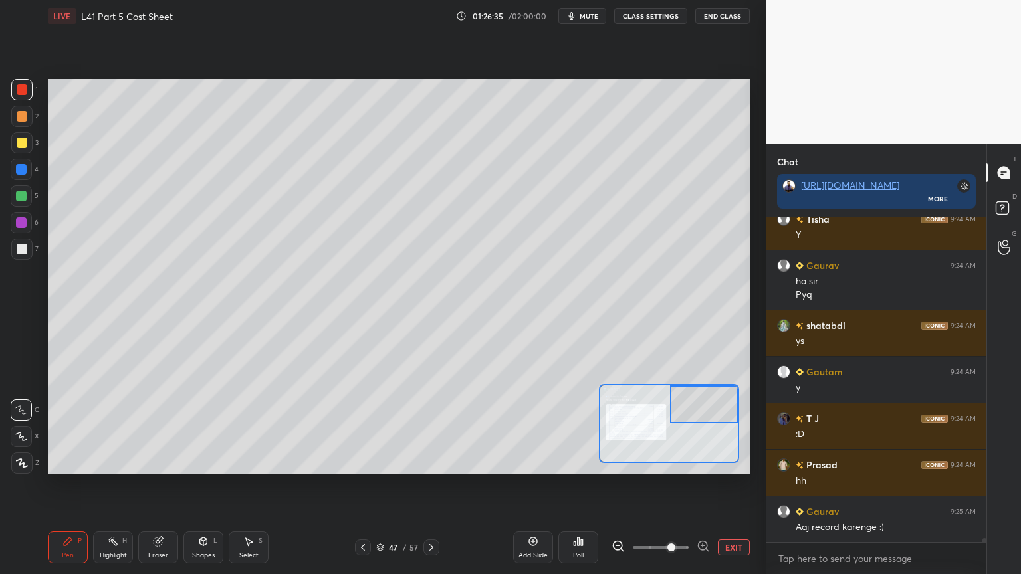
click at [156, 427] on icon at bounding box center [158, 542] width 9 height 9
click at [27, 427] on span "Erase all" at bounding box center [21, 463] width 20 height 9
click at [64, 427] on div "Pen P" at bounding box center [68, 548] width 40 height 32
click at [19, 119] on div at bounding box center [22, 116] width 11 height 11
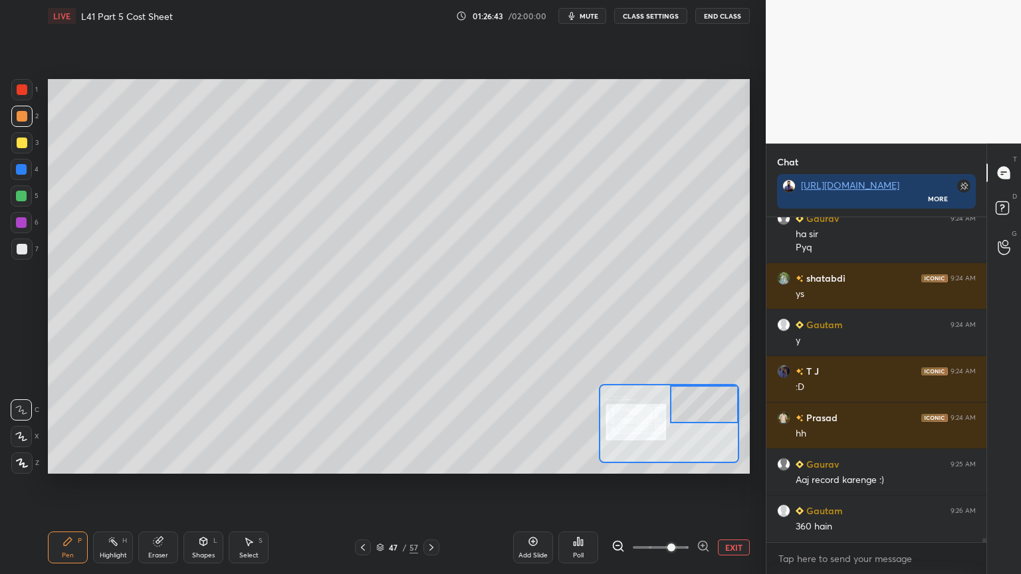
click at [160, 427] on div "Eraser" at bounding box center [158, 548] width 40 height 32
click at [18, 427] on span "Erase all" at bounding box center [21, 463] width 20 height 9
click at [64, 427] on div "Pen P Highlight H Eraser Shapes L Select S 47 / 57 Add Slide Poll EXIT" at bounding box center [399, 547] width 702 height 53
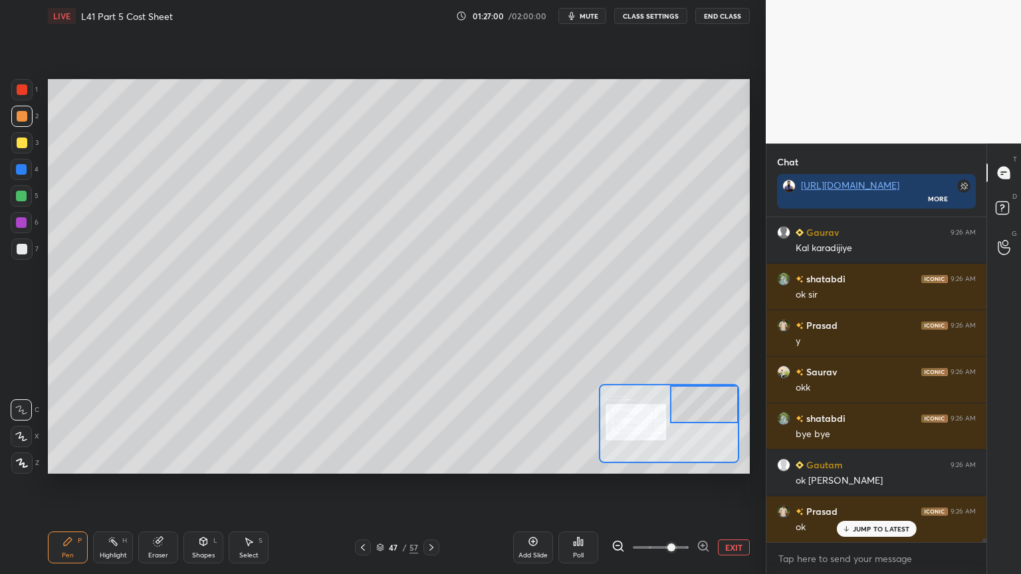
scroll to position [27342, 0]
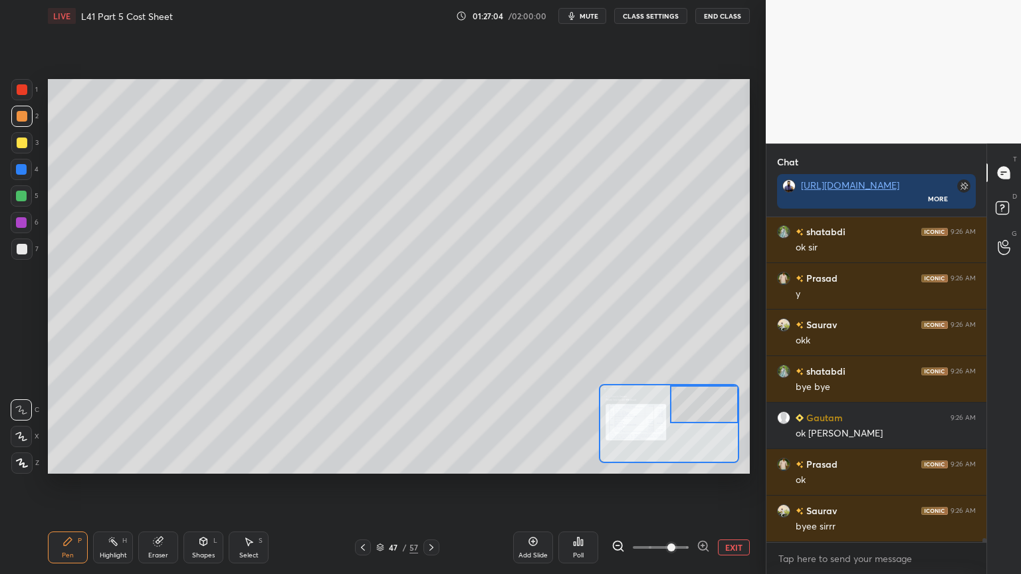
click at [721, 17] on button "End Class" at bounding box center [722, 16] width 55 height 16
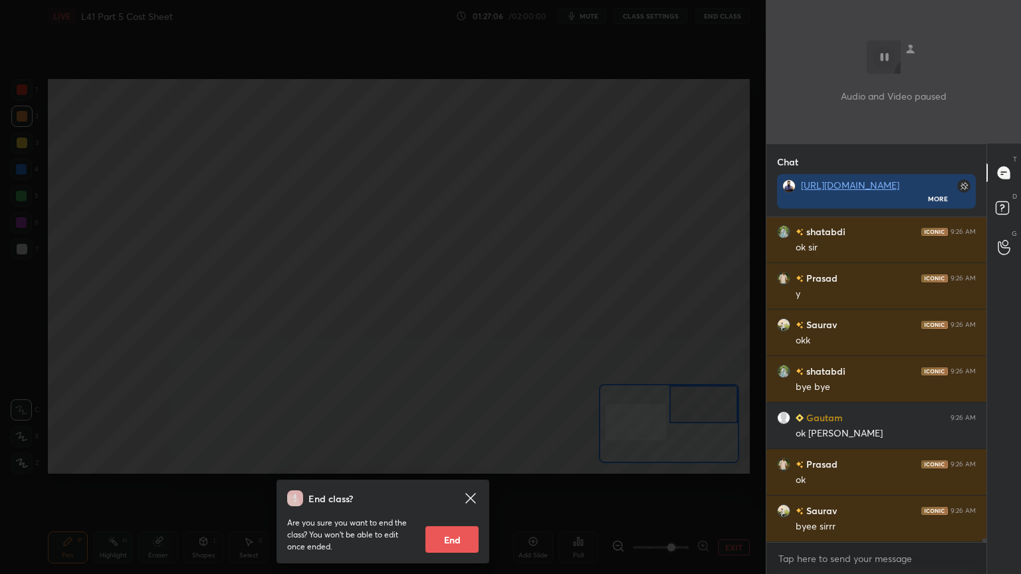
scroll to position [27388, 0]
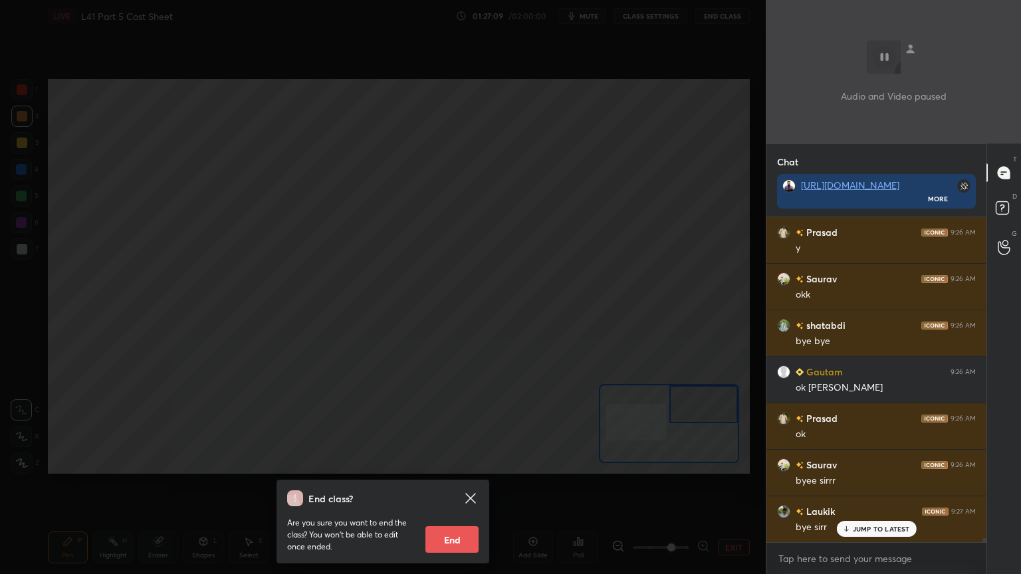
click at [439, 427] on button "End" at bounding box center [451, 540] width 53 height 27
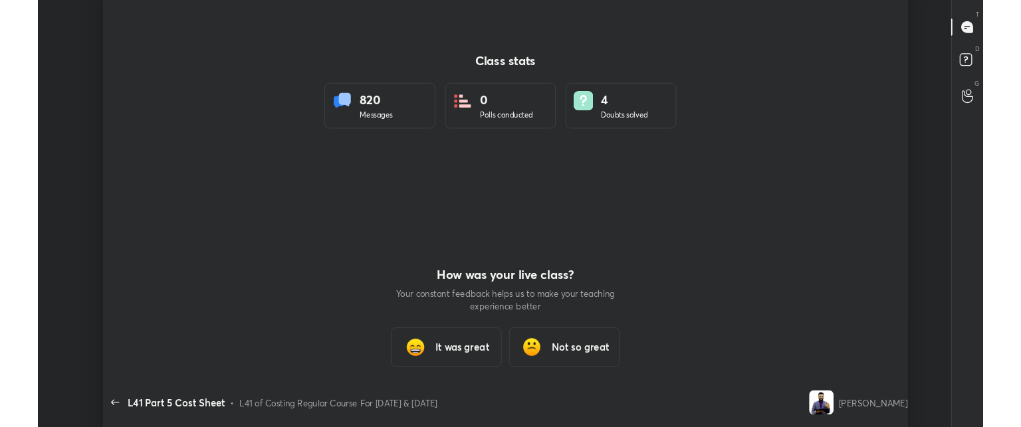
scroll to position [66138, 65471]
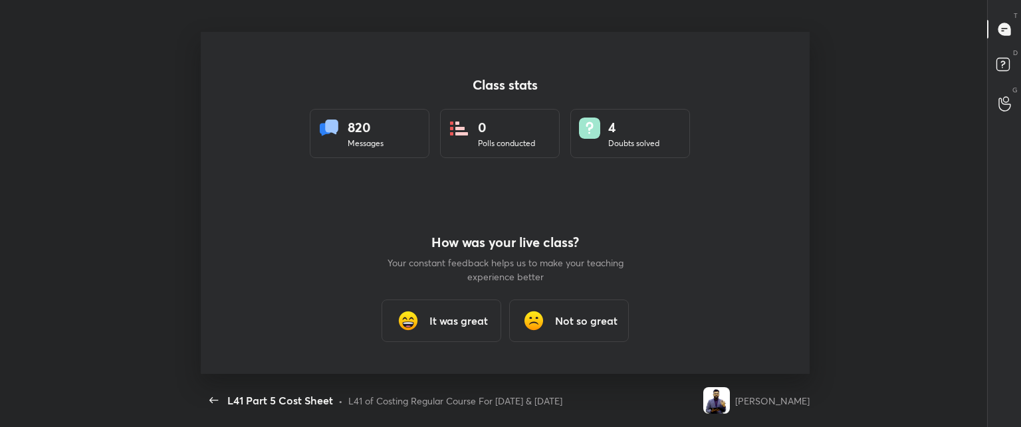
type textarea "x"
